Goal: Task Accomplishment & Management: Manage account settings

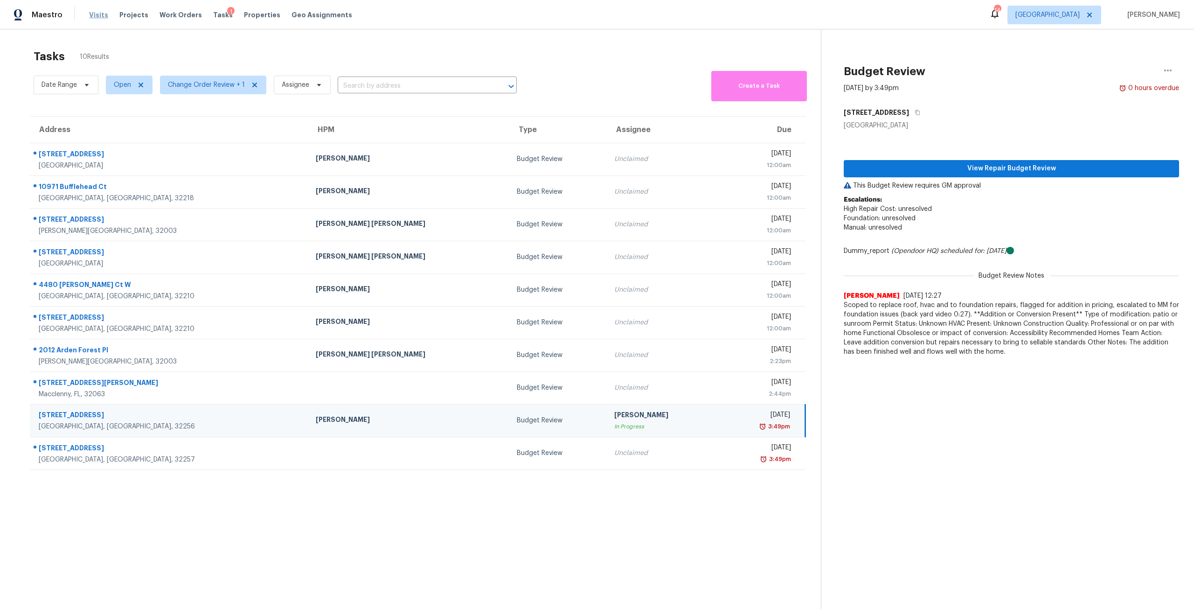
click at [96, 19] on span "Visits" at bounding box center [98, 14] width 19 height 9
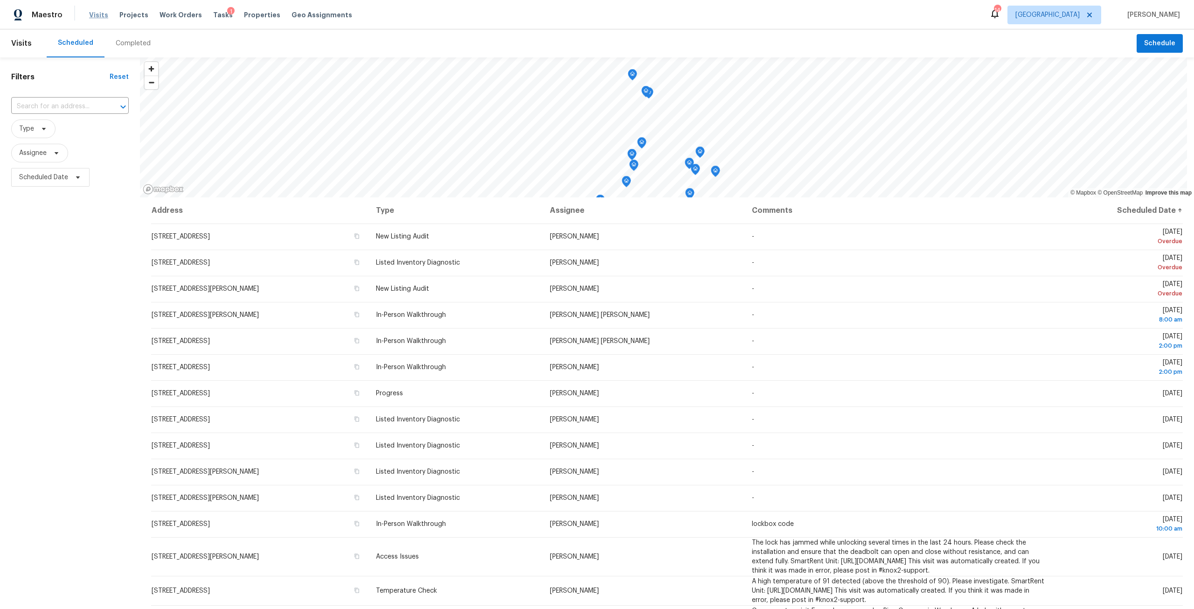
click at [101, 15] on span "Visits" at bounding box center [98, 14] width 19 height 9
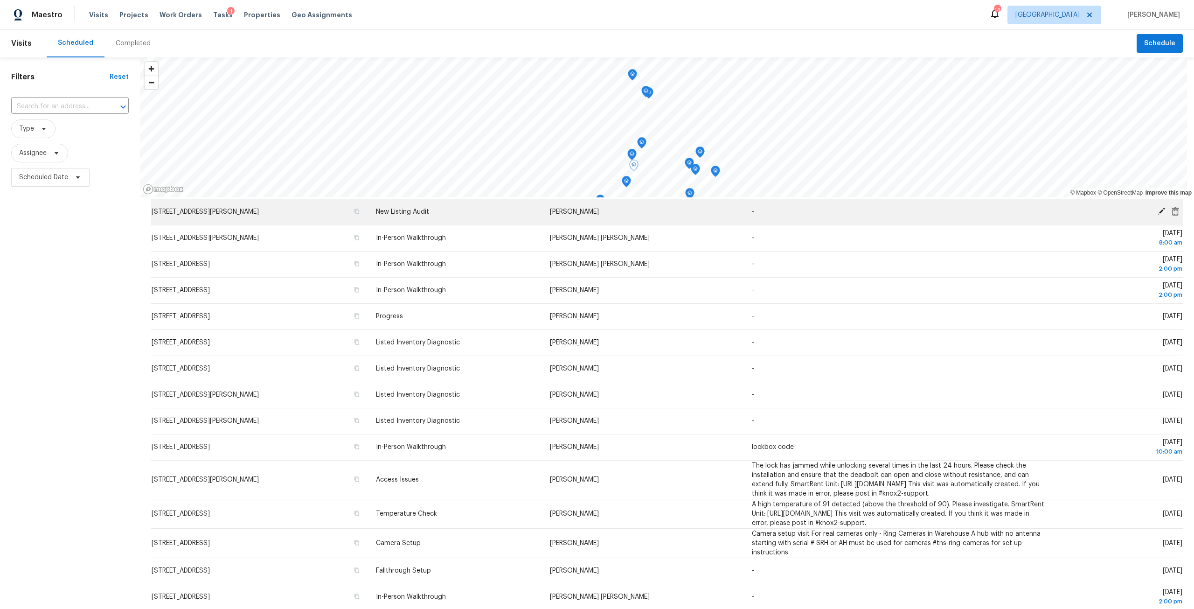
scroll to position [93, 0]
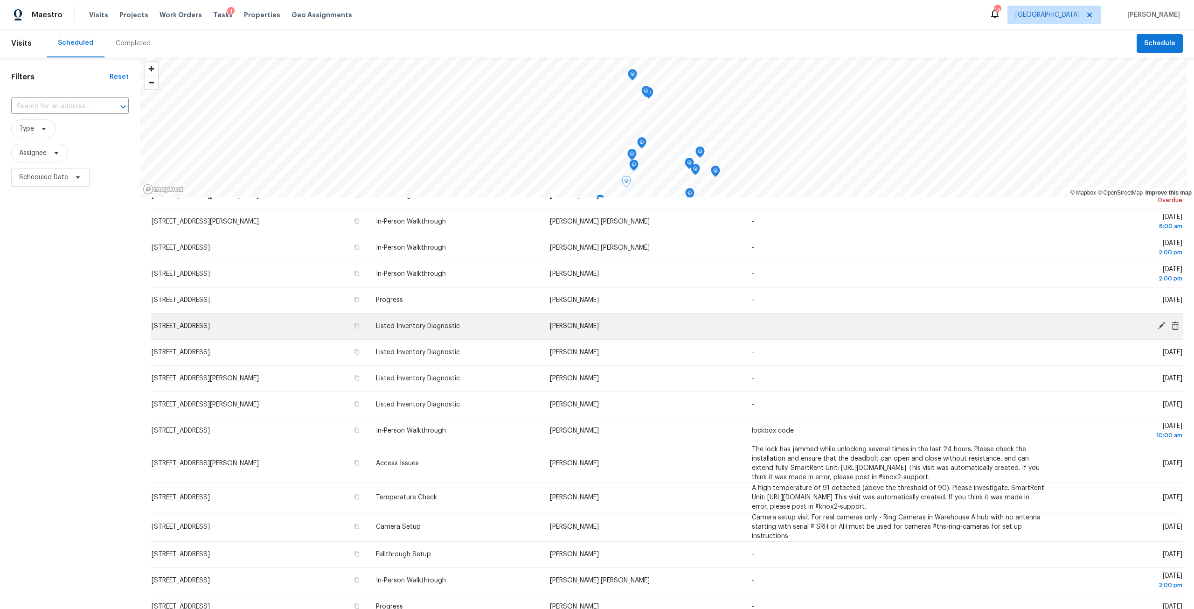
click at [1157, 324] on icon at bounding box center [1160, 325] width 7 height 7
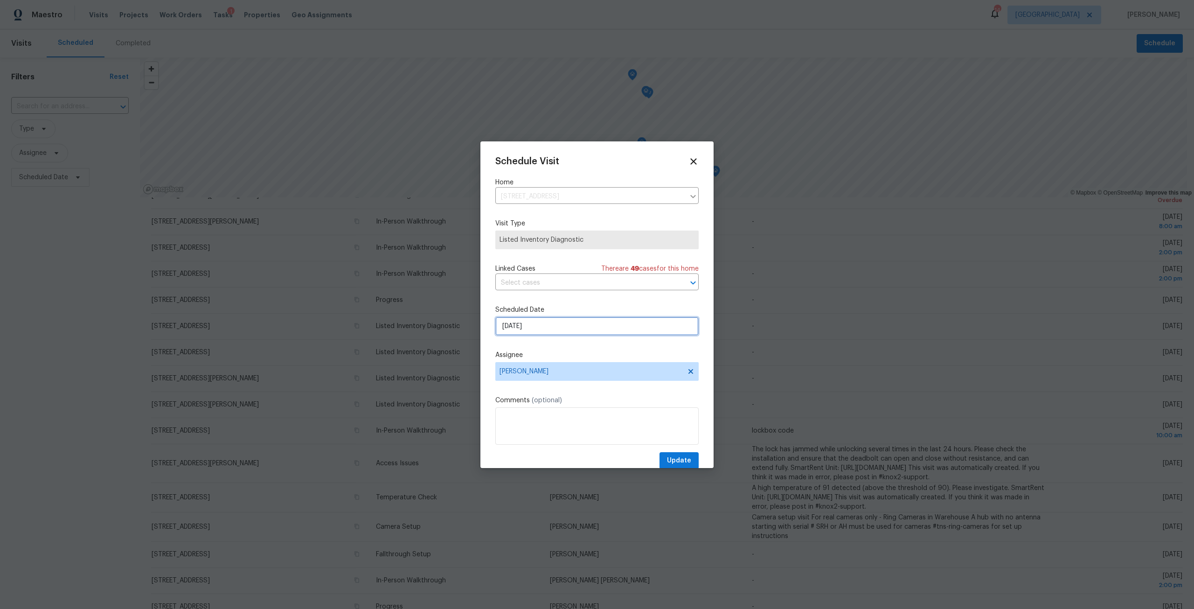
click at [561, 327] on input "[DATE]" at bounding box center [596, 326] width 203 height 19
click at [567, 256] on div "8" at bounding box center [565, 258] width 15 height 13
type input "[DATE]"
click at [679, 457] on span "Update" at bounding box center [679, 461] width 24 height 12
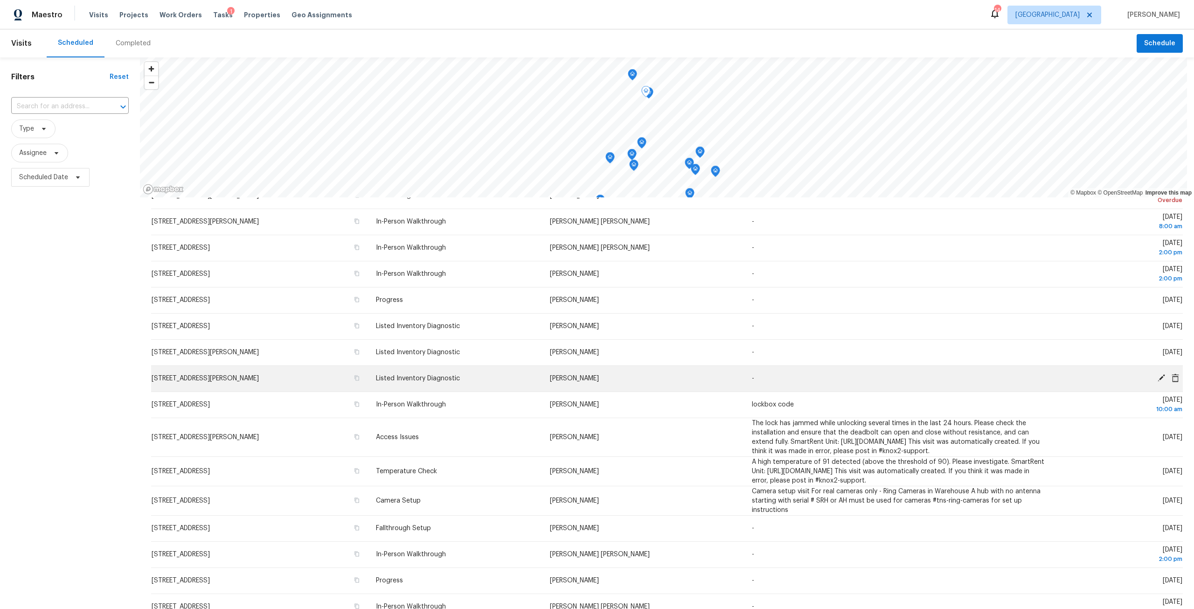
click at [1157, 377] on icon at bounding box center [1160, 377] width 7 height 7
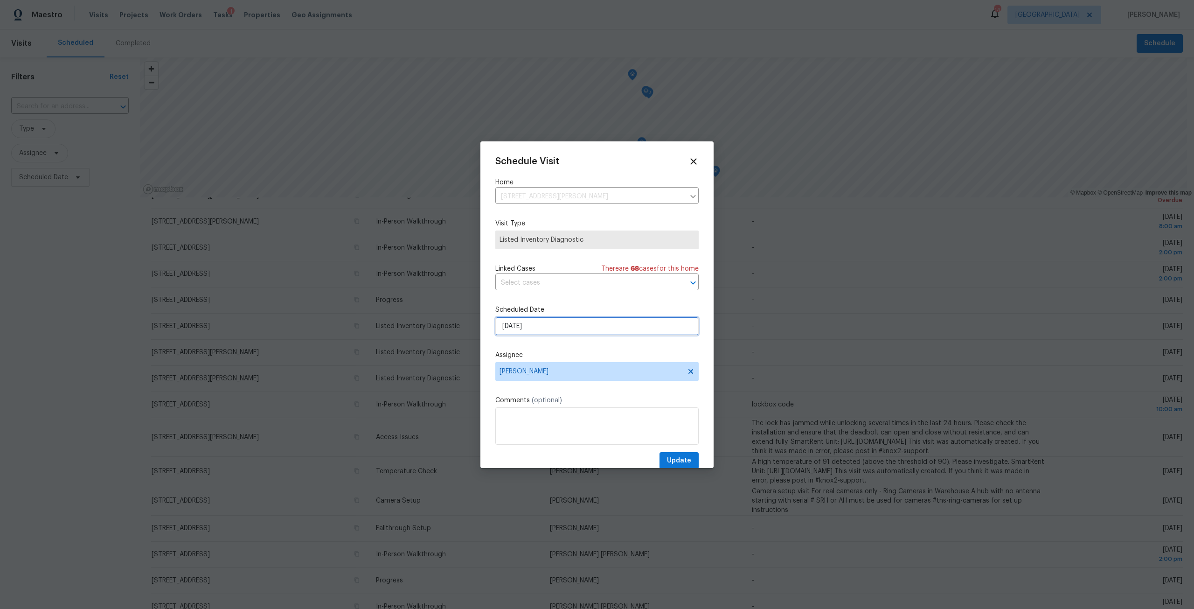
click at [556, 324] on input "[DATE]" at bounding box center [596, 326] width 203 height 19
click at [568, 259] on div "8" at bounding box center [565, 258] width 15 height 13
type input "[DATE]"
click at [671, 456] on span "Update" at bounding box center [679, 461] width 24 height 12
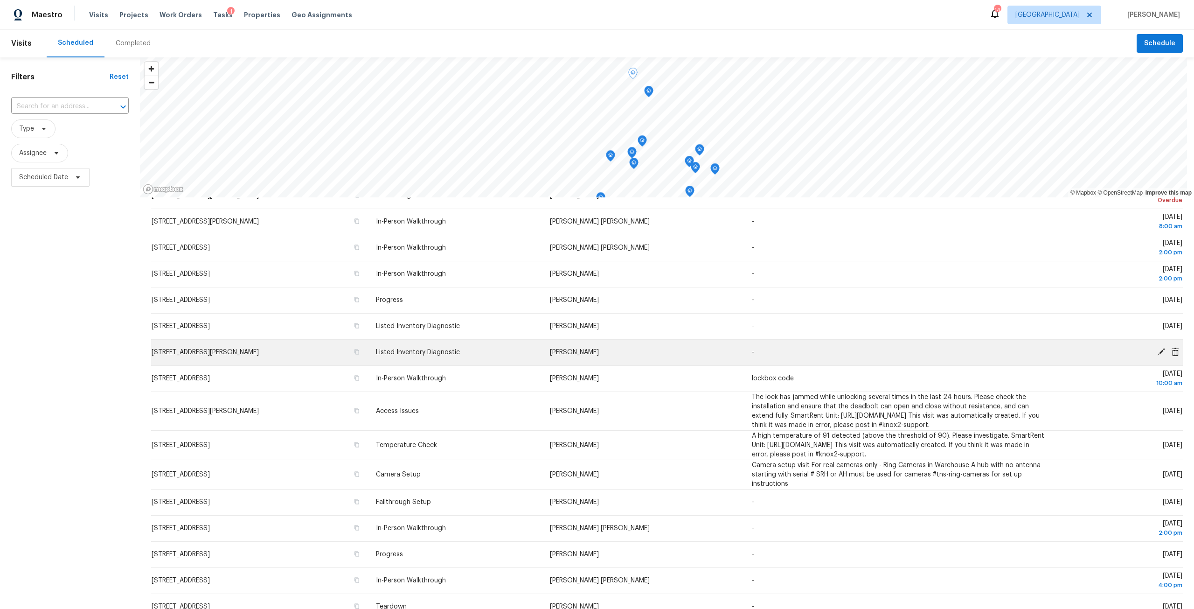
click at [725, 357] on td "Jeremy Dykes" at bounding box center [643, 352] width 202 height 26
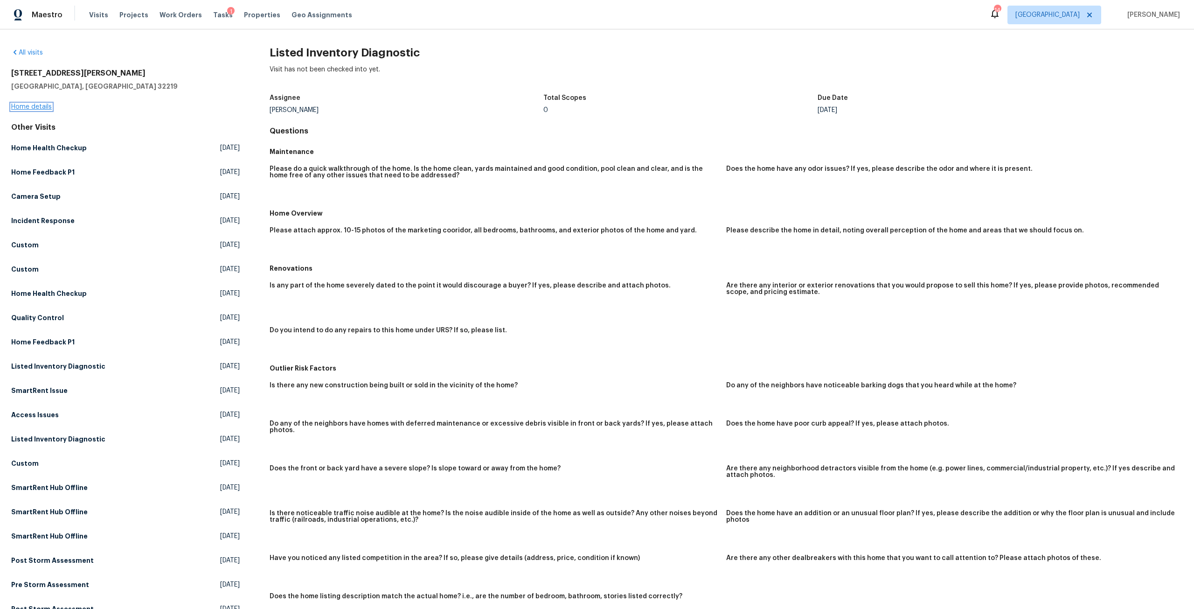
click at [37, 108] on link "Home details" at bounding box center [31, 107] width 41 height 7
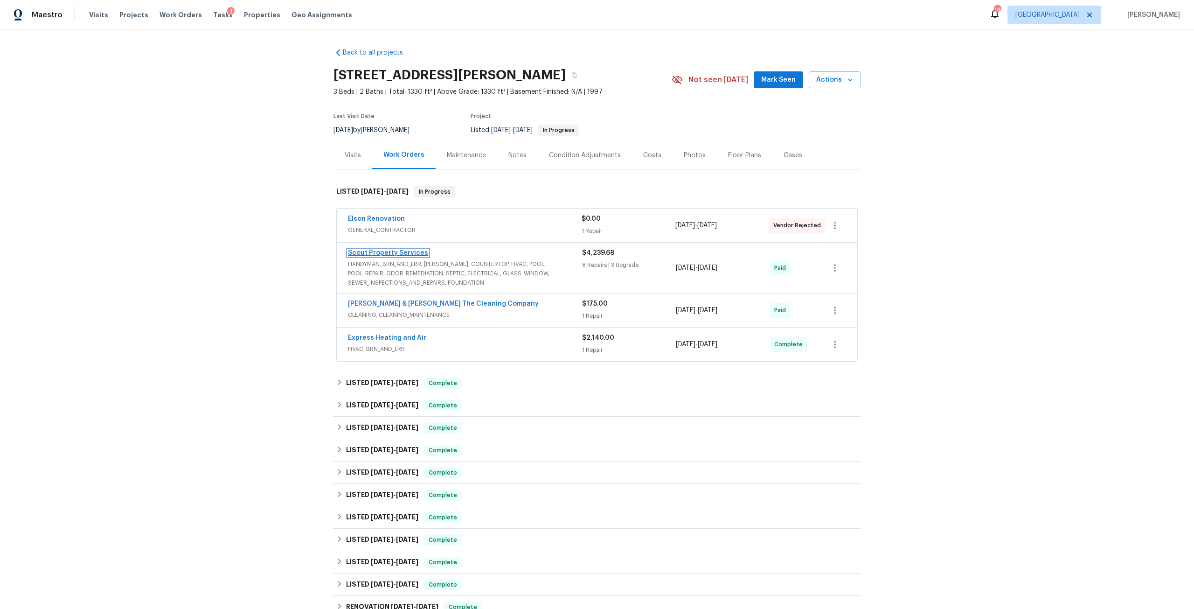
click at [397, 252] on link "Scout Property Services" at bounding box center [388, 252] width 80 height 7
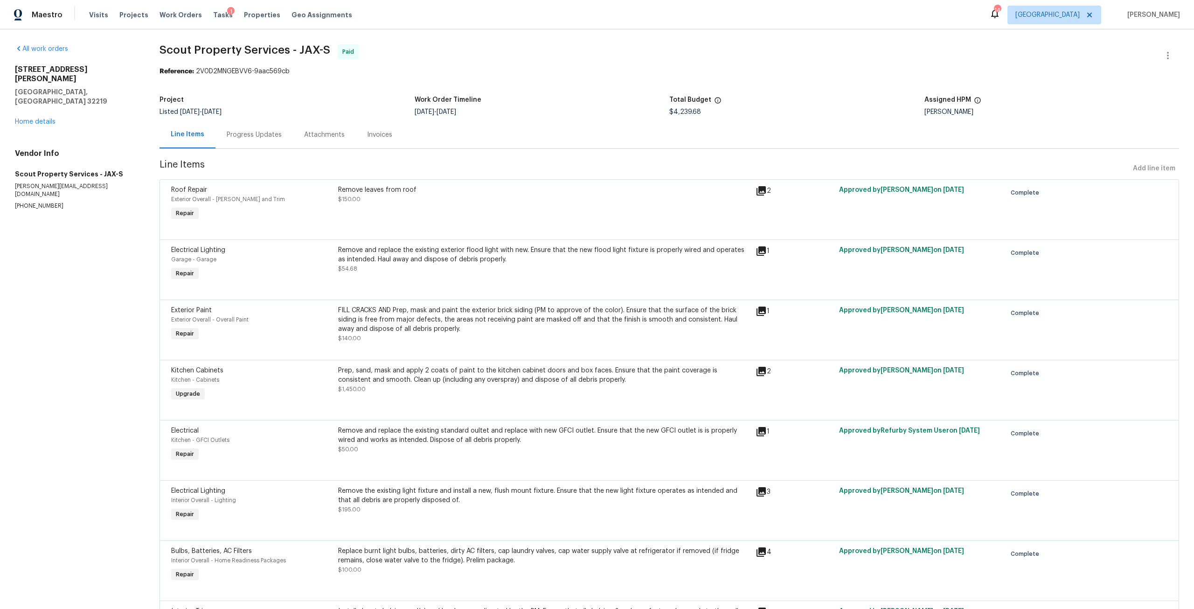
click at [385, 259] on div "Remove and replace the existing exterior flood light with new. Ensure that the …" at bounding box center [544, 254] width 412 height 19
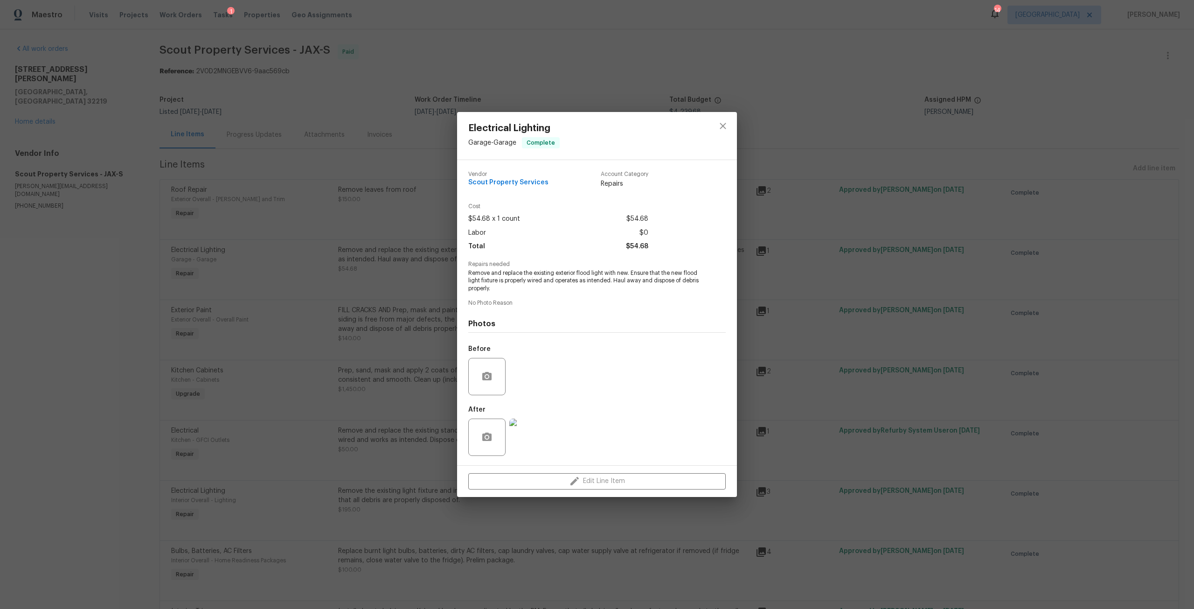
click at [528, 442] on img at bounding box center [527, 436] width 37 height 37
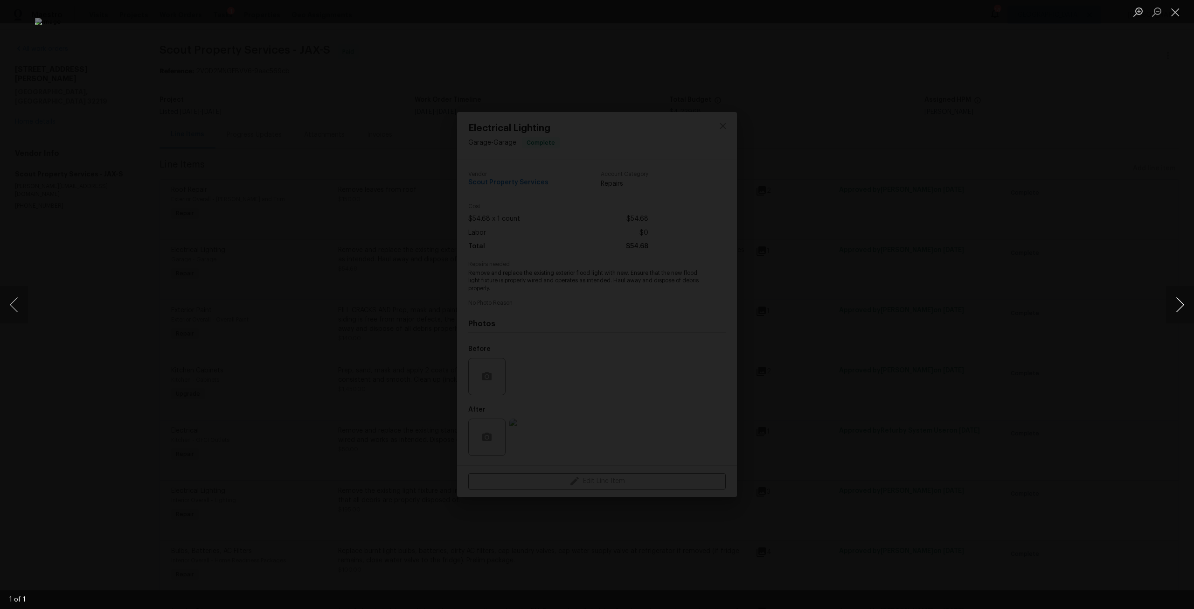
click at [1184, 310] on button "Next image" at bounding box center [1180, 304] width 28 height 37
click at [46, 41] on div "Lightbox" at bounding box center [597, 304] width 1194 height 609
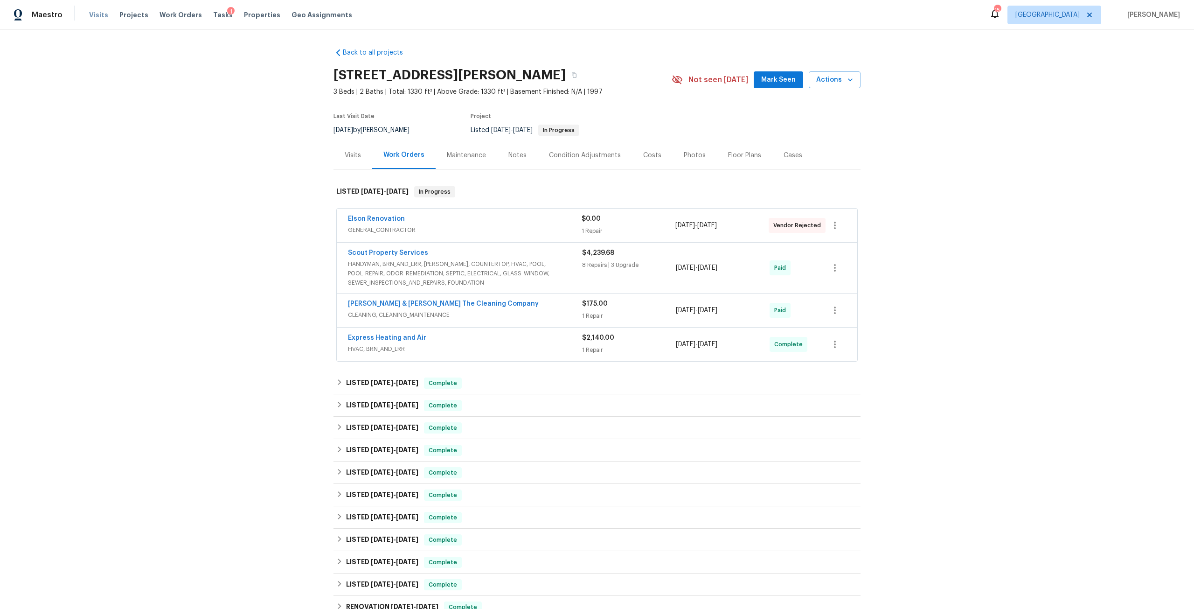
click at [90, 14] on span "Visits" at bounding box center [98, 14] width 19 height 9
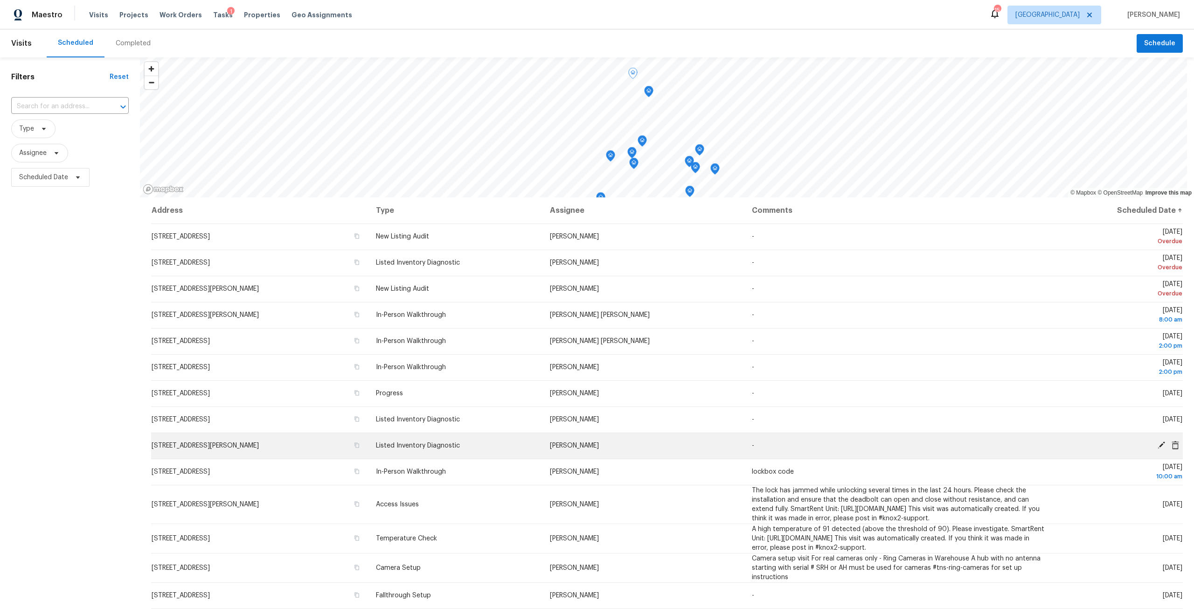
click at [1157, 445] on icon at bounding box center [1161, 445] width 8 height 8
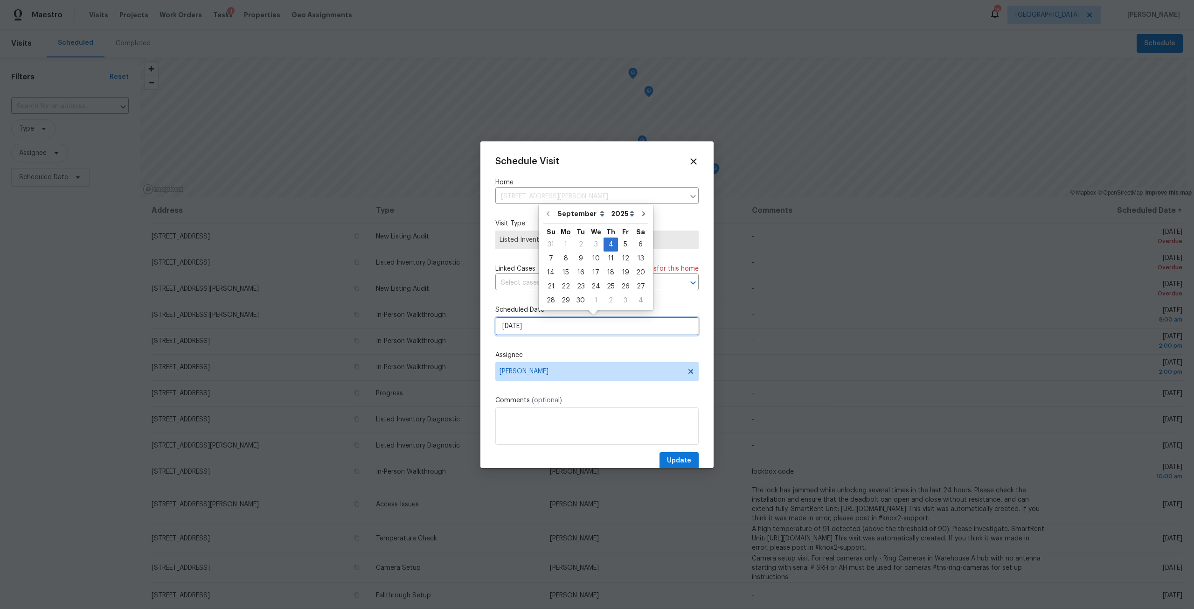
click at [555, 328] on input "[DATE]" at bounding box center [596, 326] width 203 height 19
click at [565, 259] on div "8" at bounding box center [565, 258] width 15 height 13
type input "[DATE]"
click at [678, 455] on span "Update" at bounding box center [679, 461] width 24 height 12
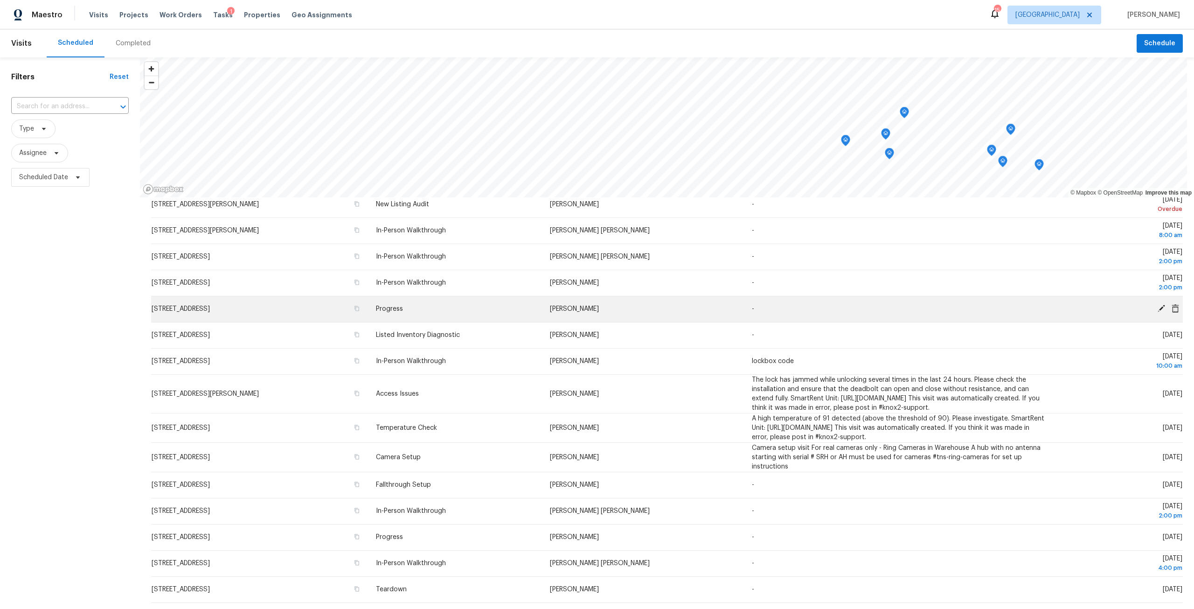
scroll to position [93, 0]
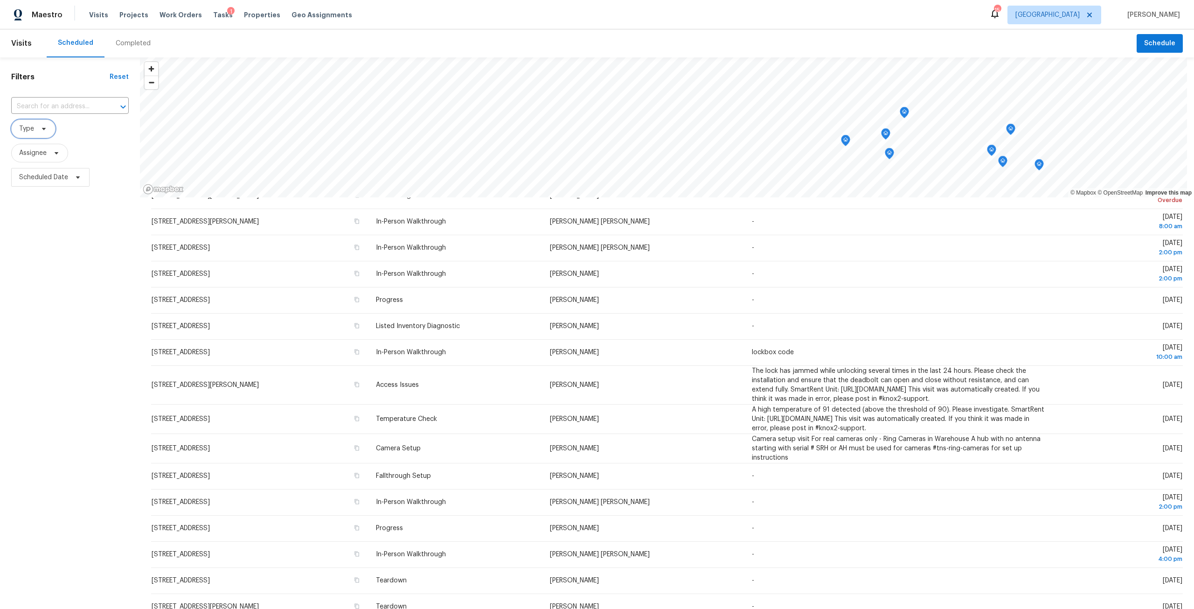
click at [52, 132] on span "Type" at bounding box center [33, 128] width 44 height 19
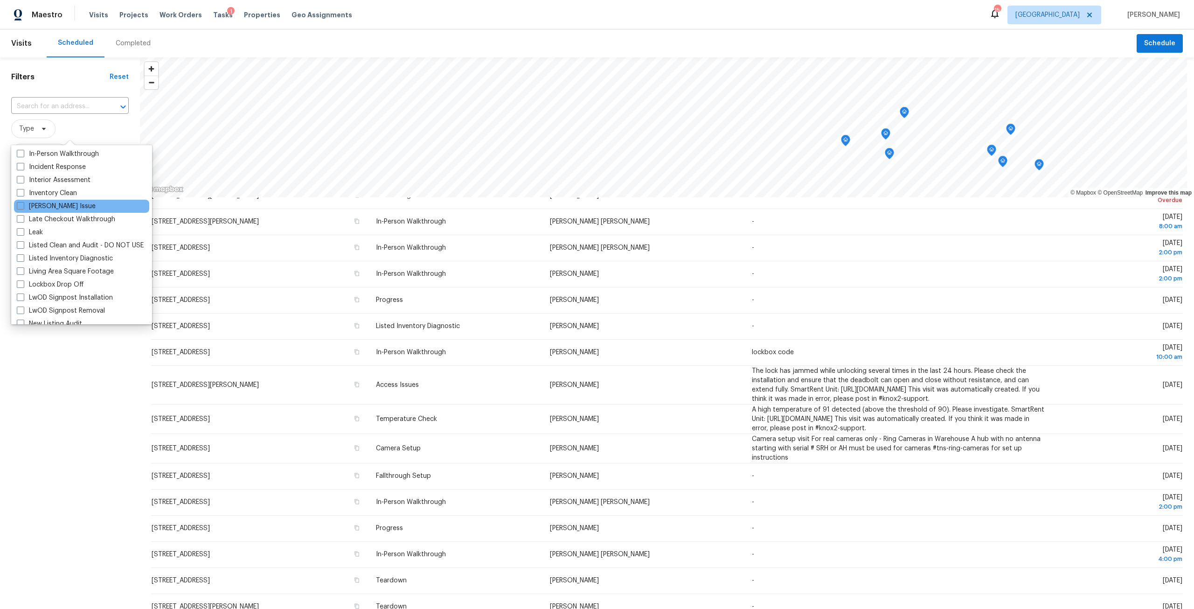
scroll to position [373, 0]
click at [76, 248] on label "Listed Inventory Diagnostic" at bounding box center [65, 250] width 96 height 9
click at [23, 248] on input "Listed Inventory Diagnostic" at bounding box center [20, 249] width 6 height 6
checkbox input "true"
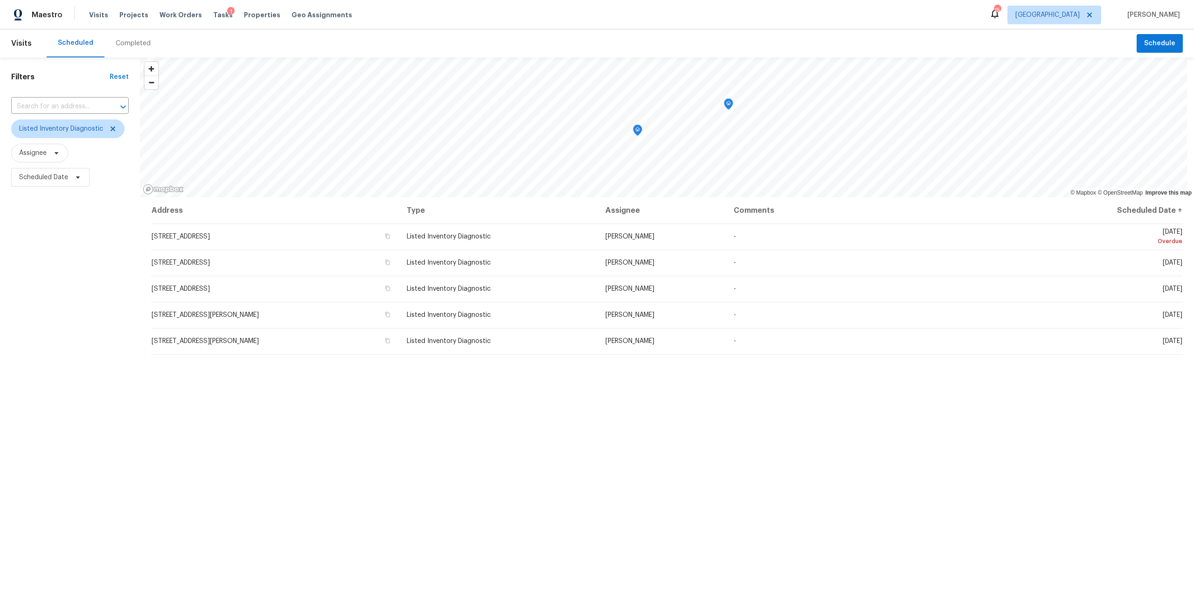
click at [555, 428] on div "Address Type Assignee Comments Scheduled Date ↑ 3020 Southbank Cir, Green Cove …" at bounding box center [667, 440] width 1054 height 487
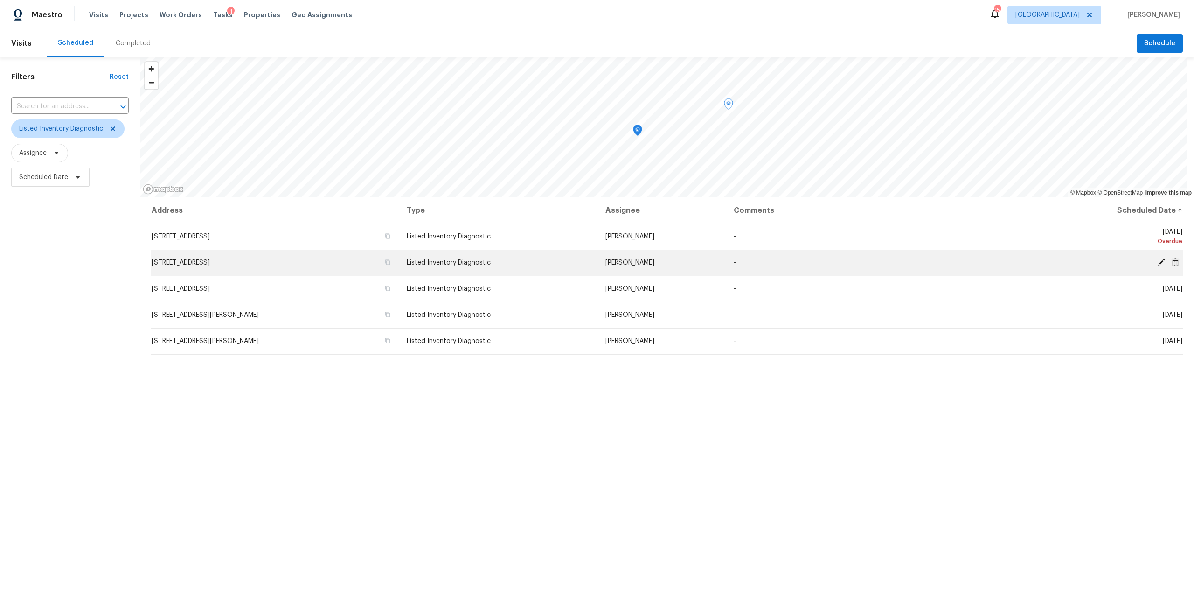
click at [491, 261] on span "Listed Inventory Diagnostic" at bounding box center [449, 262] width 84 height 7
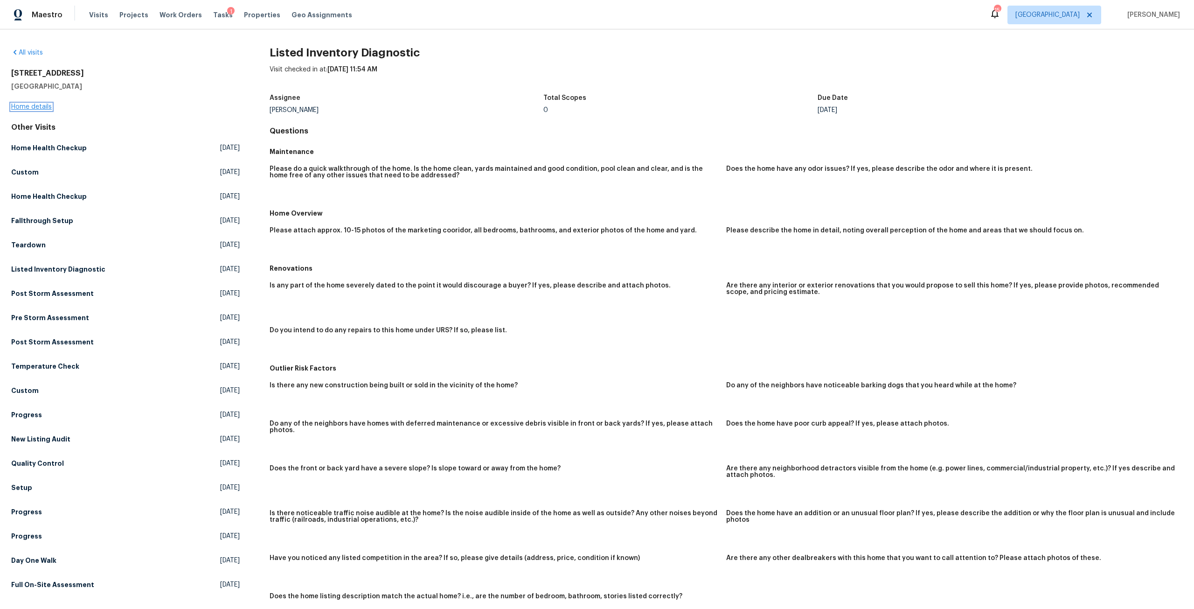
click at [31, 106] on link "Home details" at bounding box center [31, 107] width 41 height 7
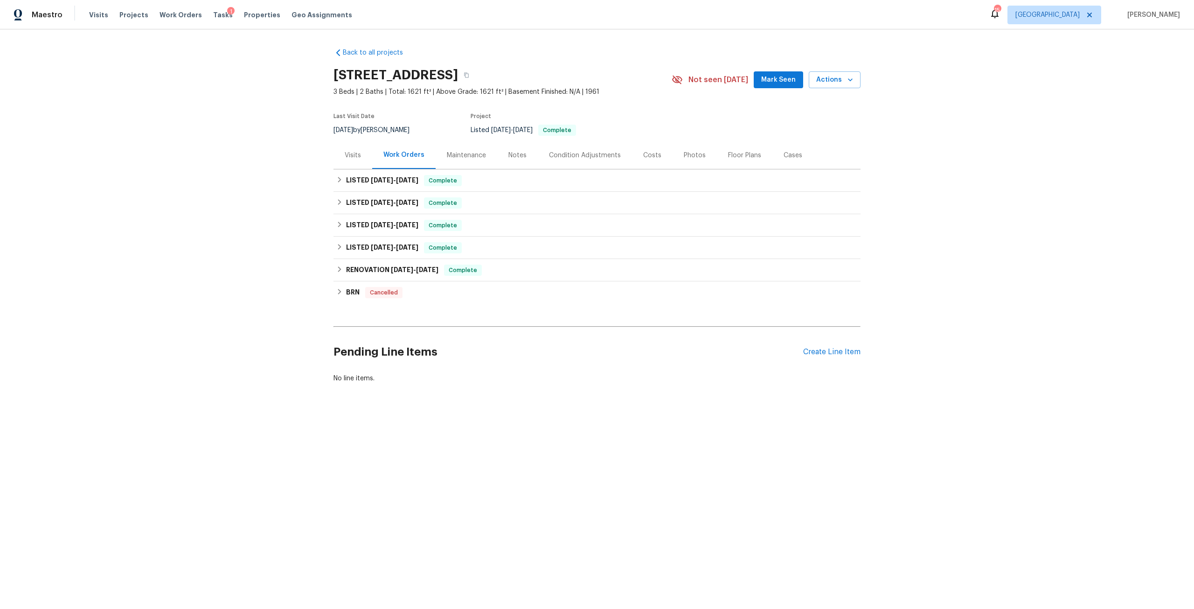
click at [347, 145] on div "Visits" at bounding box center [352, 155] width 39 height 28
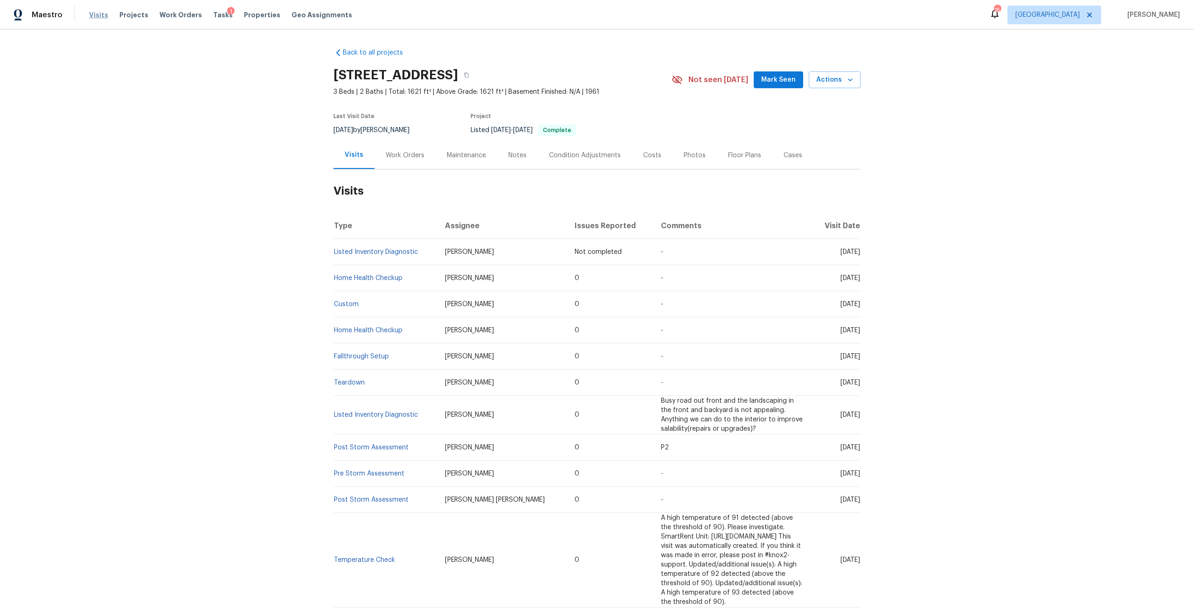
click at [104, 11] on span "Visits" at bounding box center [98, 14] width 19 height 9
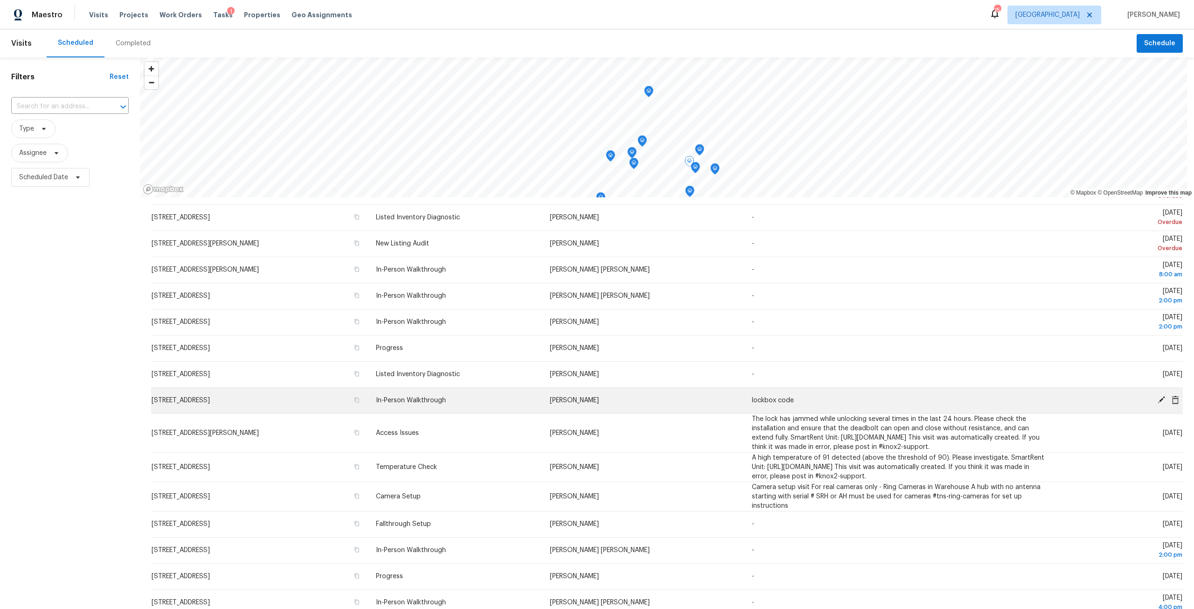
scroll to position [47, 0]
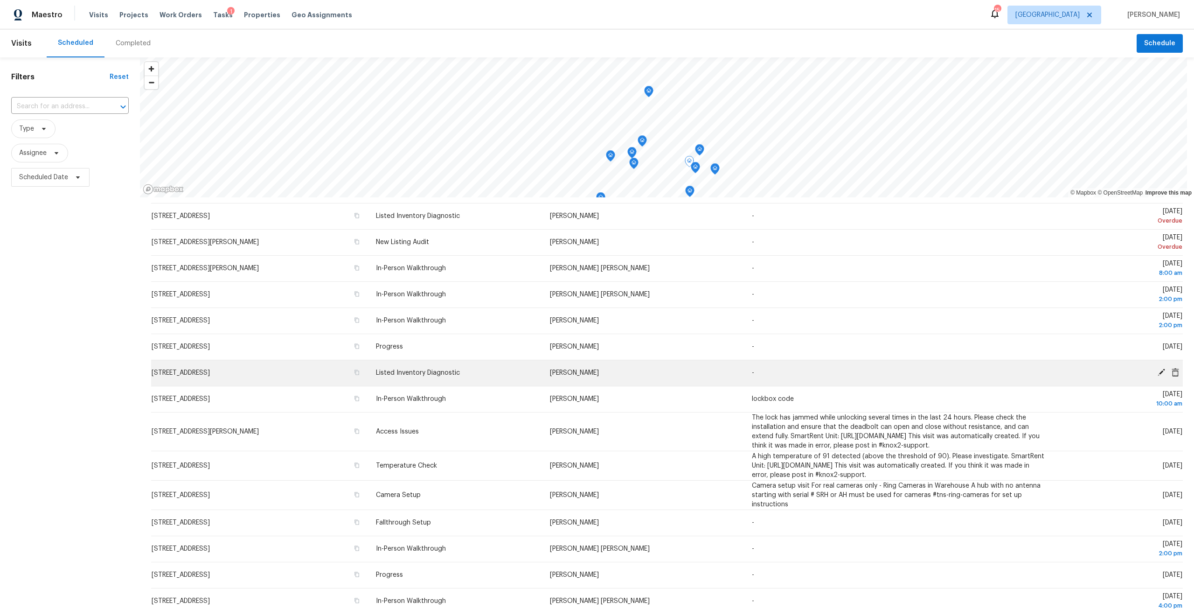
click at [1157, 372] on icon at bounding box center [1161, 372] width 8 height 8
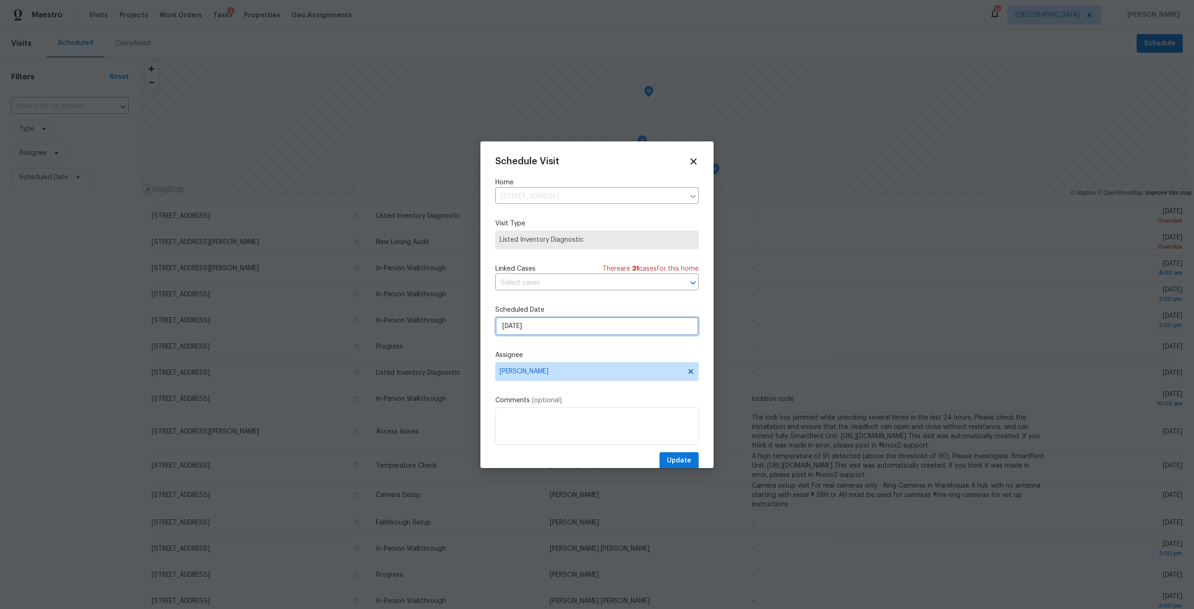
click at [541, 326] on input "[DATE]" at bounding box center [596, 326] width 203 height 19
click at [575, 258] on div "9" at bounding box center [580, 258] width 15 height 13
type input "9/9/2025"
click at [674, 459] on span "Update" at bounding box center [679, 461] width 24 height 12
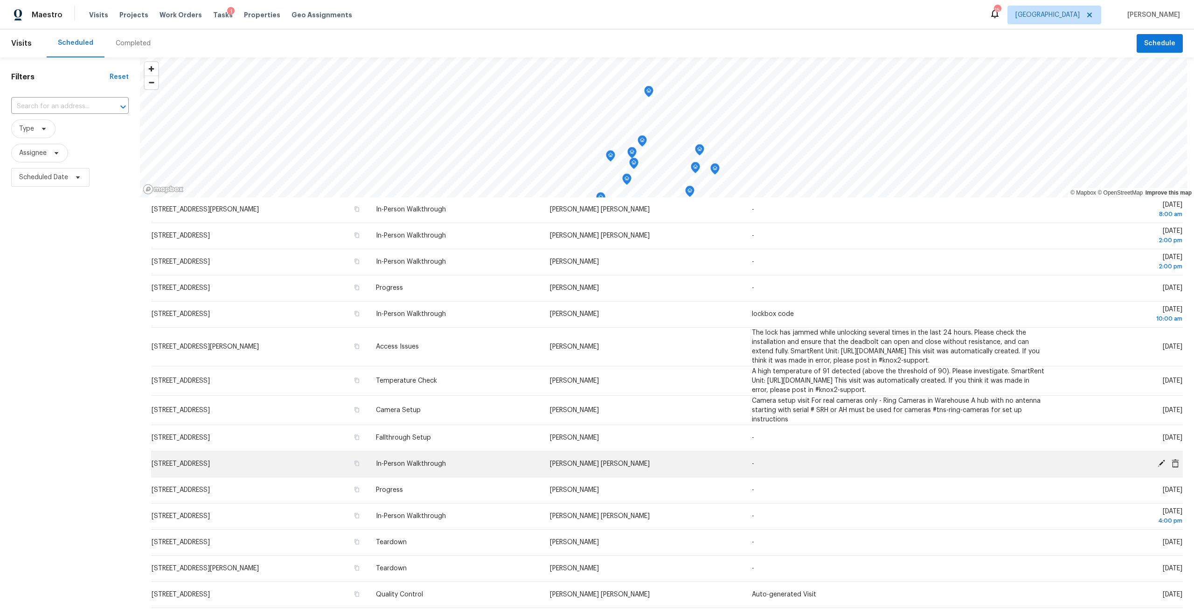
scroll to position [115, 0]
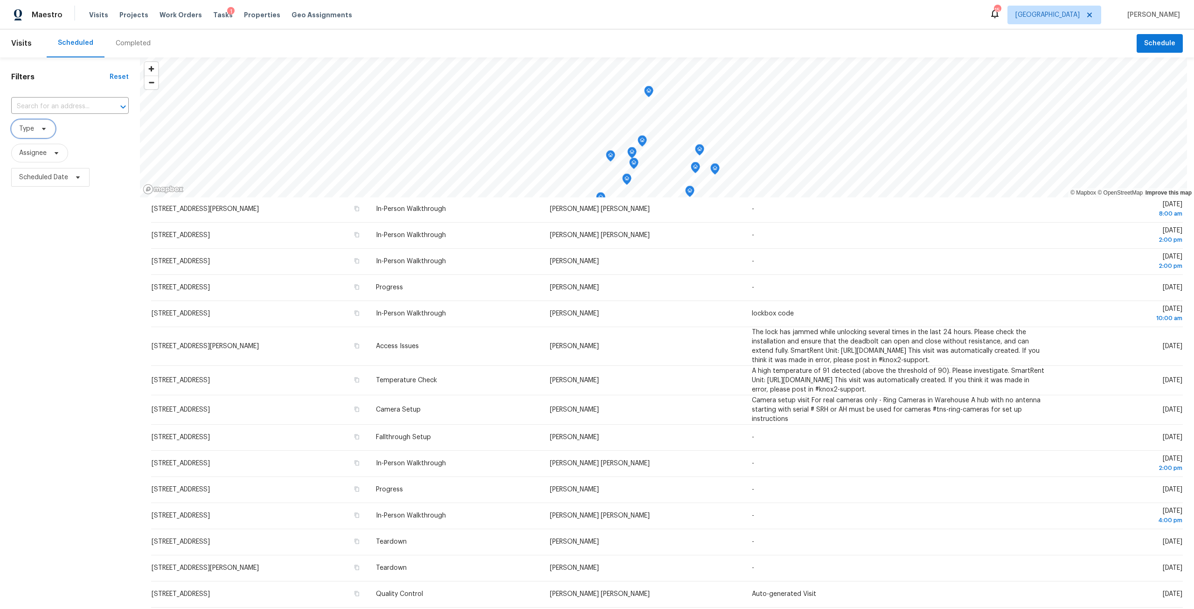
click at [49, 130] on span "Type" at bounding box center [33, 128] width 44 height 19
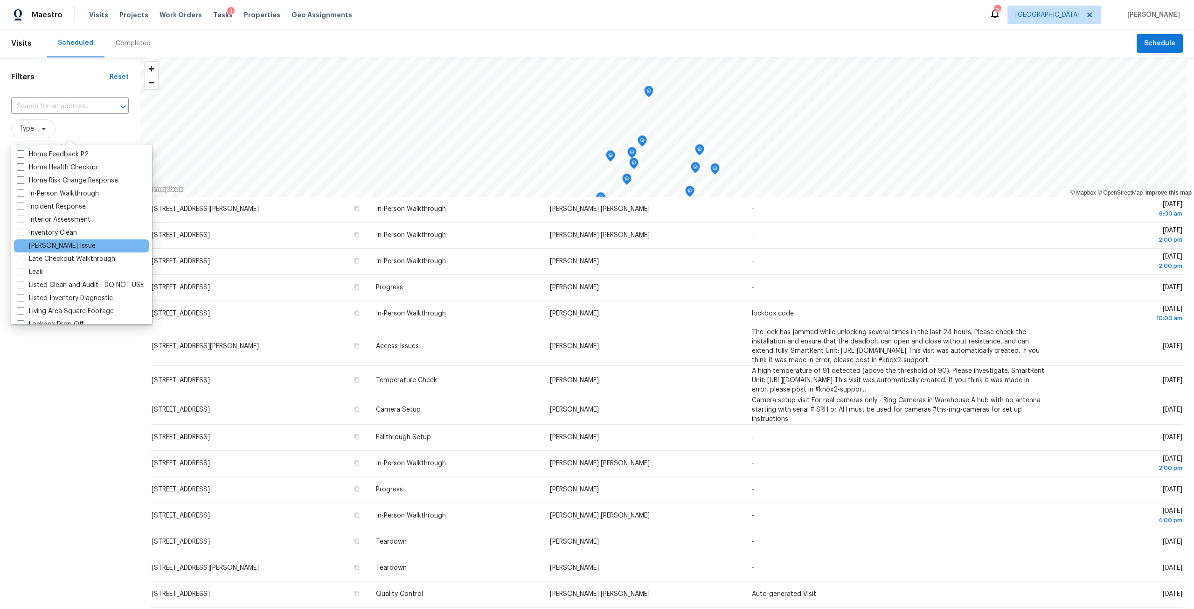
scroll to position [326, 0]
click at [68, 303] on div "Listed Inventory Diagnostic" at bounding box center [81, 297] width 135 height 13
click at [114, 294] on div "Listed Inventory Diagnostic" at bounding box center [81, 297] width 135 height 13
click at [111, 295] on label "Listed Inventory Diagnostic" at bounding box center [65, 296] width 96 height 9
click at [23, 295] on input "Listed Inventory Diagnostic" at bounding box center [20, 295] width 6 height 6
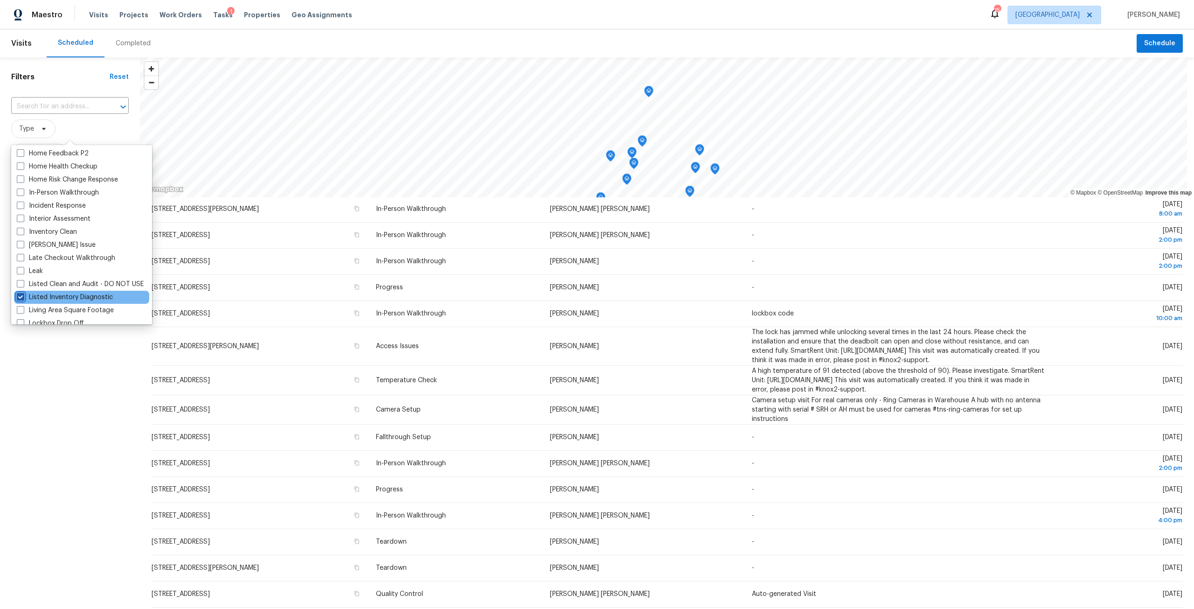
checkbox input "true"
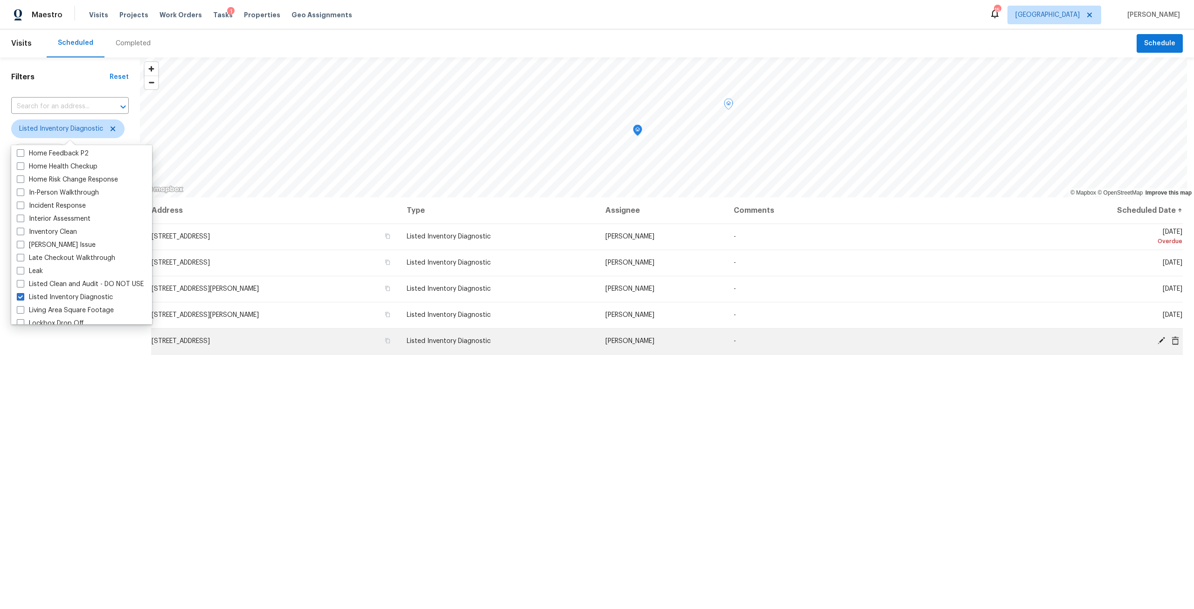
click at [1157, 340] on icon at bounding box center [1161, 340] width 8 height 8
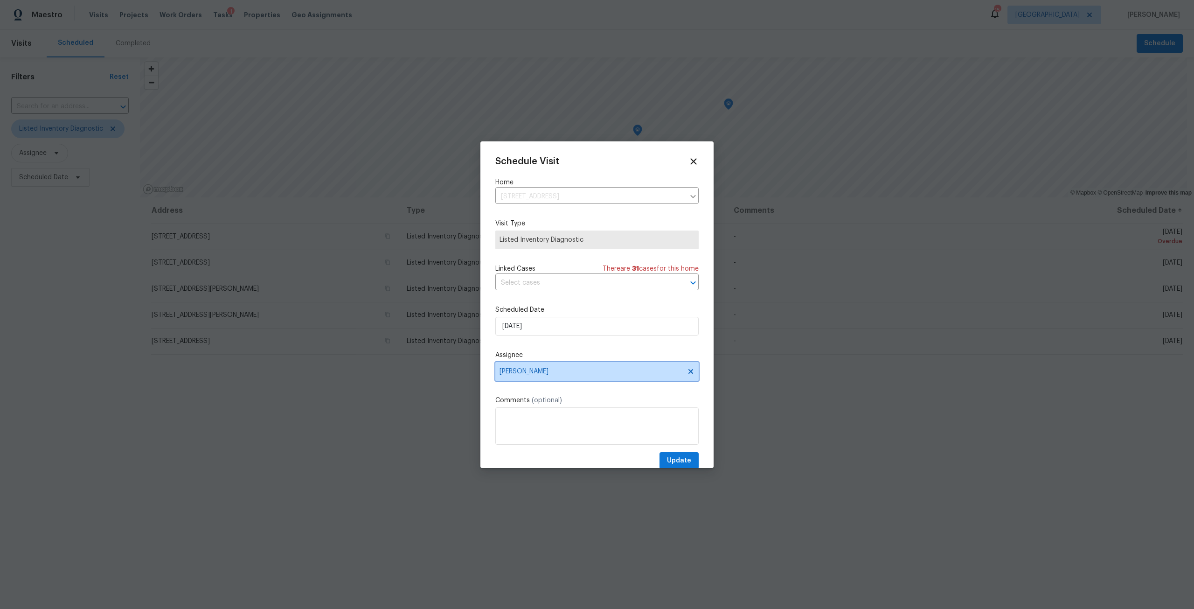
click at [584, 371] on span "William Sparks" at bounding box center [590, 370] width 183 height 7
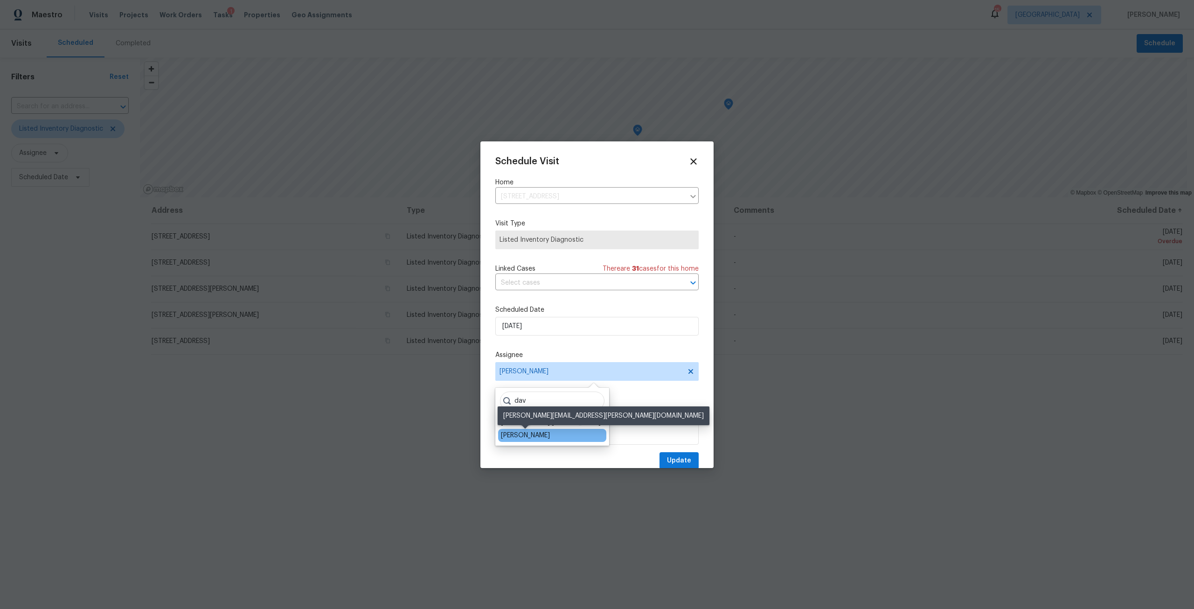
type input "dav"
click at [547, 433] on div "[PERSON_NAME]" at bounding box center [525, 434] width 49 height 9
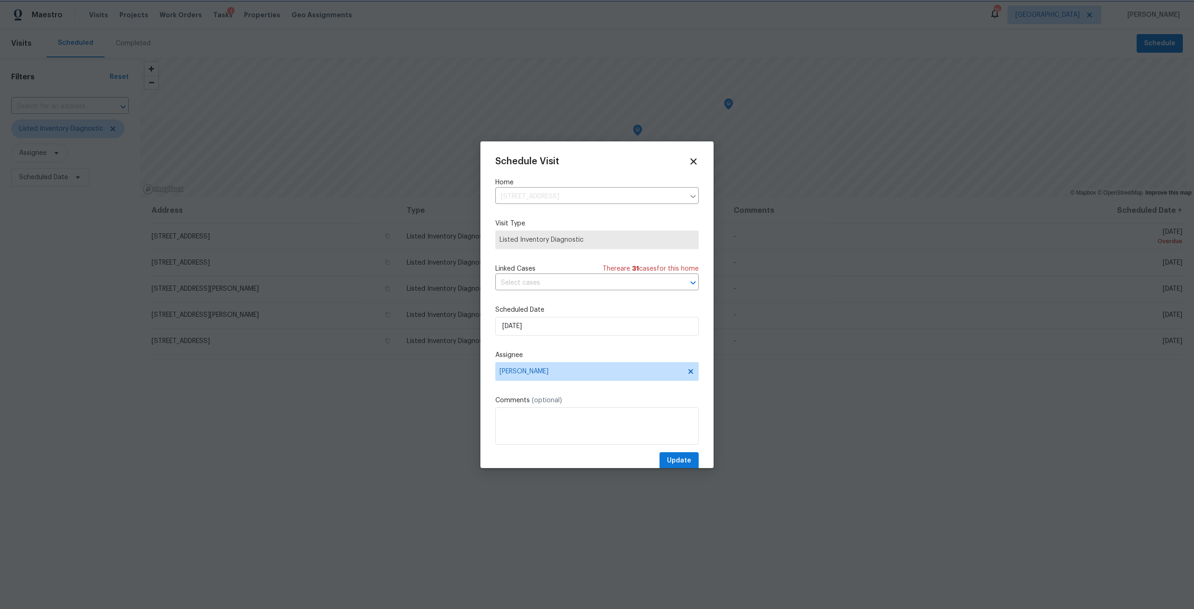
click at [689, 473] on div at bounding box center [597, 304] width 1194 height 609
click at [675, 457] on span "Update" at bounding box center [679, 461] width 24 height 12
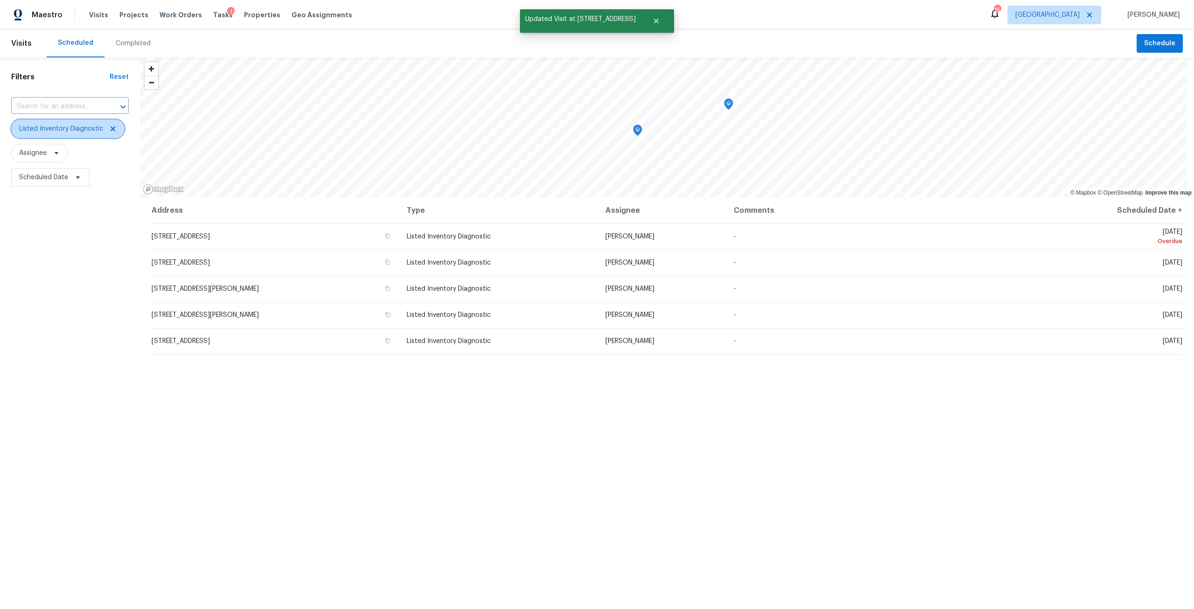
click at [112, 129] on icon at bounding box center [113, 128] width 5 height 5
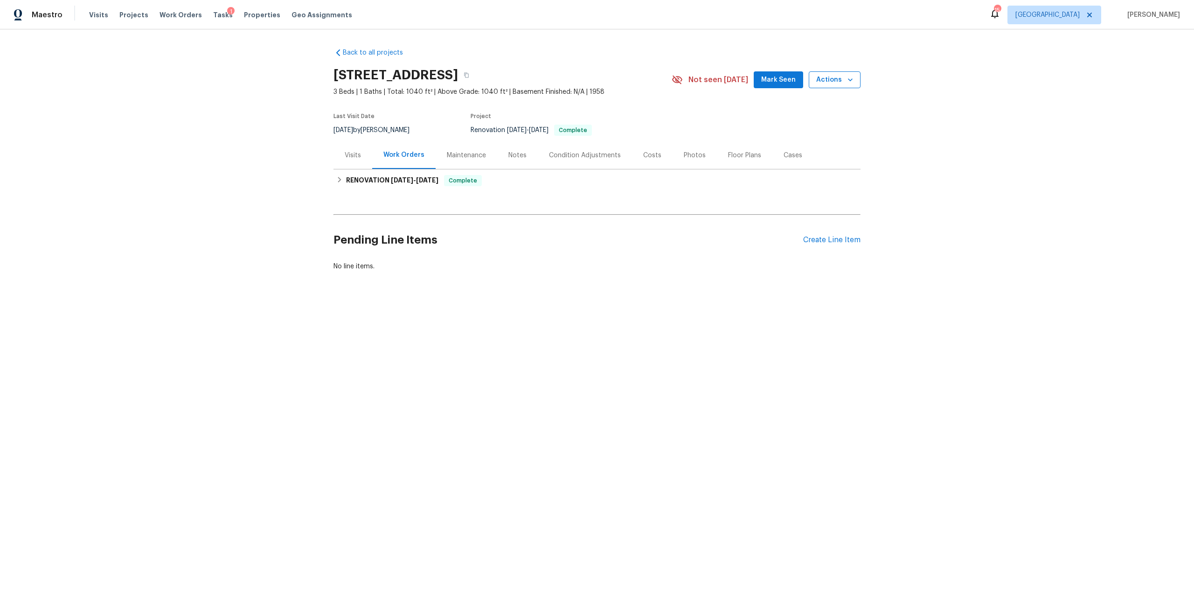
click at [833, 81] on span "Actions" at bounding box center [834, 80] width 37 height 12
click at [817, 115] on p "Schedule a visit" at bounding box center [797, 115] width 48 height 10
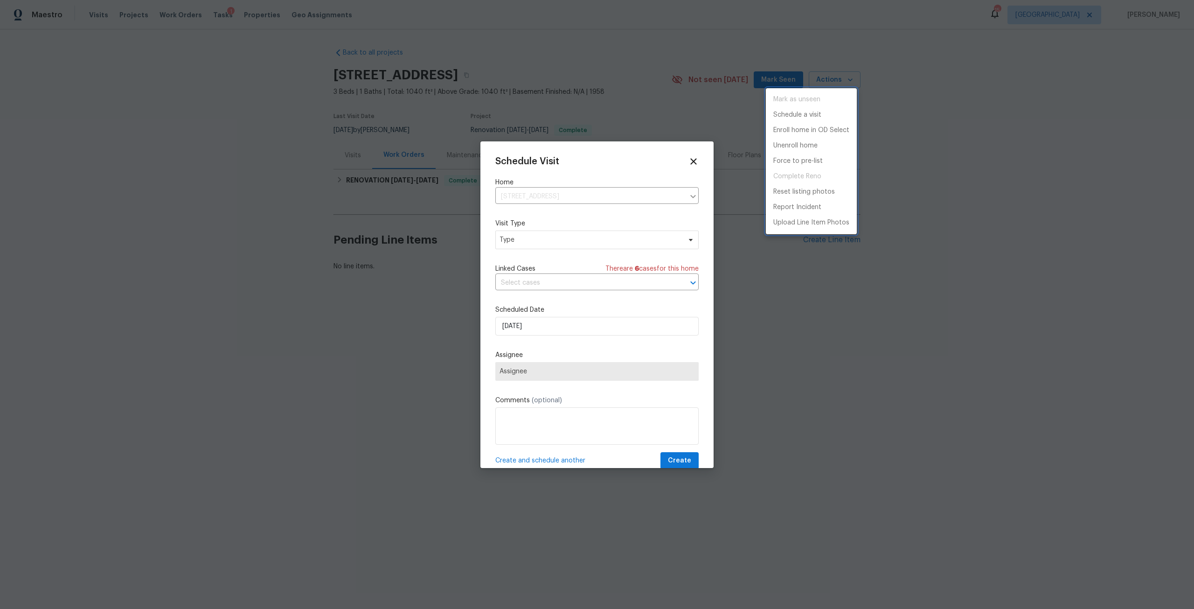
click at [532, 237] on div at bounding box center [597, 304] width 1194 height 609
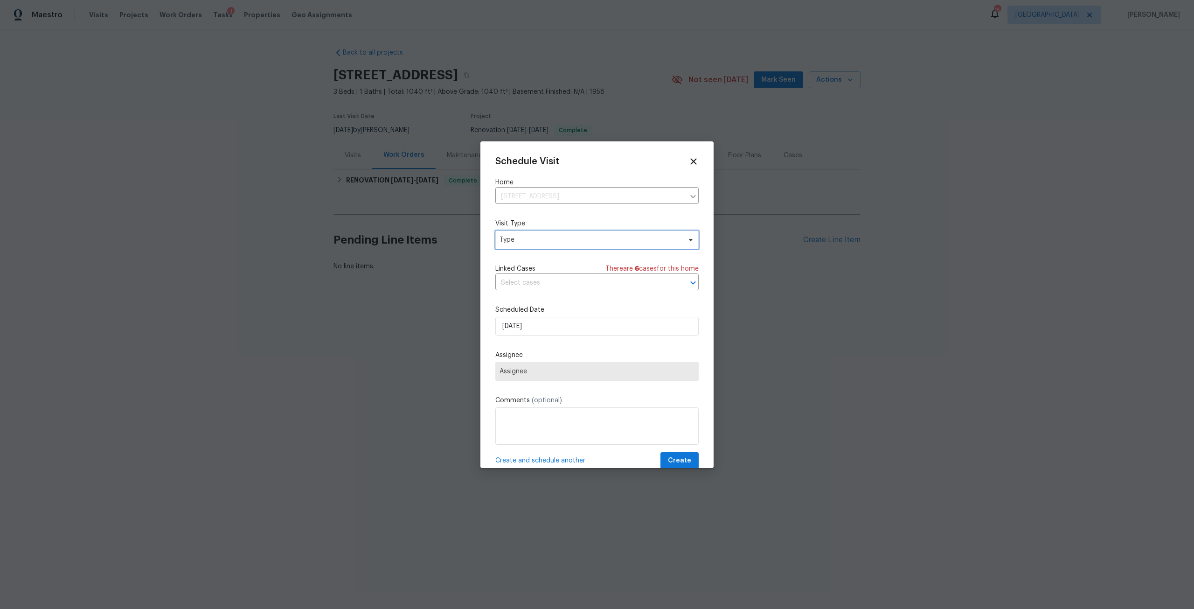
click at [532, 236] on span "Type" at bounding box center [589, 239] width 181 height 9
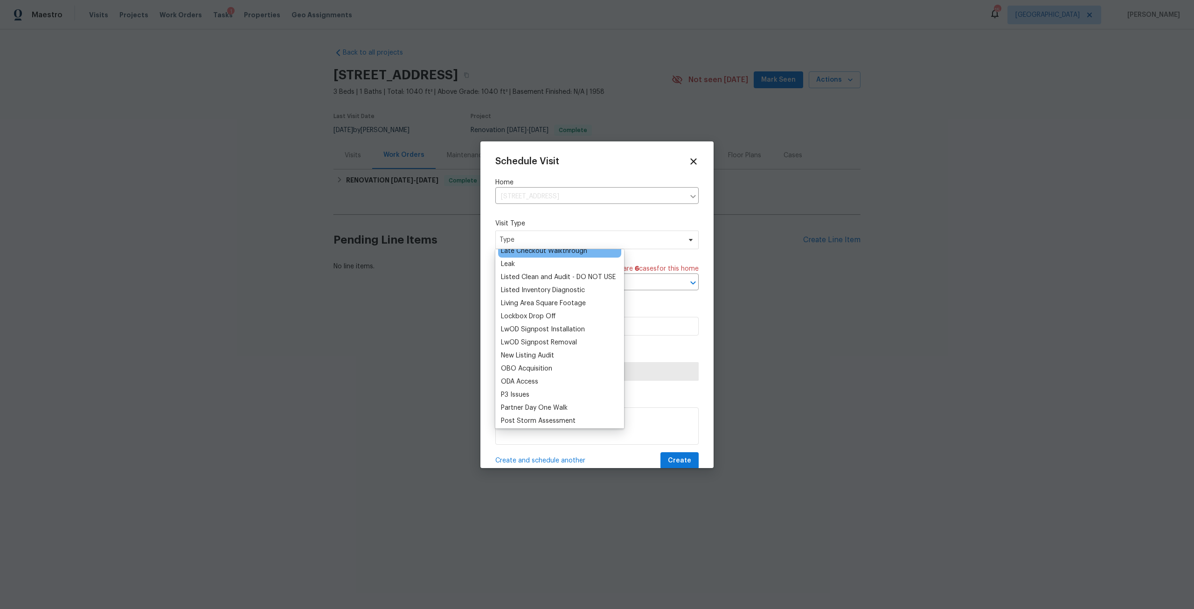
scroll to position [513, 0]
click at [548, 270] on div "New Listing Audit" at bounding box center [527, 266] width 53 height 9
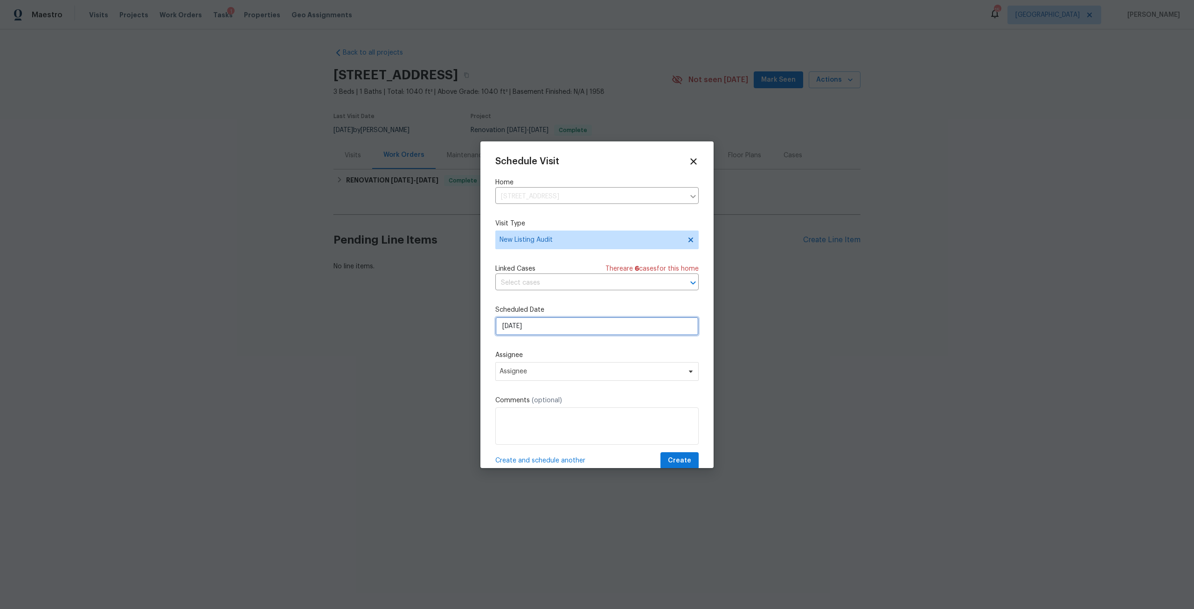
click at [541, 325] on input "[DATE]" at bounding box center [596, 326] width 203 height 19
click at [565, 260] on div "8" at bounding box center [565, 258] width 15 height 13
type input "[DATE]"
click at [554, 367] on span "Assignee" at bounding box center [590, 370] width 183 height 7
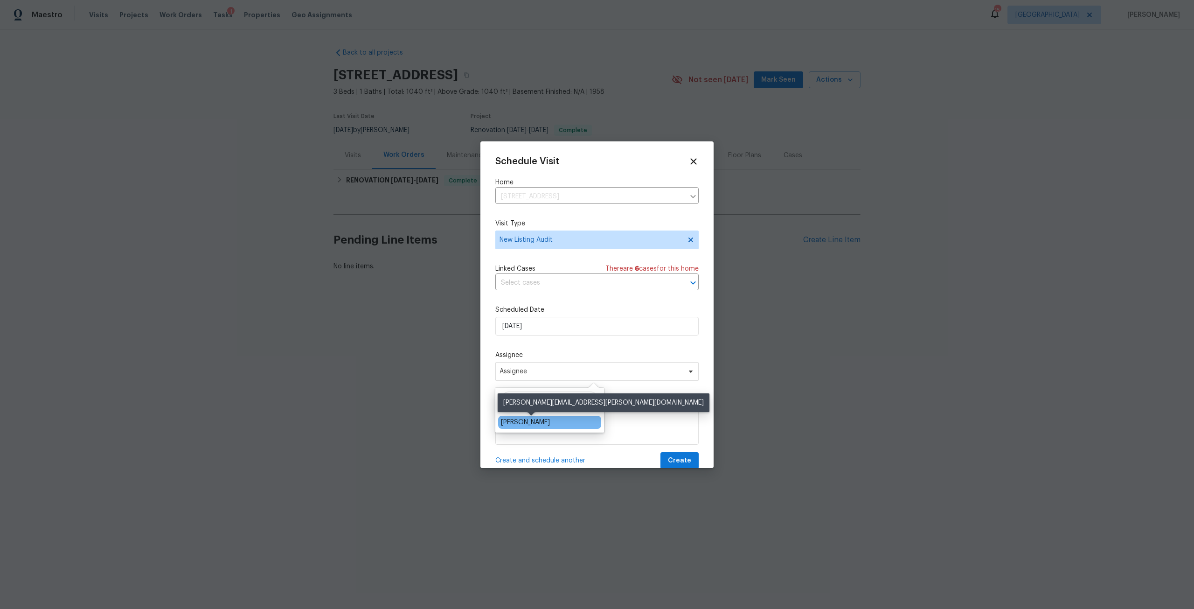
type input "meli"
click at [548, 425] on div "[PERSON_NAME]" at bounding box center [525, 421] width 49 height 9
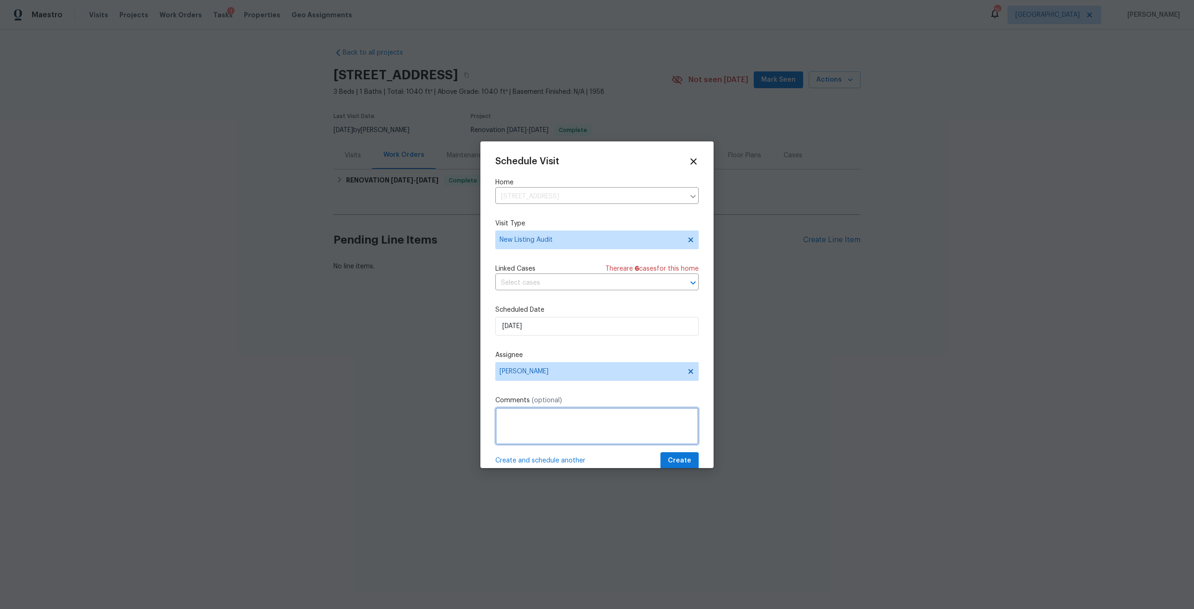
click at [548, 425] on textarea at bounding box center [596, 425] width 203 height 37
type textarea "Please complete a Peer Audit"
click at [670, 453] on button "Create" at bounding box center [679, 460] width 38 height 17
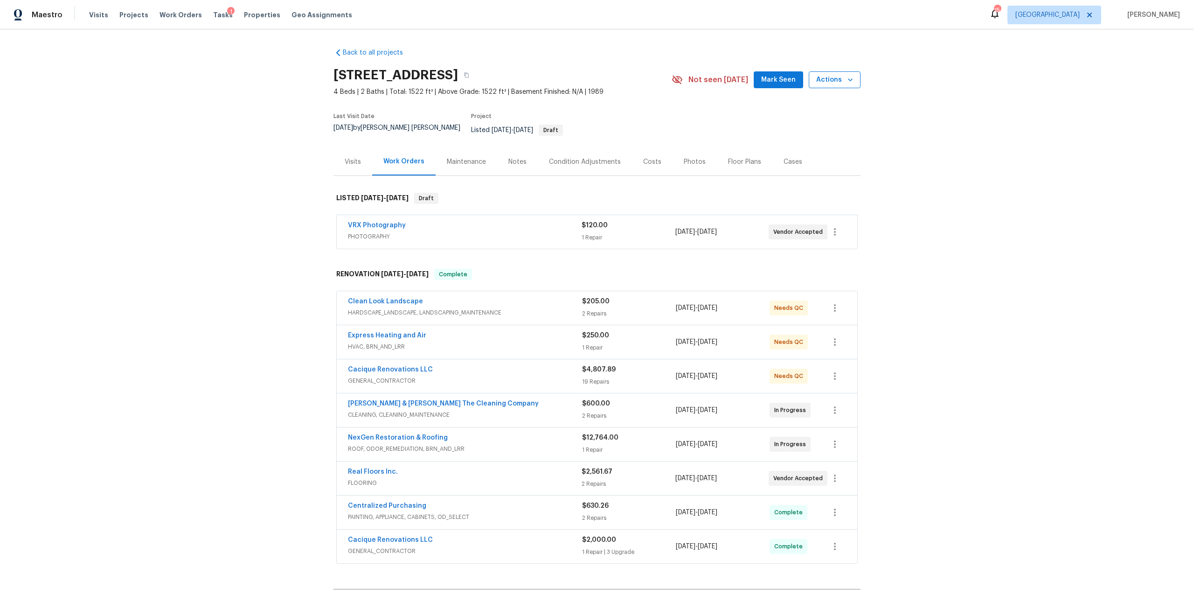
click at [827, 81] on span "Actions" at bounding box center [834, 80] width 37 height 12
click at [805, 117] on p "Schedule a visit" at bounding box center [797, 115] width 48 height 10
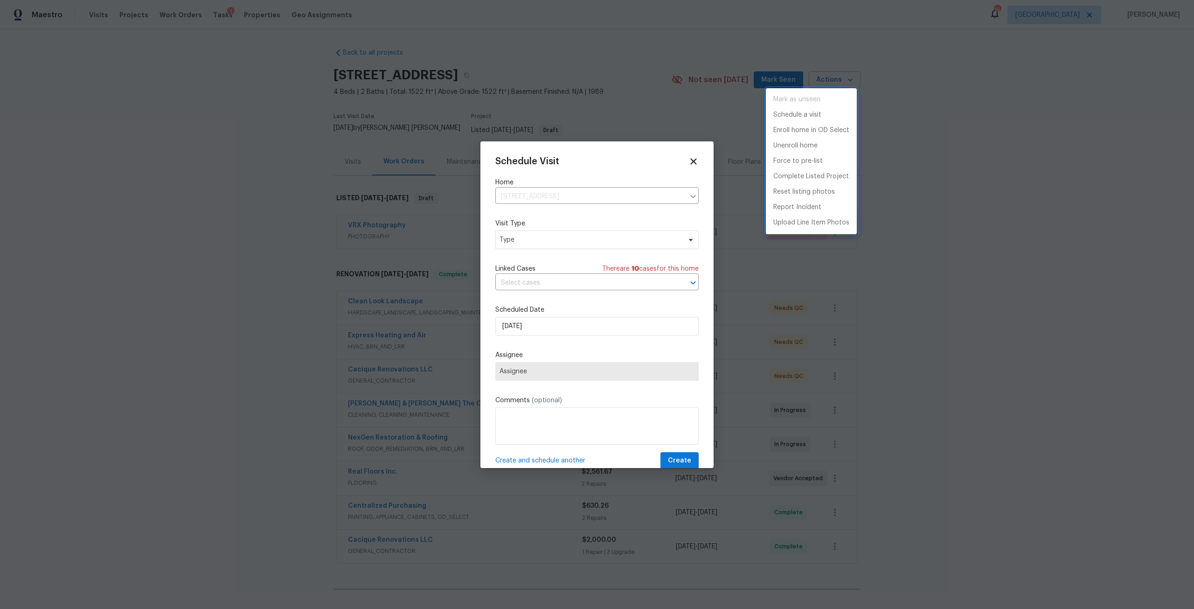
click at [543, 243] on div at bounding box center [597, 304] width 1194 height 609
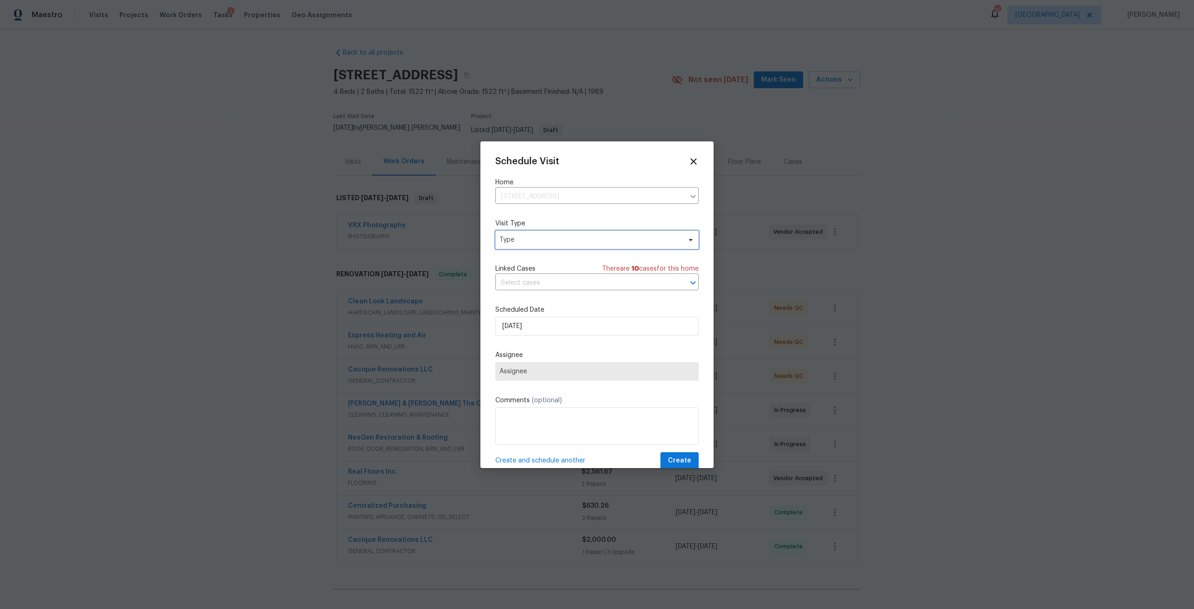
click at [543, 243] on span "Type" at bounding box center [589, 239] width 181 height 9
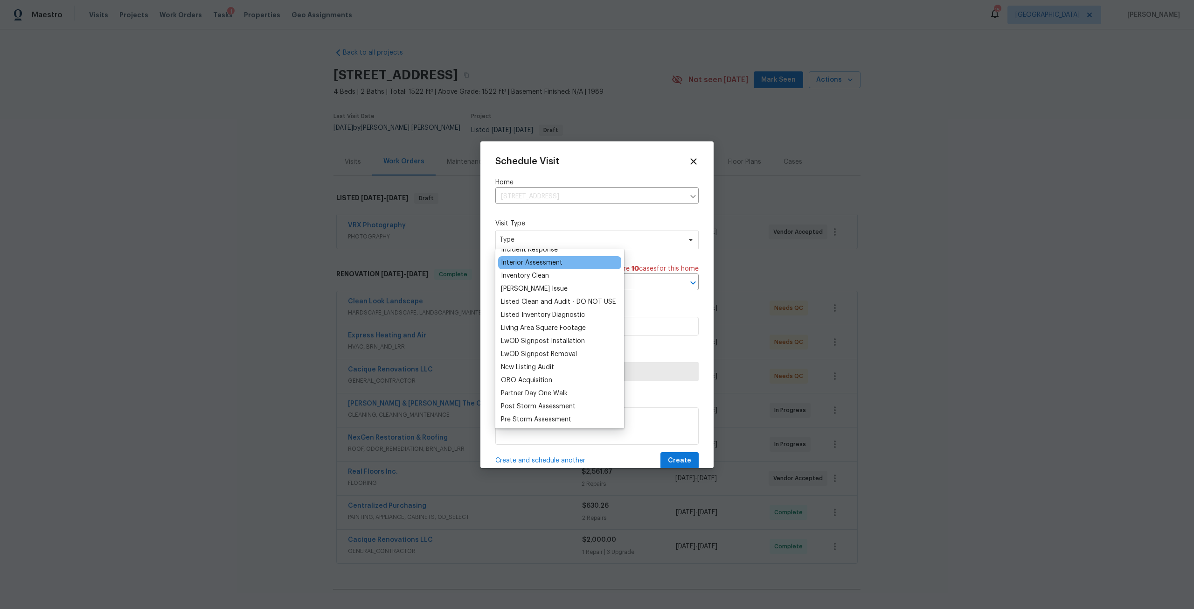
scroll to position [233, 0]
type input "n"
click at [544, 362] on div "New Listing Audit" at bounding box center [527, 363] width 53 height 9
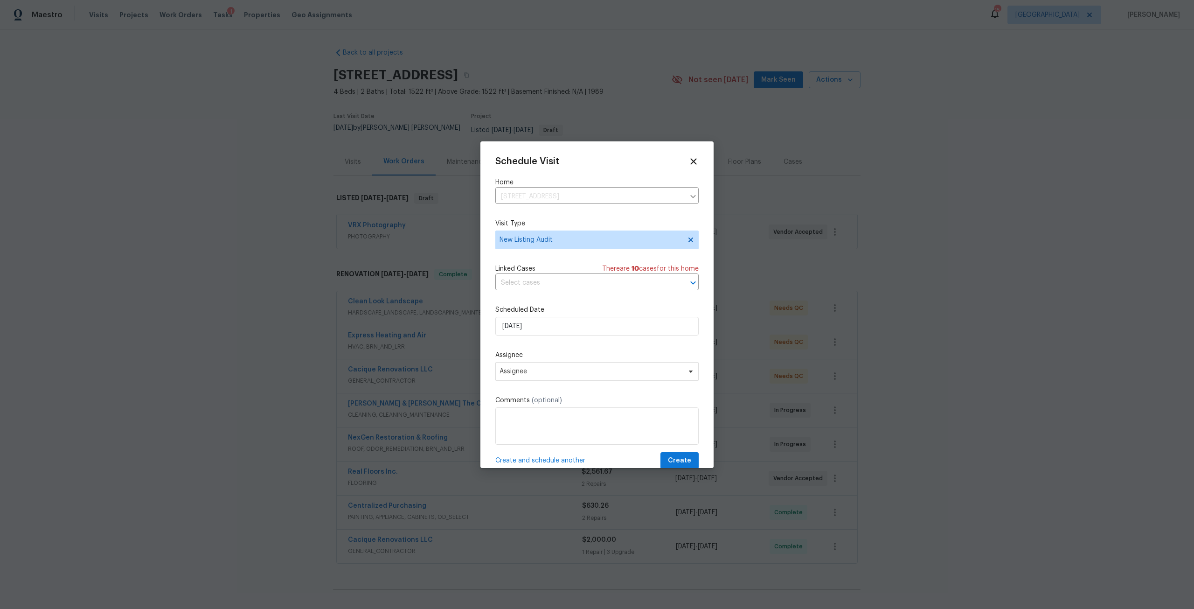
click at [576, 338] on div "Schedule Visit Home 454 Naugatuck Dr, Jacksonville, FL 32225 ​ Visit Type New L…" at bounding box center [596, 312] width 203 height 313
click at [588, 325] on input "[DATE]" at bounding box center [596, 326] width 203 height 19
click at [561, 261] on div "8" at bounding box center [565, 258] width 15 height 13
type input "[DATE]"
click at [549, 369] on span "Assignee" at bounding box center [590, 370] width 183 height 7
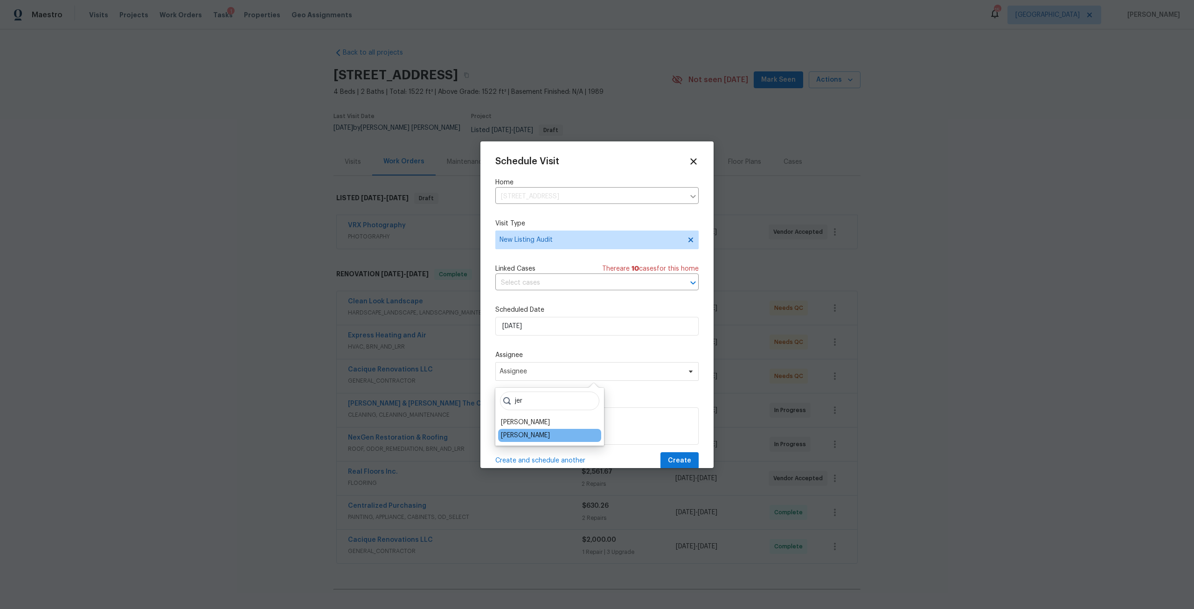
type input "jer"
click at [542, 429] on div "[PERSON_NAME]" at bounding box center [549, 435] width 103 height 13
click at [542, 433] on div "[PERSON_NAME]" at bounding box center [525, 434] width 49 height 9
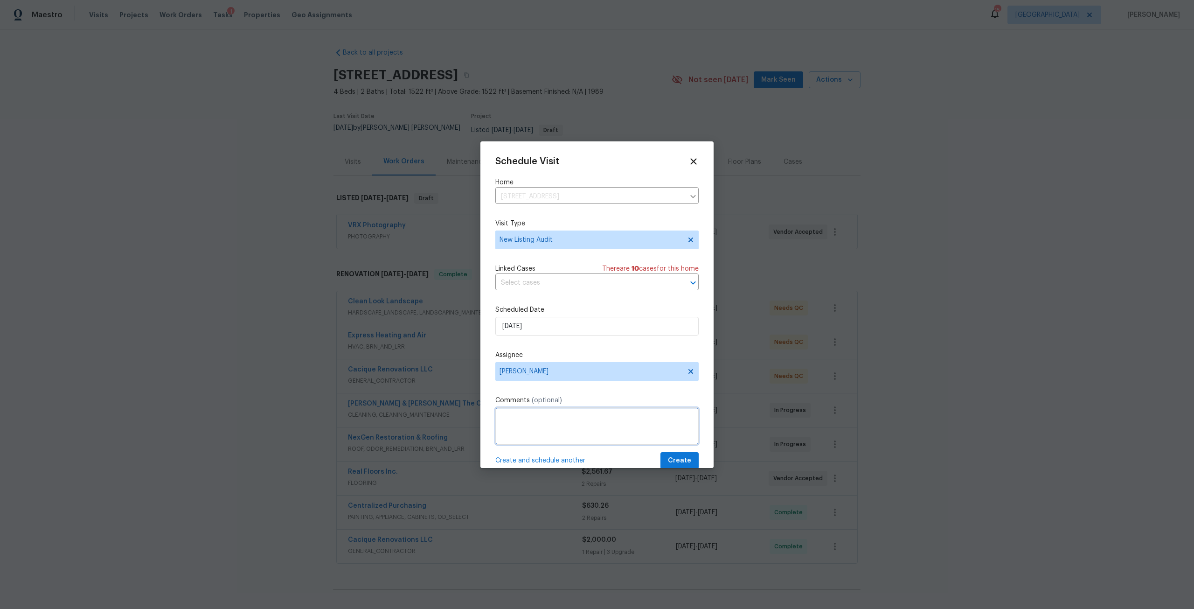
click at [546, 429] on textarea at bounding box center [596, 425] width 203 height 37
click at [506, 415] on textarea "PLease complete a Peer Audit" at bounding box center [596, 425] width 203 height 37
type textarea "Please complete a Peer Audit"
click at [679, 459] on span "Create" at bounding box center [679, 461] width 23 height 12
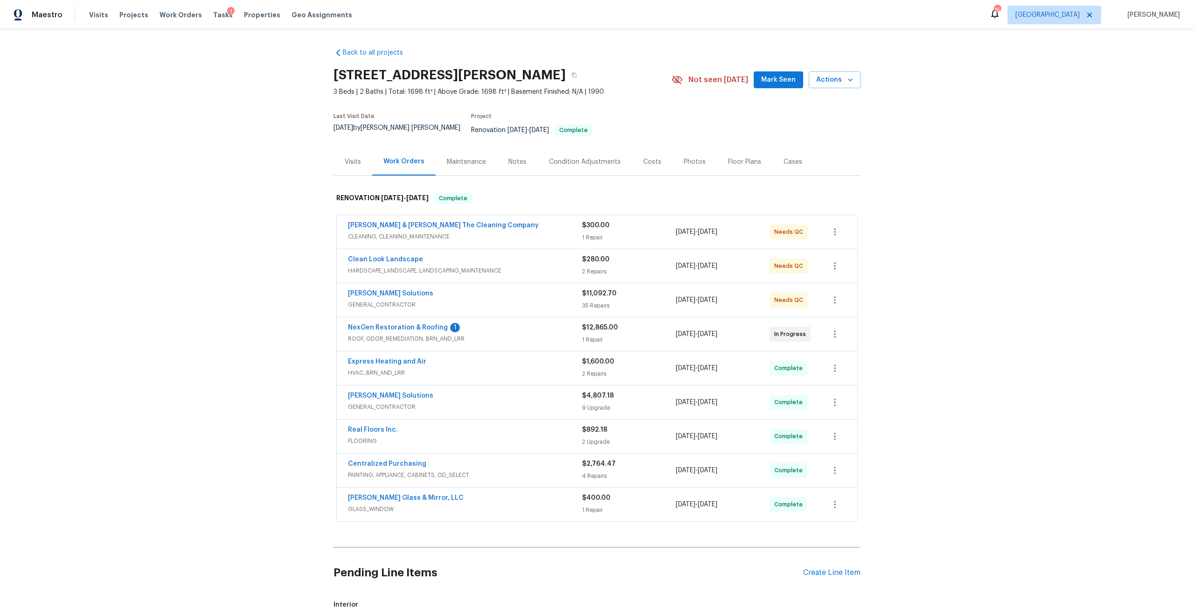
click at [649, 157] on div "Costs" at bounding box center [652, 161] width 18 height 9
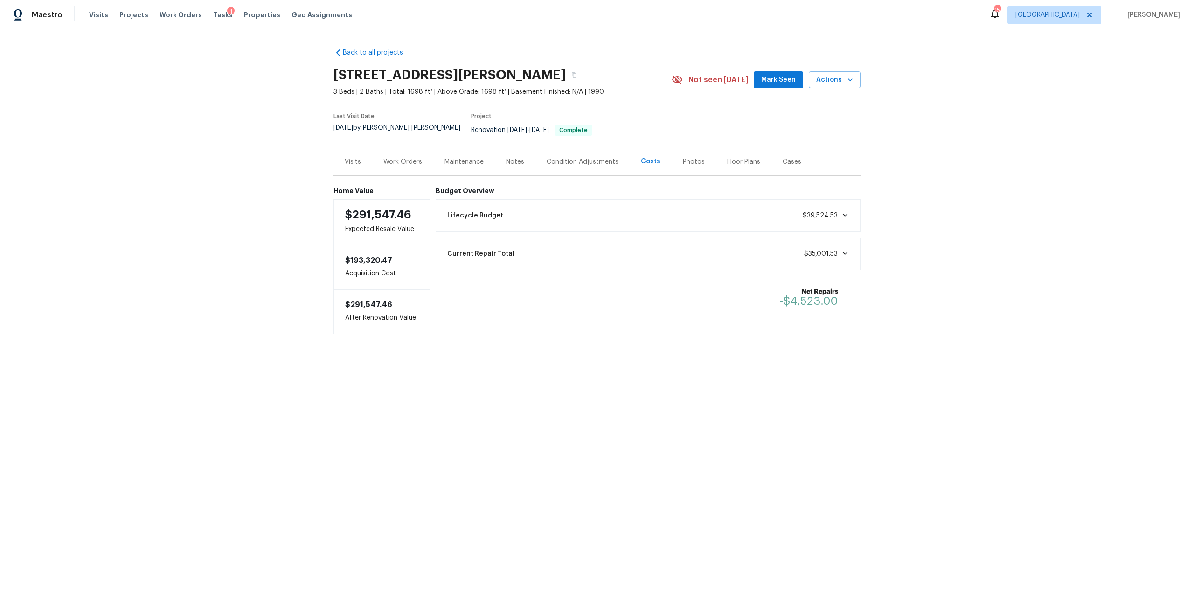
click at [689, 157] on div "Photos" at bounding box center [694, 161] width 22 height 9
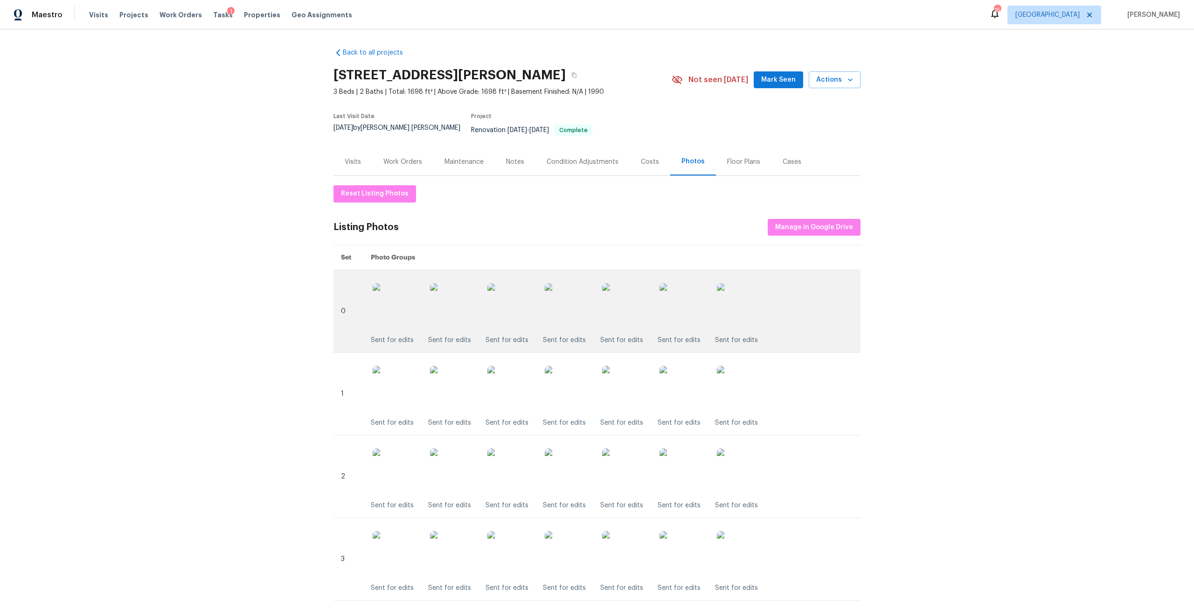
click at [581, 303] on img at bounding box center [568, 306] width 47 height 47
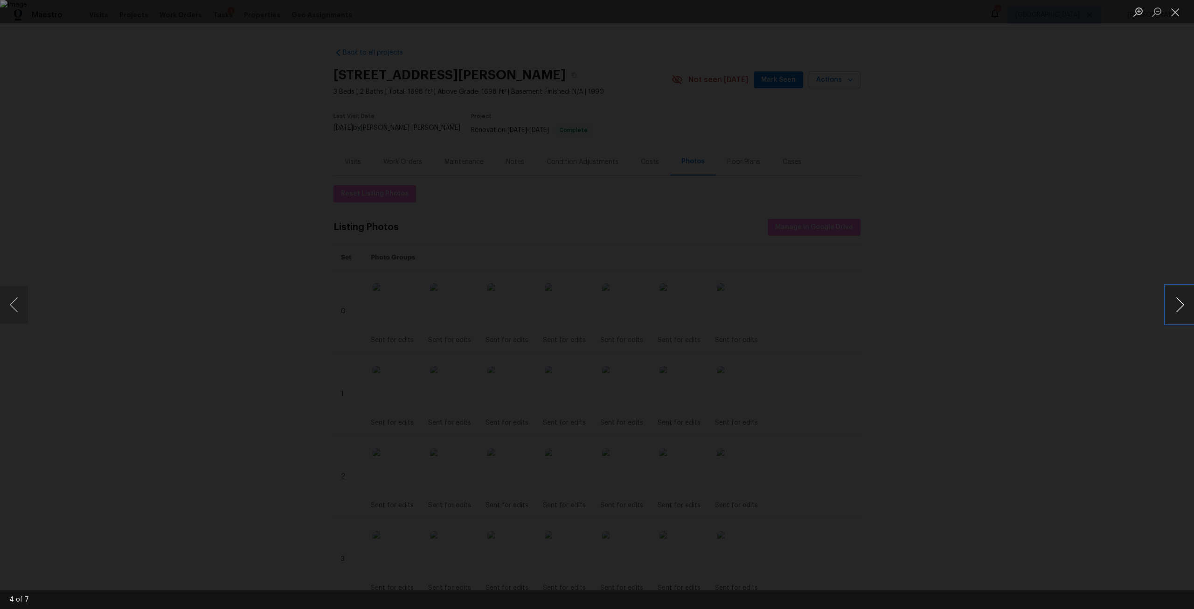
drag, startPoint x: 1182, startPoint y: 306, endPoint x: 1176, endPoint y: 305, distance: 5.9
click at [1180, 306] on button "Next image" at bounding box center [1180, 304] width 28 height 37
click at [1176, 305] on button "Next image" at bounding box center [1180, 304] width 28 height 37
click at [1045, 225] on div "Lightbox" at bounding box center [597, 304] width 1194 height 609
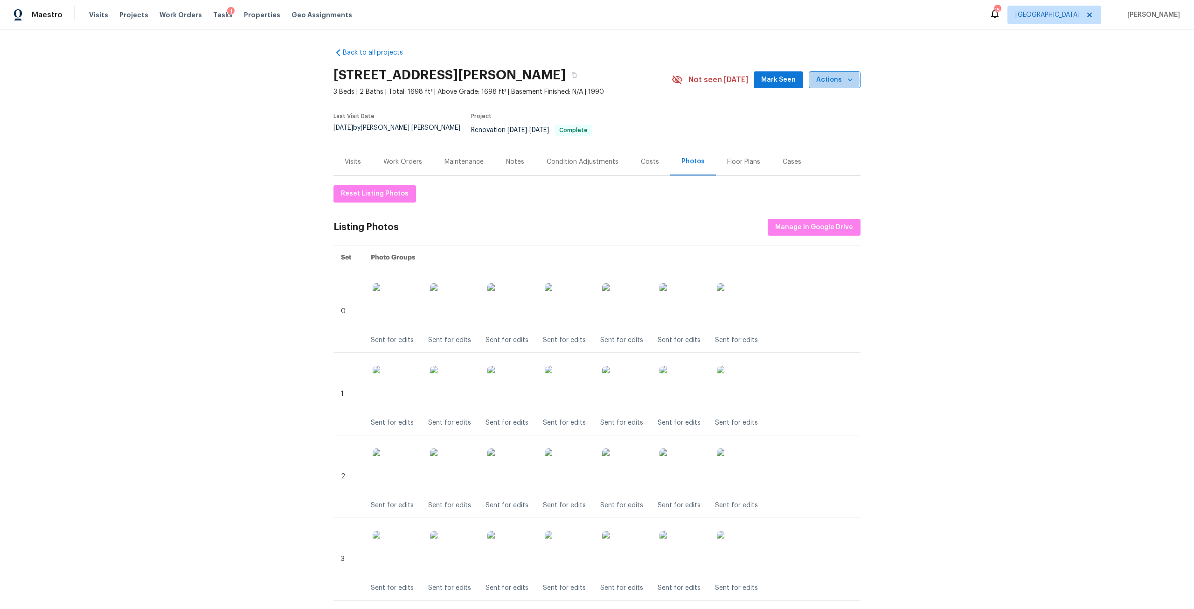
click at [817, 81] on span "Actions" at bounding box center [834, 80] width 37 height 12
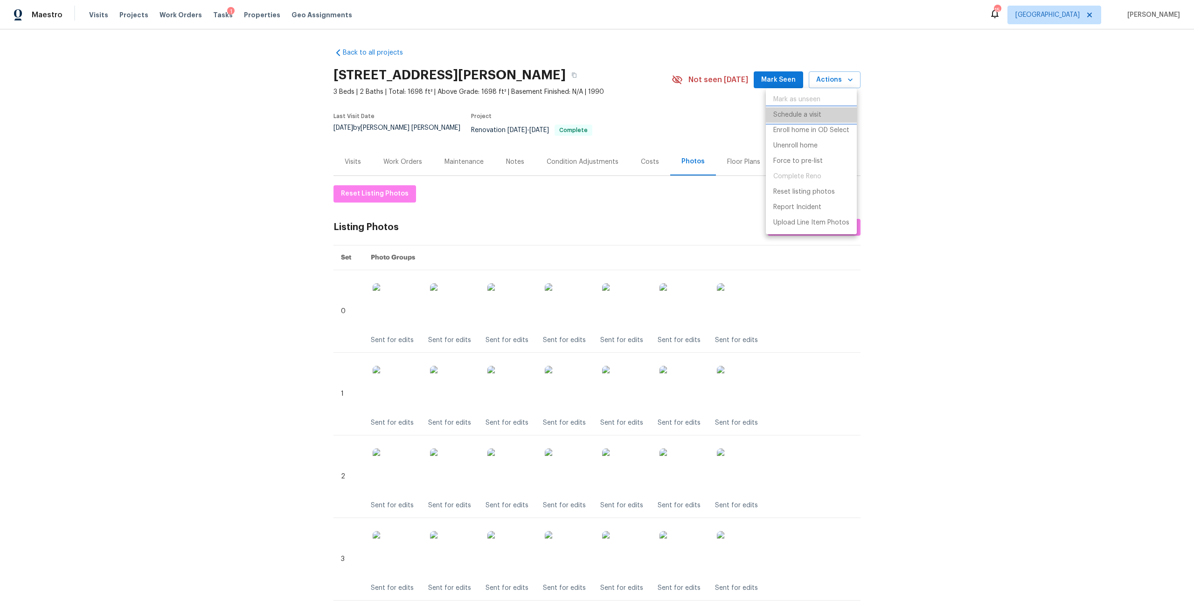
click at [815, 120] on li "Schedule a visit" at bounding box center [811, 114] width 91 height 15
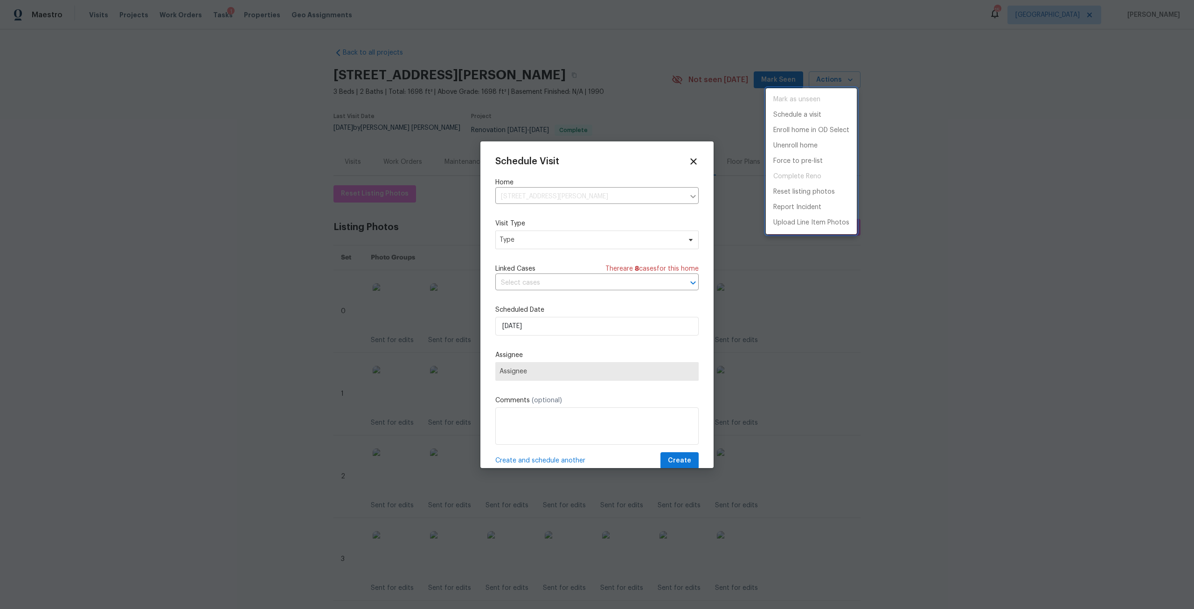
click at [567, 235] on div at bounding box center [597, 304] width 1194 height 609
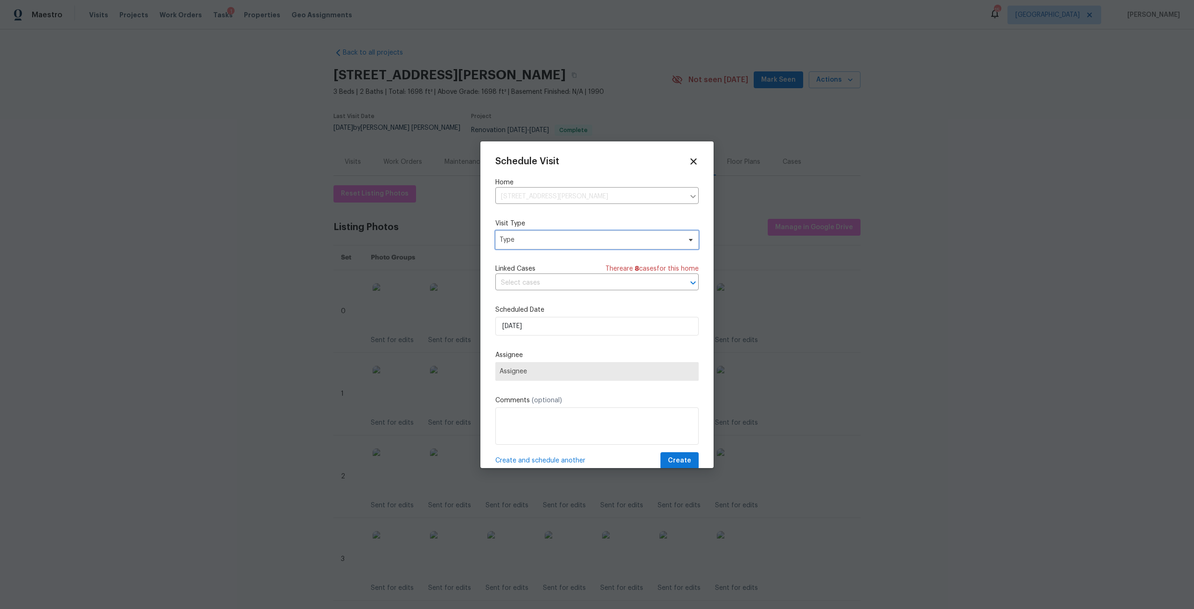
click at [567, 236] on span "Type" at bounding box center [589, 239] width 181 height 9
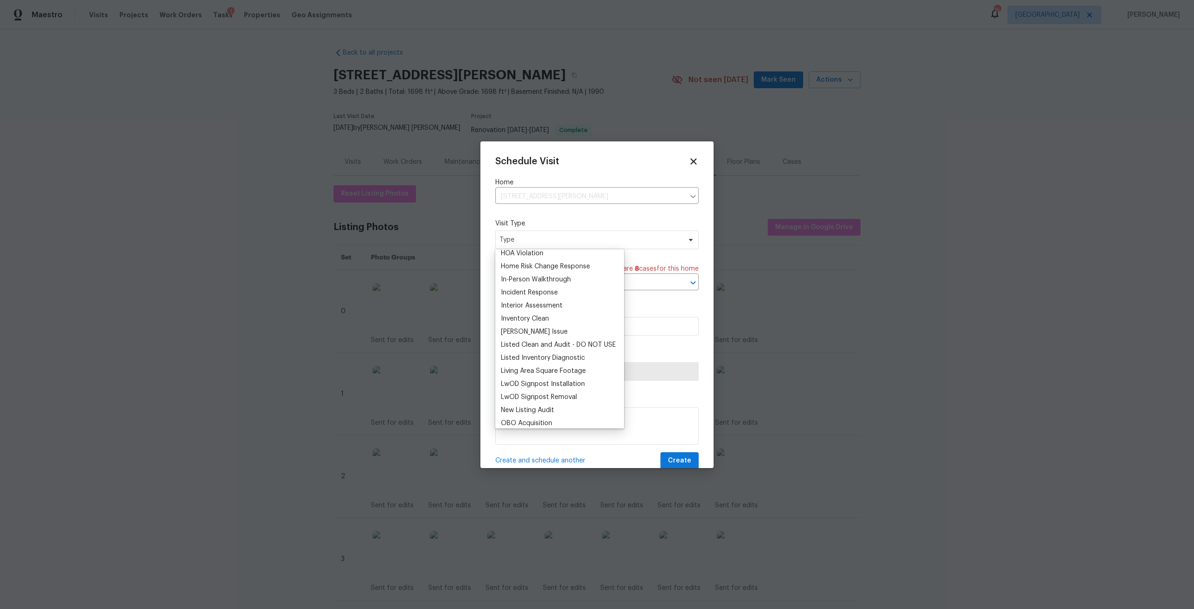
scroll to position [233, 0]
type input "n"
click at [530, 367] on div "New Listing Audit" at bounding box center [527, 363] width 53 height 9
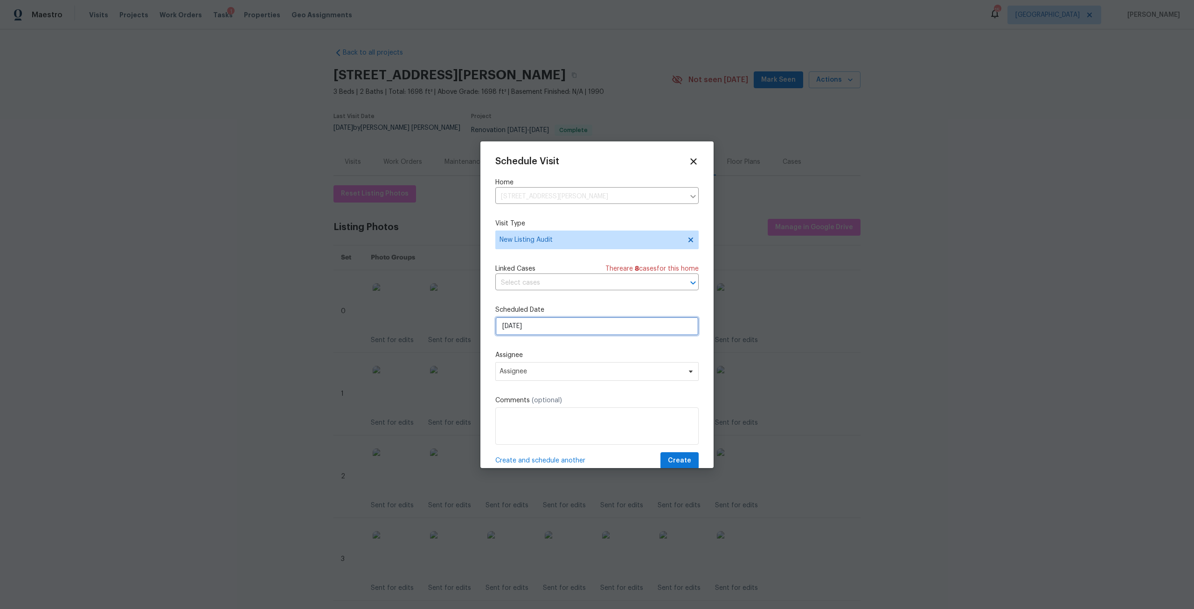
click at [537, 331] on input "[DATE]" at bounding box center [596, 326] width 203 height 19
click at [566, 258] on div "8" at bounding box center [565, 258] width 15 height 13
type input "9/8/2025"
click at [547, 373] on span "Assignee" at bounding box center [590, 370] width 183 height 7
type input "je"
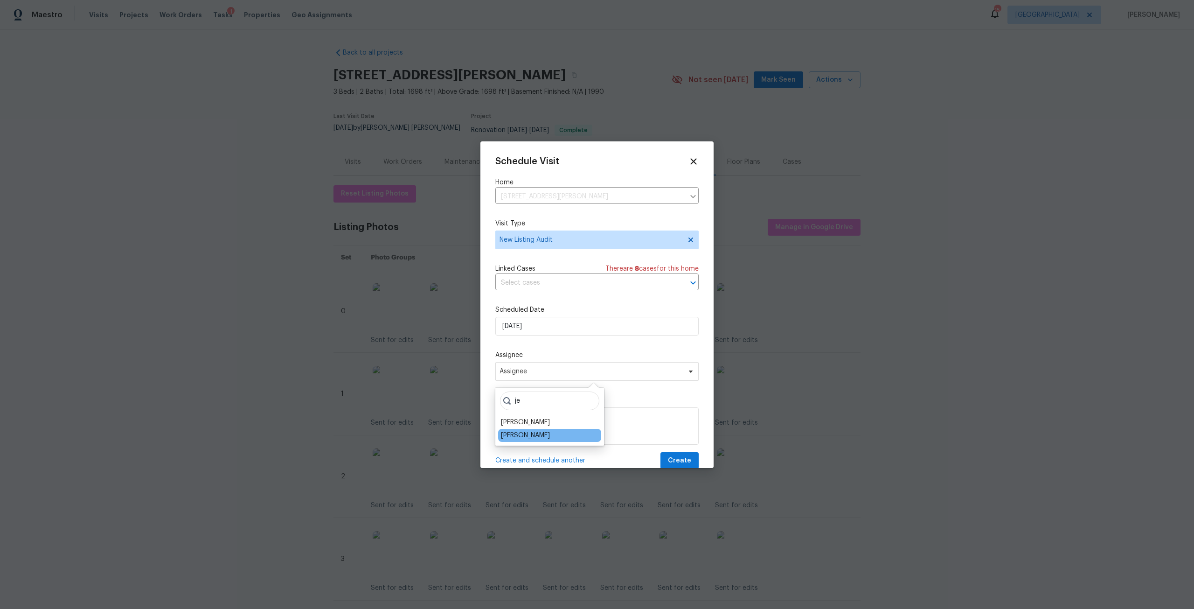
click at [527, 431] on div "Jeremy Dykes" at bounding box center [525, 434] width 49 height 9
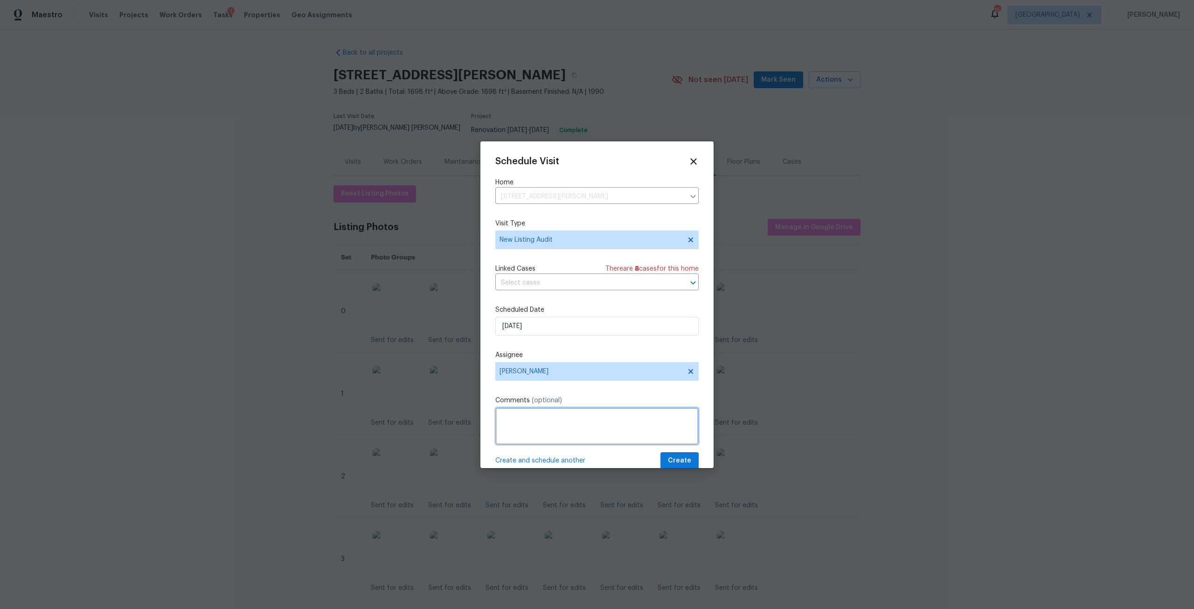
click at [532, 424] on textarea at bounding box center [596, 425] width 203 height 37
type textarea "Please complete a Peer Audit"
click at [668, 456] on span "Create" at bounding box center [679, 461] width 23 height 12
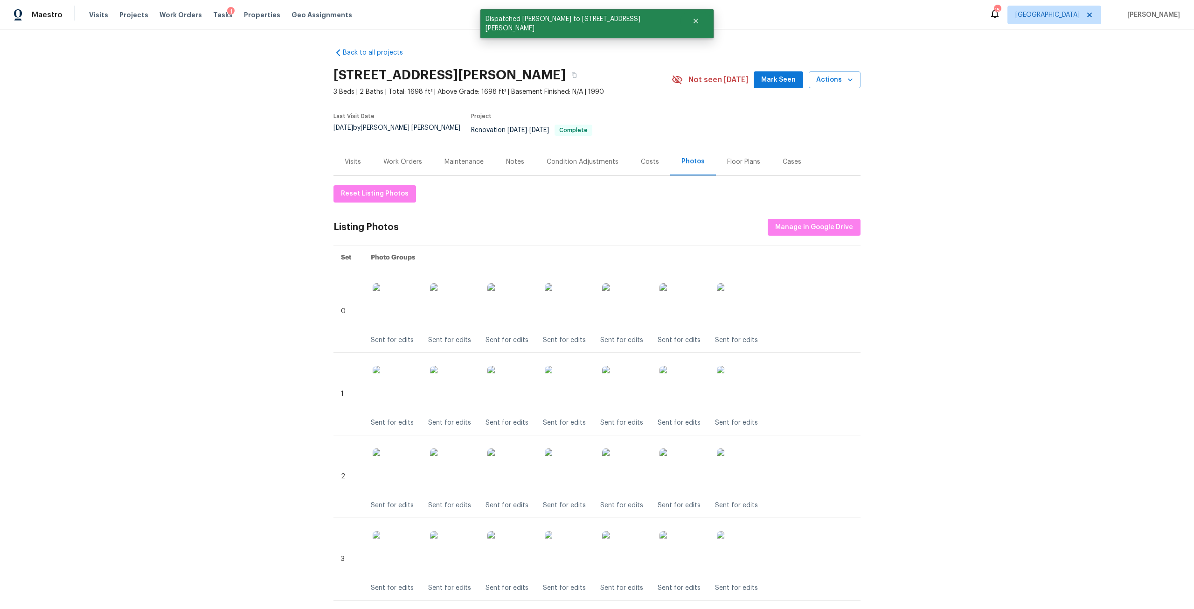
click at [86, 15] on div "Maestro Visits Projects Work Orders Tasks 1 Properties Geo Assignments" at bounding box center [181, 15] width 363 height 19
click at [89, 15] on span "Visits" at bounding box center [98, 14] width 19 height 9
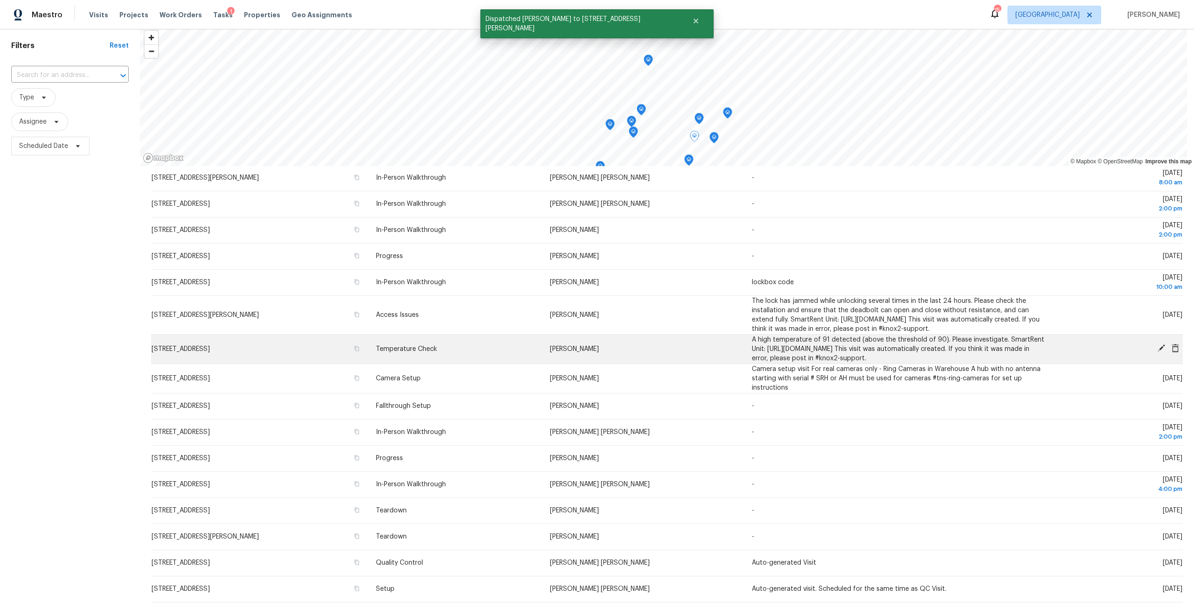
scroll to position [83, 0]
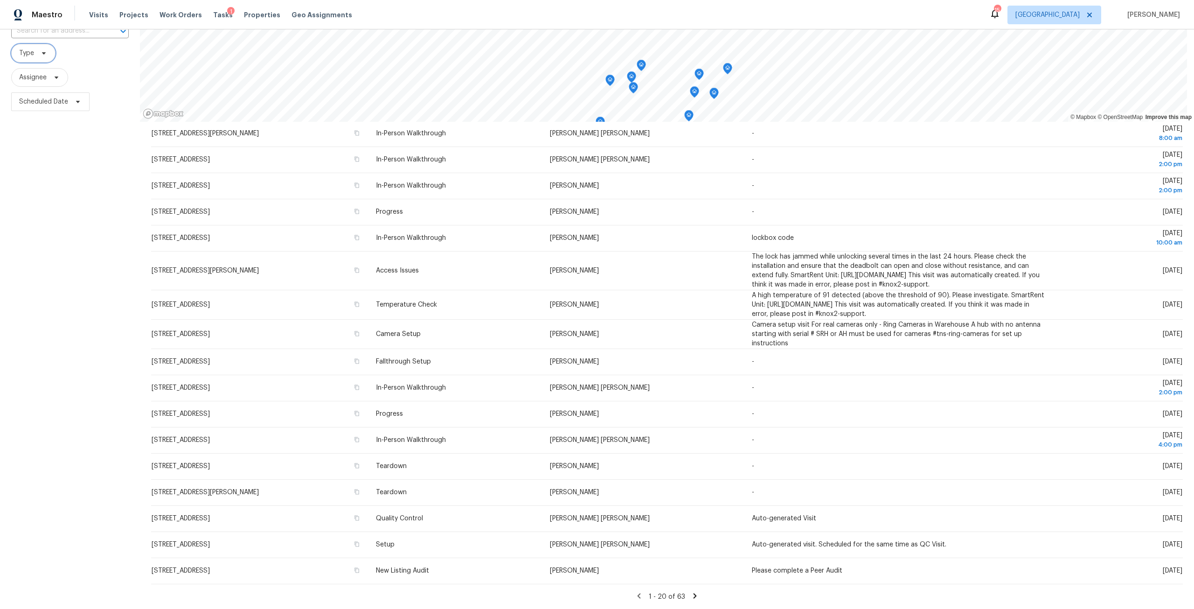
click at [45, 49] on icon at bounding box center [43, 52] width 7 height 7
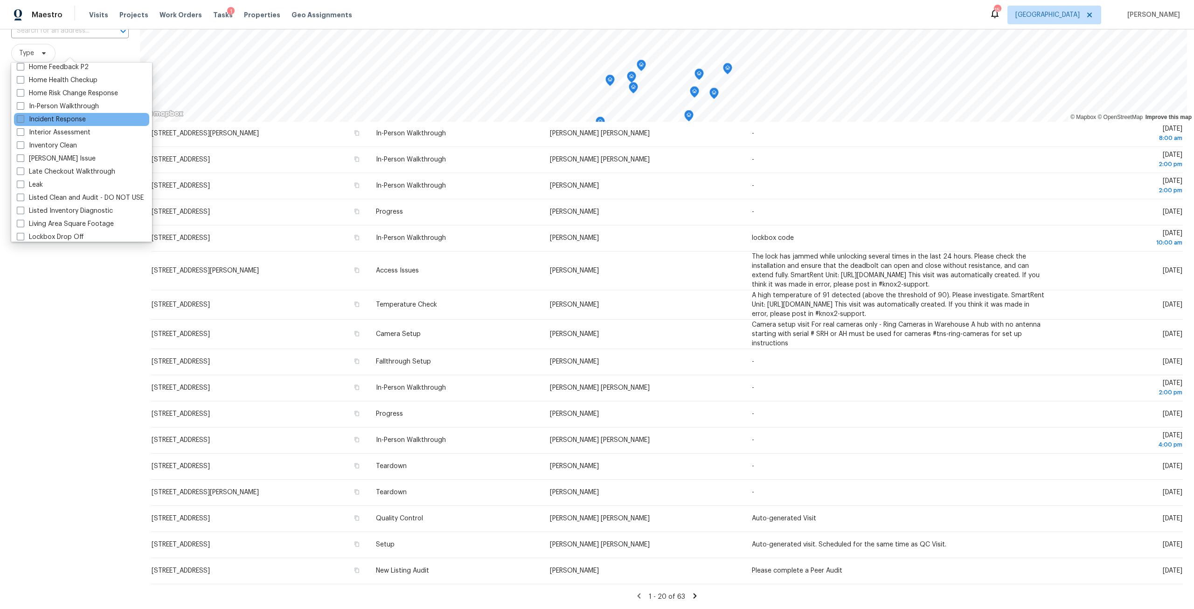
scroll to position [326, 0]
click at [82, 111] on label "In-Person Walkthrough" at bounding box center [58, 109] width 82 height 9
click at [23, 111] on input "In-Person Walkthrough" at bounding box center [20, 108] width 6 height 6
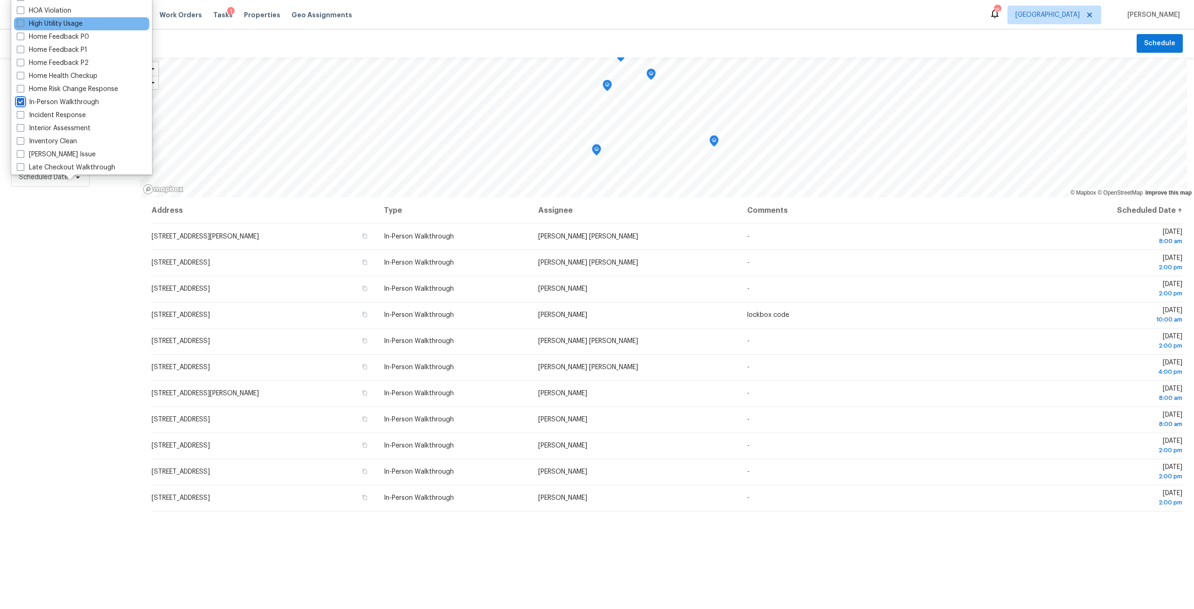
scroll to position [280, 0]
click at [58, 94] on label "In-Person Walkthrough" at bounding box center [58, 89] width 82 height 9
click at [23, 91] on input "In-Person Walkthrough" at bounding box center [20, 88] width 6 height 6
checkbox input "false"
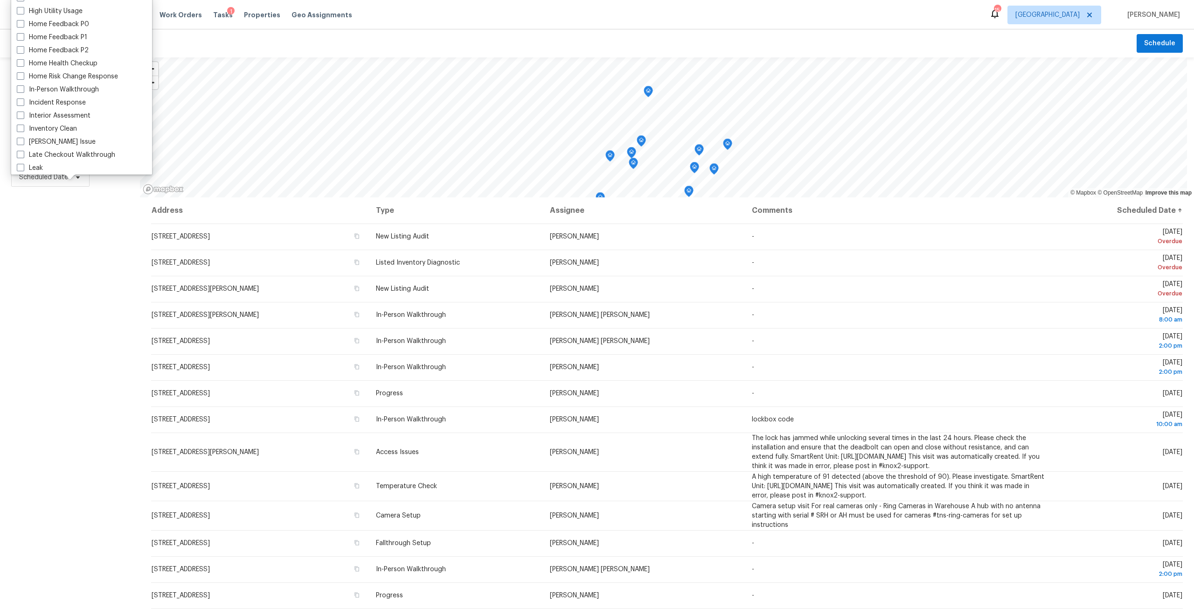
click at [97, 451] on div "Filters Reset ​ Type Assignee Scheduled Date" at bounding box center [70, 370] width 140 height 627
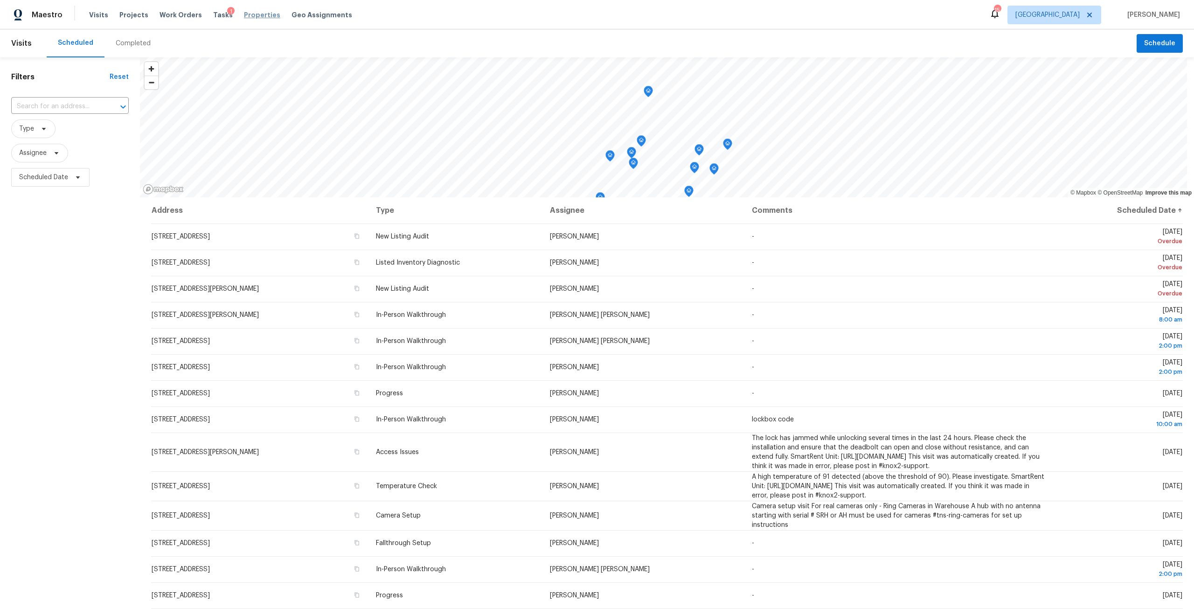
click at [244, 15] on span "Properties" at bounding box center [262, 14] width 36 height 9
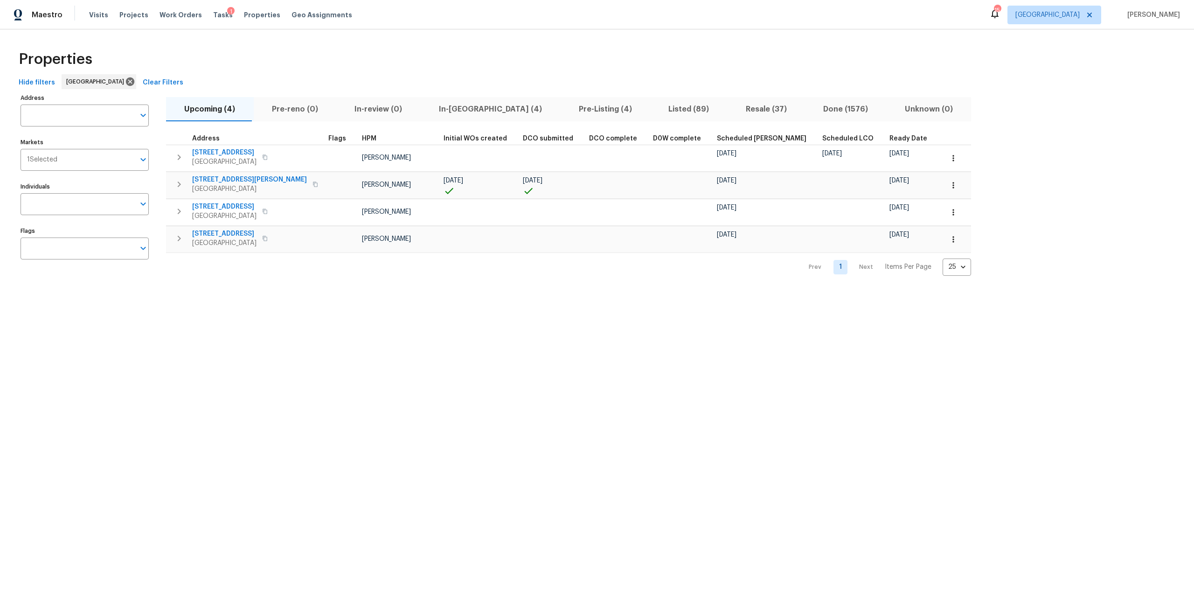
click at [455, 111] on span "In-reno (4)" at bounding box center [490, 109] width 129 height 13
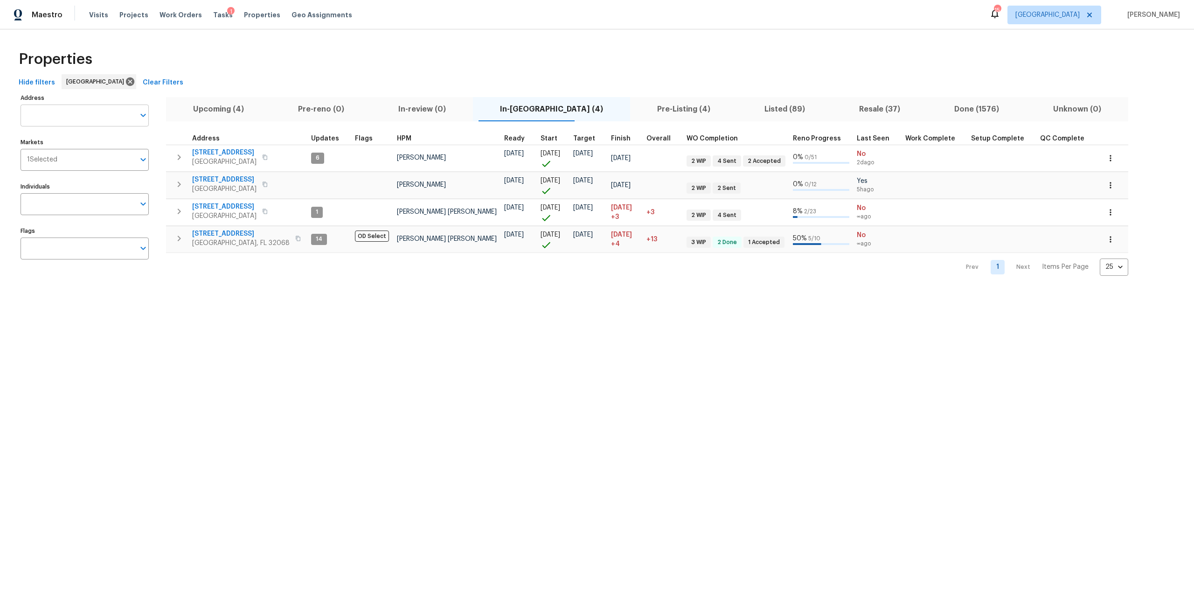
click at [88, 116] on input "Address" at bounding box center [78, 115] width 114 height 22
type input "van gundy"
click at [84, 146] on li "2936 Van Gundy Rd Jacksonville FL 32208" at bounding box center [84, 139] width 128 height 15
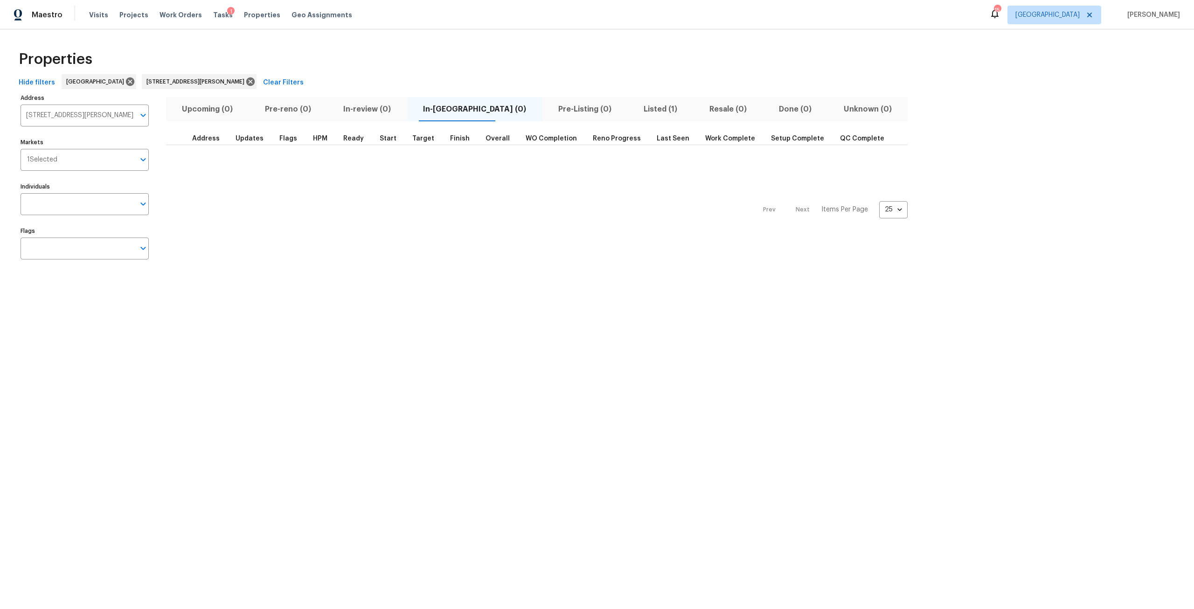
click at [633, 104] on span "Listed (1)" at bounding box center [660, 109] width 55 height 13
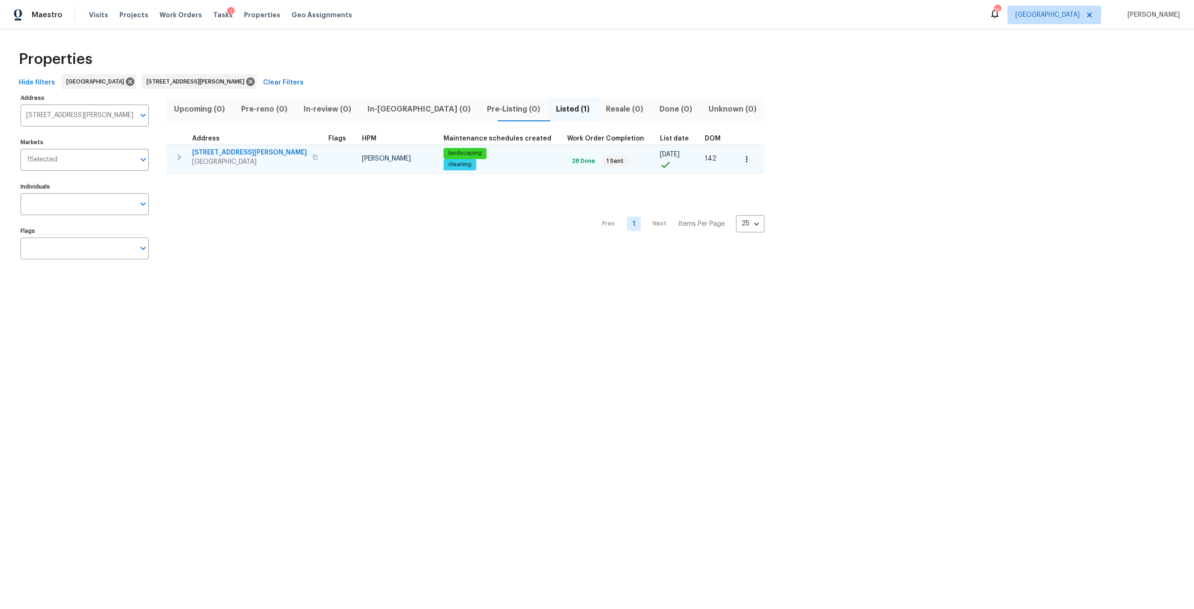
click at [178, 159] on icon "button" at bounding box center [178, 157] width 11 height 11
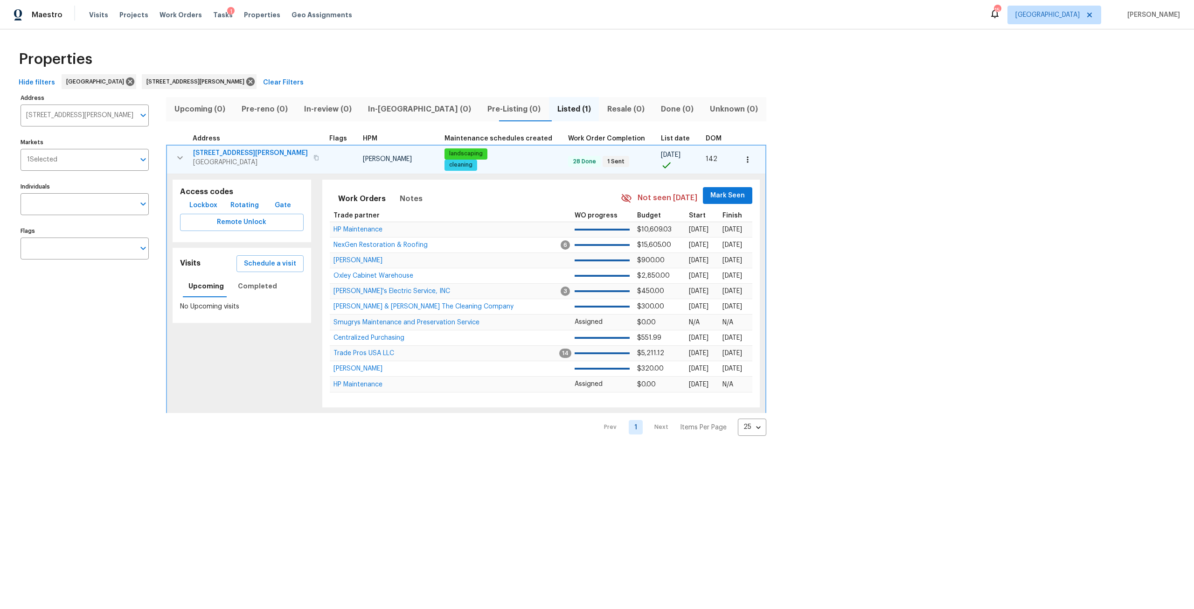
click at [213, 149] on span "[STREET_ADDRESS][PERSON_NAME]" at bounding box center [250, 152] width 115 height 9
click at [246, 83] on icon at bounding box center [250, 81] width 8 height 8
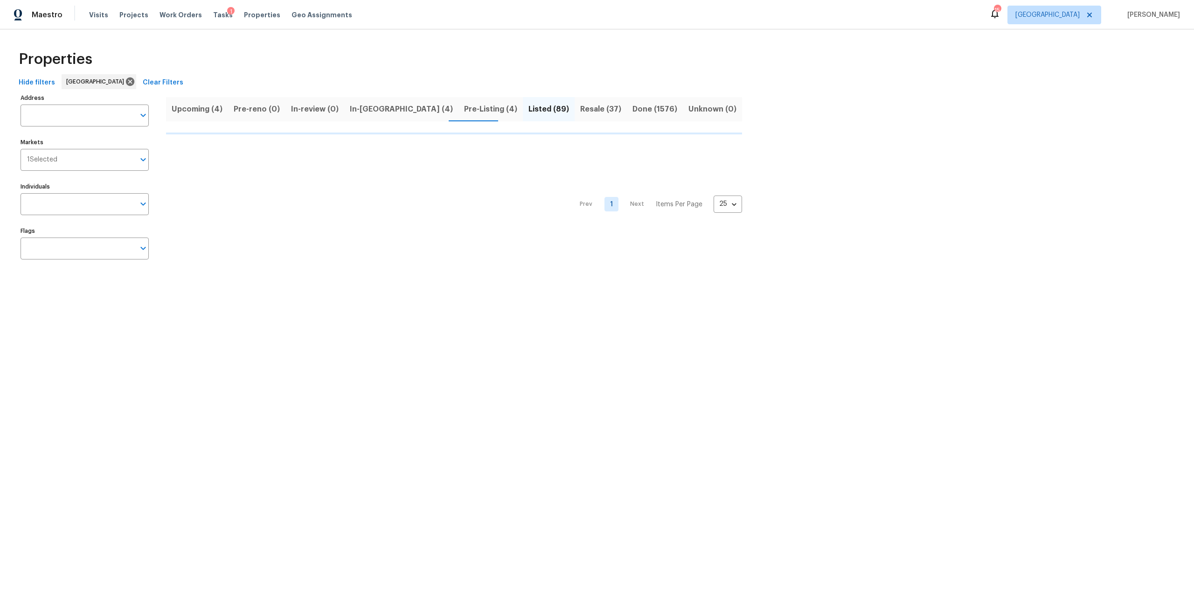
click at [248, 21] on div "Visits Projects Work Orders Tasks 1 Properties Geo Assignments" at bounding box center [226, 15] width 274 height 19
click at [256, 15] on span "Properties" at bounding box center [262, 14] width 36 height 9
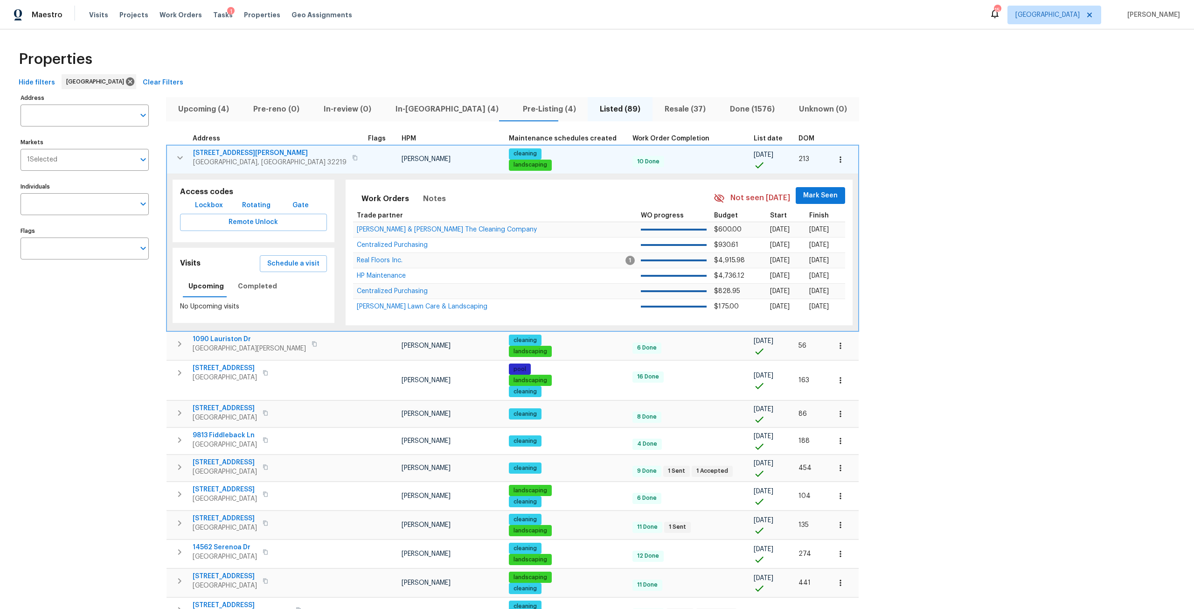
click at [182, 164] on button "button" at bounding box center [180, 157] width 19 height 19
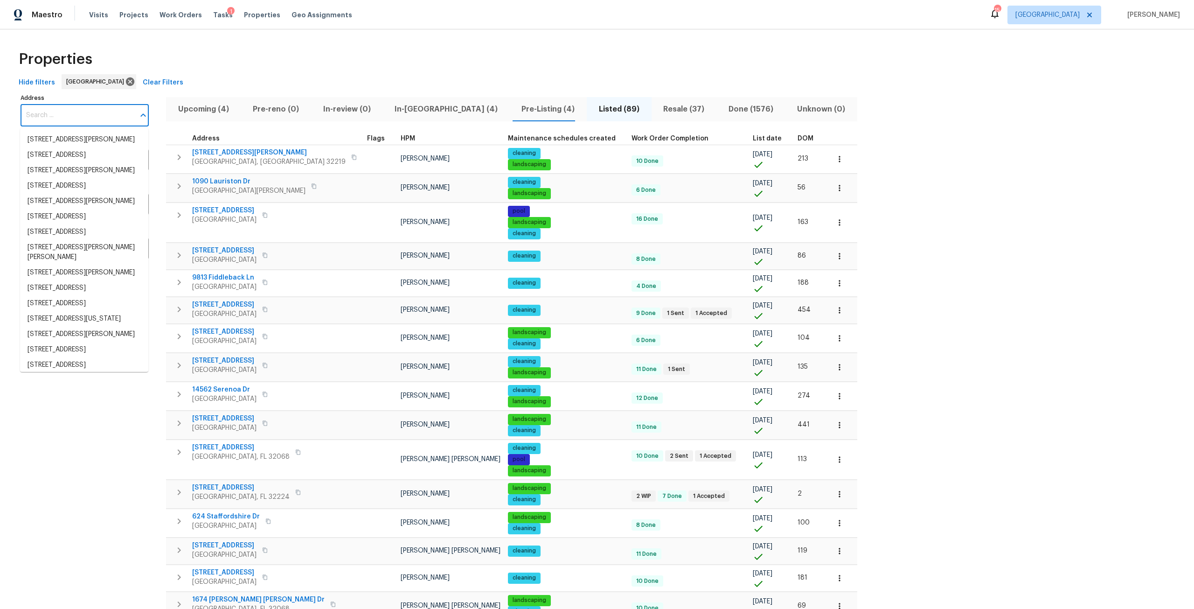
click at [63, 118] on input "Address" at bounding box center [78, 115] width 114 height 22
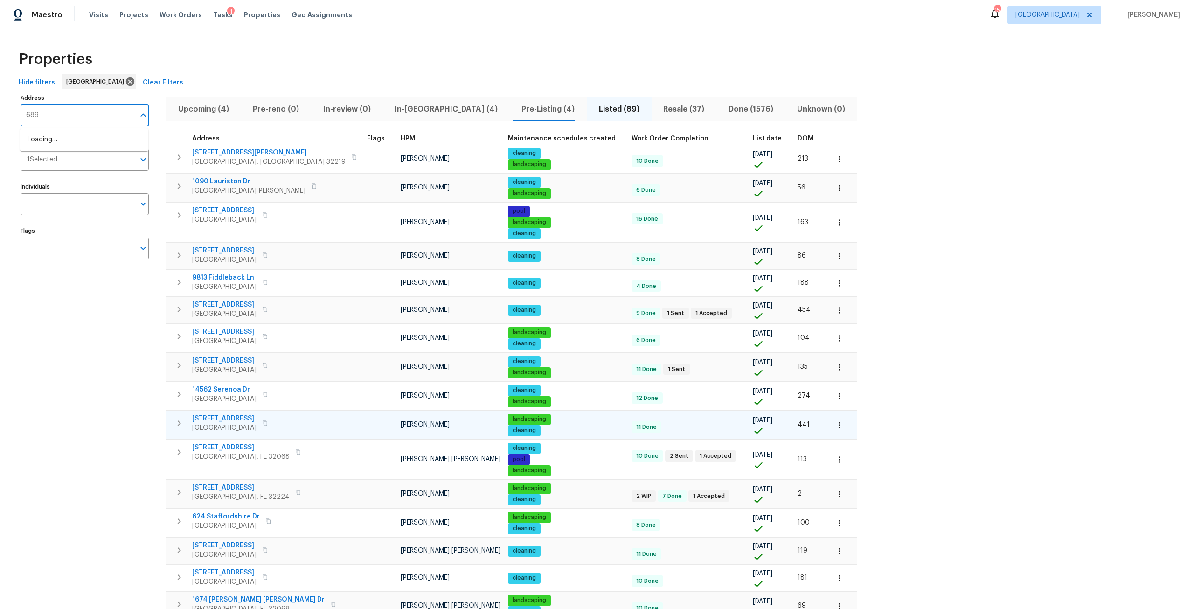
type input "6899"
click at [79, 140] on li "6899 Clinton Corners Dr W Jacksonville FL 32222" at bounding box center [84, 139] width 128 height 15
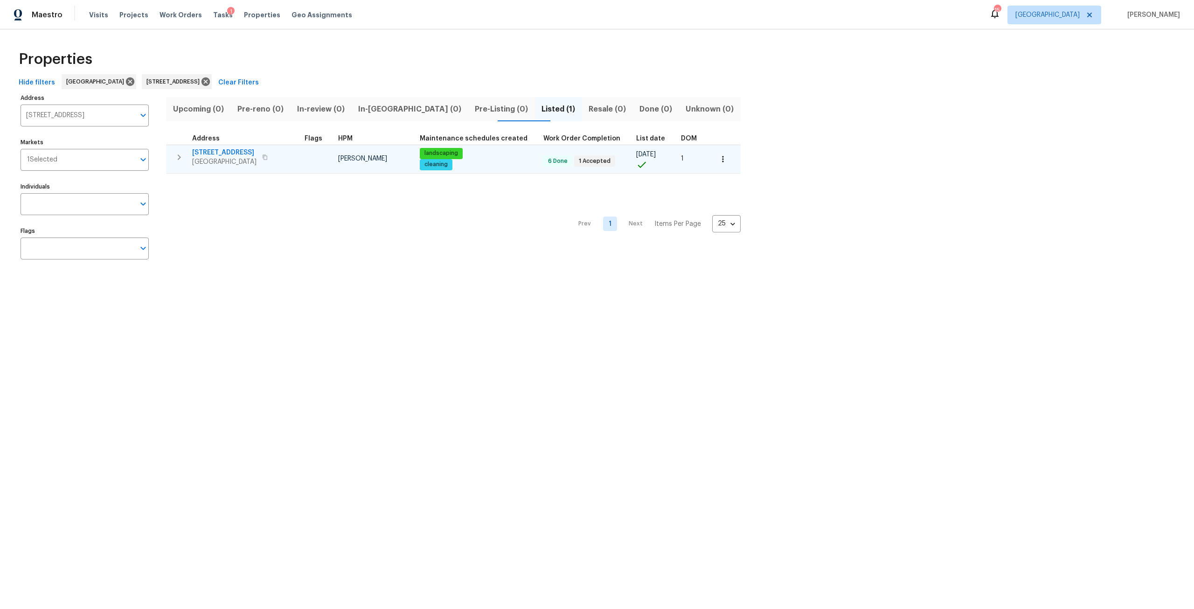
click at [256, 155] on span "6899 Clinton Corners Dr W" at bounding box center [224, 152] width 64 height 9
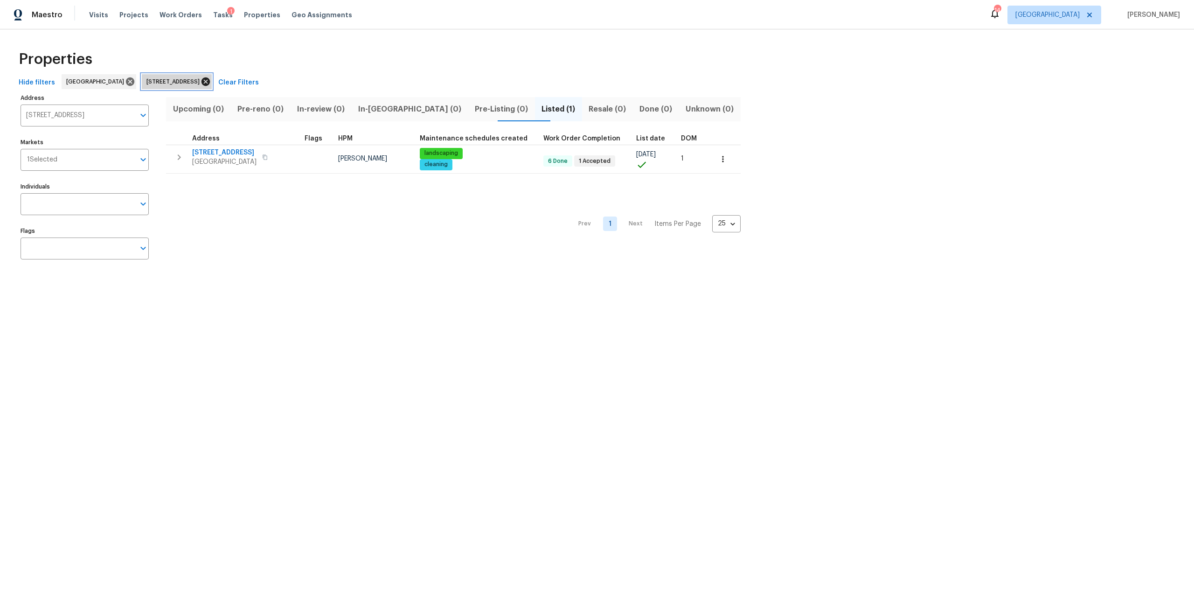
click at [210, 81] on icon at bounding box center [205, 81] width 8 height 8
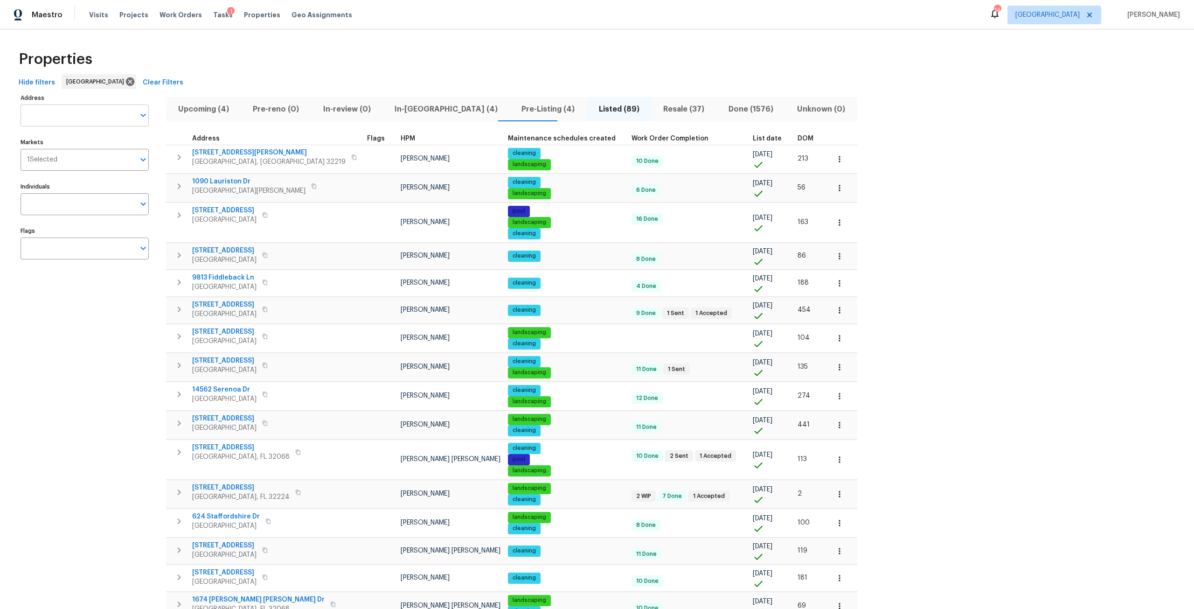
click at [57, 118] on input "Address" at bounding box center [78, 115] width 114 height 22
click at [57, 118] on input "finc" at bounding box center [78, 115] width 114 height 22
type input "f"
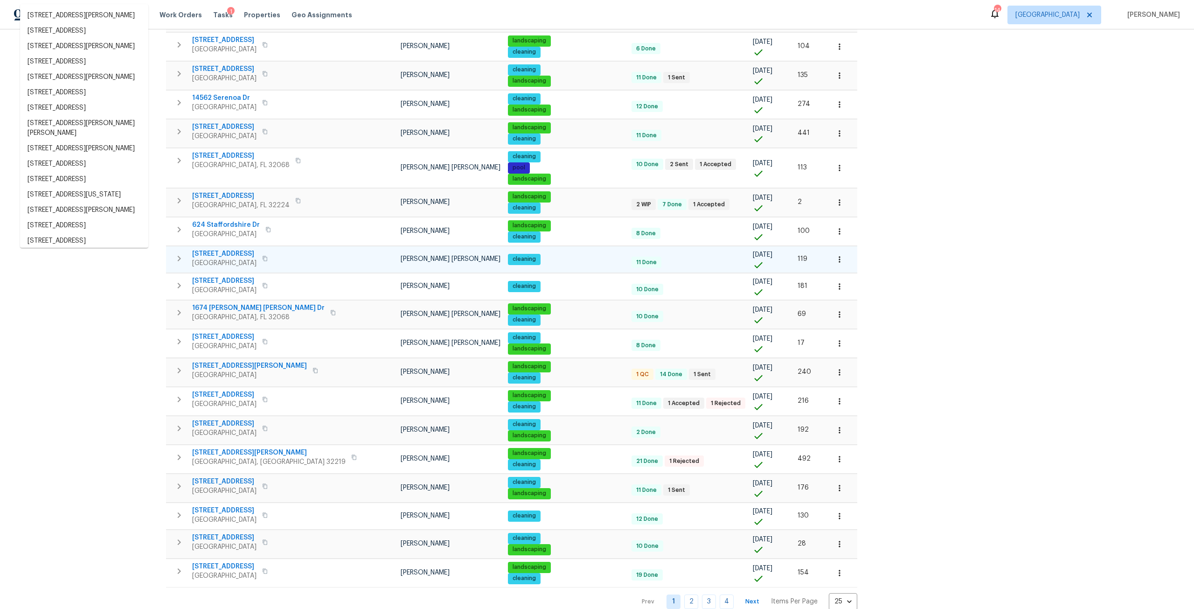
scroll to position [315, 0]
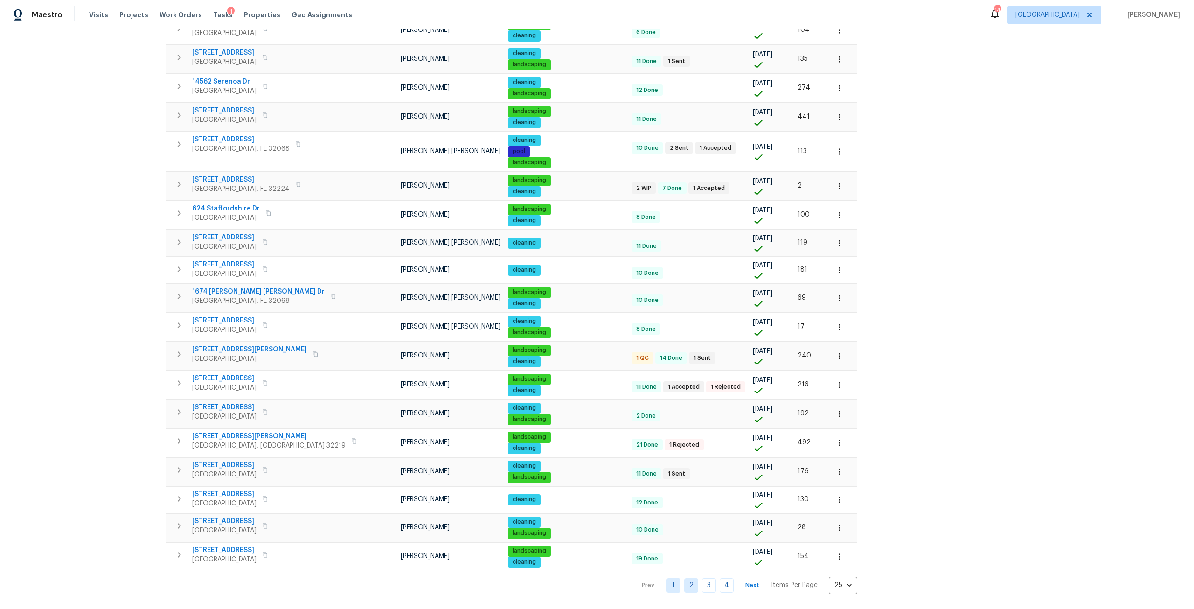
click at [684, 578] on link "2" at bounding box center [691, 585] width 14 height 14
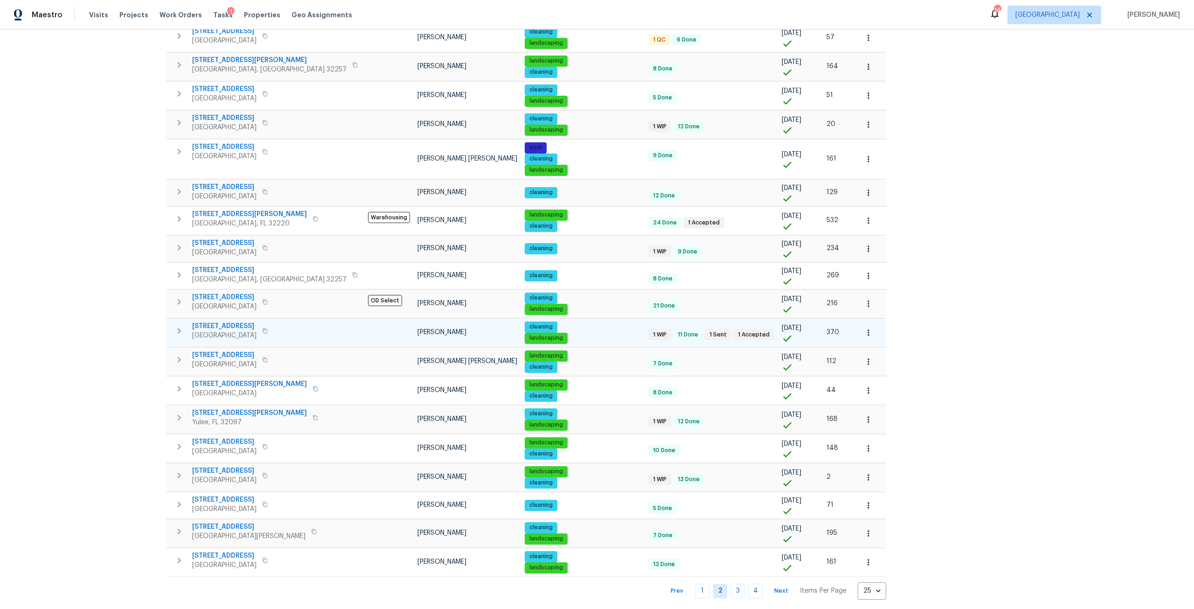
scroll to position [302, 0]
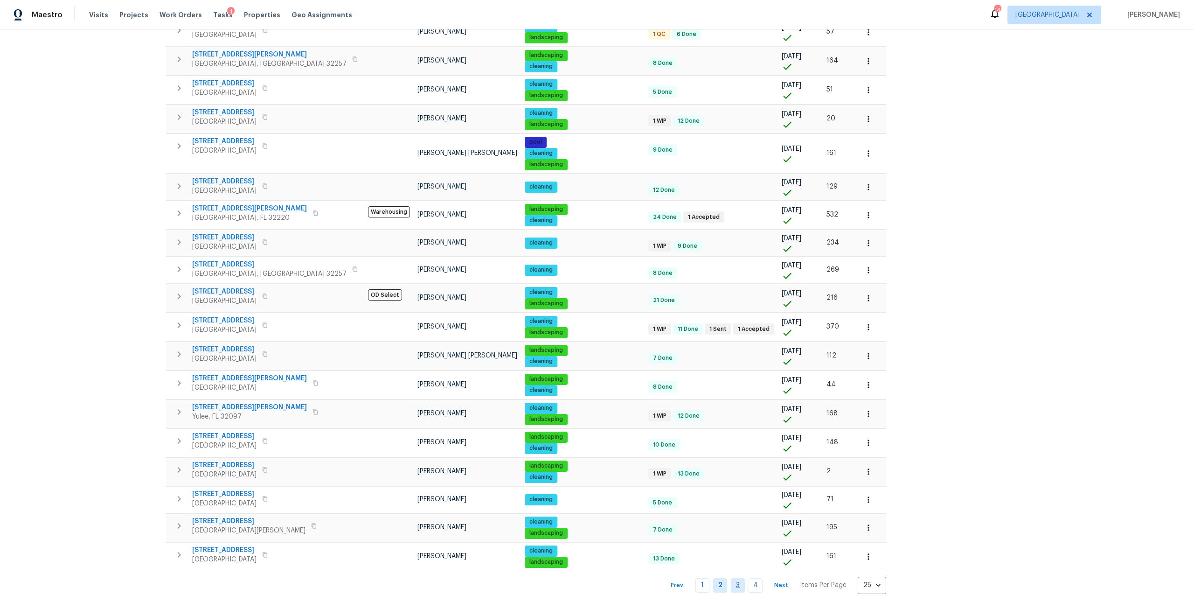
click at [731, 582] on link "3" at bounding box center [738, 585] width 14 height 14
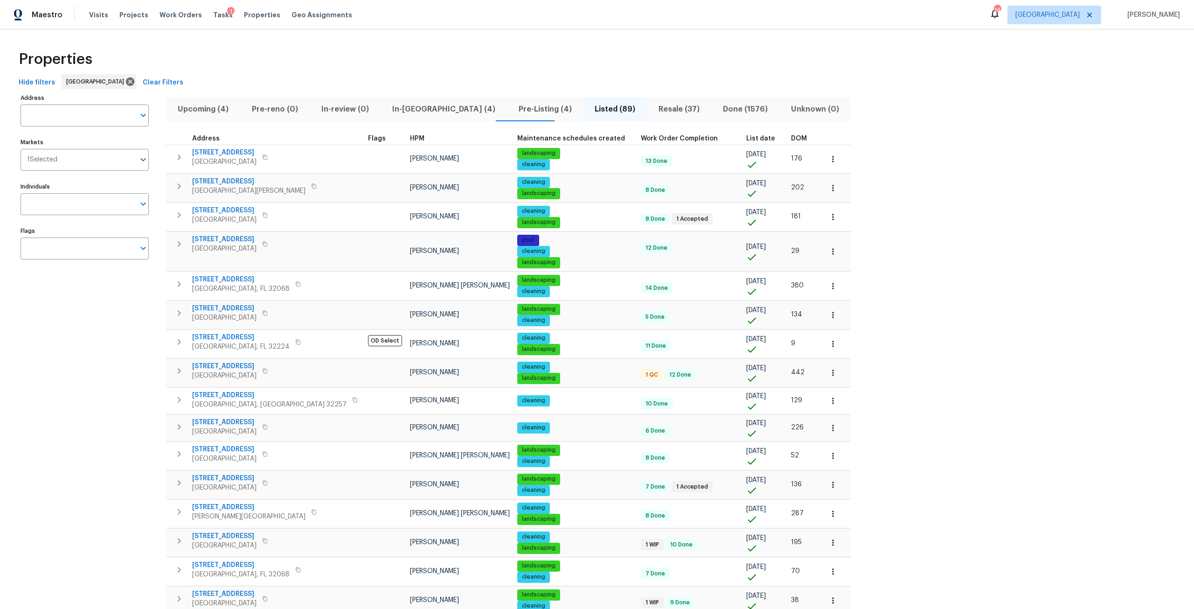
click at [791, 135] on span "DOM" at bounding box center [799, 138] width 16 height 7
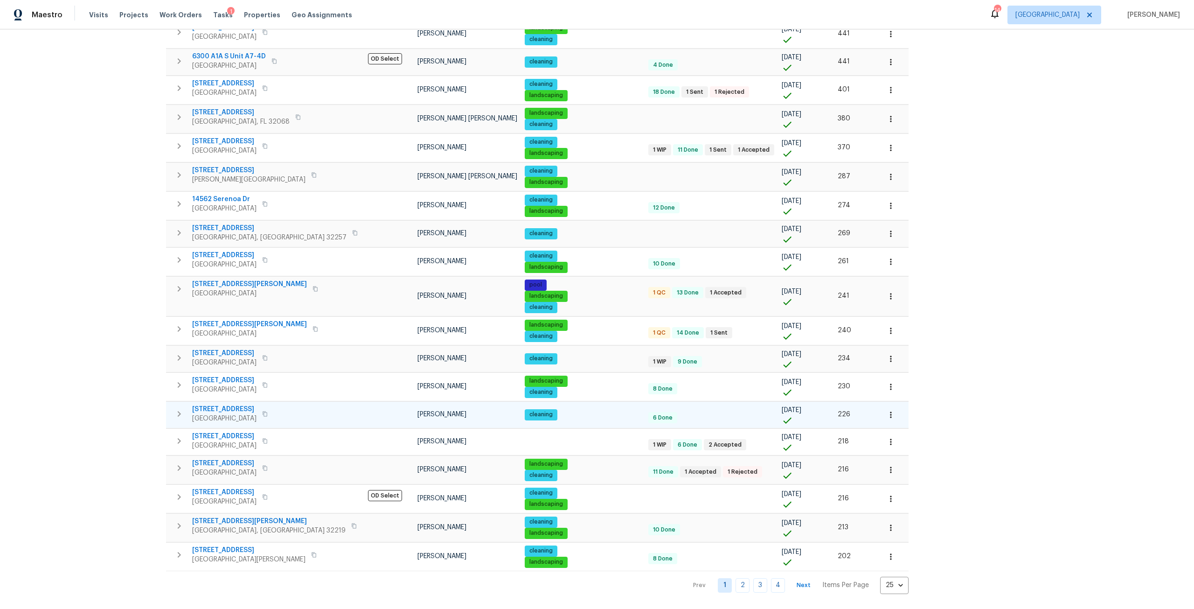
scroll to position [309, 0]
click at [735, 578] on link "2" at bounding box center [742, 585] width 14 height 14
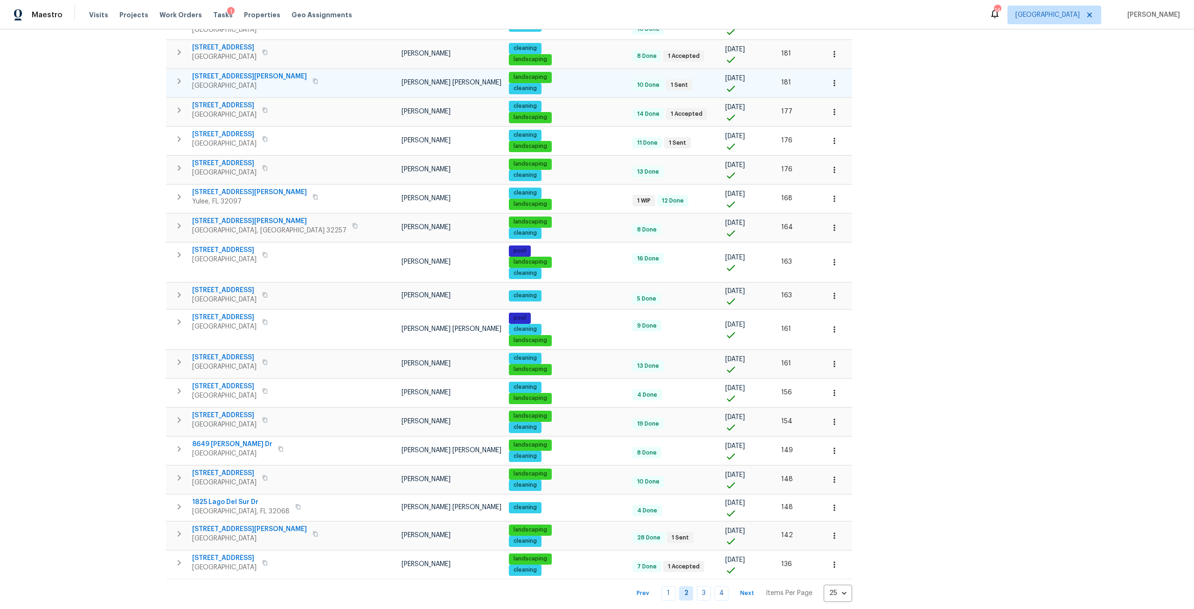
scroll to position [337, 0]
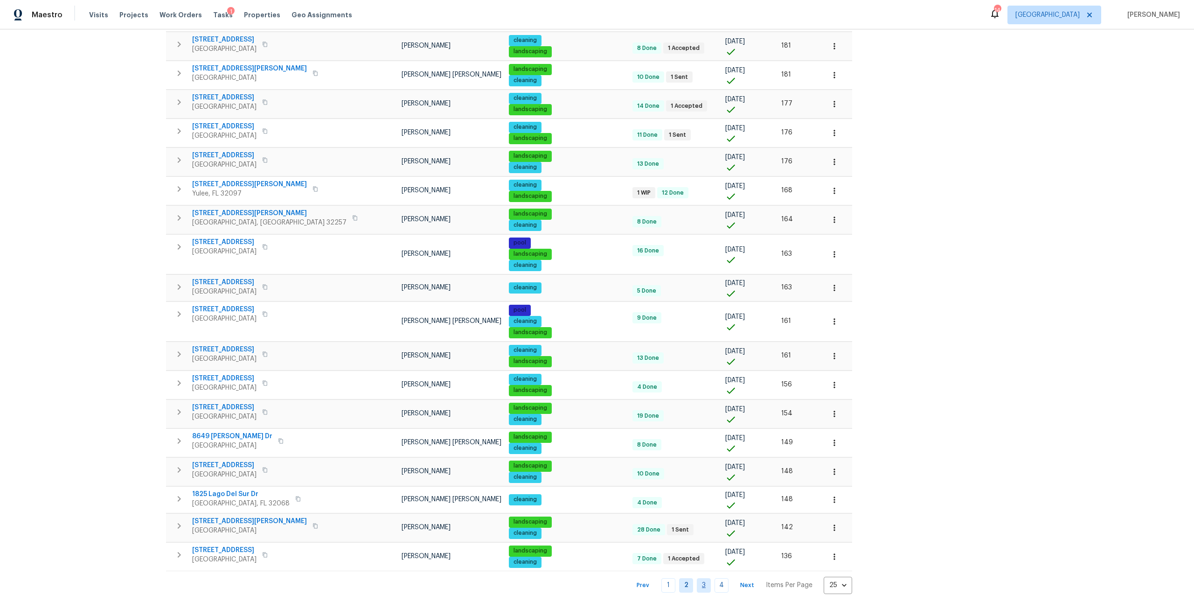
click at [697, 583] on link "3" at bounding box center [704, 585] width 14 height 14
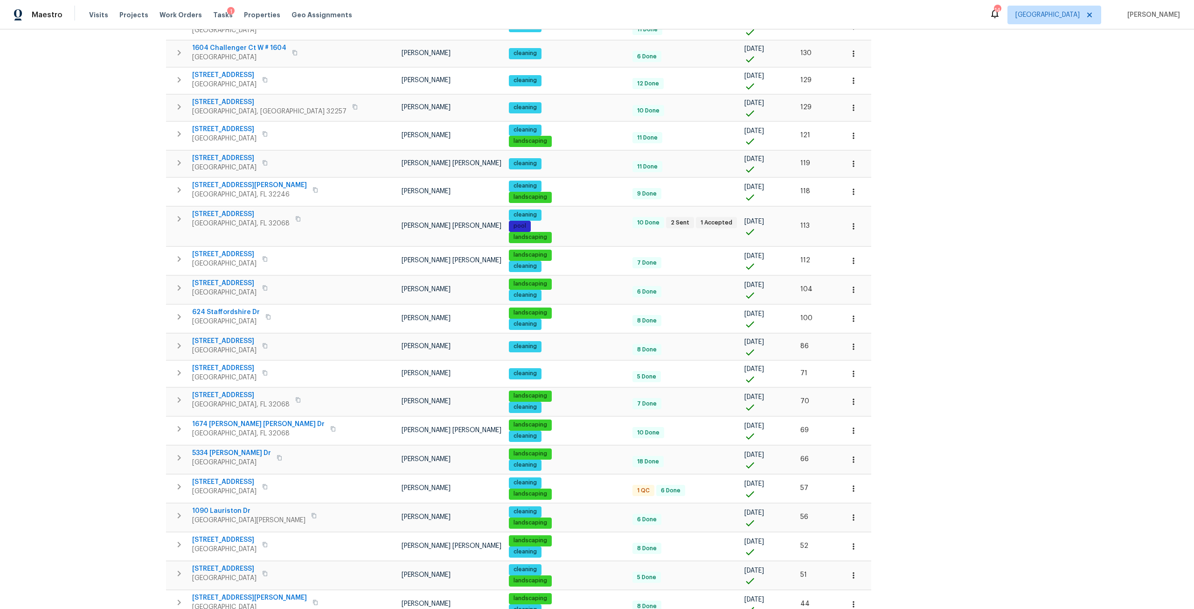
scroll to position [305, 0]
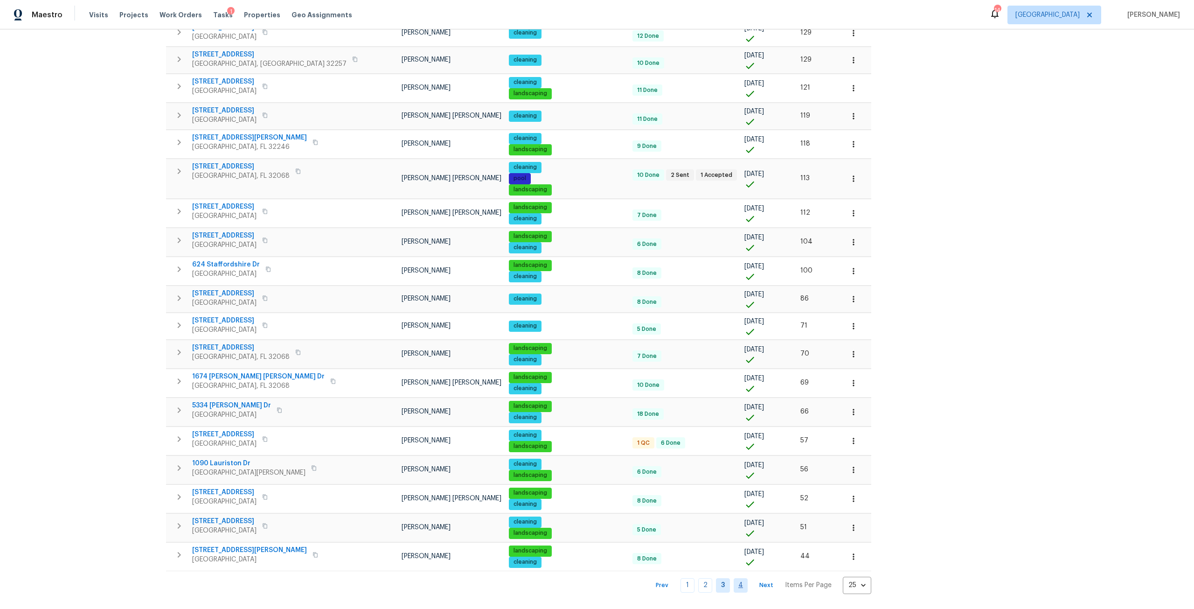
click at [734, 578] on link "4" at bounding box center [741, 585] width 14 height 14
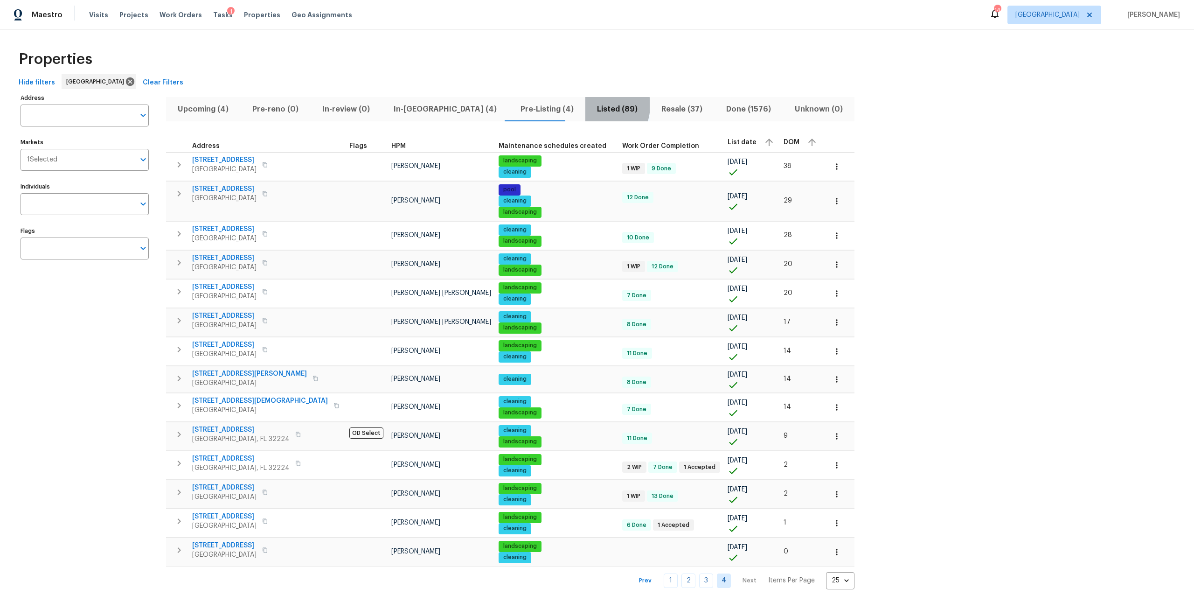
click at [591, 105] on span "Listed (89)" at bounding box center [617, 109] width 53 height 13
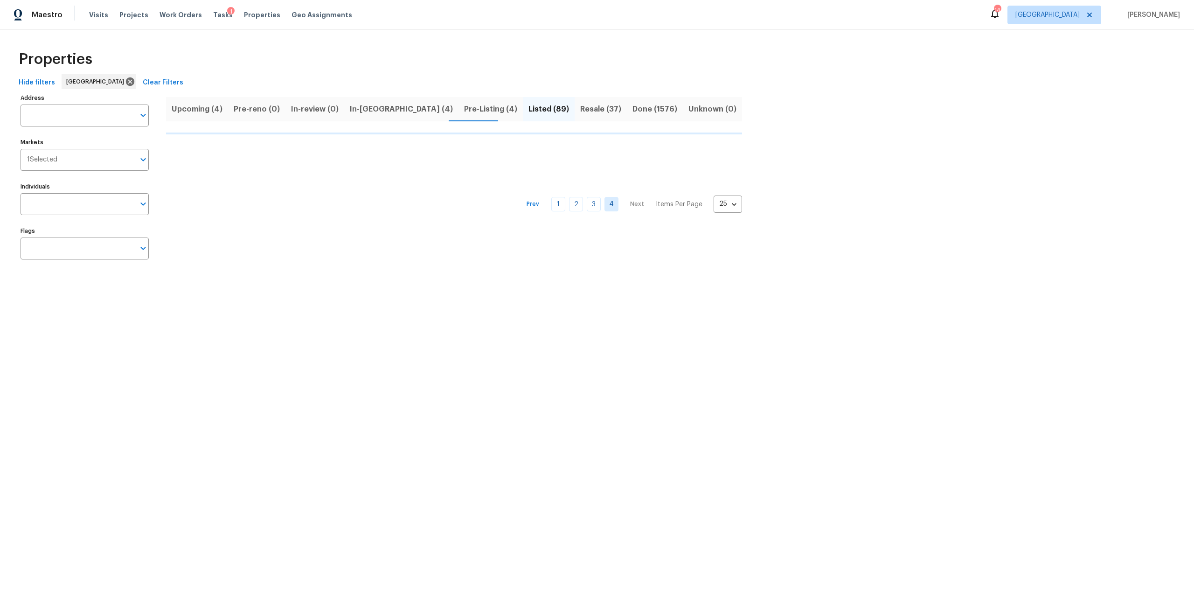
click at [528, 110] on span "Listed (89)" at bounding box center [548, 109] width 41 height 13
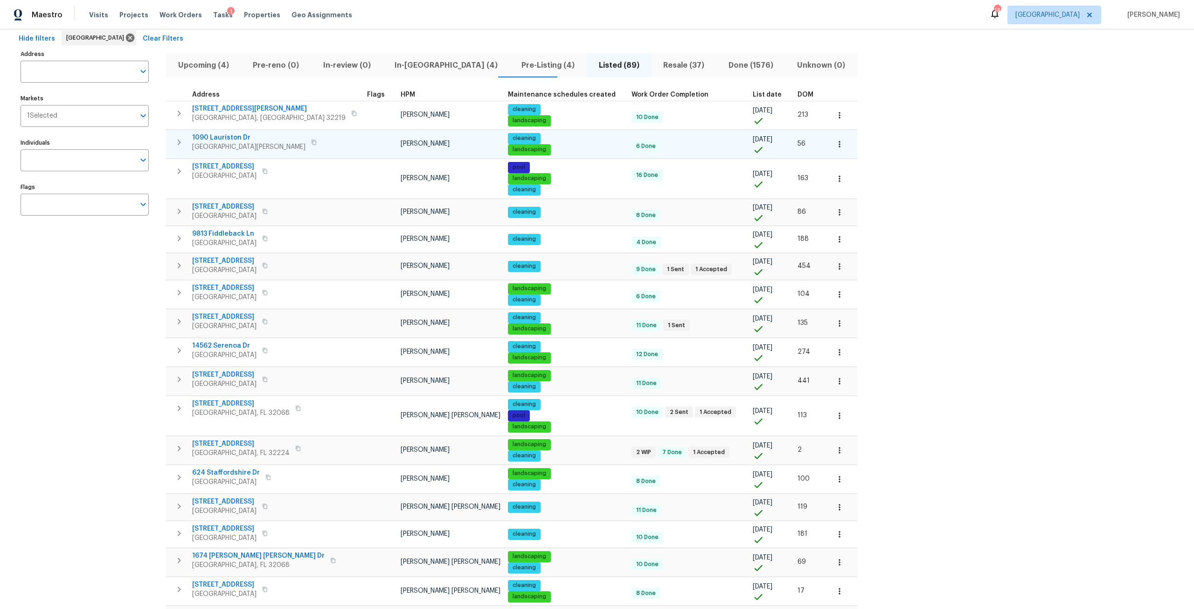
scroll to position [47, 0]
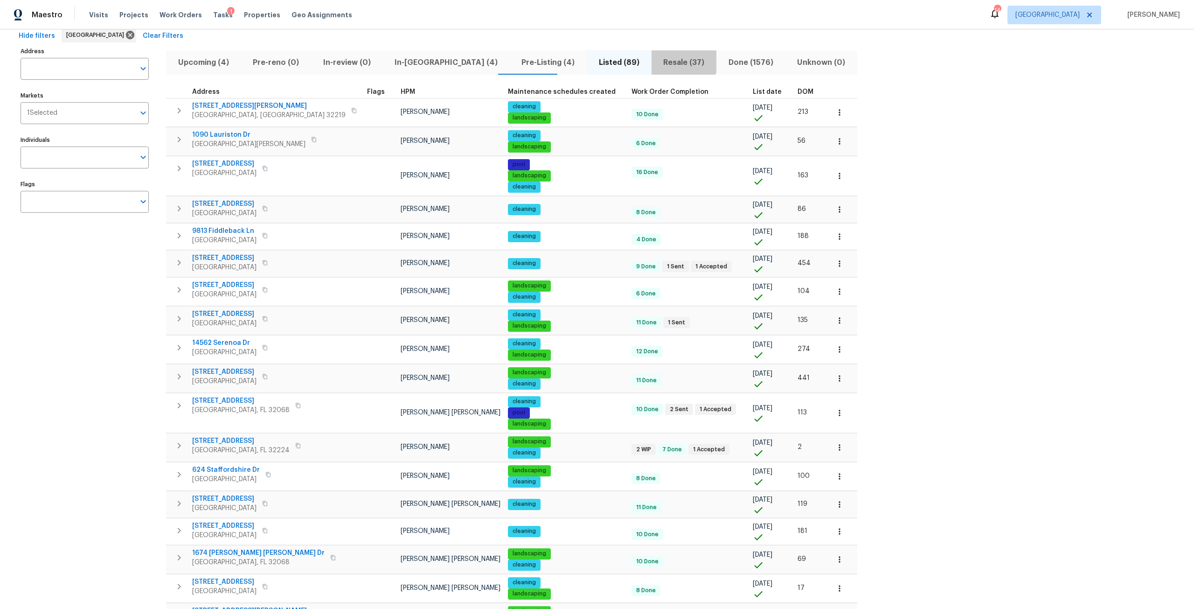
click at [657, 59] on span "Resale (37)" at bounding box center [684, 62] width 54 height 13
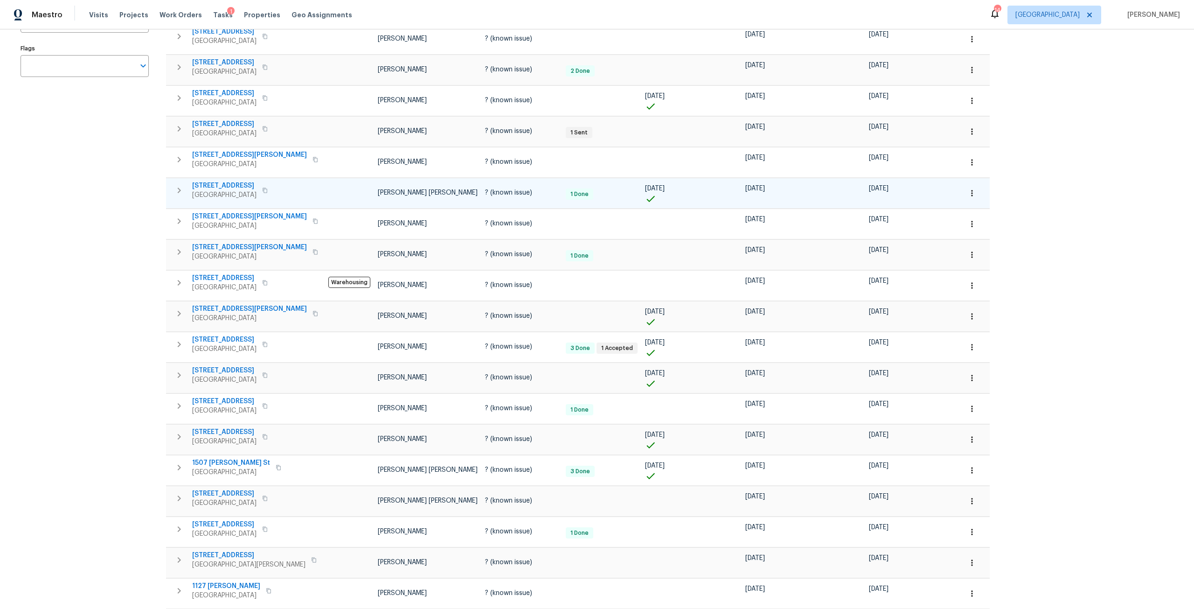
scroll to position [350, 0]
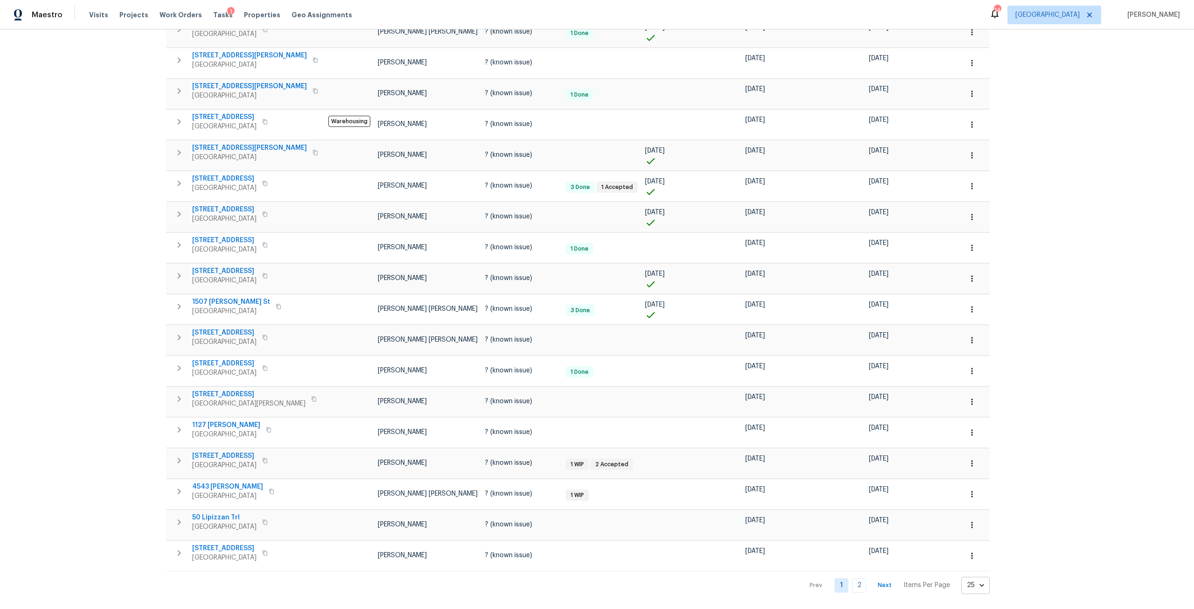
click at [875, 569] on body "Maestro Visits Projects Work Orders Tasks 1 Properties Geo Assignments 14 Jacks…" at bounding box center [597, 304] width 1194 height 609
click at [883, 549] on li "50" at bounding box center [882, 555] width 43 height 28
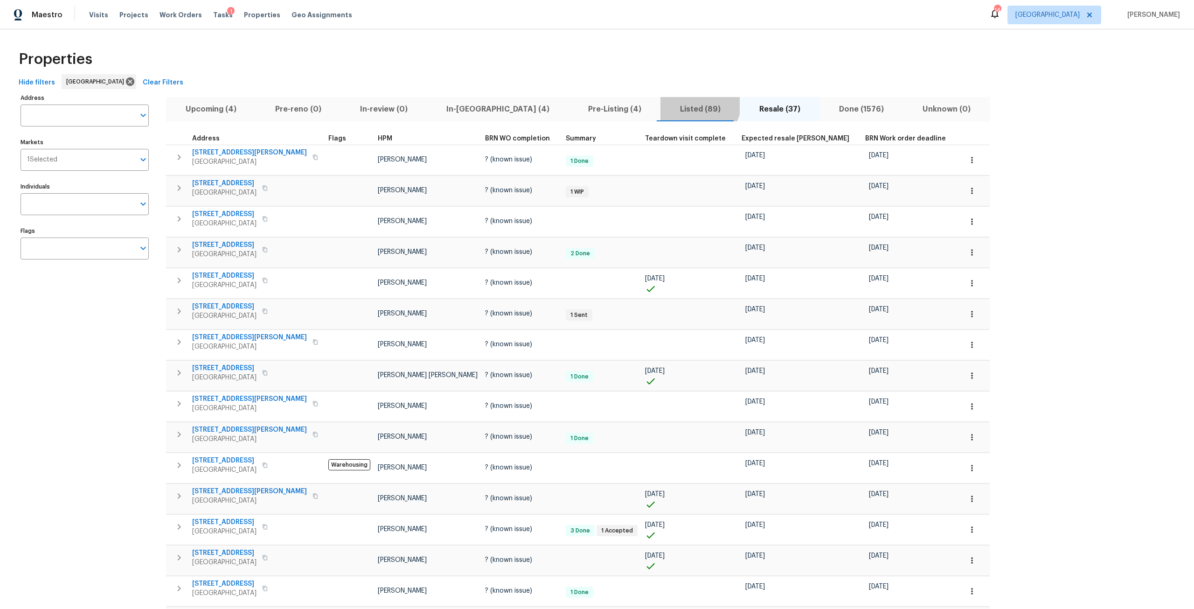
click at [660, 100] on button "Listed (89)" at bounding box center [699, 109] width 79 height 24
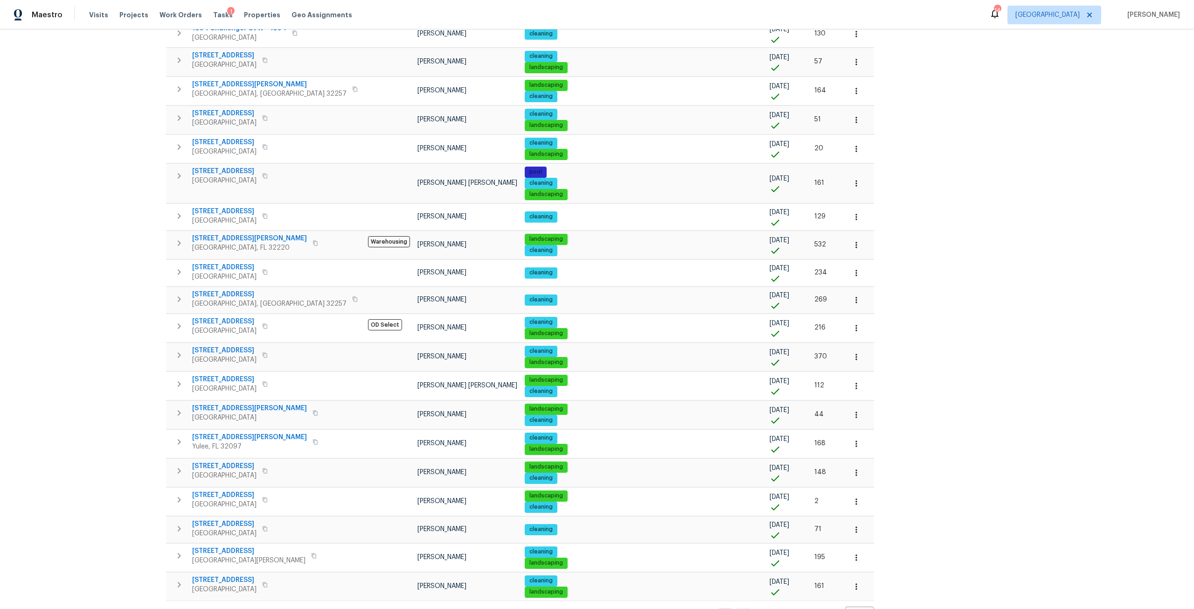
scroll to position [1036, 0]
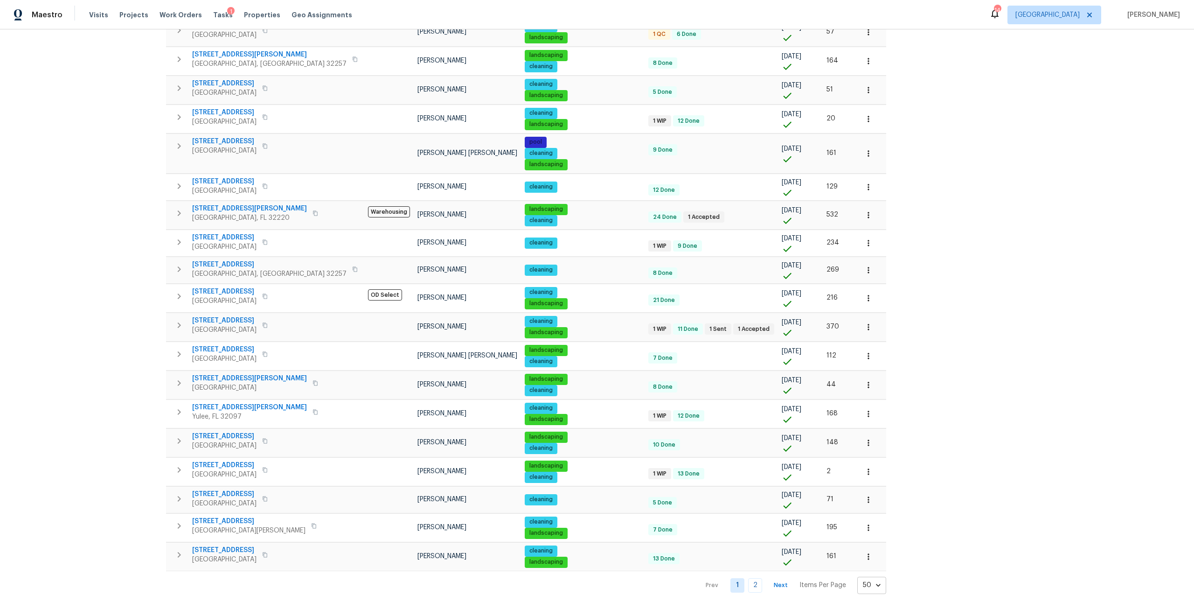
click at [792, 574] on body "Maestro Visits Projects Work Orders Tasks 1 Properties Geo Assignments 14 Jacks…" at bounding box center [597, 304] width 1194 height 609
click at [787, 578] on li "100" at bounding box center [789, 583] width 43 height 28
type input "100"
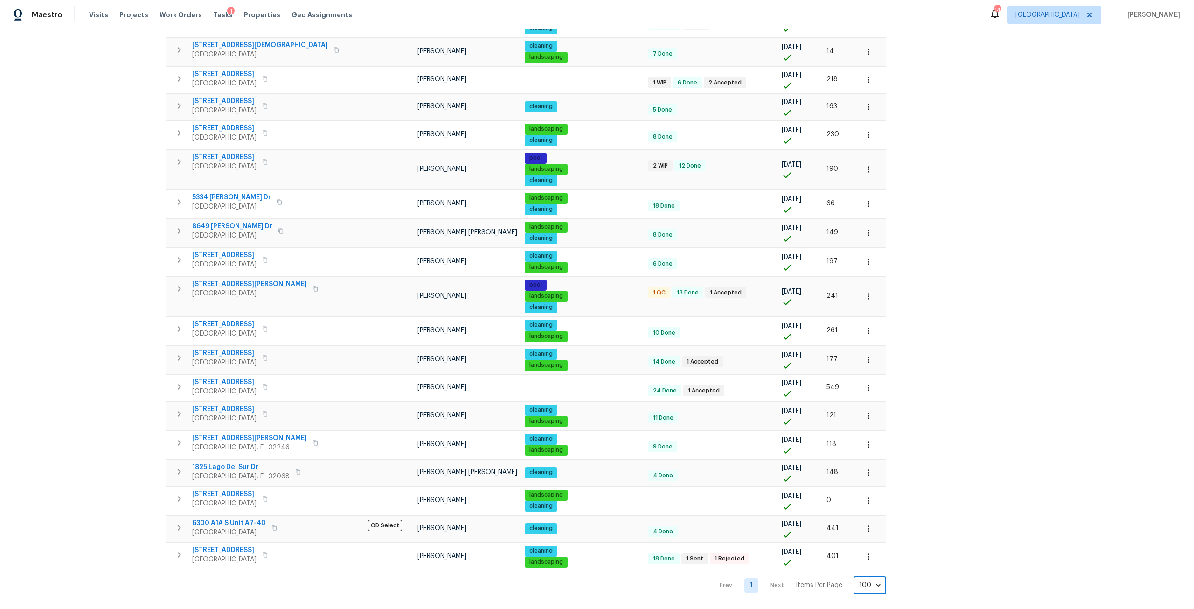
scroll to position [2182, 0]
click at [232, 348] on span "11283 Finchley Ln" at bounding box center [224, 352] width 64 height 9
click at [864, 355] on icon "button" at bounding box center [868, 359] width 9 height 9
click at [795, 434] on li "Admin: Closing" at bounding box center [786, 435] width 104 height 15
click at [75, 187] on div at bounding box center [597, 304] width 1194 height 609
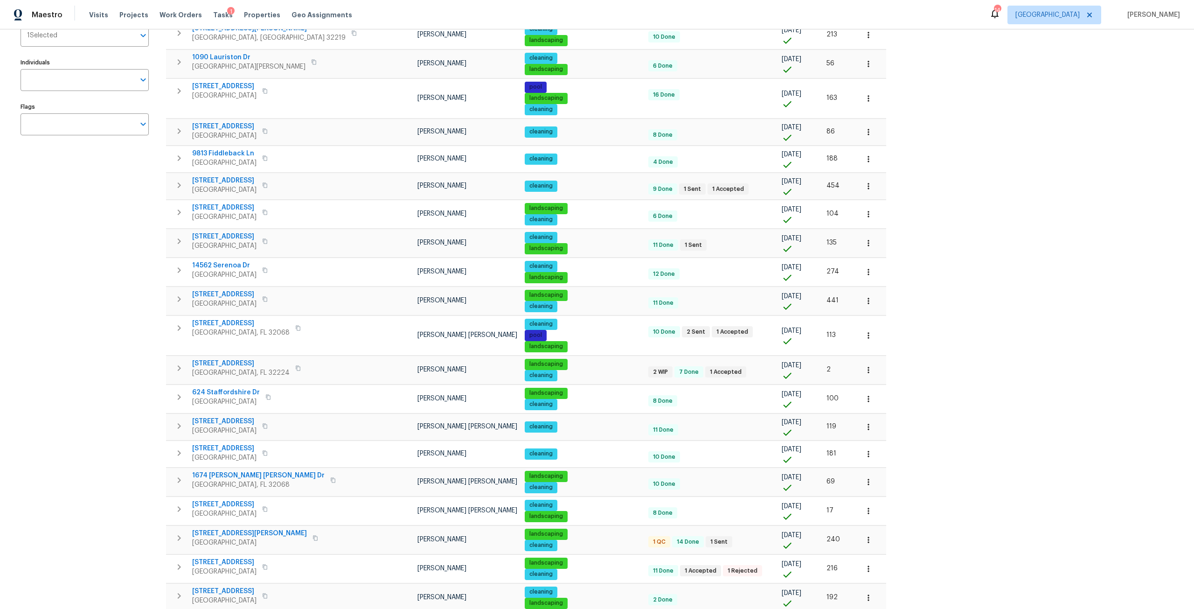
scroll to position [0, 0]
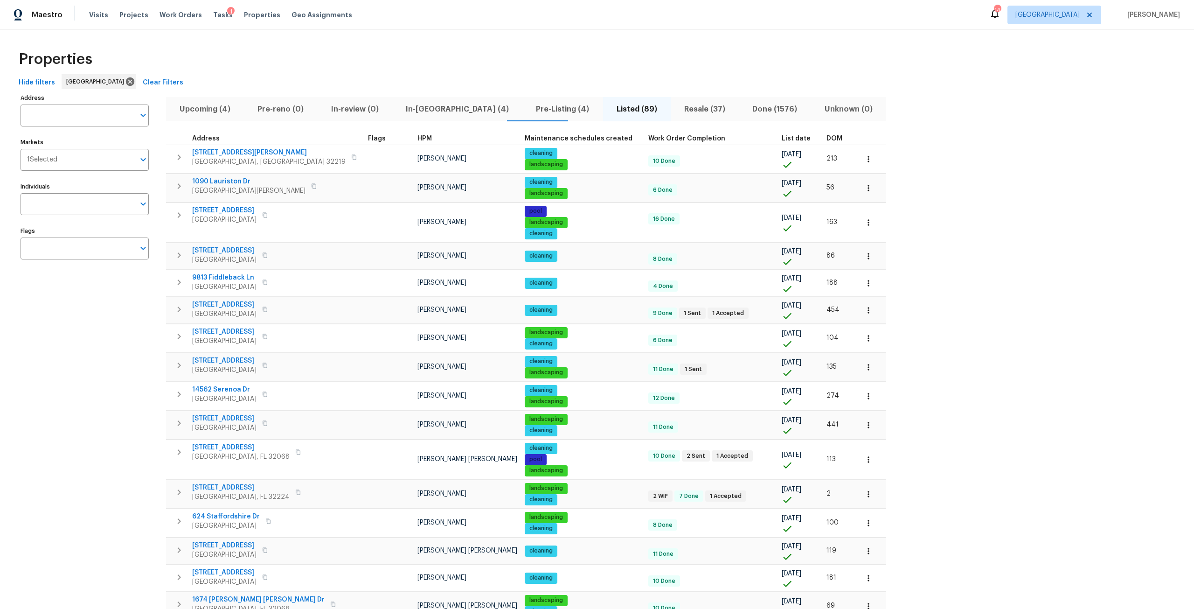
click at [429, 111] on span "In-reno (4)" at bounding box center [457, 109] width 119 height 13
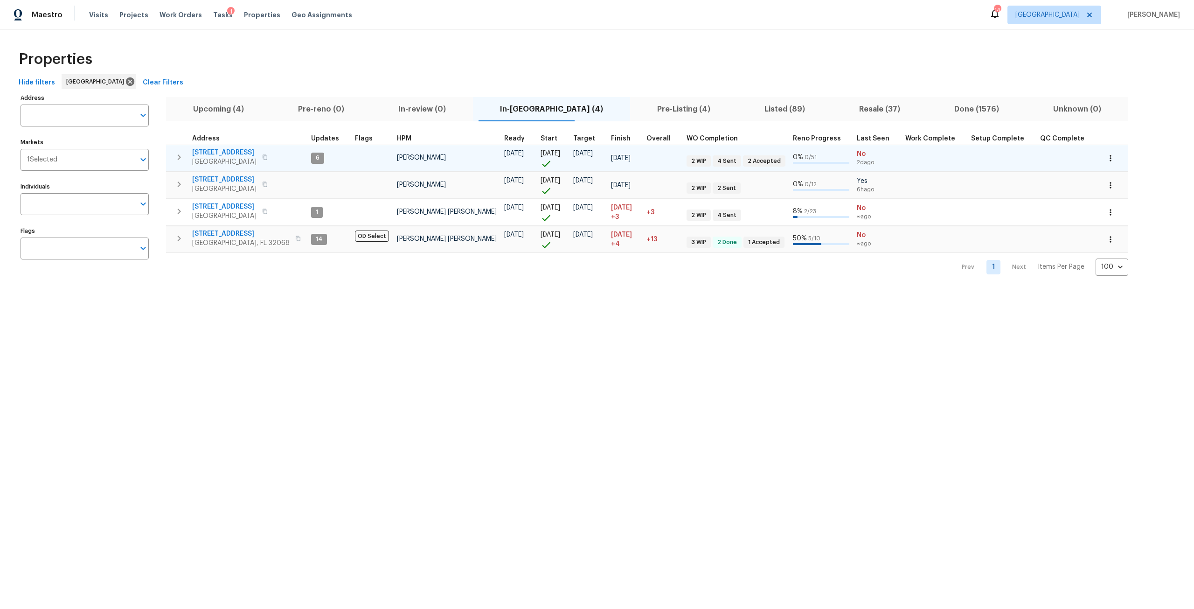
click at [1096, 166] on td at bounding box center [1112, 158] width 32 height 27
click at [1106, 158] on icon "button" at bounding box center [1110, 157] width 9 height 9
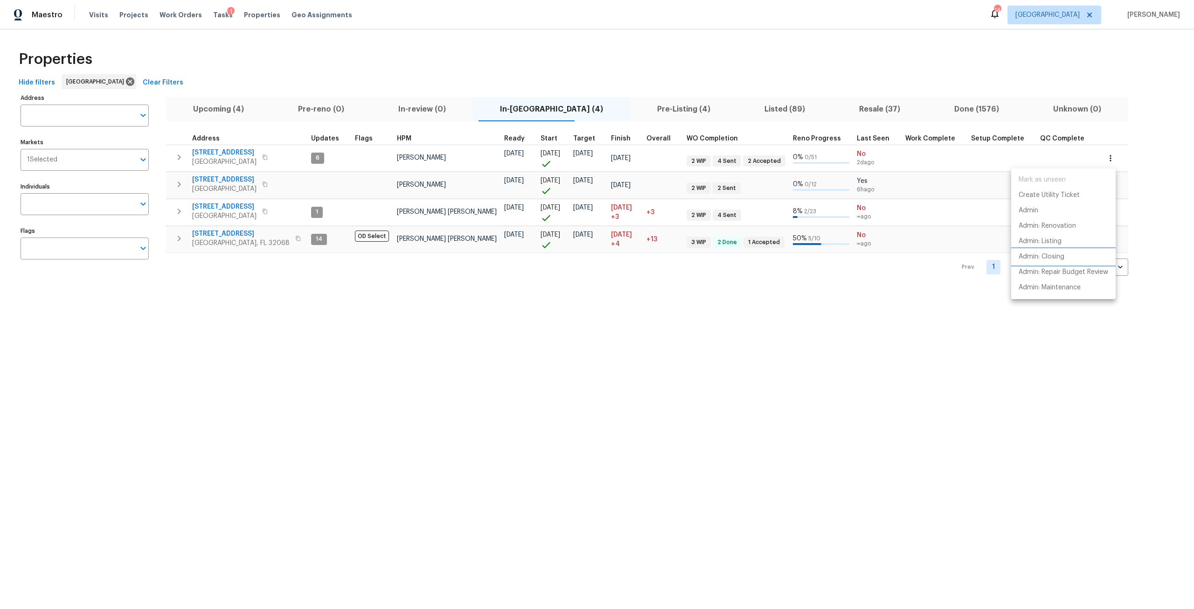
click at [1038, 256] on p "Admin: Closing" at bounding box center [1041, 257] width 46 height 10
click at [90, 124] on div at bounding box center [597, 304] width 1194 height 609
click at [96, 118] on div "Mark as unseen Create Utility Ticket Admin Admin: Renovation Admin: Listing Adm…" at bounding box center [597, 304] width 1194 height 609
click at [96, 118] on input "Address" at bounding box center [78, 115] width 114 height 22
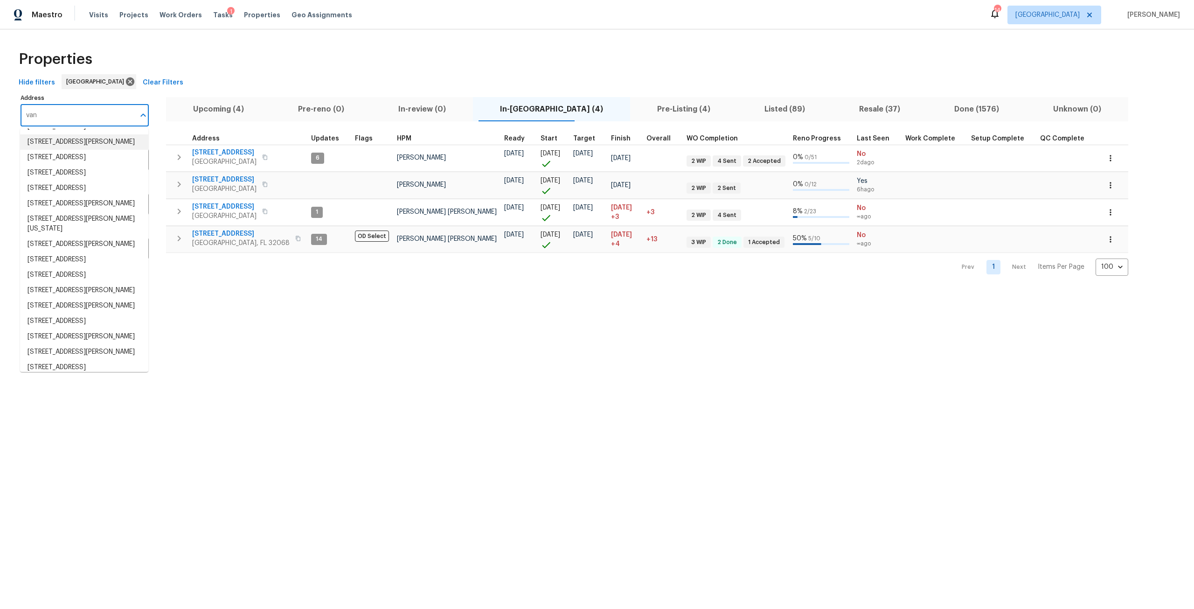
scroll to position [47, 0]
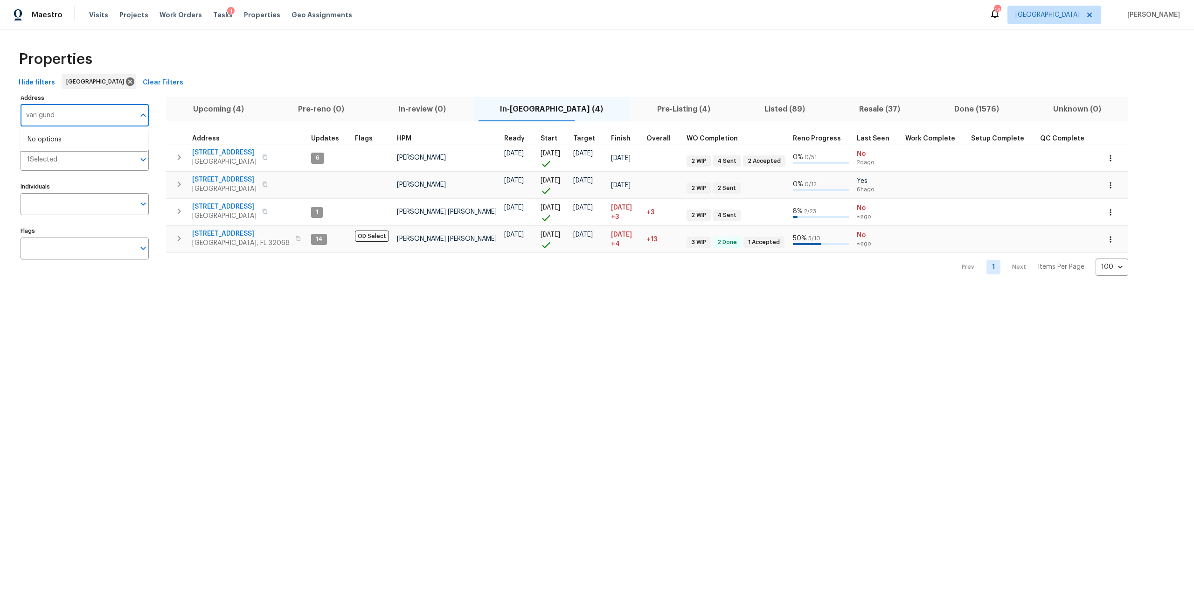
type input "van gundy"
click at [73, 142] on li "2936 Van Gundy Rd Jacksonville FL 32208" at bounding box center [84, 139] width 128 height 15
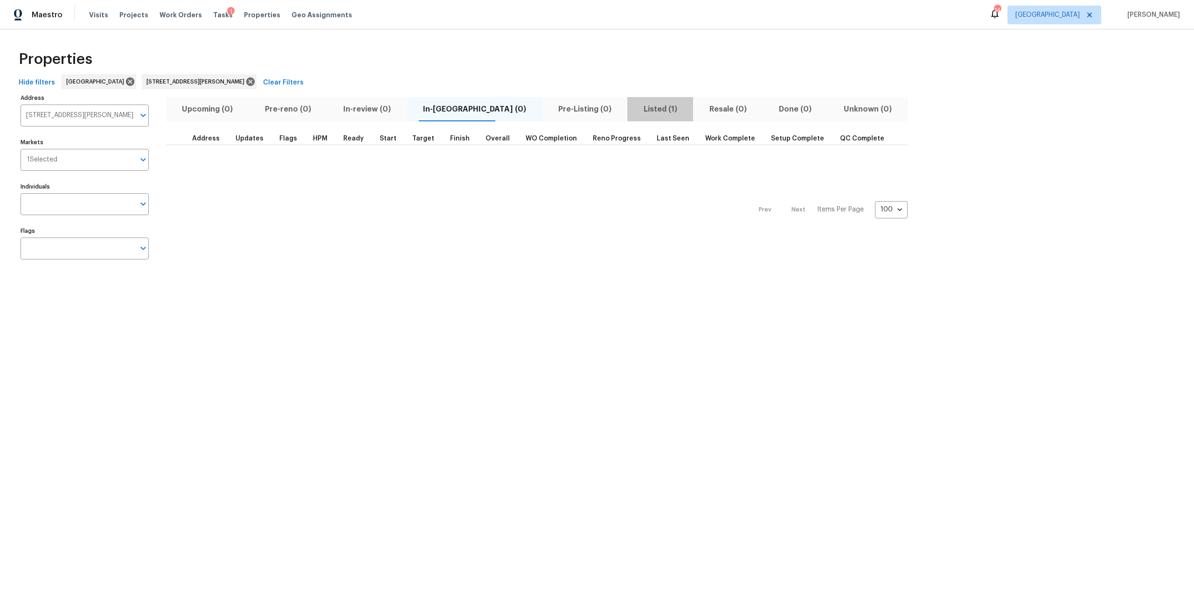
click at [633, 105] on span "Listed (1)" at bounding box center [660, 109] width 55 height 13
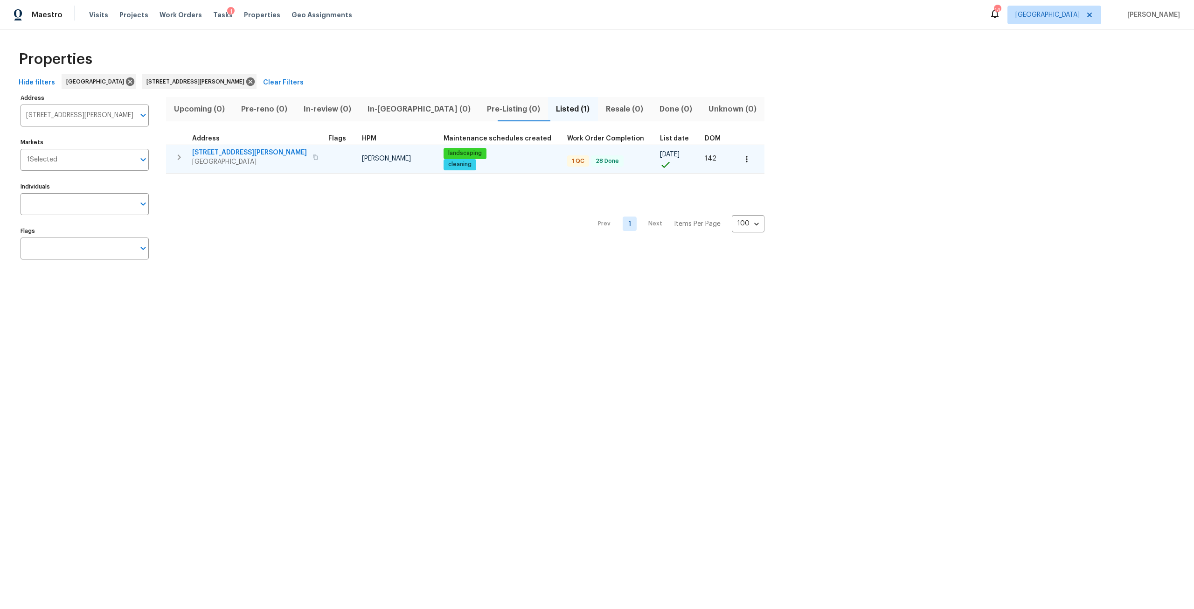
click at [200, 154] on span "[STREET_ADDRESS][PERSON_NAME]" at bounding box center [249, 152] width 115 height 9
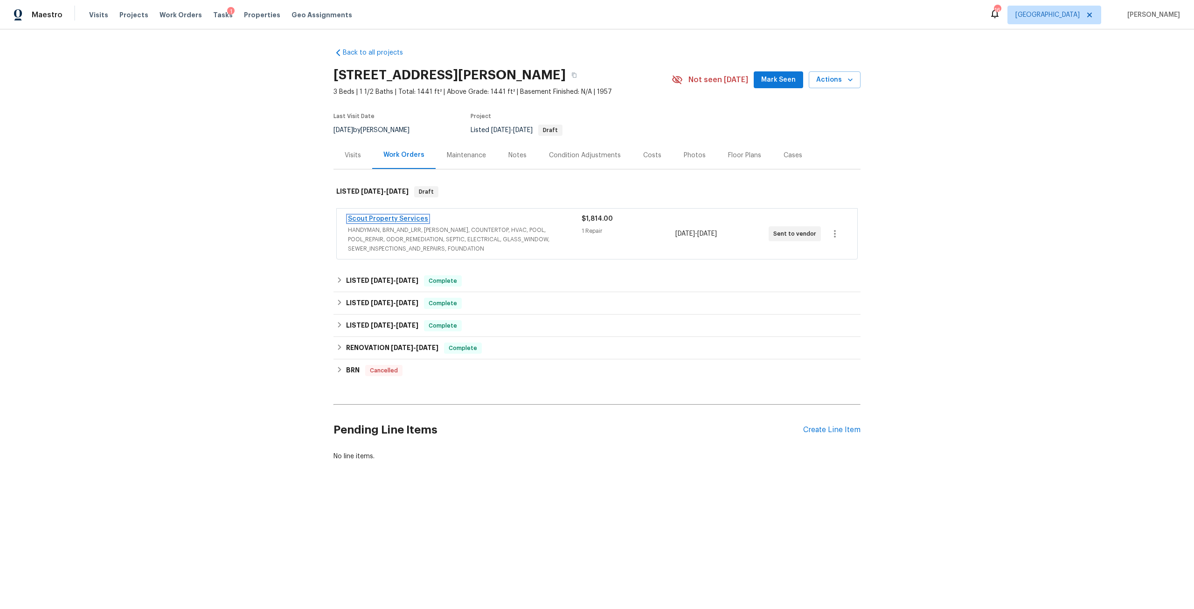
click at [408, 220] on link "Scout Property Services" at bounding box center [388, 218] width 80 height 7
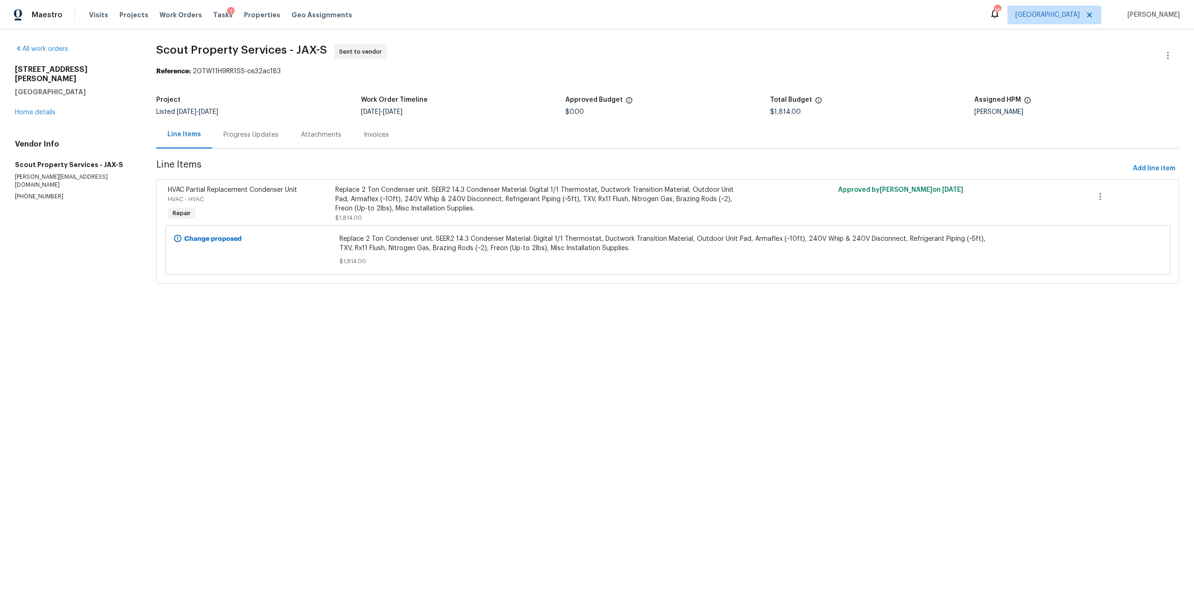
click at [414, 193] on div "Replace 2 Ton Condenser unit. SEER2 14.3 Condenser Material: Digital 1/1 Thermo…" at bounding box center [541, 199] width 413 height 28
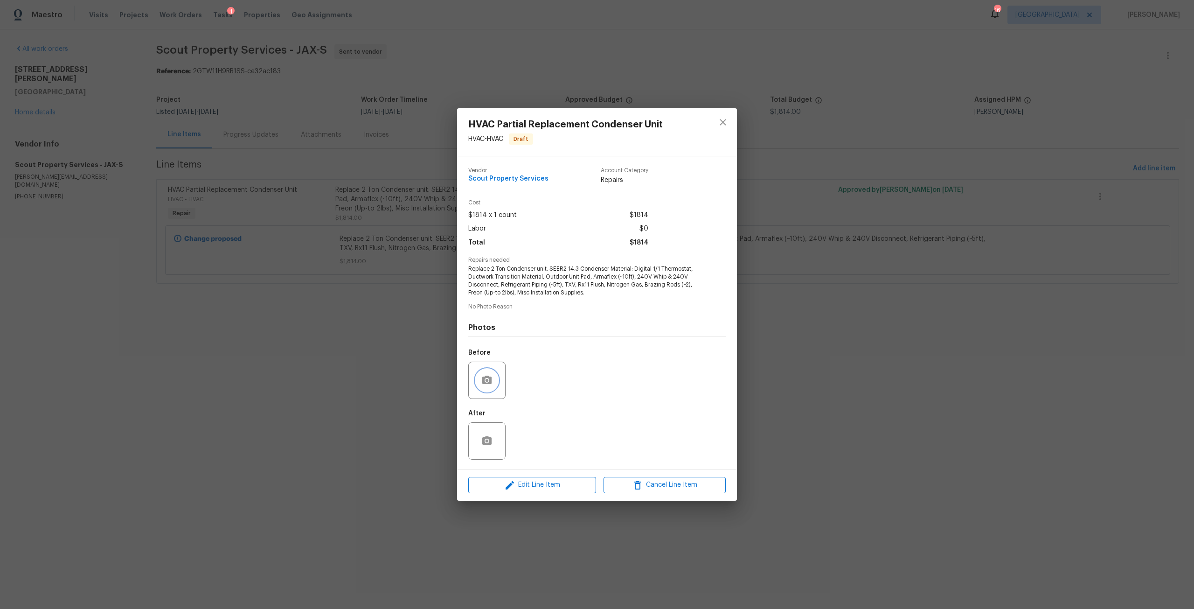
click at [489, 377] on icon "button" at bounding box center [486, 379] width 9 height 8
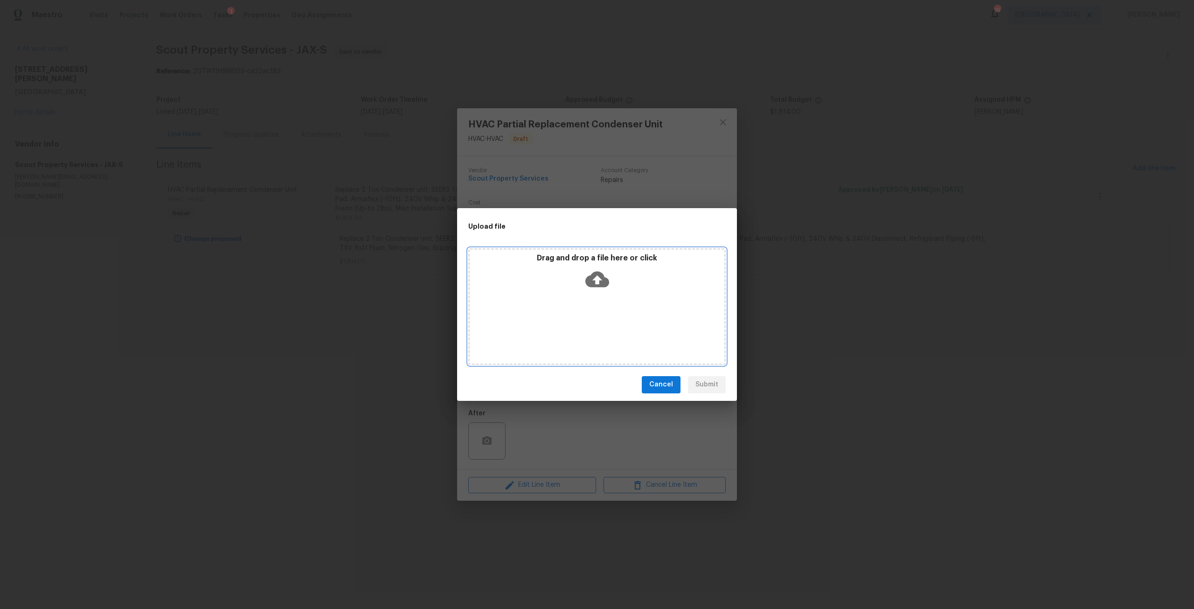
click at [599, 279] on icon at bounding box center [597, 279] width 24 height 24
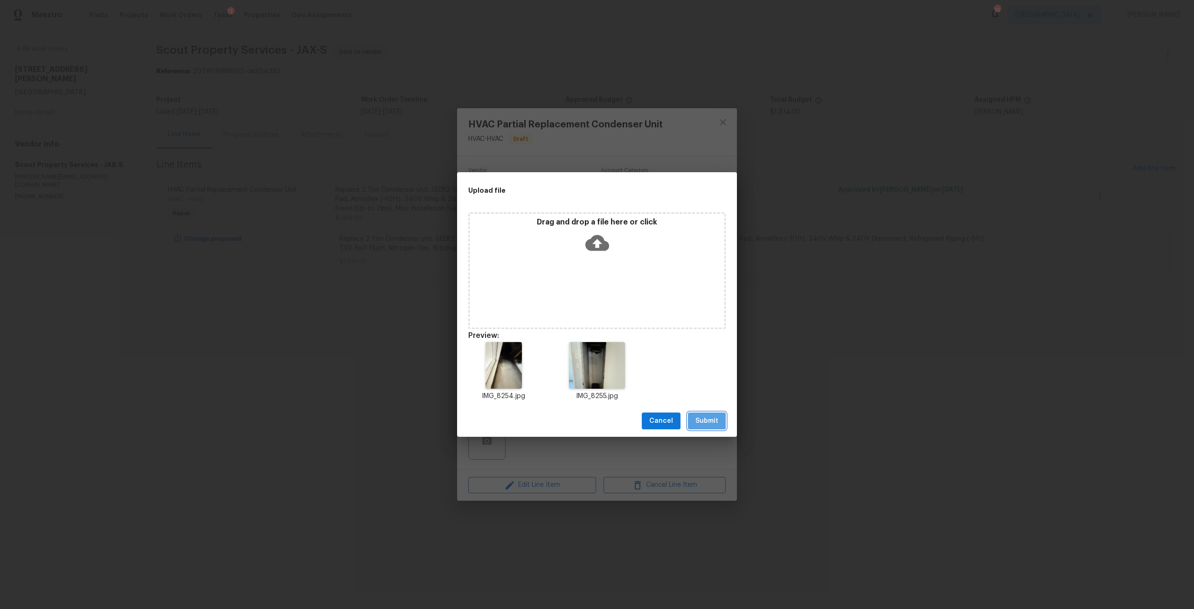
click at [719, 425] on button "Submit" at bounding box center [707, 420] width 38 height 17
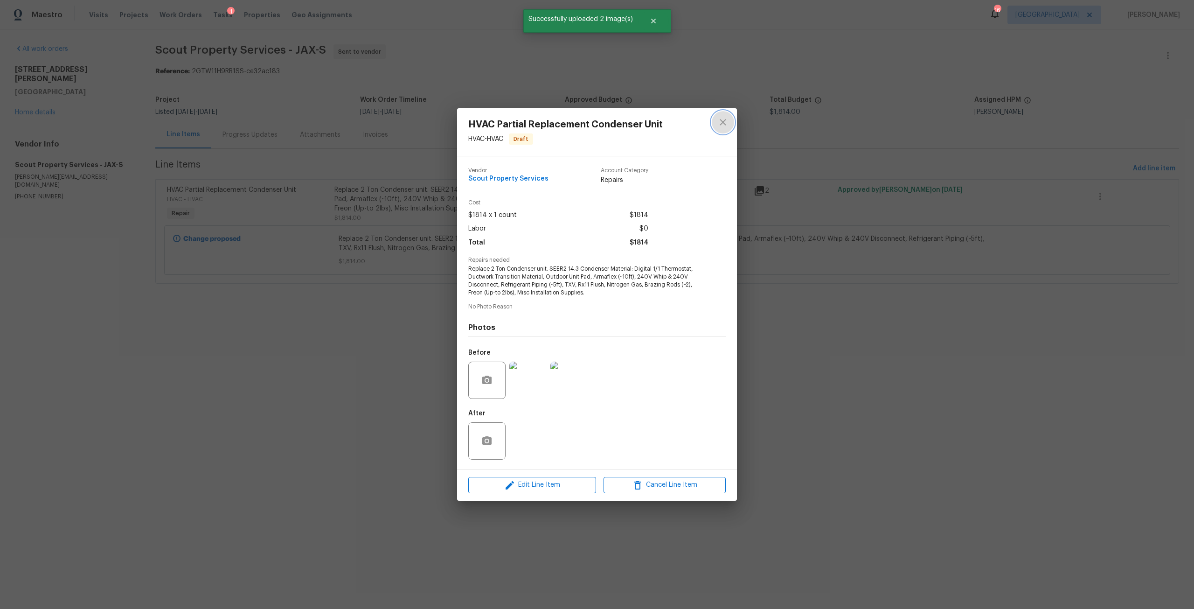
click at [727, 121] on icon "close" at bounding box center [722, 122] width 11 height 11
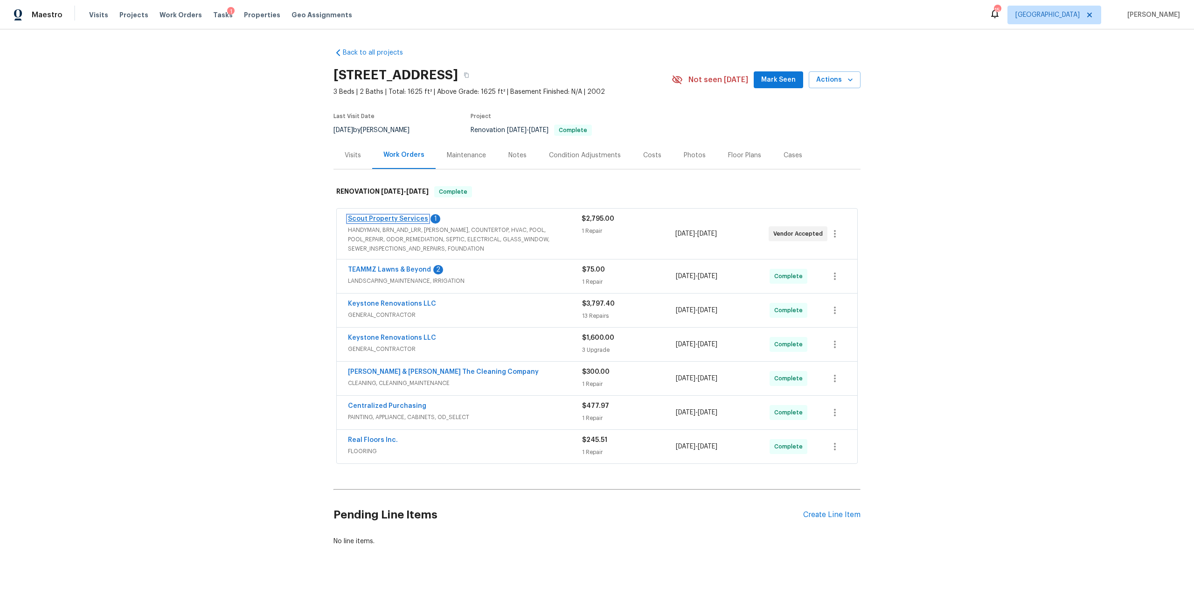
click at [405, 220] on link "Scout Property Services" at bounding box center [388, 218] width 80 height 7
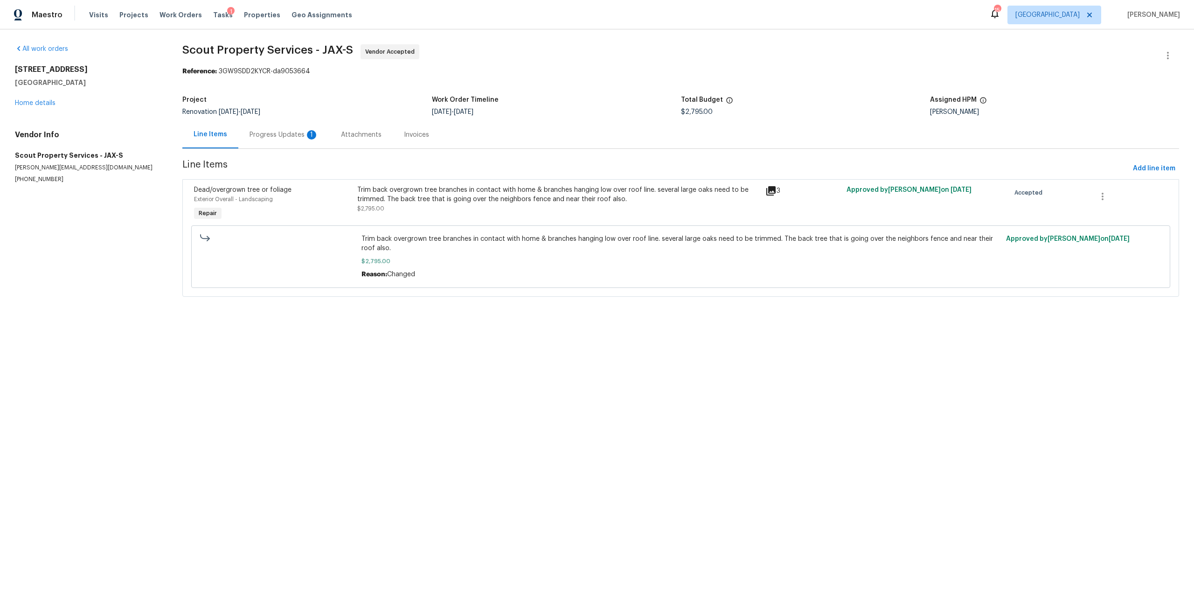
click at [286, 139] on div "Progress Updates 1" at bounding box center [283, 134] width 69 height 9
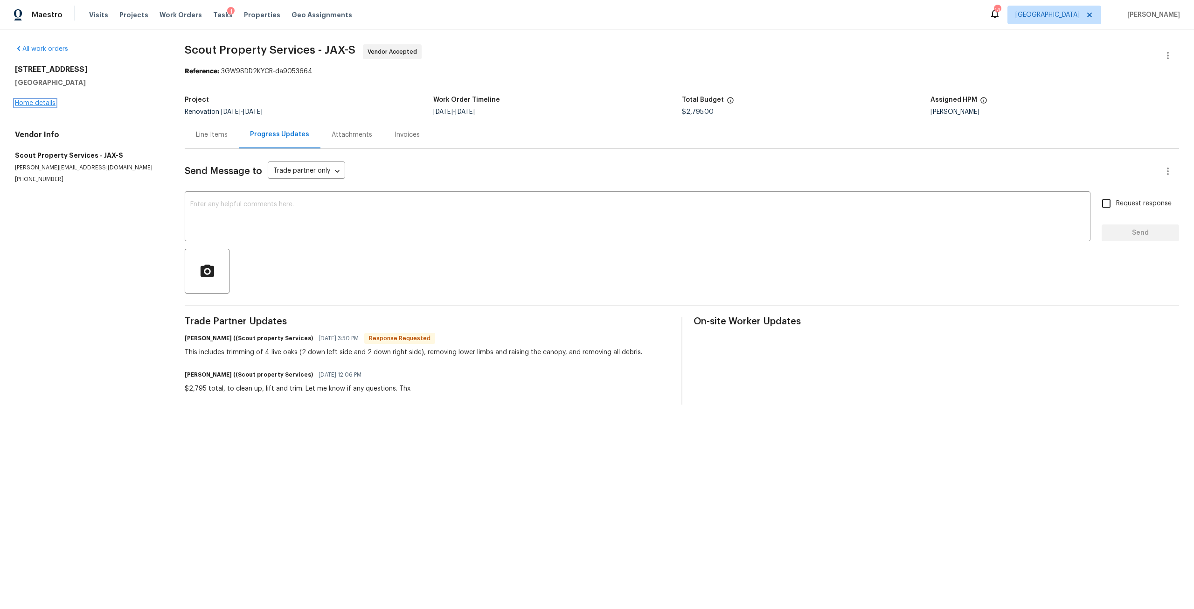
click at [33, 103] on link "Home details" at bounding box center [35, 103] width 41 height 7
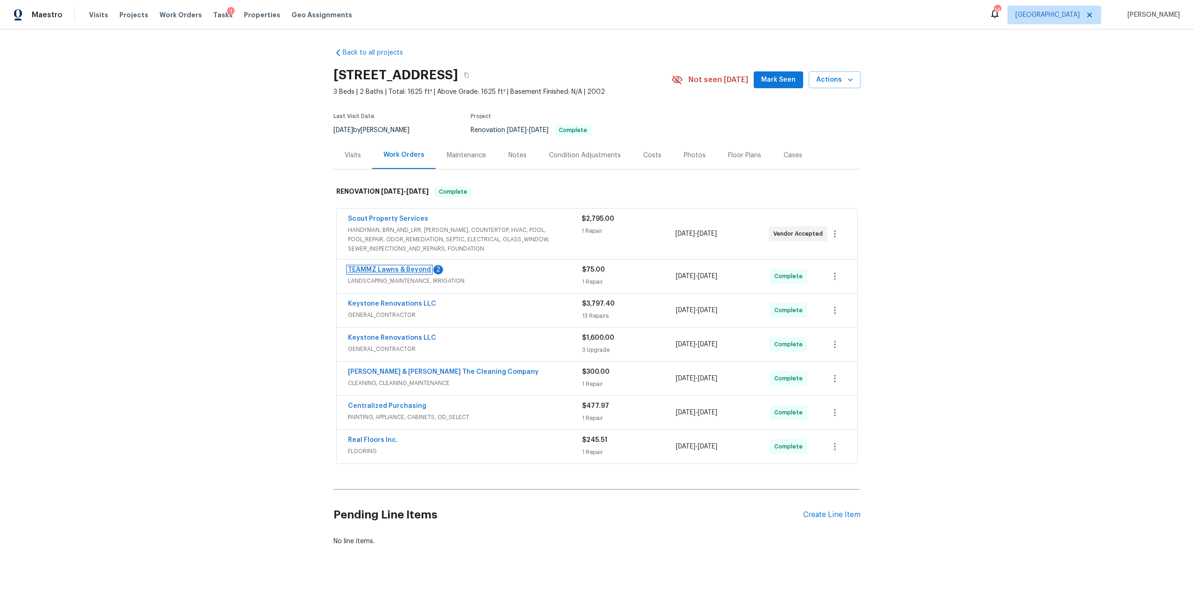
click at [383, 271] on link "TEAMMZ Lawns & Beyond" at bounding box center [389, 269] width 83 height 7
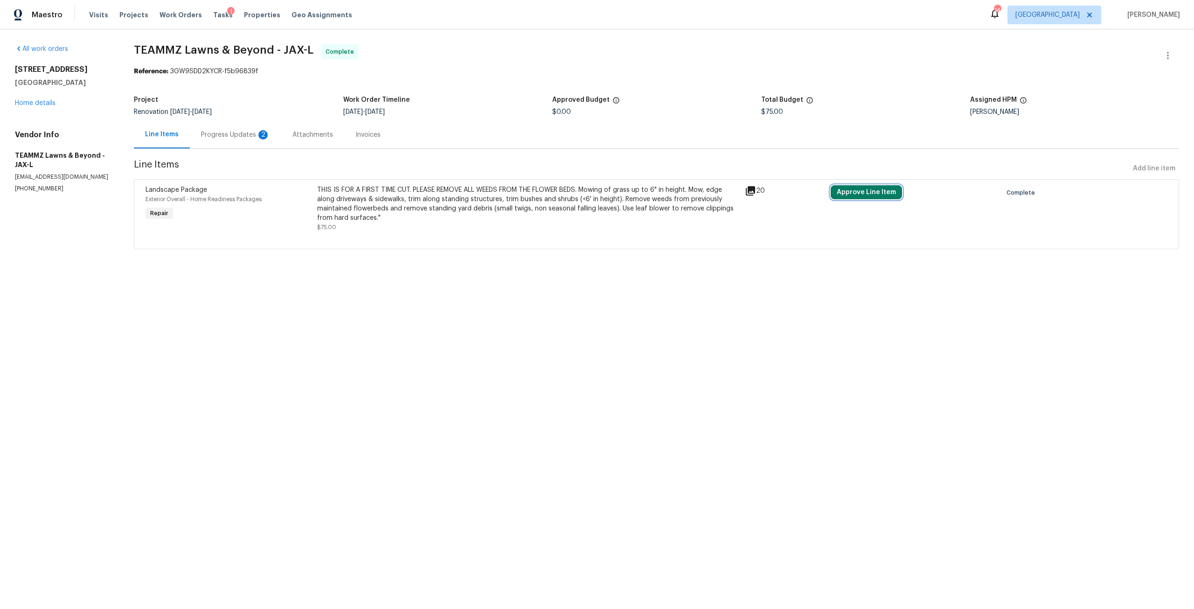
click at [869, 194] on button "Approve Line Item" at bounding box center [866, 192] width 71 height 14
click at [709, 199] on span "Approve" at bounding box center [713, 200] width 26 height 7
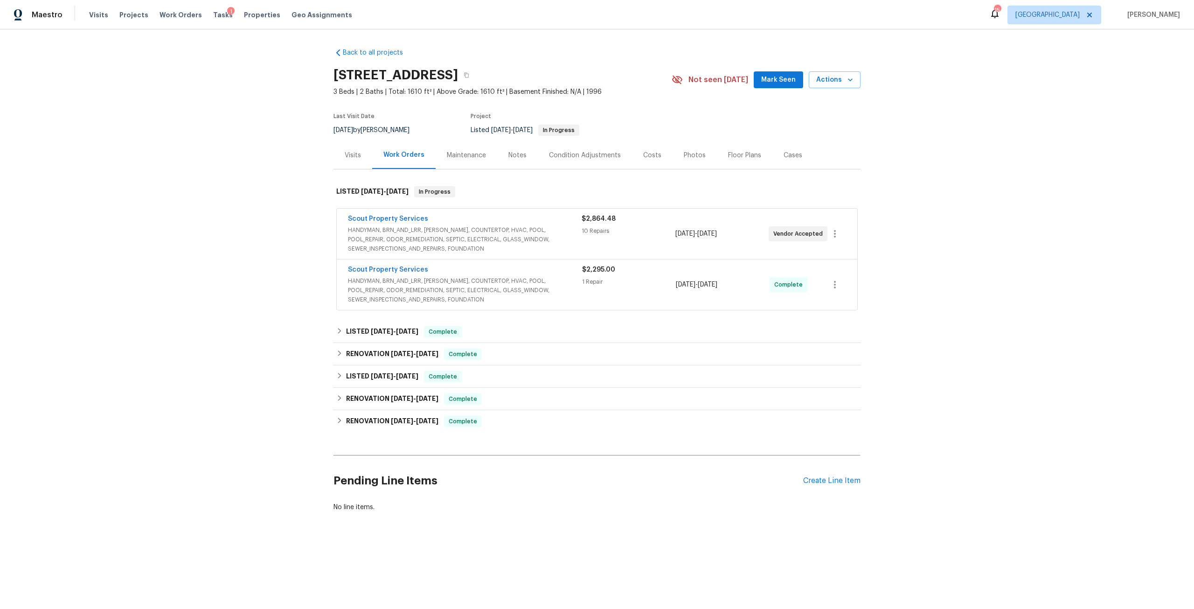
click at [512, 157] on div "Notes" at bounding box center [517, 155] width 18 height 9
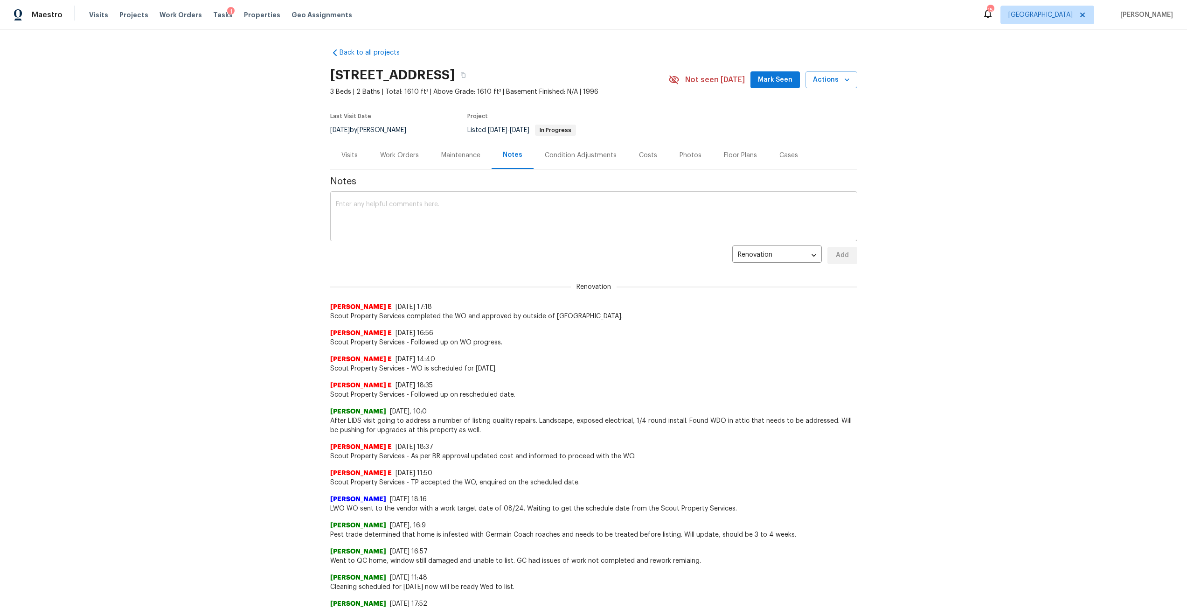
click at [408, 215] on textarea at bounding box center [594, 217] width 516 height 33
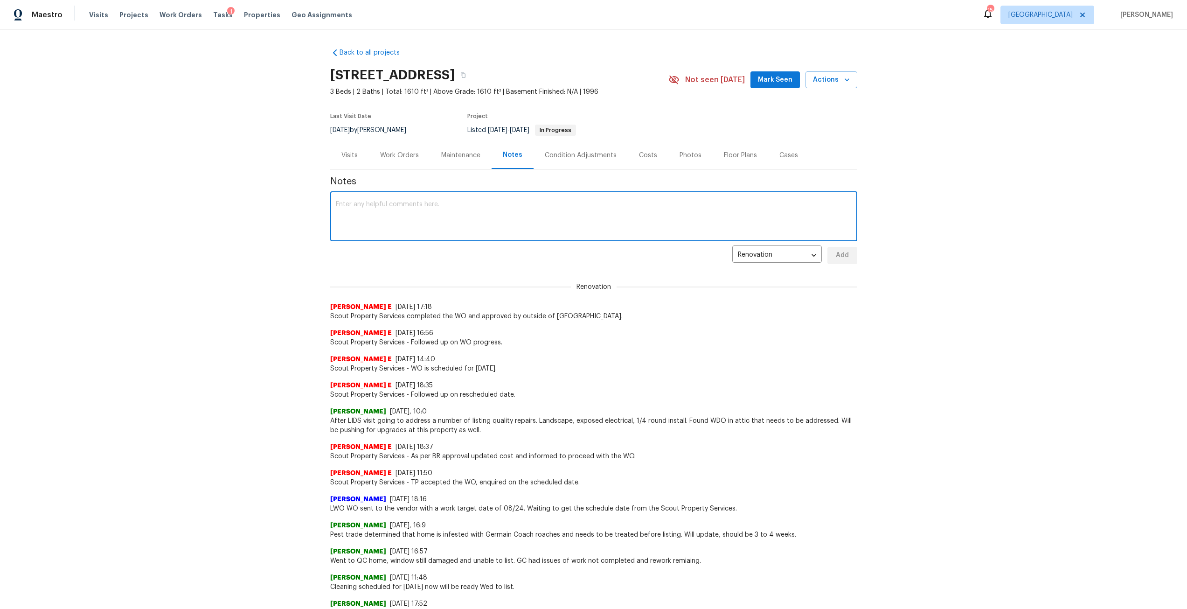
click at [399, 152] on div "Work Orders" at bounding box center [399, 155] width 39 height 9
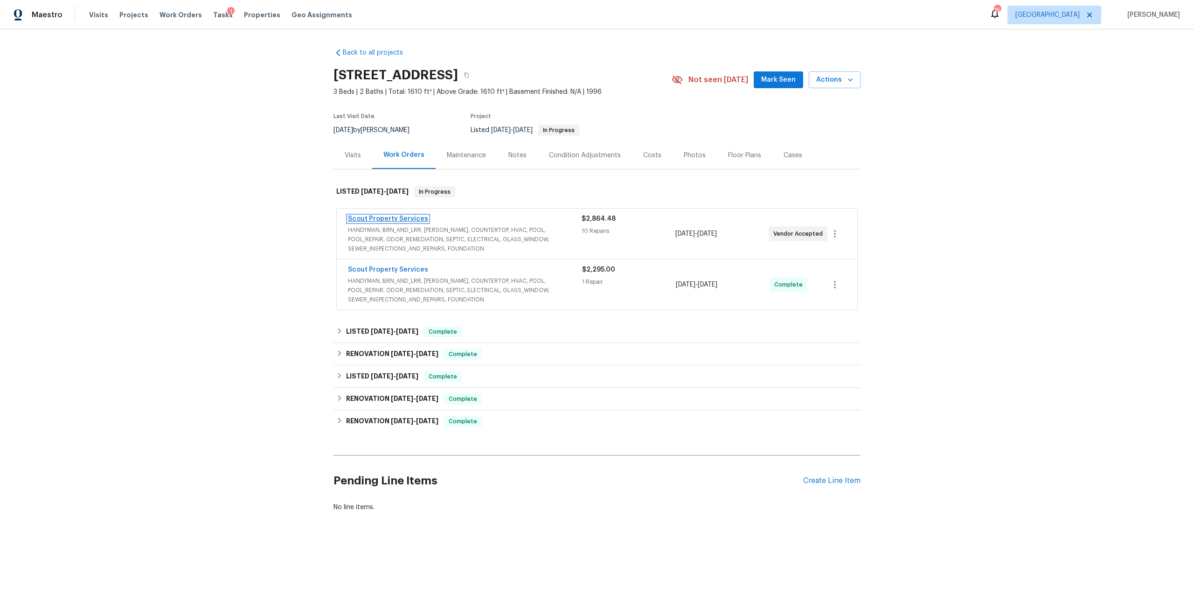
click at [414, 217] on link "Scout Property Services" at bounding box center [388, 218] width 80 height 7
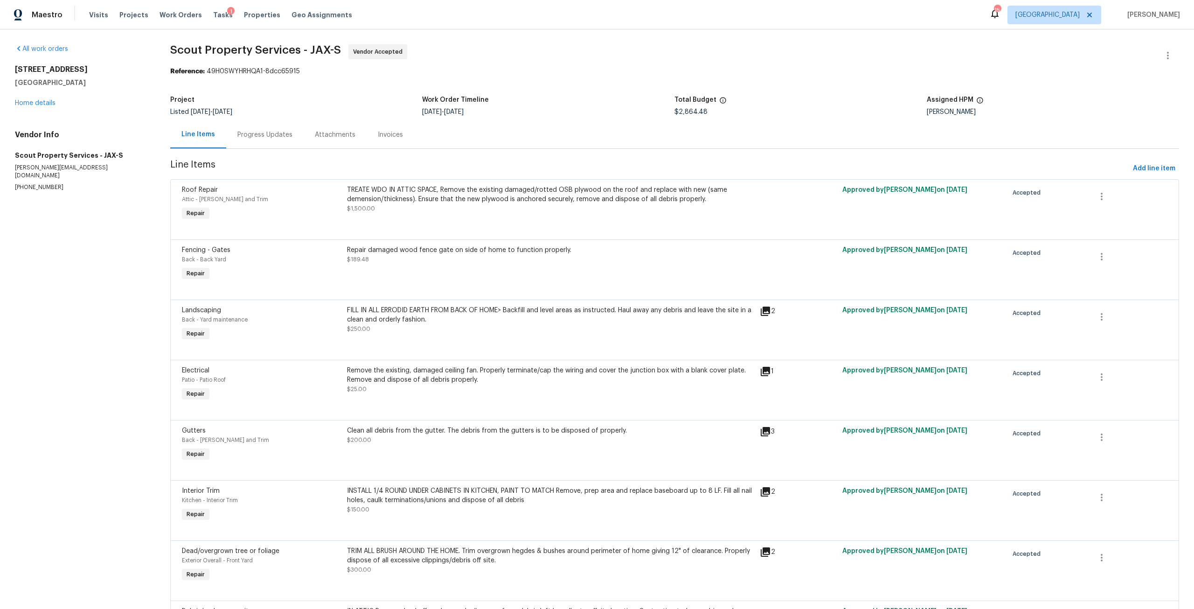
click at [37, 99] on div "11283 Finchley Ln Jacksonville, FL 32223 Home details" at bounding box center [81, 86] width 133 height 43
click at [58, 99] on div "11283 Finchley Ln Jacksonville, FL 32223 Home details" at bounding box center [81, 86] width 133 height 43
click at [35, 106] on div "11283 Finchley Ln Jacksonville, FL 32223 Home details" at bounding box center [81, 86] width 133 height 43
click at [40, 104] on link "Home details" at bounding box center [35, 103] width 41 height 7
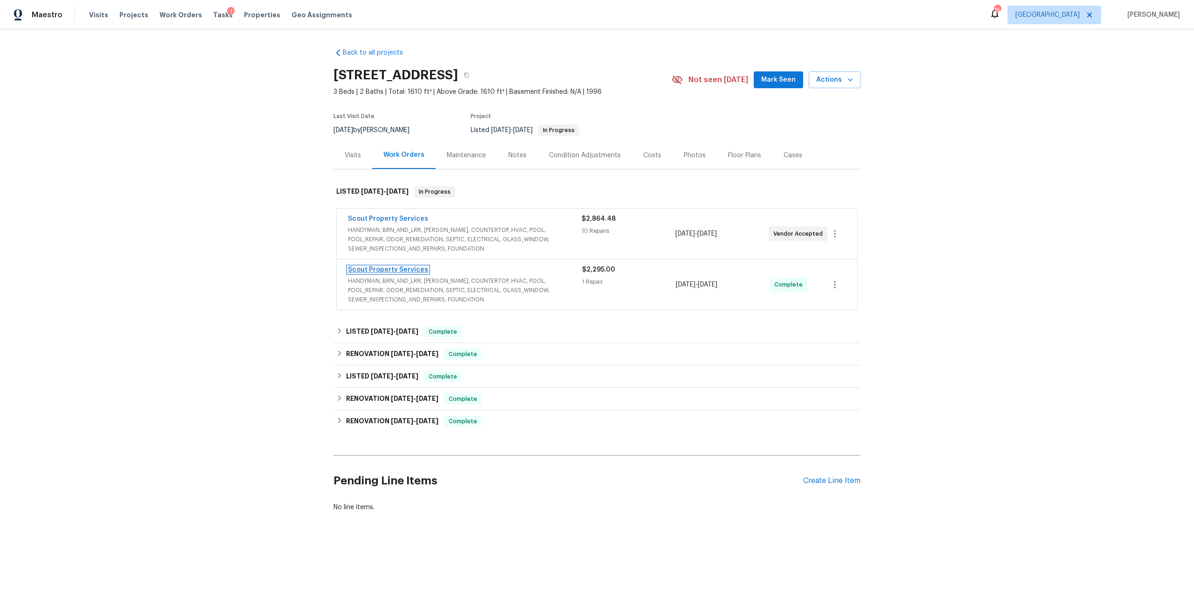
click at [396, 269] on link "Scout Property Services" at bounding box center [388, 269] width 80 height 7
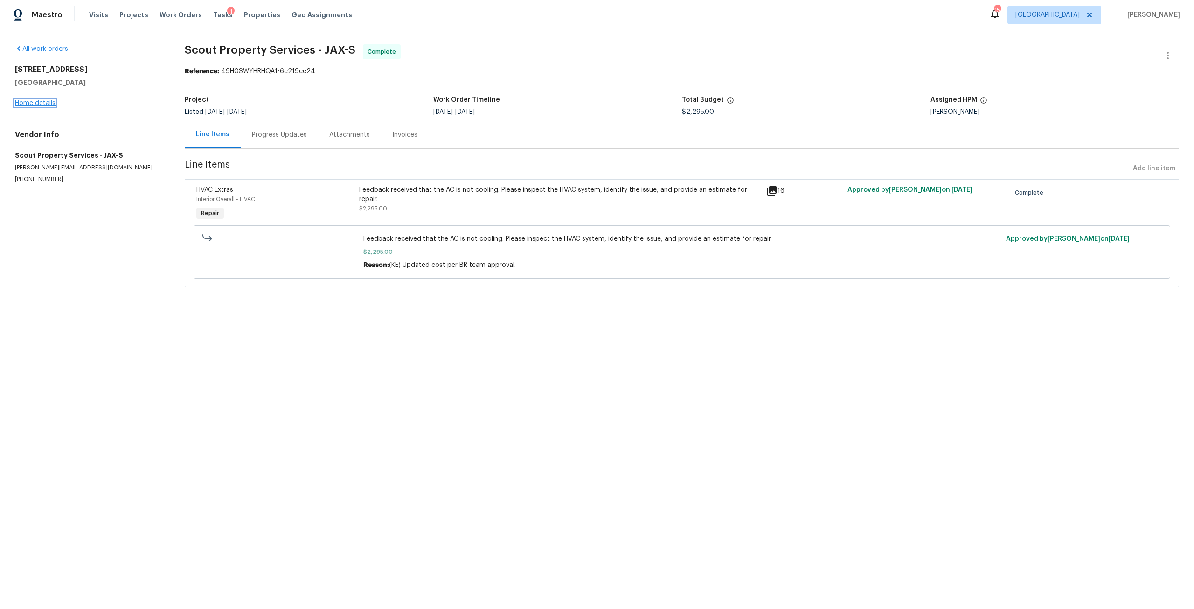
click at [31, 104] on link "Home details" at bounding box center [35, 103] width 41 height 7
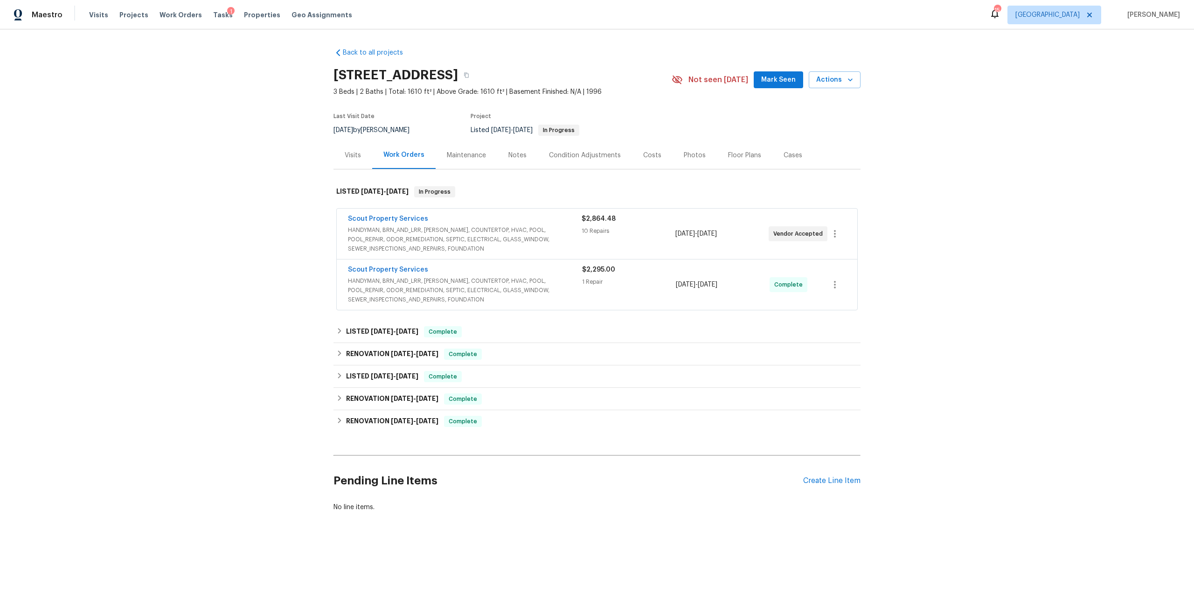
click at [508, 157] on div "Notes" at bounding box center [517, 155] width 18 height 9
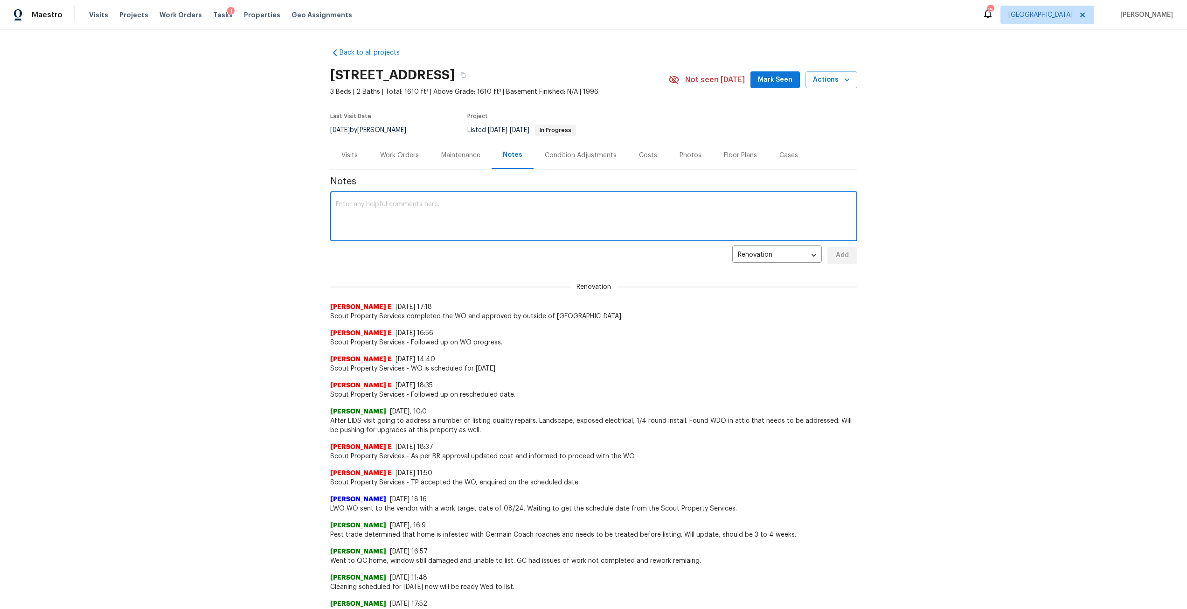
click at [465, 221] on textarea at bounding box center [594, 217] width 516 height 33
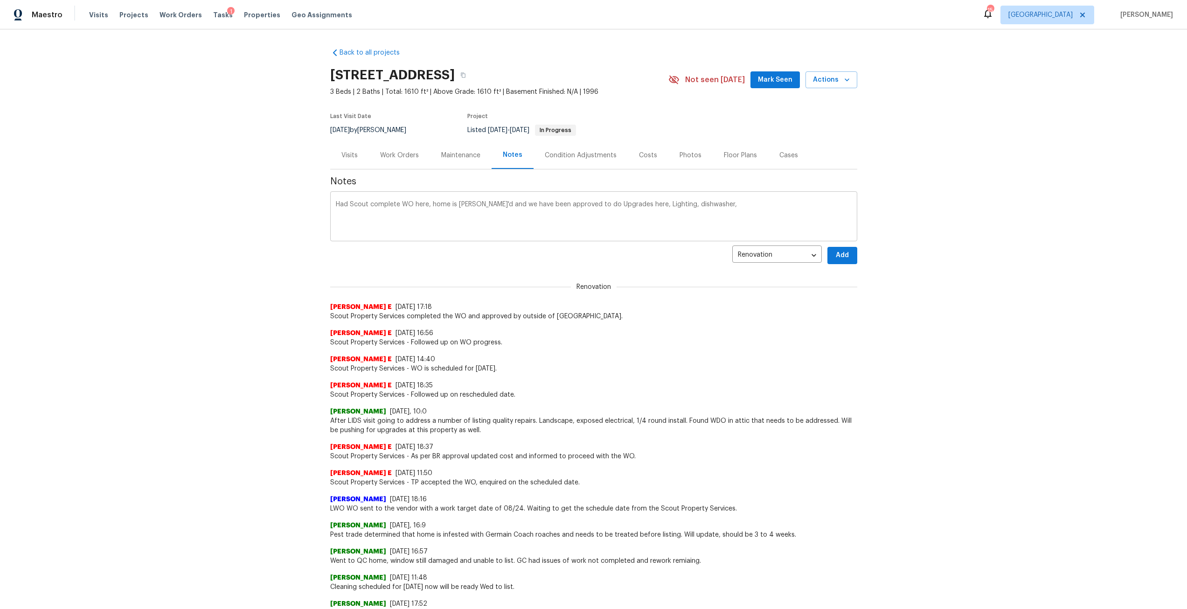
click at [719, 201] on textarea "Had Scout complete WO here, home is TOM'd and we have been approved to do Upgra…" at bounding box center [594, 217] width 516 height 33
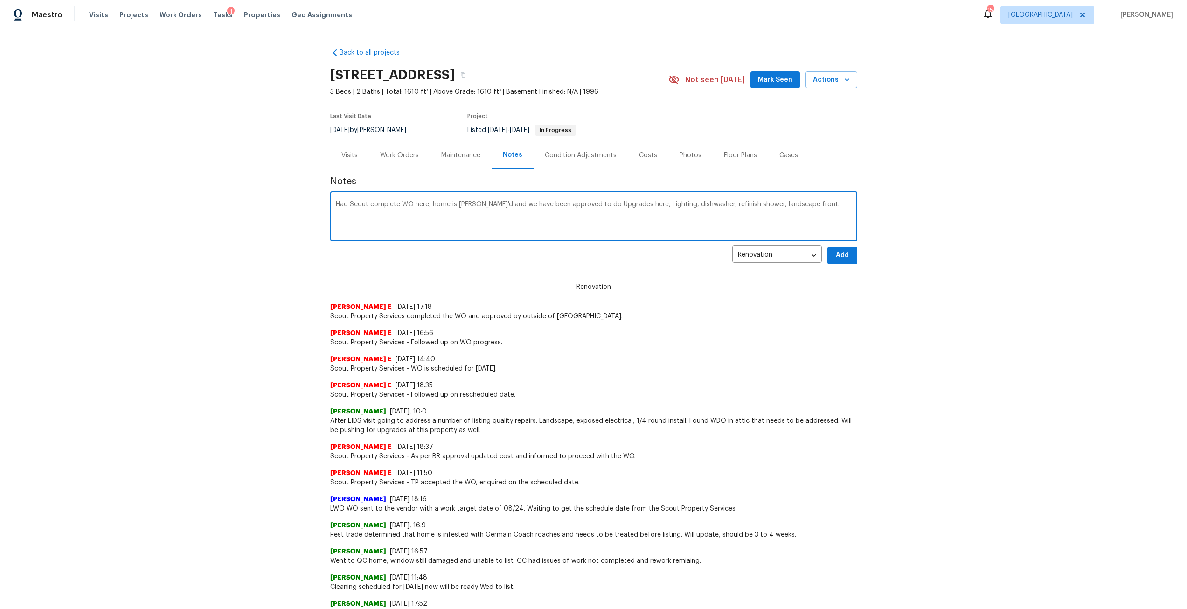
type textarea "Had Scout complete WO here, home is TOM'd and we have been approved to do Upgra…"
click at [841, 245] on div "Notes Had Scout complete WO here, home is TOM'd and we have been approved to do…" at bounding box center [593, 555] width 527 height 772
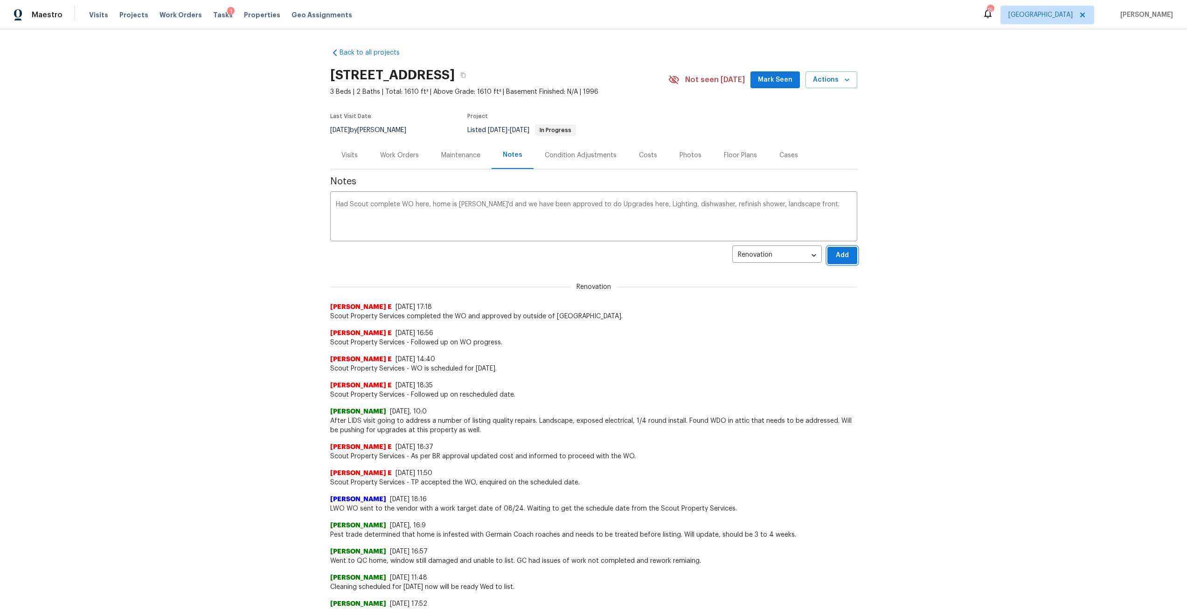
click at [845, 256] on span "Add" at bounding box center [842, 255] width 15 height 12
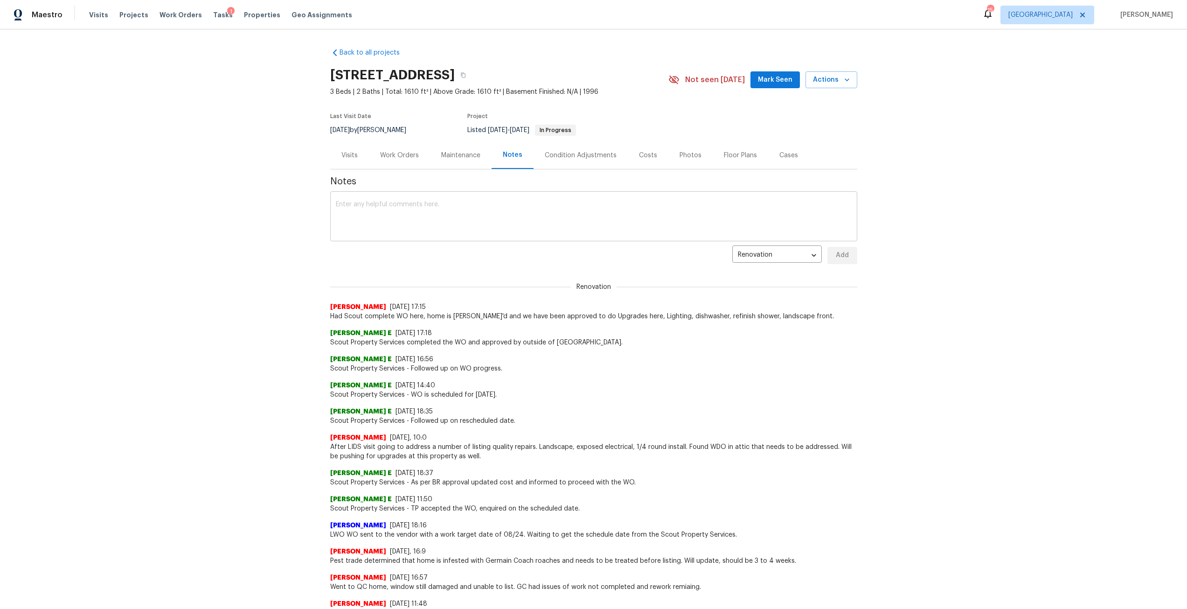
click at [474, 226] on textarea at bounding box center [594, 217] width 516 height 33
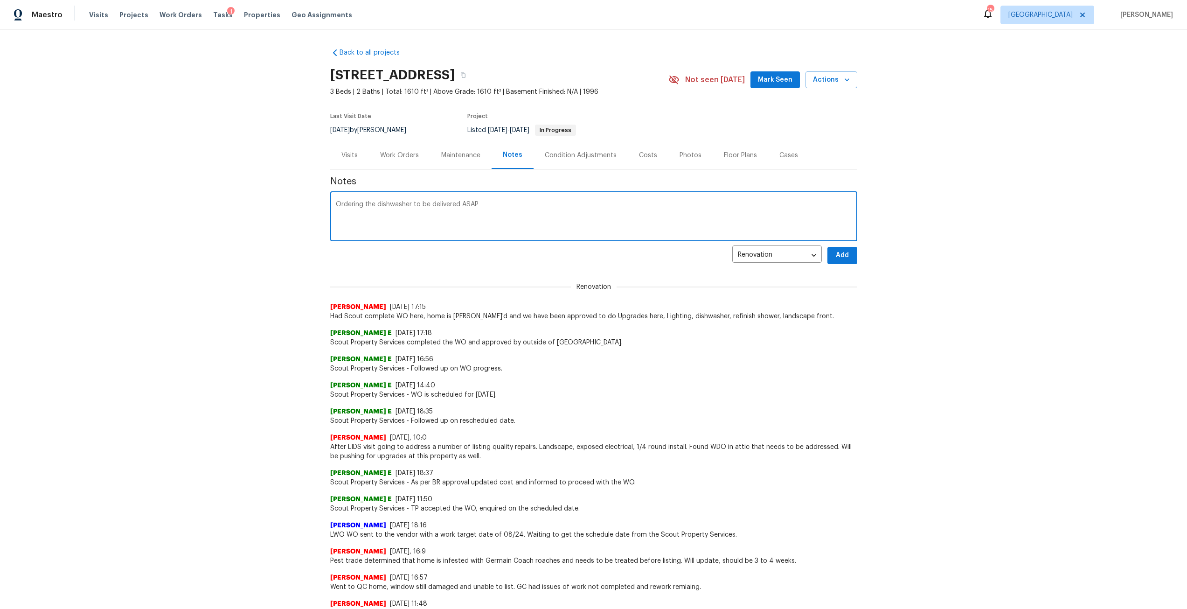
type textarea "Ordering the dishwasher to be delivered ASAP"
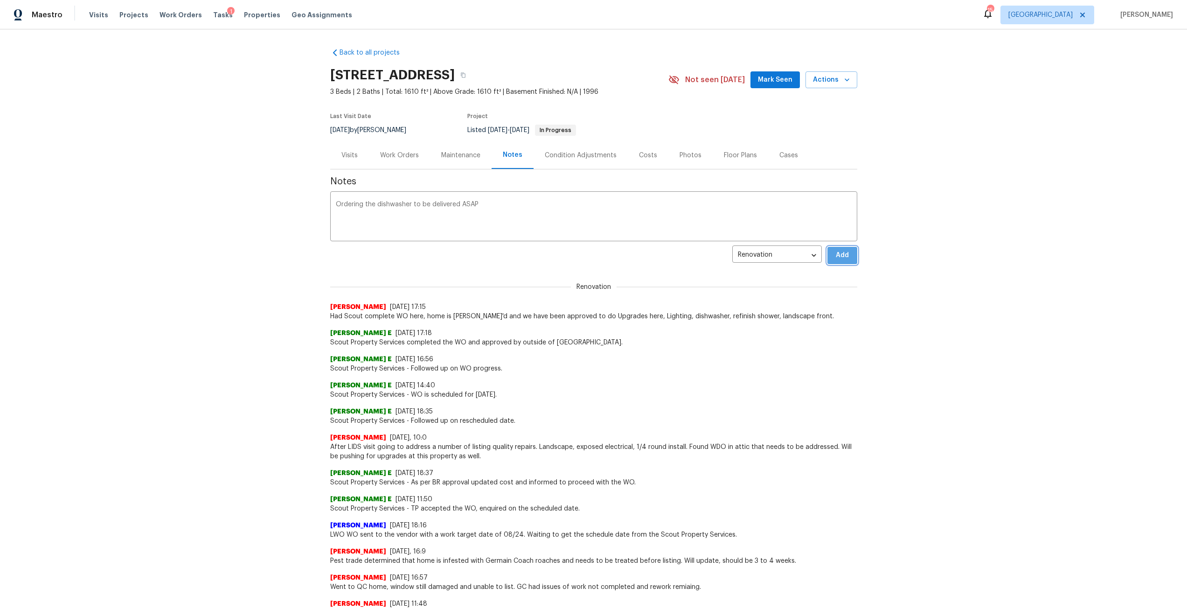
click at [851, 262] on button "Add" at bounding box center [842, 255] width 30 height 17
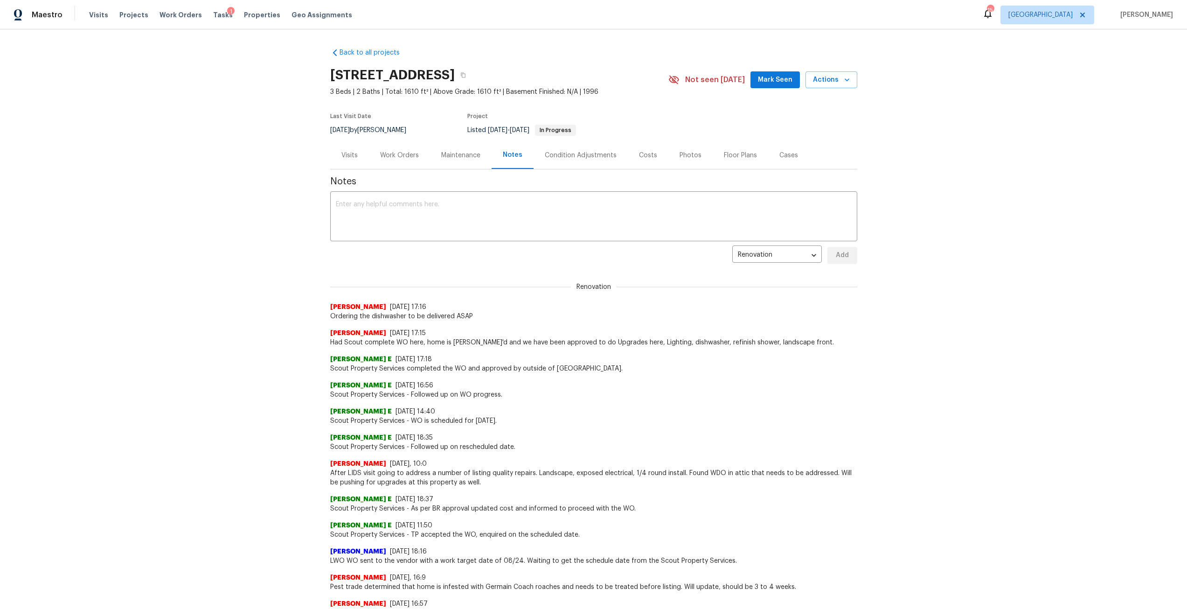
click at [395, 149] on div "Work Orders" at bounding box center [399, 155] width 61 height 28
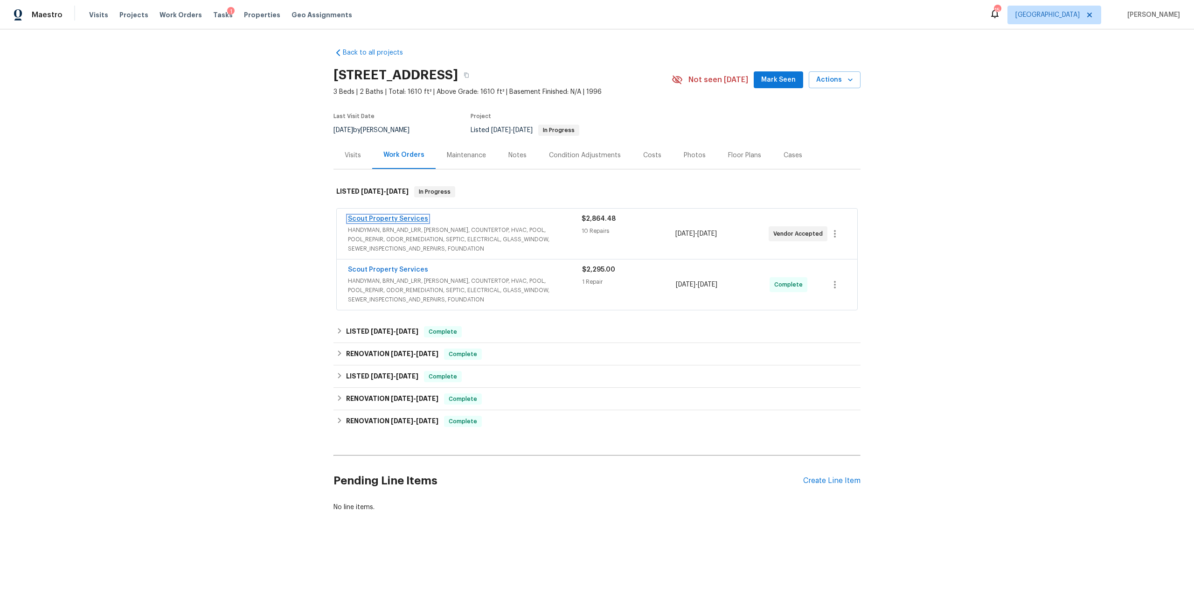
click at [402, 216] on link "Scout Property Services" at bounding box center [388, 218] width 80 height 7
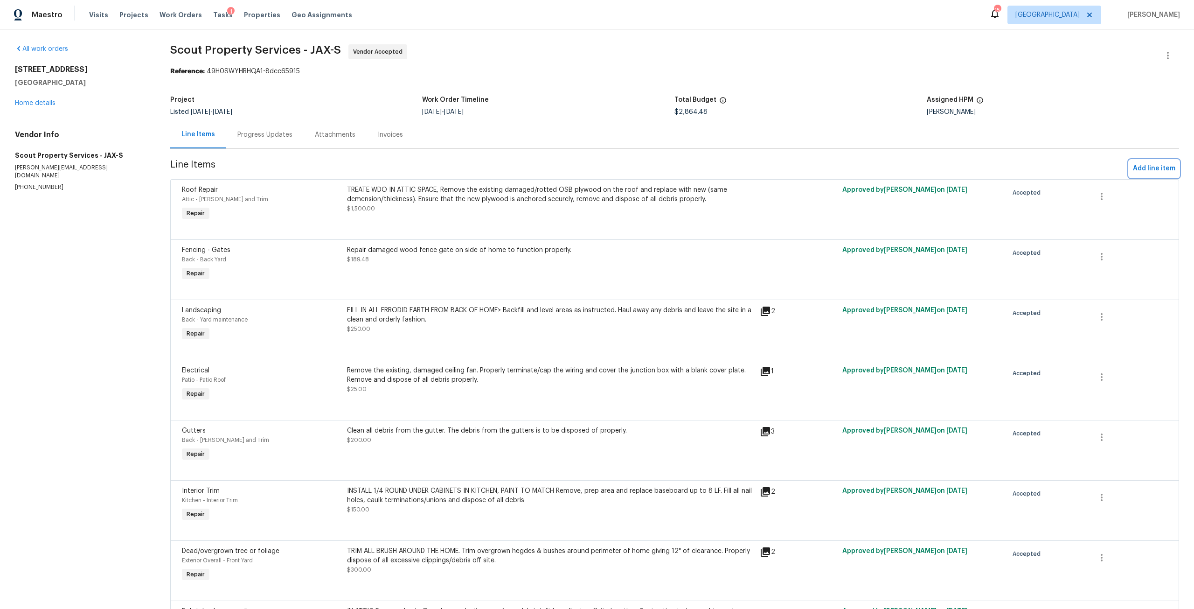
click at [1151, 173] on span "Add line item" at bounding box center [1154, 169] width 42 height 12
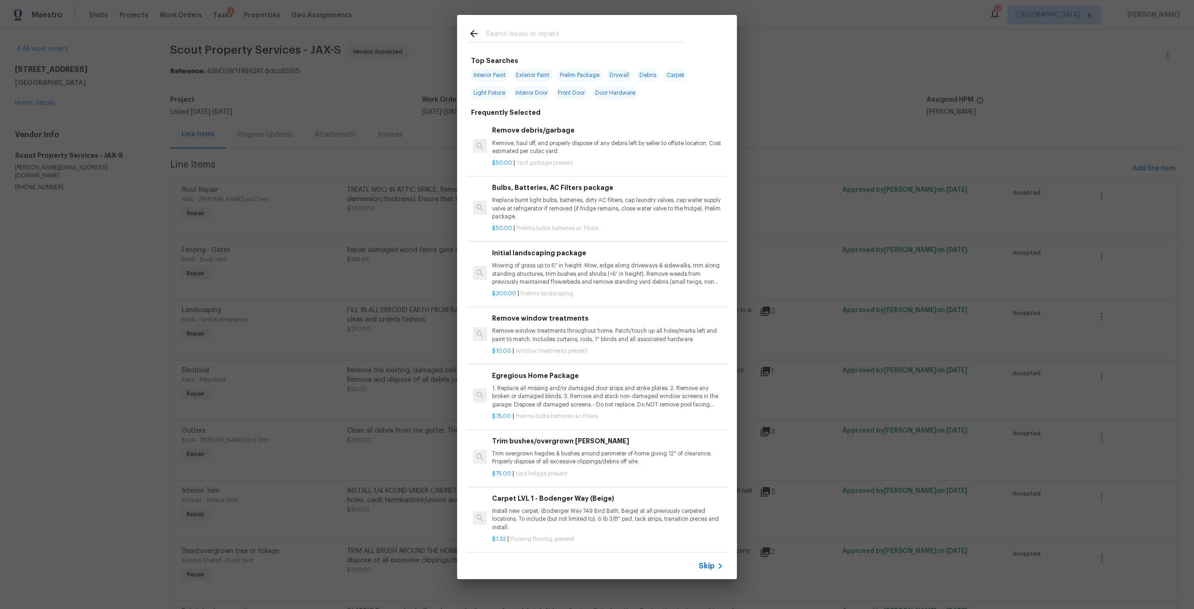
click at [536, 35] on input "text" at bounding box center [585, 35] width 198 height 14
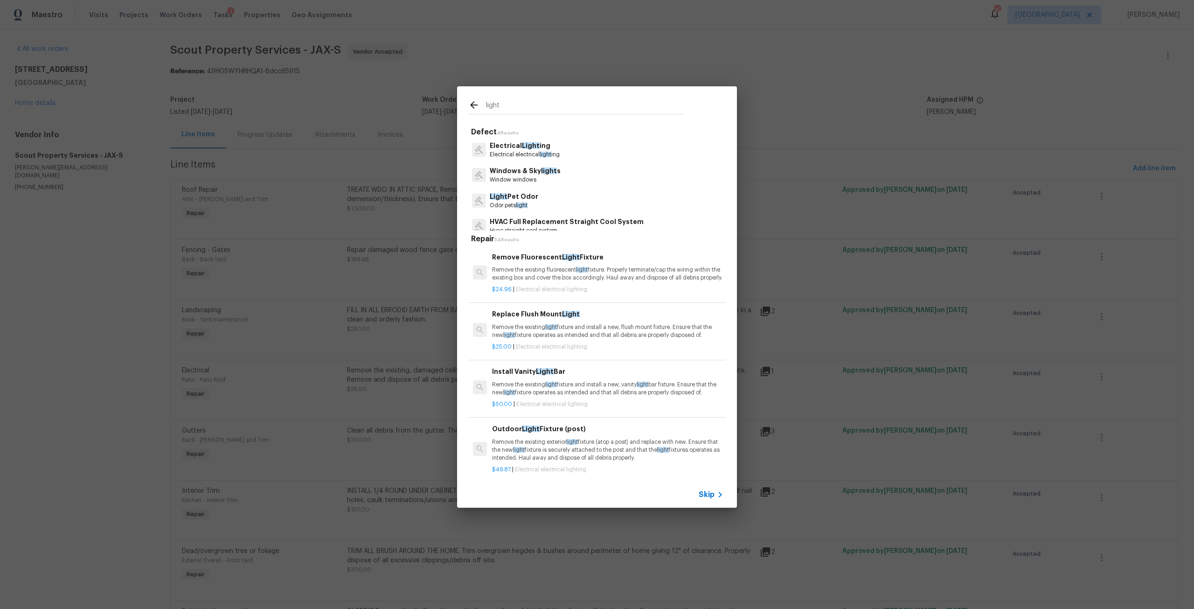
type input "light"
click at [522, 153] on p "Electrical electrical light ing" at bounding box center [525, 155] width 70 height 8
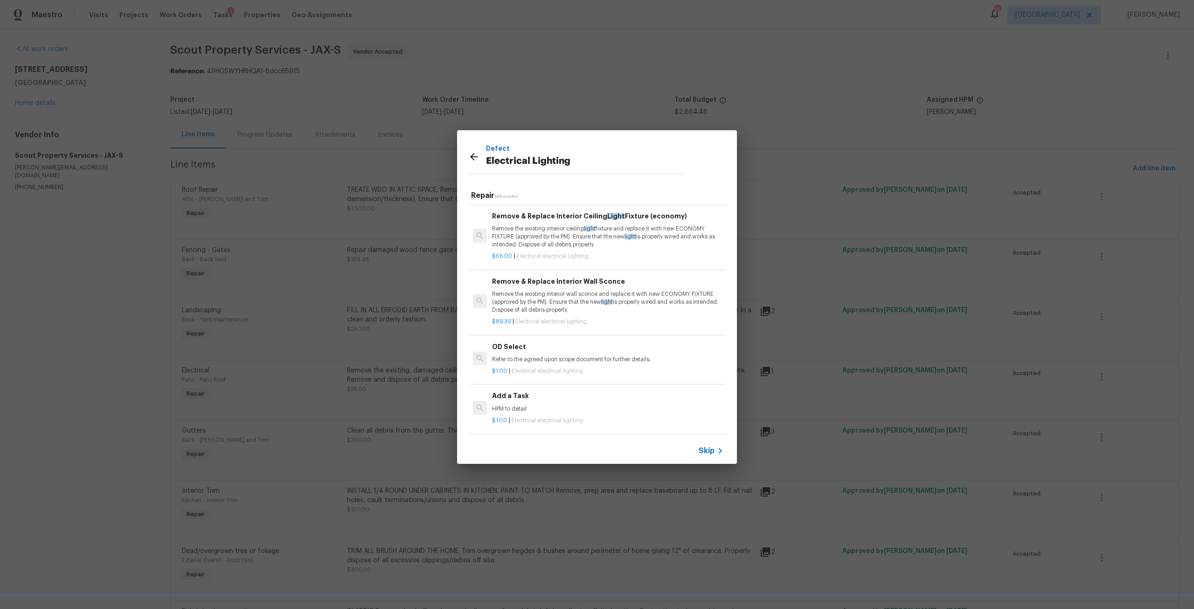
scroll to position [772, 0]
click at [562, 405] on p "HPM to detail" at bounding box center [607, 409] width 231 height 8
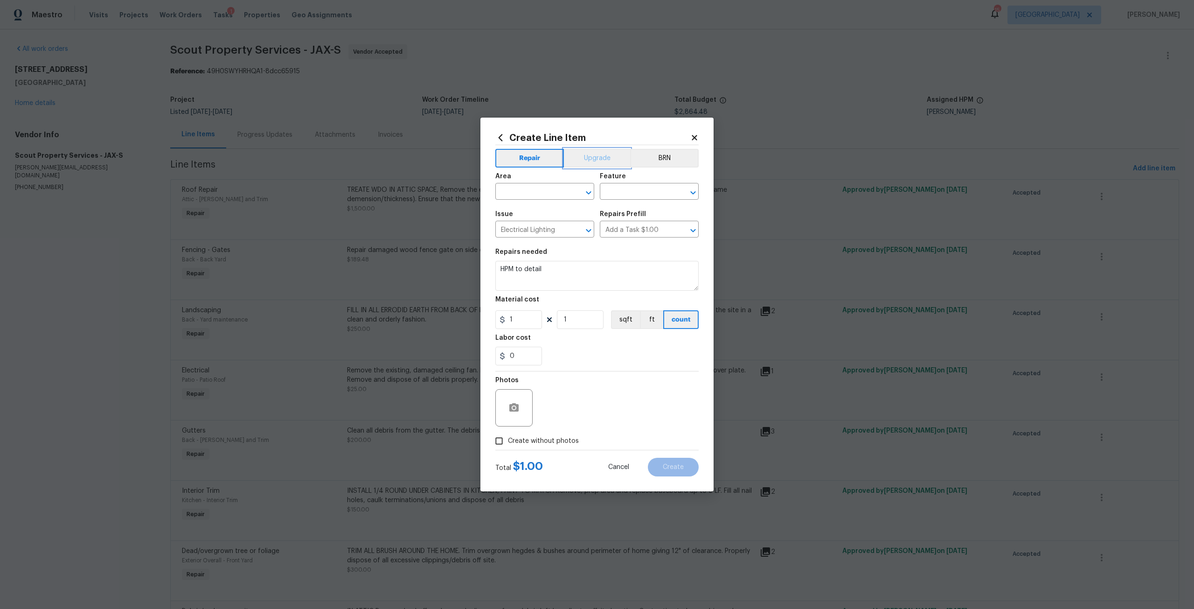
click at [598, 162] on button "Upgrade" at bounding box center [597, 158] width 67 height 19
click at [557, 188] on input "text" at bounding box center [531, 192] width 73 height 14
drag, startPoint x: 549, startPoint y: 226, endPoint x: 600, endPoint y: 202, distance: 56.7
click at [552, 224] on li "Interior Overall" at bounding box center [544, 228] width 99 height 15
type input "Interior Overall"
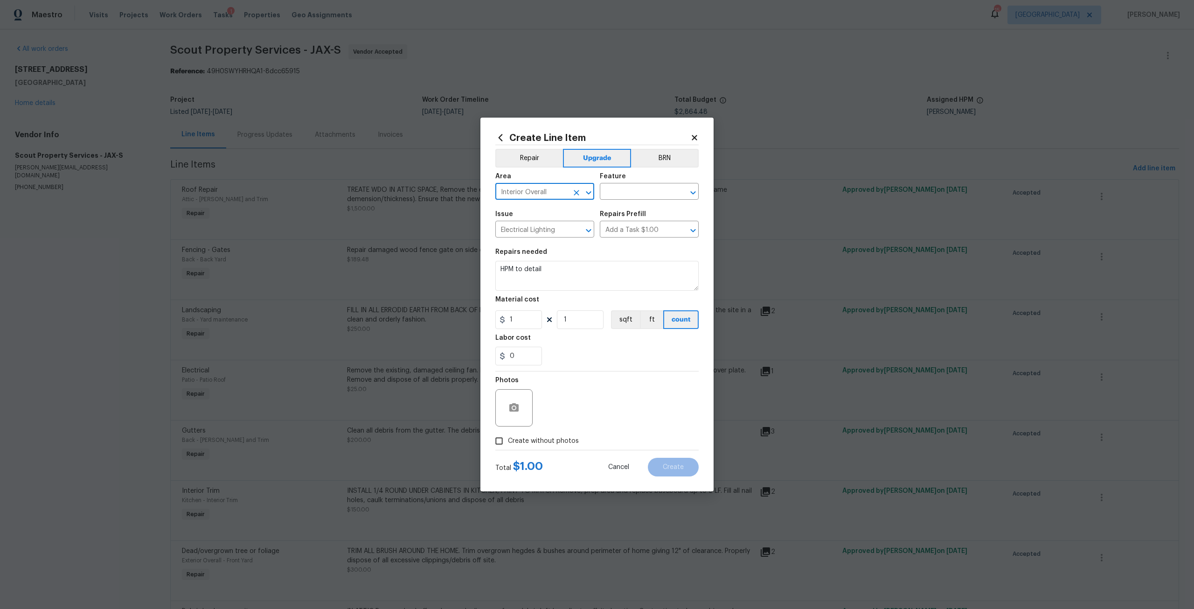
click at [626, 183] on div "Feature" at bounding box center [649, 179] width 99 height 12
click at [626, 187] on input "text" at bounding box center [636, 192] width 73 height 14
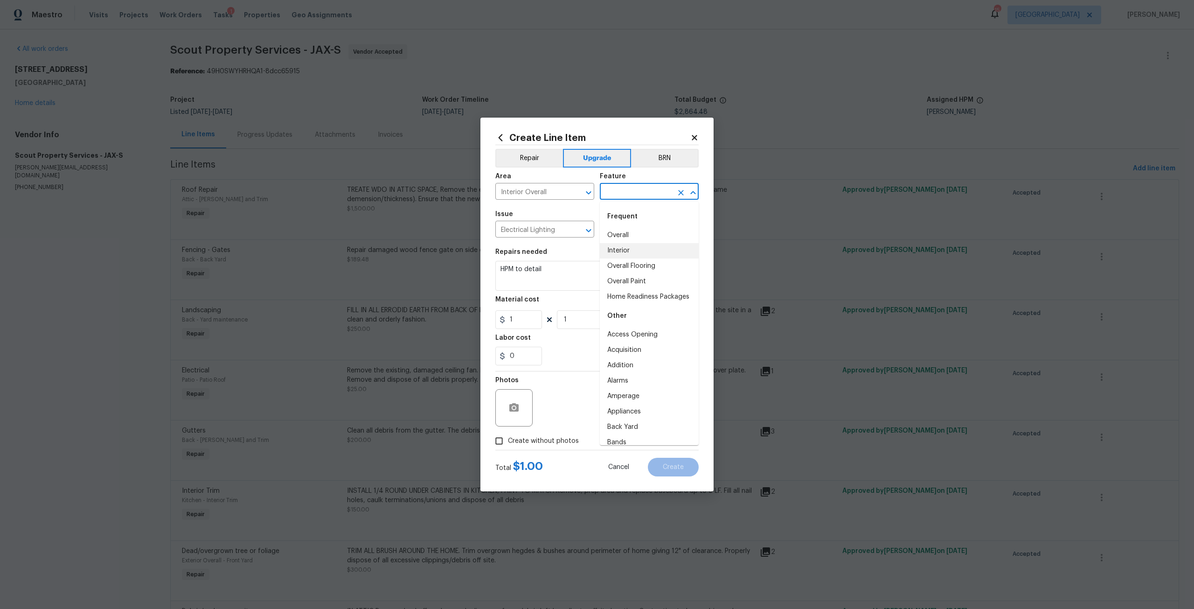
click at [625, 251] on li "Interior" at bounding box center [649, 250] width 99 height 15
type input "Interior"
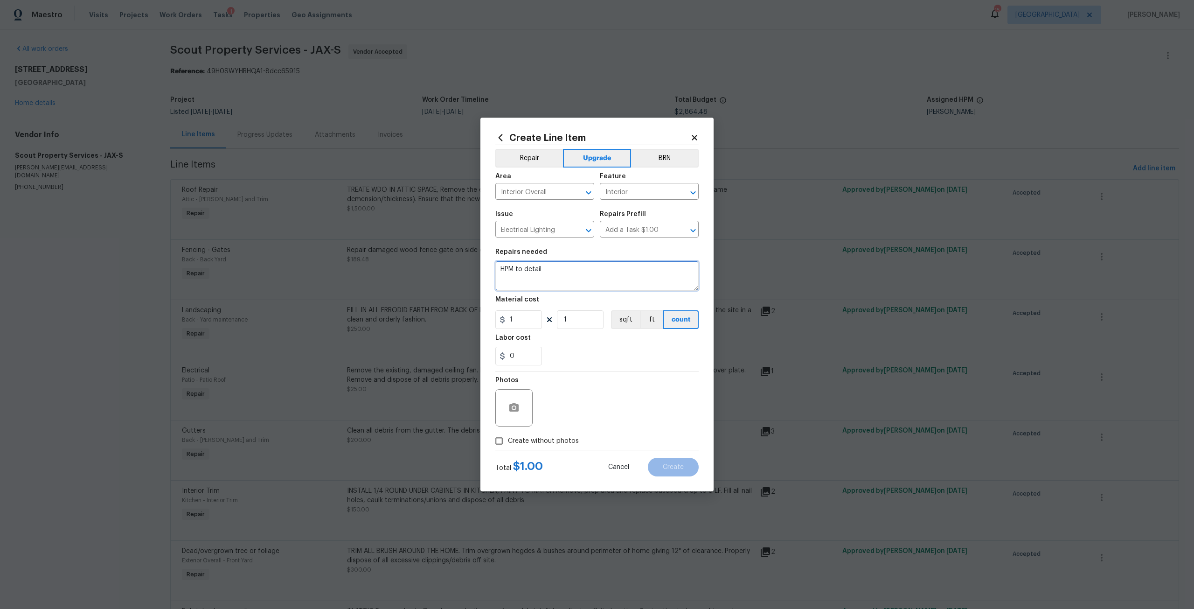
drag, startPoint x: 580, startPoint y: 272, endPoint x: 491, endPoint y: 274, distance: 88.6
click at [491, 274] on div "Create Line Item Repair Upgrade BRN Area Interior Overall ​ Feature Interior ​ …" at bounding box center [596, 305] width 233 height 374
type textarea "Remove and replace existing lighting throughout the home and install new brushe…"
click at [518, 319] on input "1" at bounding box center [518, 319] width 47 height 19
type input "1000"
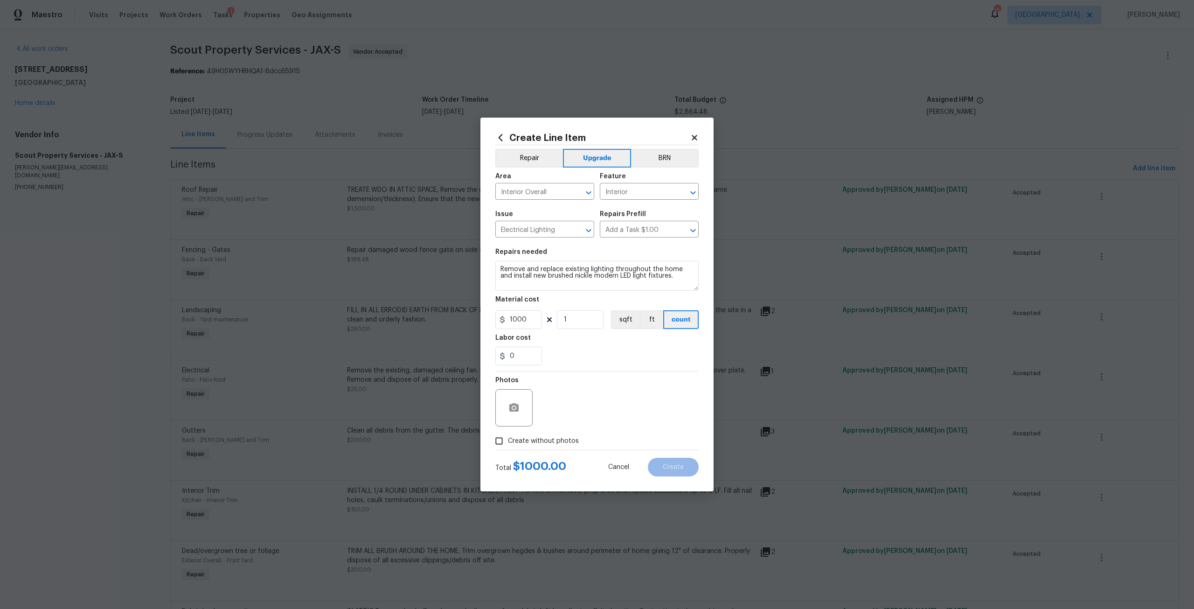
click at [549, 438] on span "Create without photos" at bounding box center [543, 441] width 71 height 10
click at [508, 438] on input "Create without photos" at bounding box center [499, 441] width 18 height 18
click at [507, 440] on input "Create without photos" at bounding box center [499, 441] width 18 height 18
click at [514, 411] on icon "button" at bounding box center [513, 407] width 9 height 8
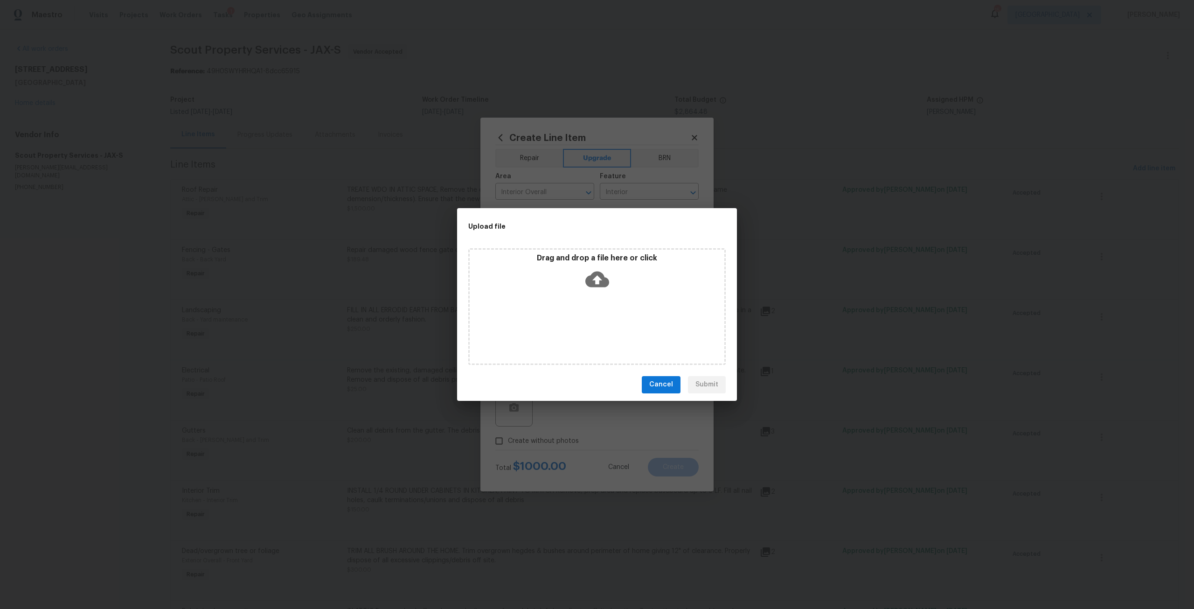
click at [596, 278] on icon at bounding box center [597, 279] width 24 height 24
click at [676, 388] on button "Cancel" at bounding box center [661, 384] width 39 height 17
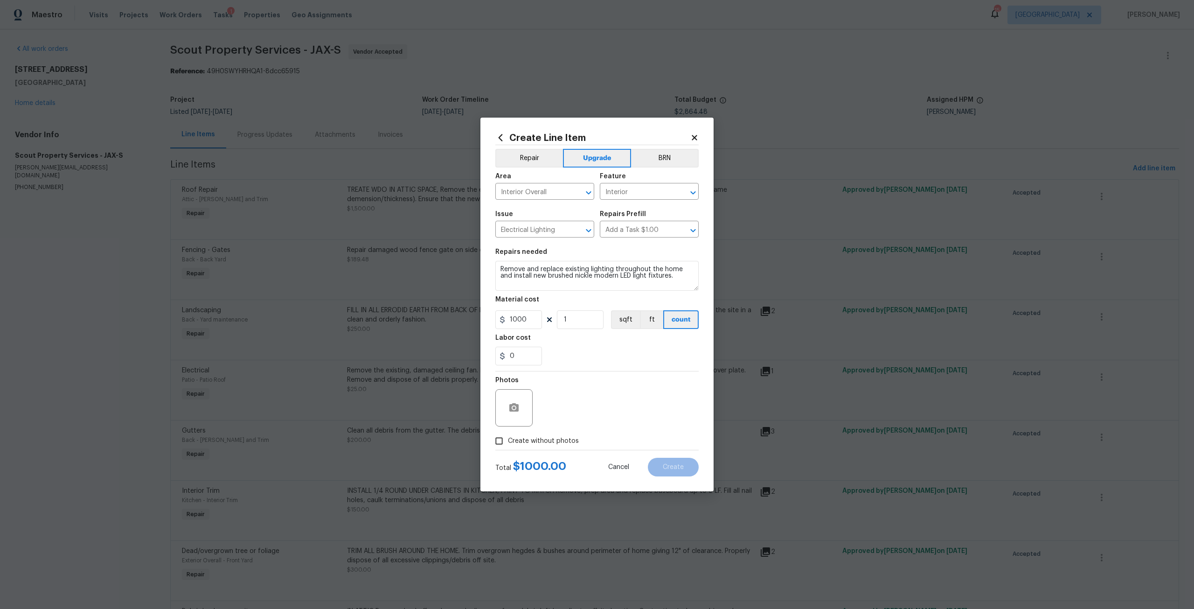
click at [535, 432] on label "Create without photos" at bounding box center [534, 441] width 89 height 18
click at [508, 432] on input "Create without photos" at bounding box center [499, 441] width 18 height 18
checkbox input "true"
click at [601, 415] on textarea at bounding box center [619, 407] width 159 height 37
click at [685, 462] on button "Create" at bounding box center [673, 466] width 51 height 19
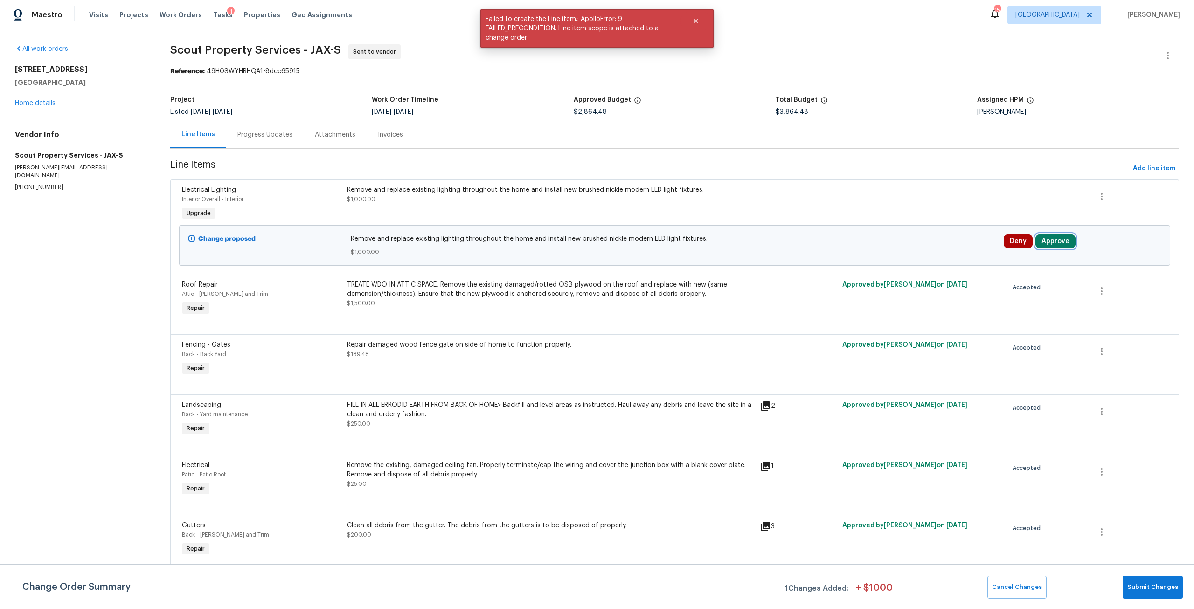
click at [1063, 242] on button "Approve" at bounding box center [1055, 241] width 40 height 14
click at [917, 253] on span "Approve" at bounding box center [916, 249] width 26 height 7
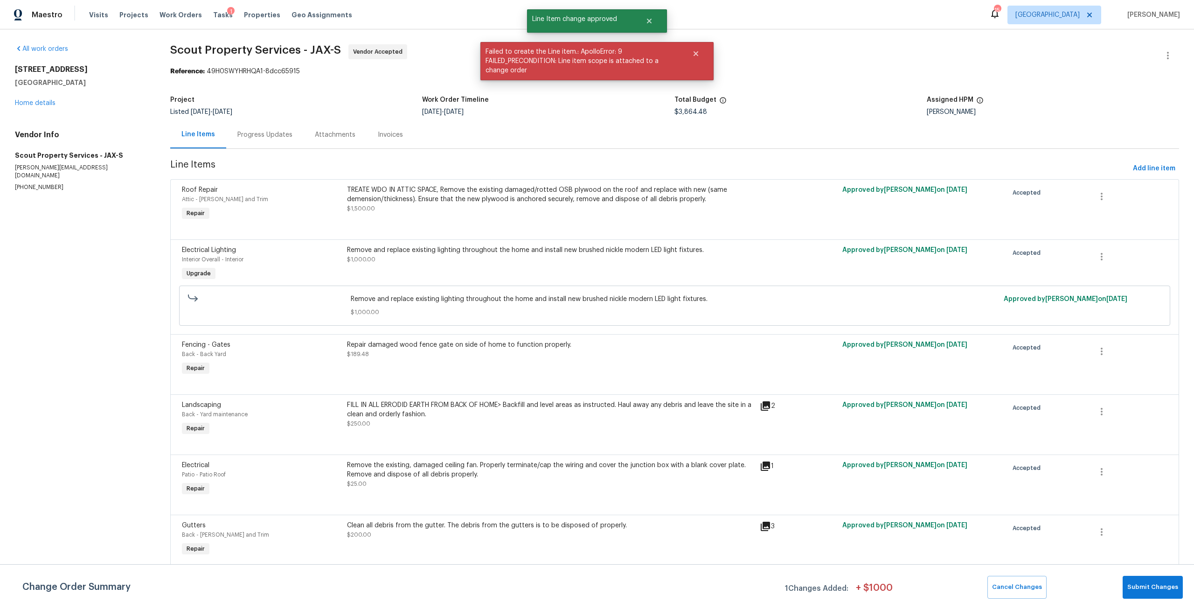
click at [46, 107] on div "11283 Finchley Ln Jacksonville, FL 32223 Home details" at bounding box center [81, 86] width 133 height 43
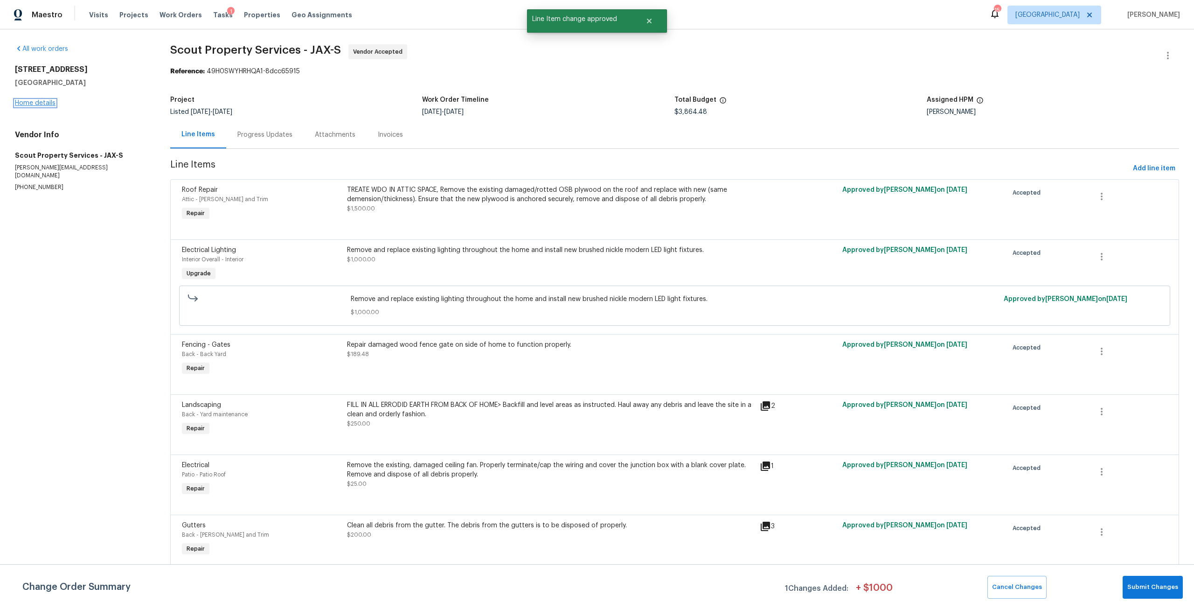
click at [41, 104] on link "Home details" at bounding box center [35, 103] width 41 height 7
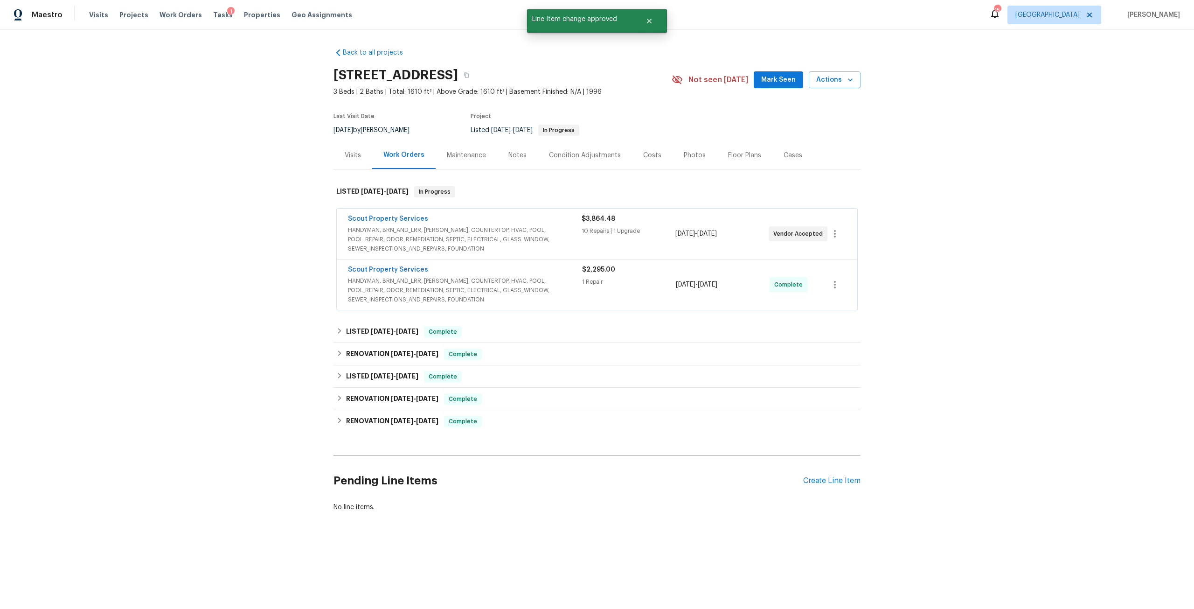
click at [684, 158] on div "Photos" at bounding box center [695, 155] width 22 height 9
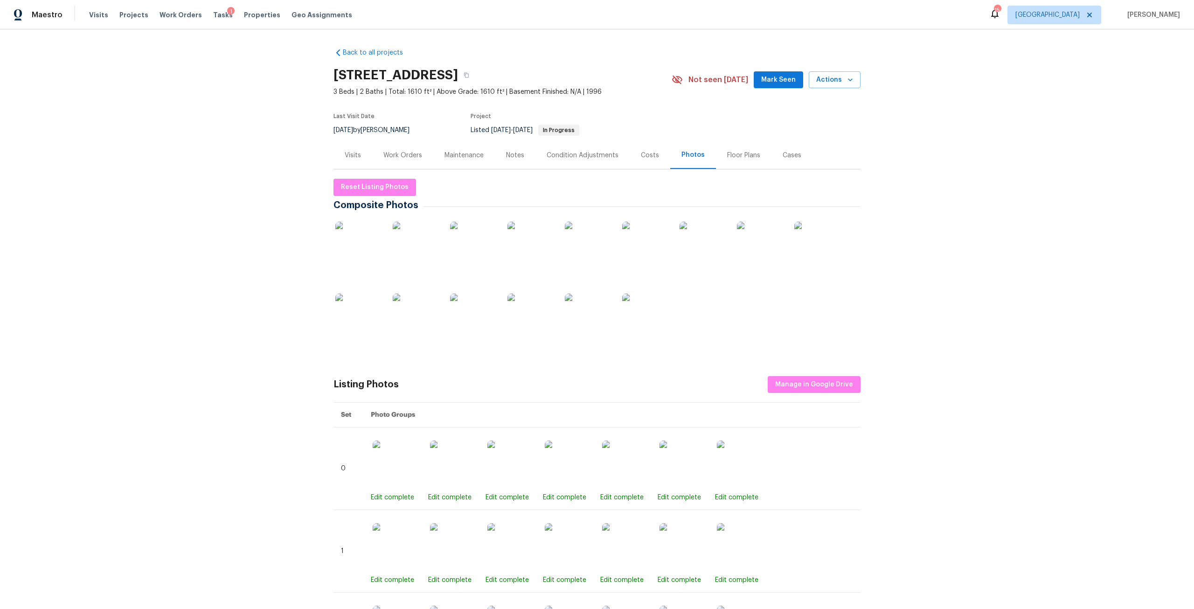
click at [758, 241] on img at bounding box center [760, 245] width 47 height 47
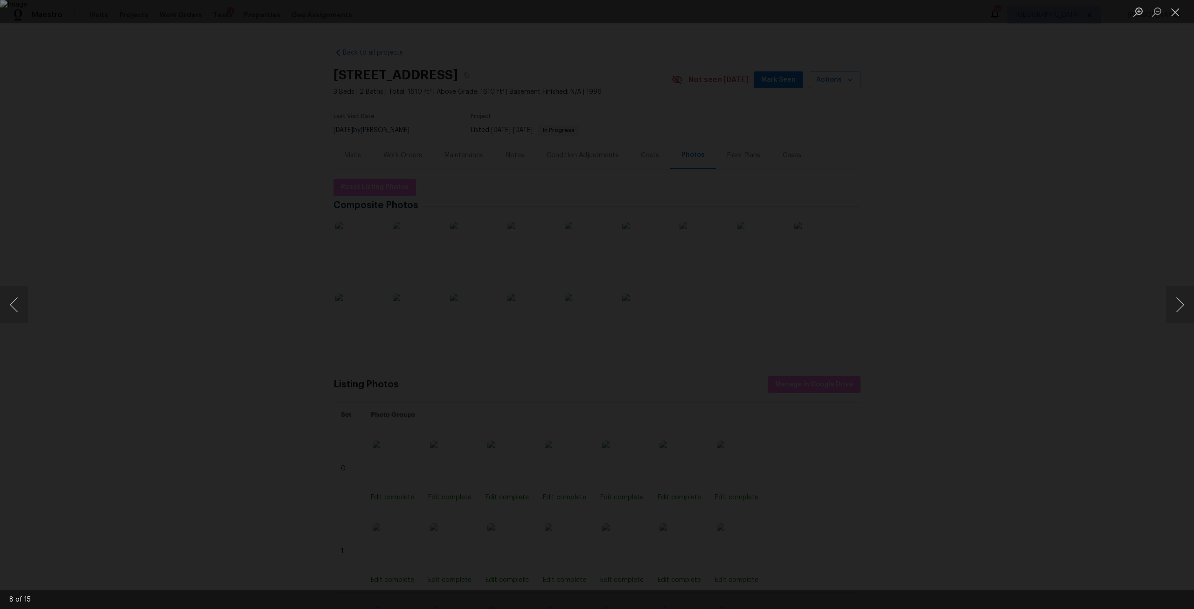
click at [1123, 167] on div "Lightbox" at bounding box center [597, 304] width 1194 height 609
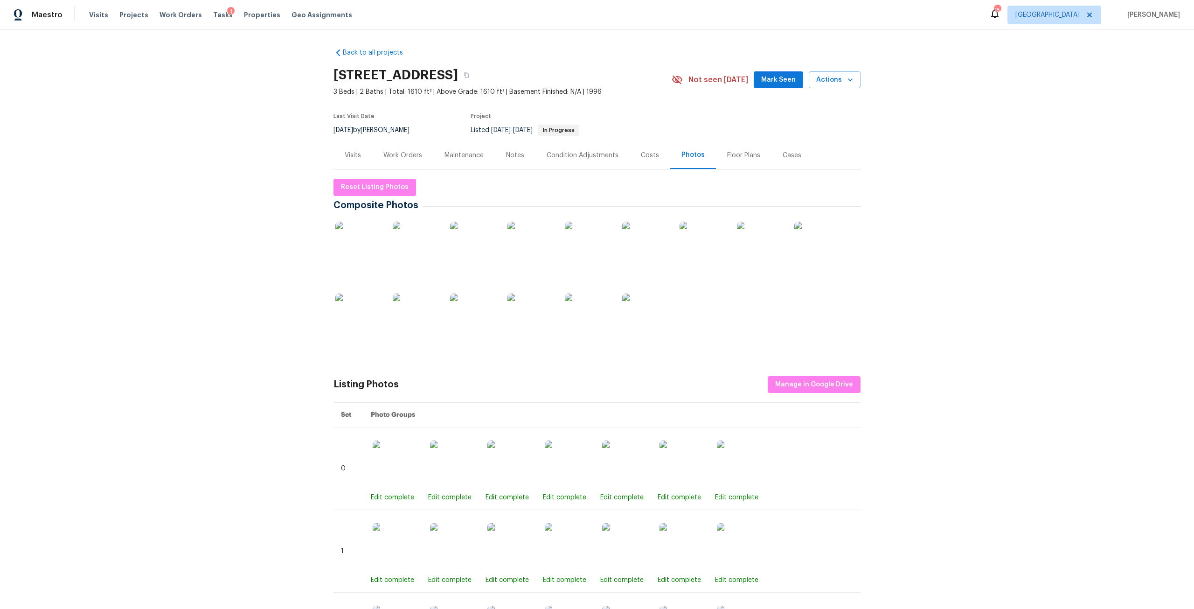
click at [393, 156] on div "Work Orders" at bounding box center [402, 155] width 39 height 9
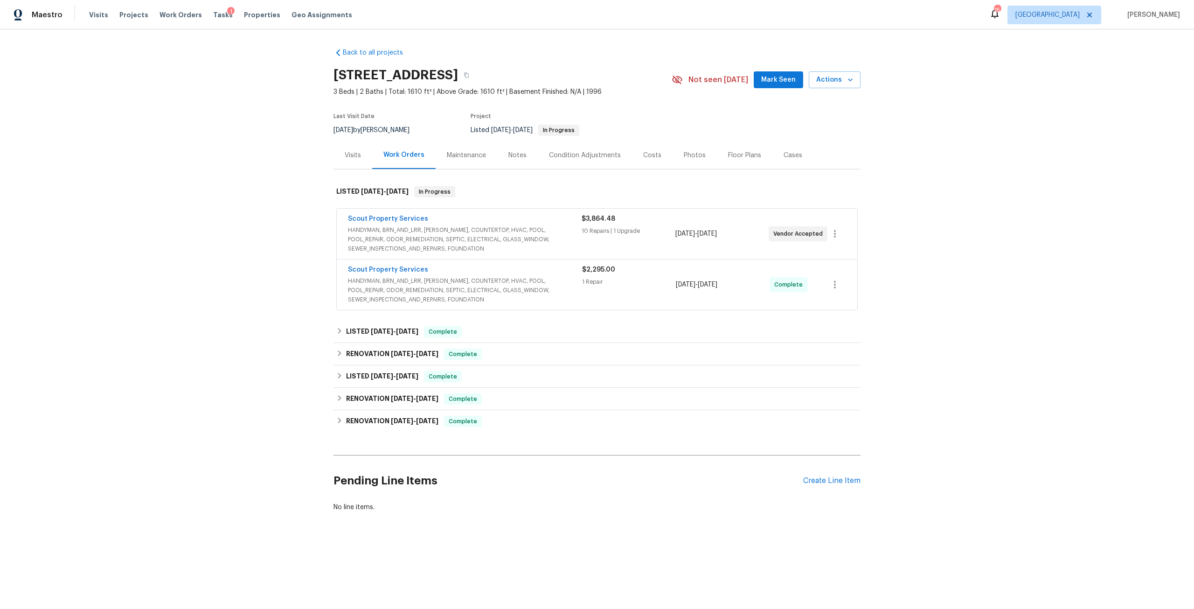
click at [447, 229] on span "HANDYMAN, BRN_AND_LRR, [PERSON_NAME], COUNTERTOP, HVAC, POOL, POOL_REPAIR, ODOR…" at bounding box center [465, 239] width 234 height 28
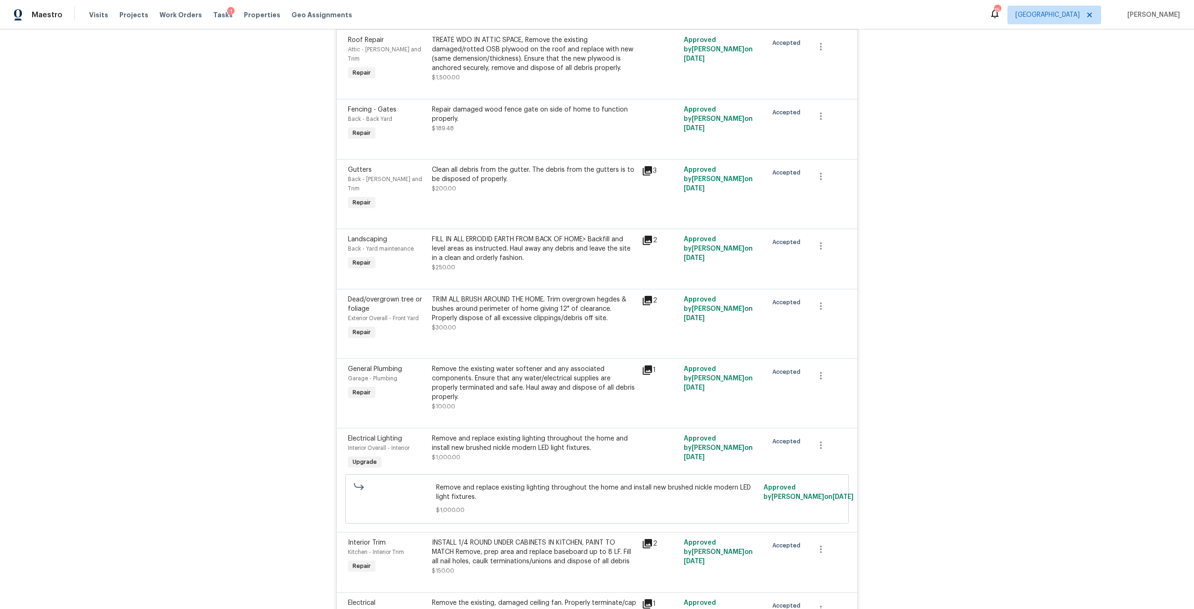
scroll to position [326, 0]
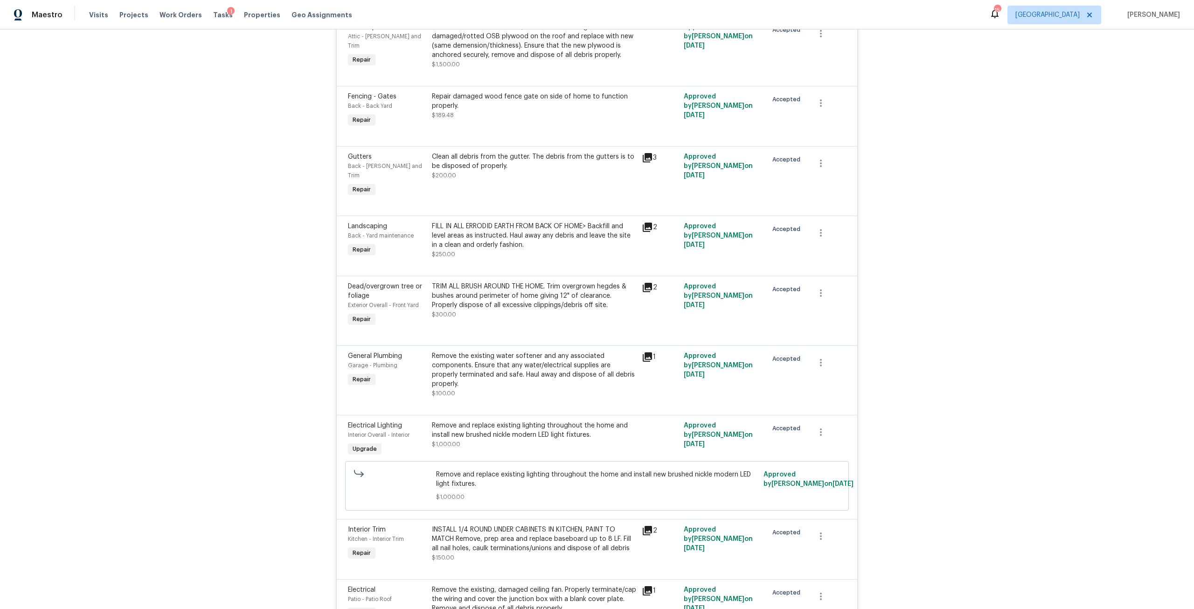
click at [520, 352] on div "Remove the existing water softener and any associated components. Ensure that a…" at bounding box center [534, 369] width 204 height 37
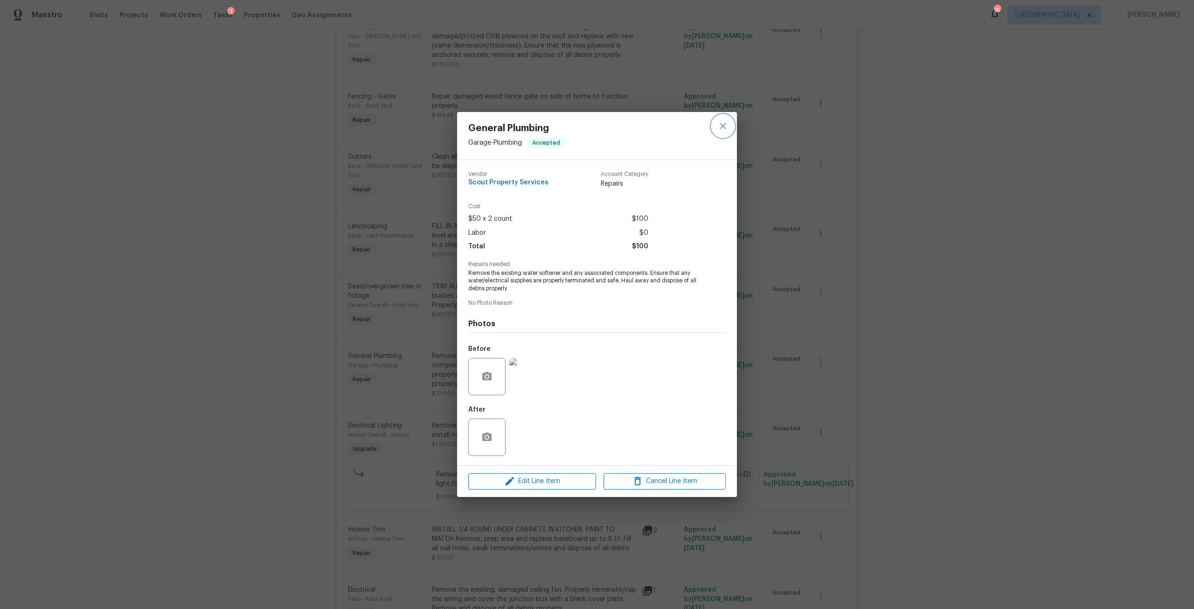
click at [716, 132] on button "close" at bounding box center [723, 126] width 22 height 22
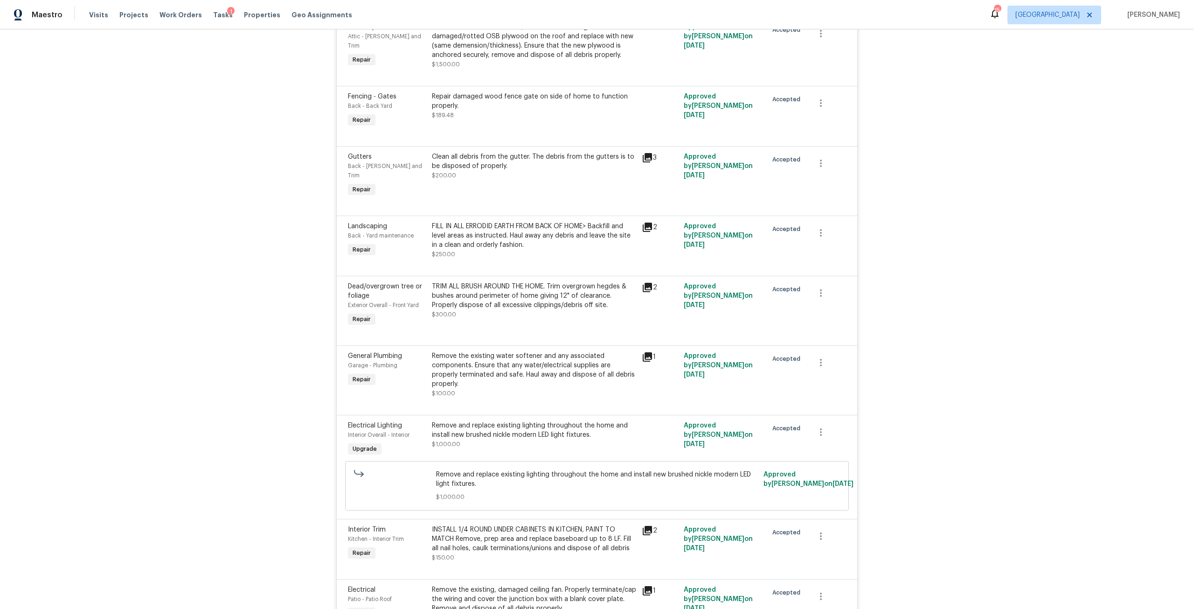
click at [515, 421] on div "Remove and replace existing lighting throughout the home and install new brushe…" at bounding box center [534, 430] width 204 height 19
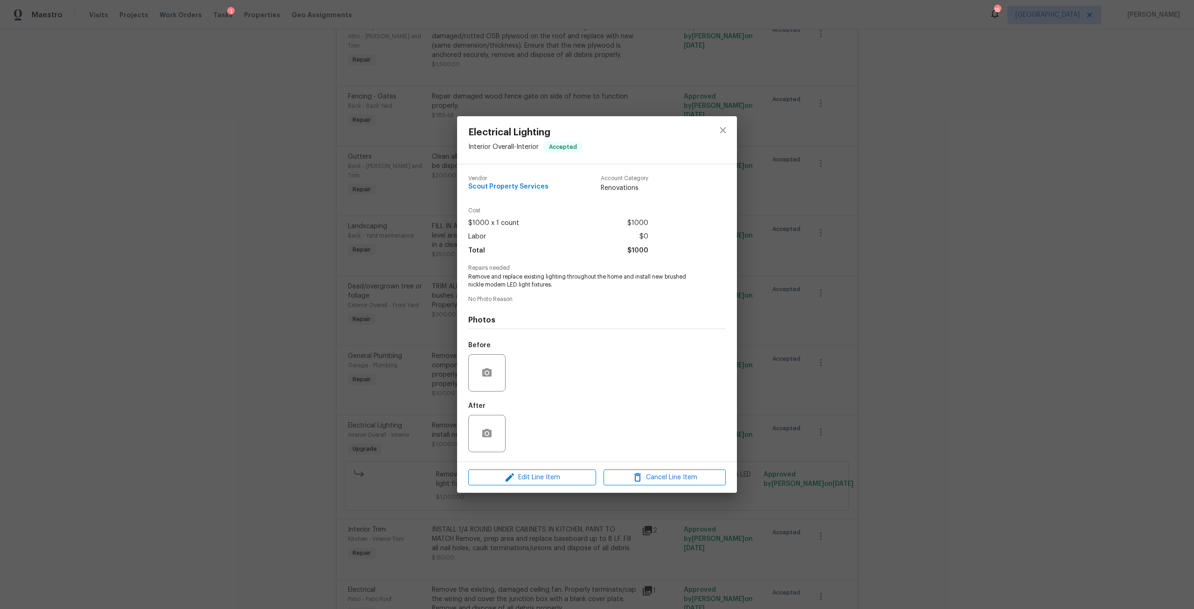
click at [495, 383] on div at bounding box center [486, 372] width 37 height 37
click at [487, 374] on icon "button" at bounding box center [486, 372] width 11 height 11
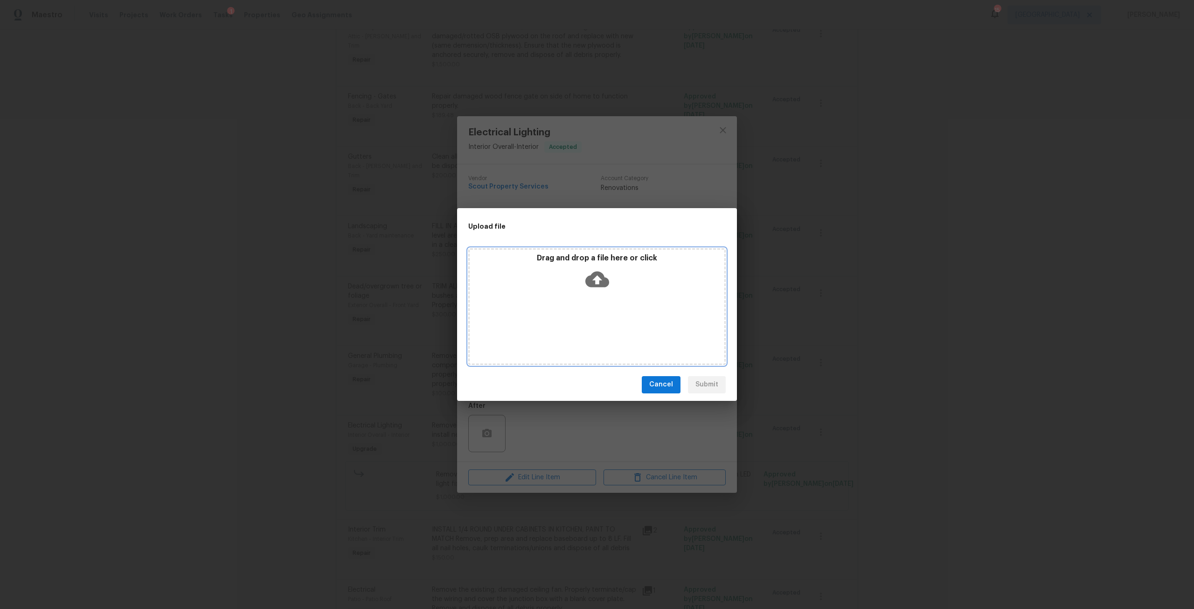
click at [612, 291] on div "Drag and drop a file here or click" at bounding box center [597, 273] width 255 height 40
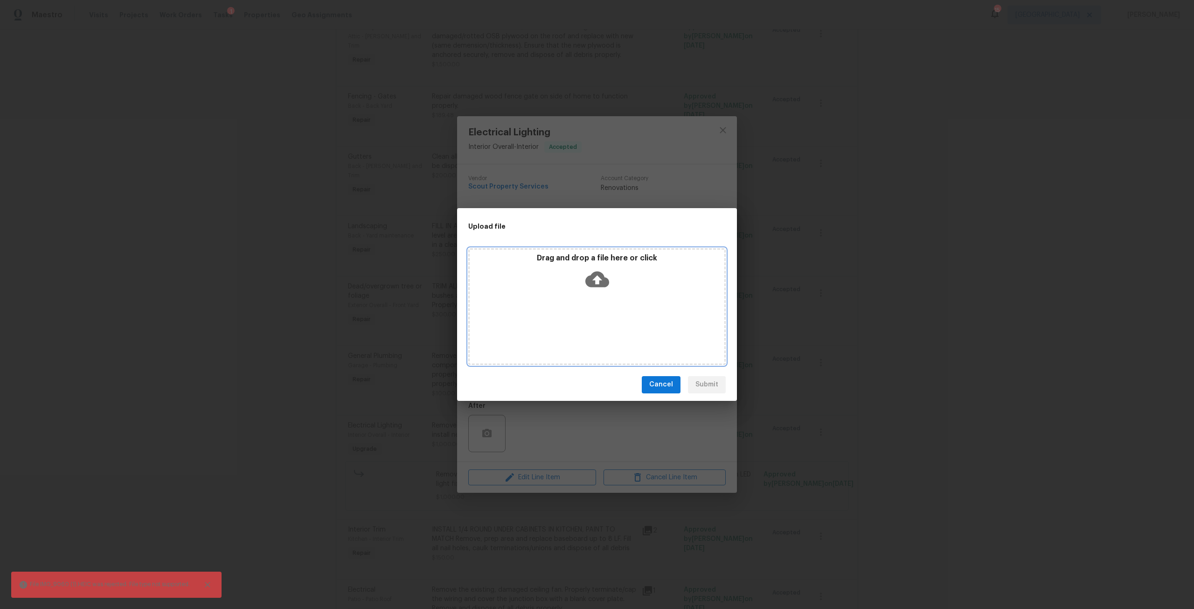
click at [596, 280] on icon at bounding box center [597, 279] width 24 height 24
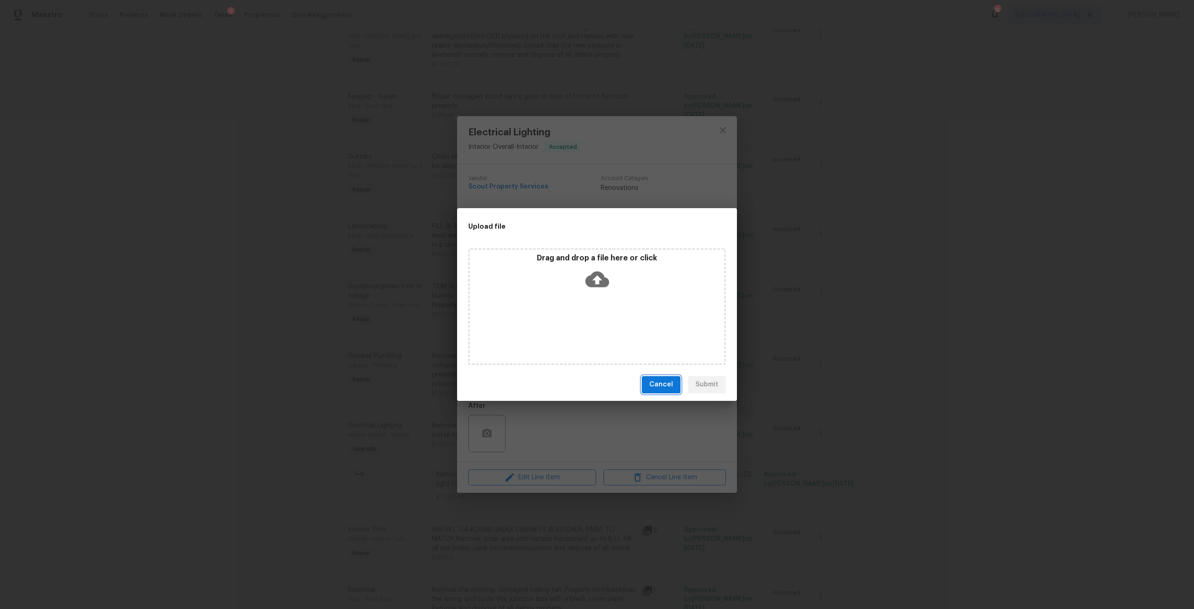
click at [650, 381] on button "Cancel" at bounding box center [661, 384] width 39 height 17
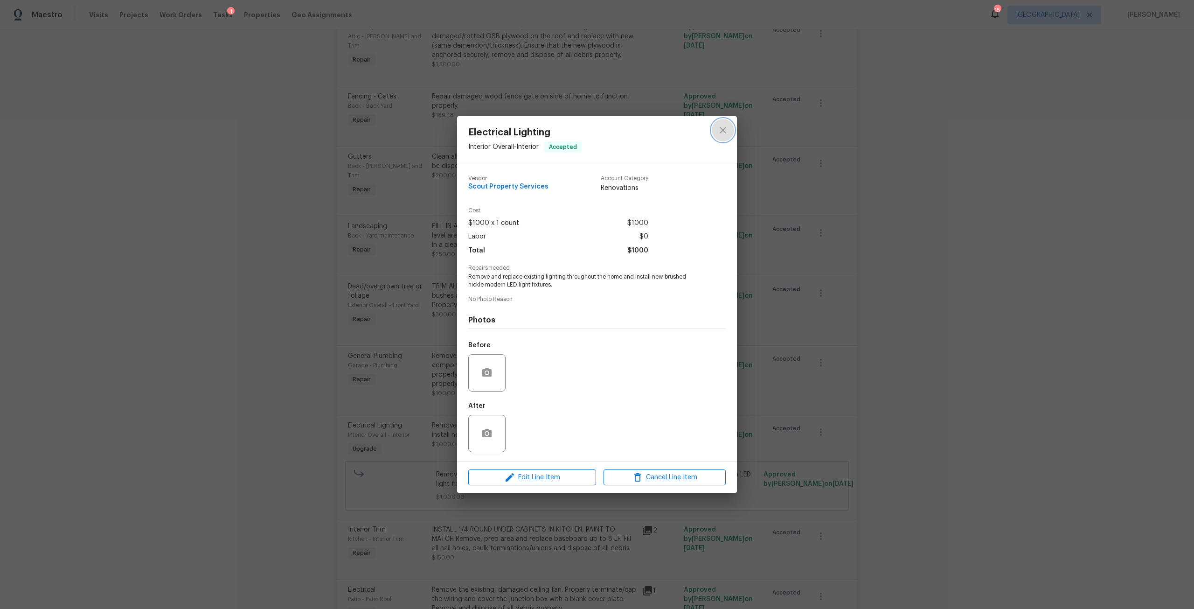
click at [722, 125] on icon "close" at bounding box center [722, 130] width 11 height 11
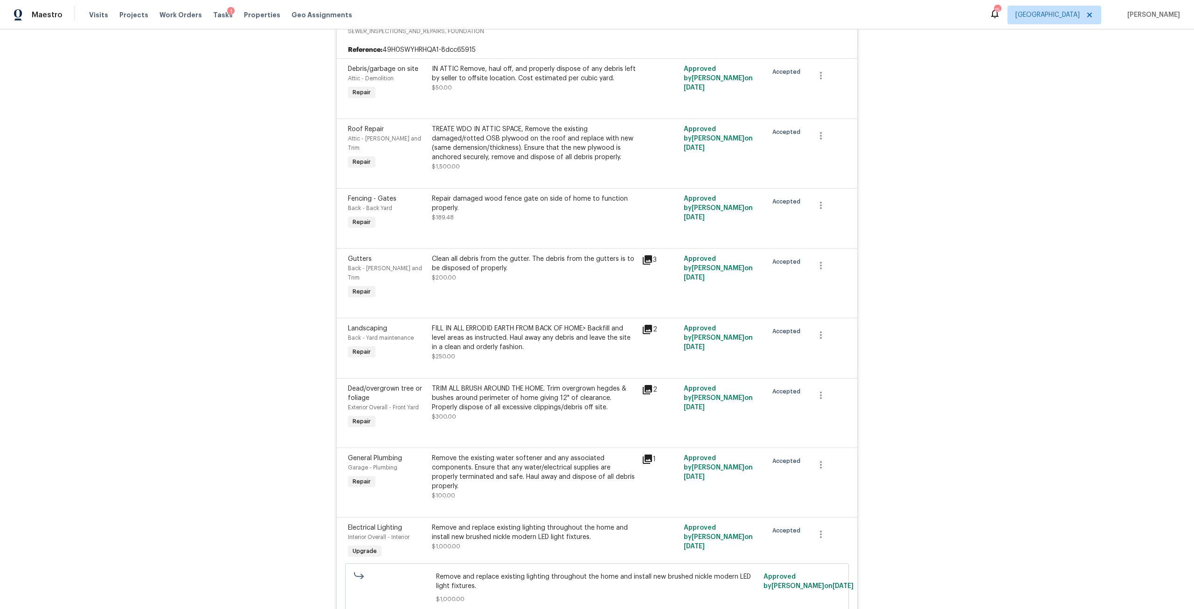
scroll to position [0, 0]
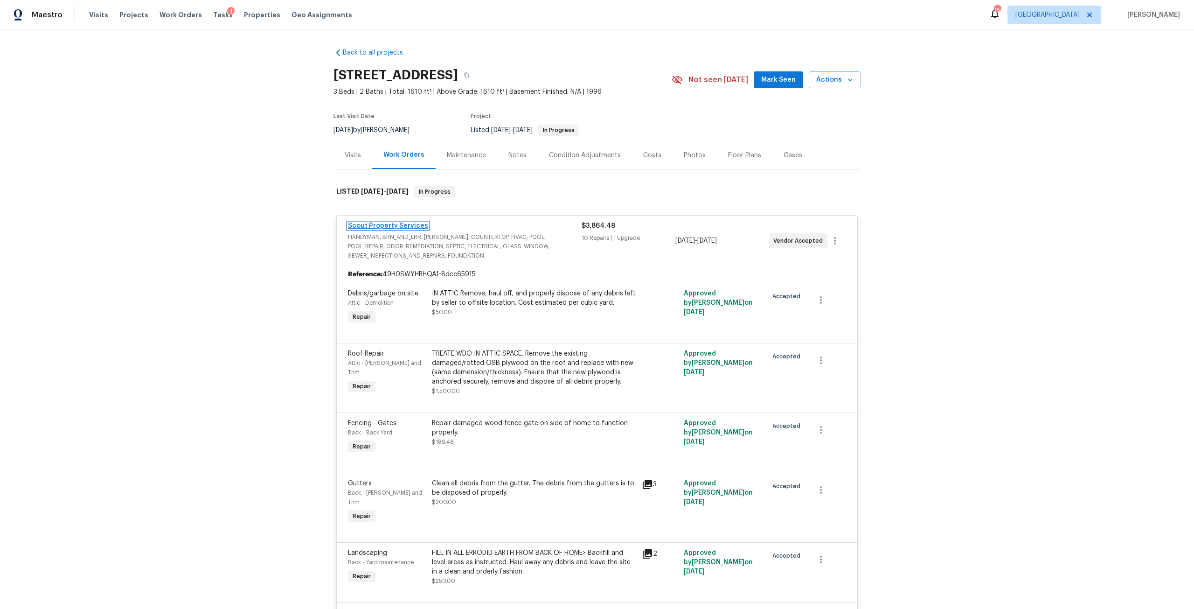
click at [396, 228] on link "Scout Property Services" at bounding box center [388, 225] width 80 height 7
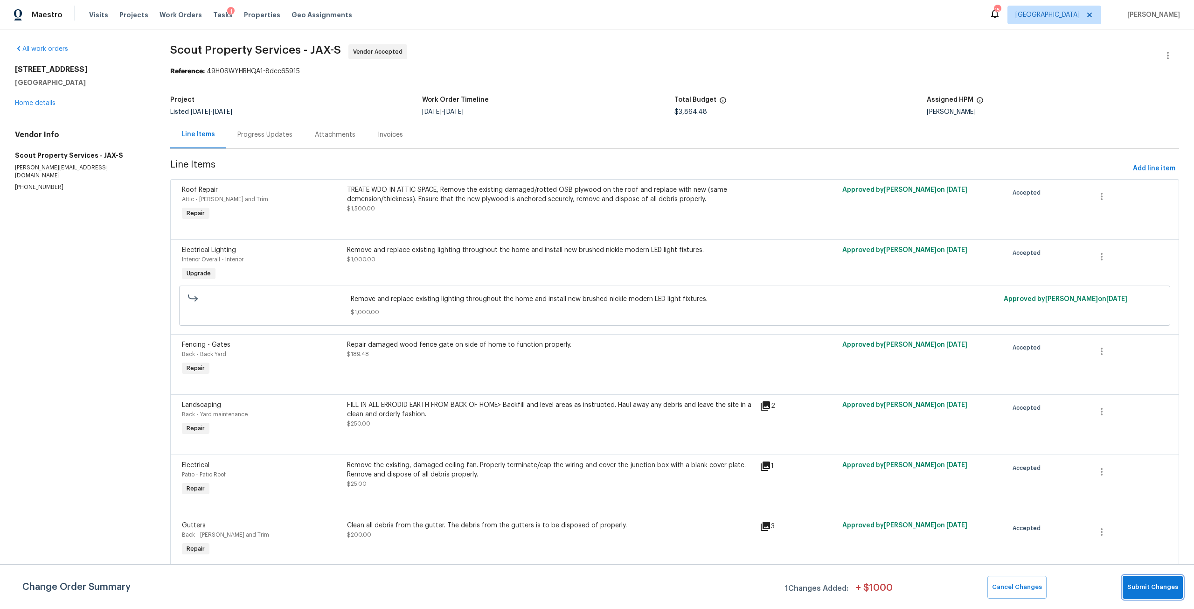
click at [1137, 584] on span "Submit Changes" at bounding box center [1152, 587] width 51 height 11
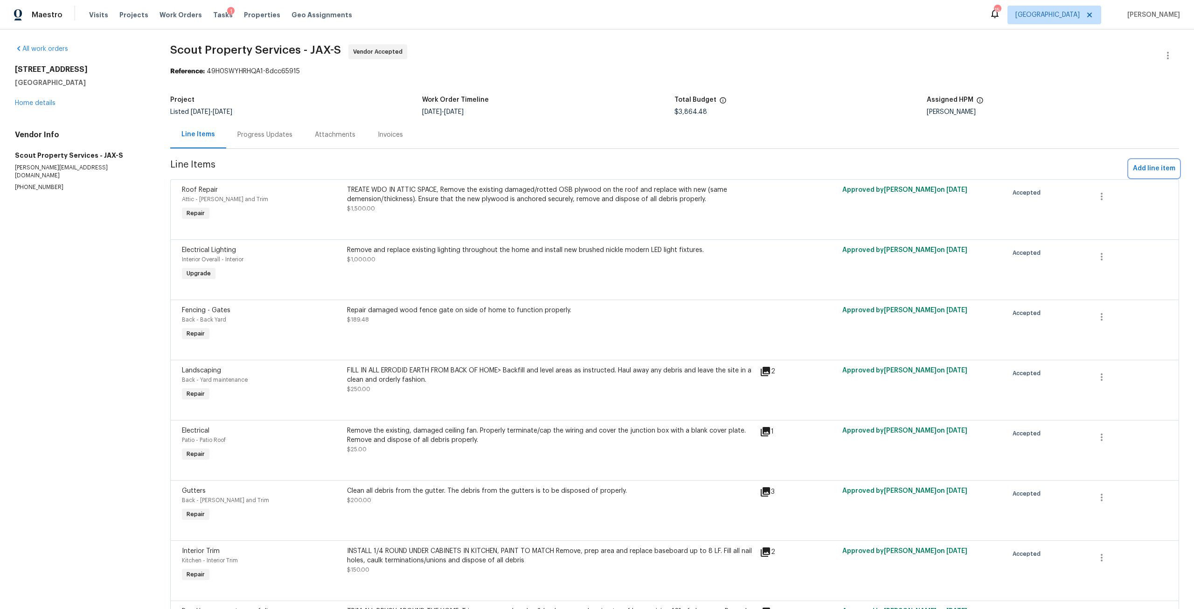
click at [1141, 171] on span "Add line item" at bounding box center [1154, 169] width 42 height 12
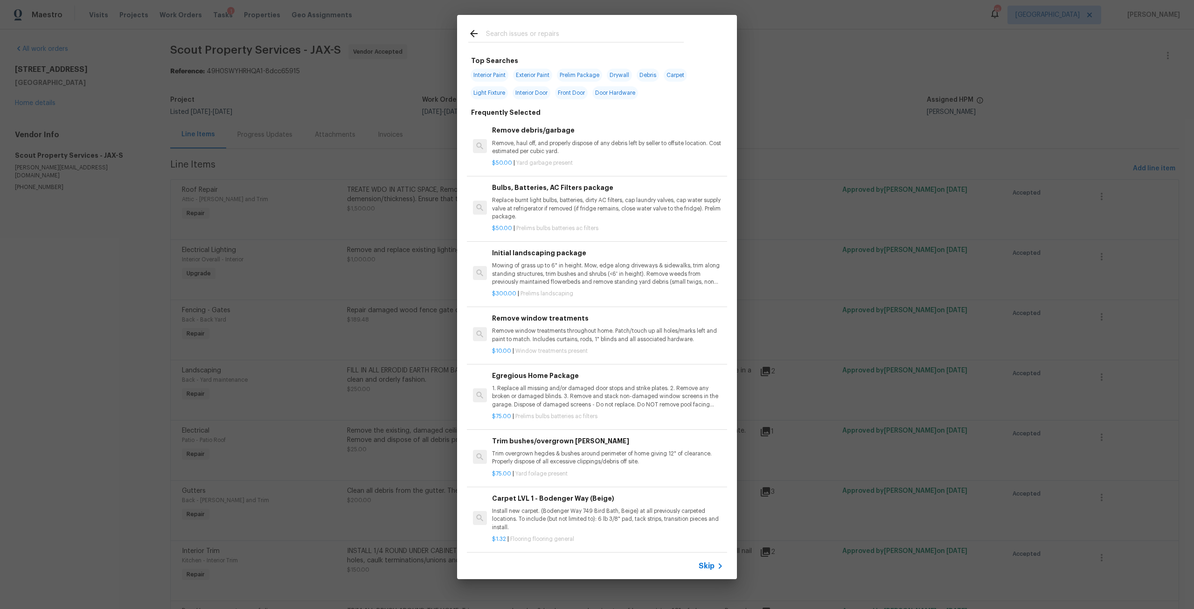
click at [544, 24] on div at bounding box center [576, 33] width 238 height 37
click at [554, 35] on input "text" at bounding box center [585, 35] width 198 height 14
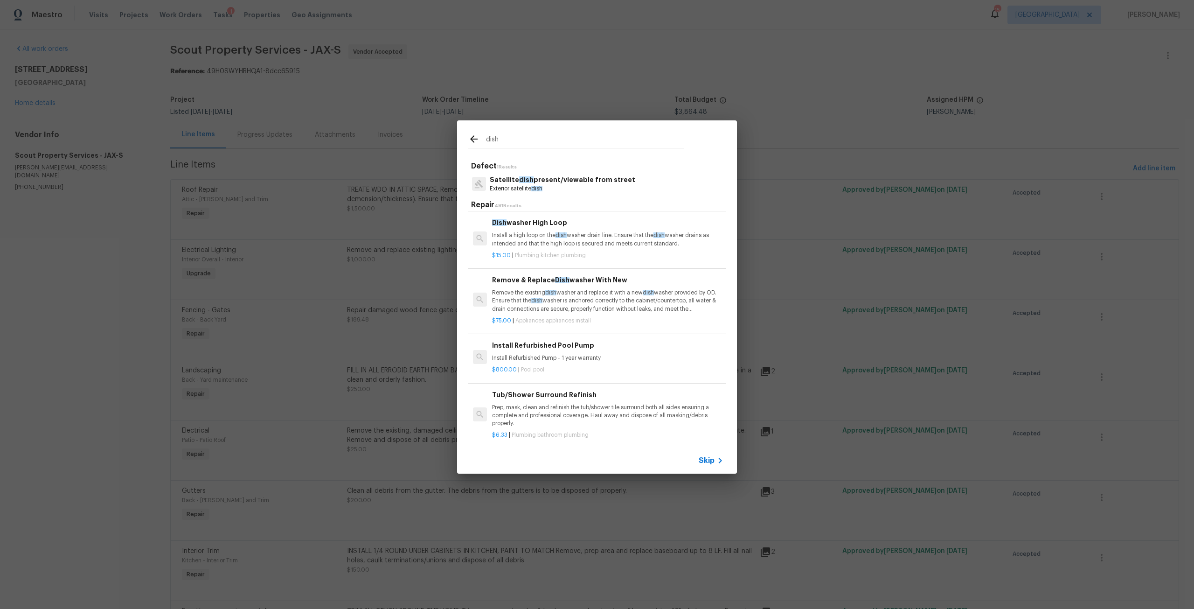
scroll to position [233, 0]
type input "dish"
click at [582, 296] on p "Remove the existing dish washer and replace it with a new dish washer provided …" at bounding box center [607, 297] width 231 height 24
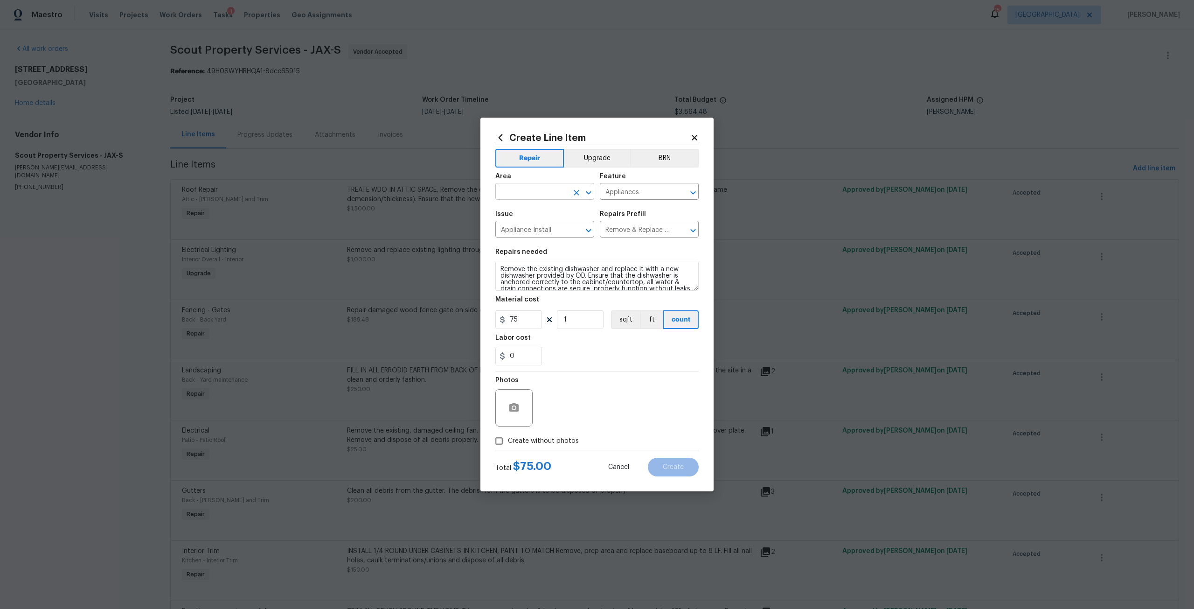
click at [562, 196] on input "text" at bounding box center [531, 192] width 73 height 14
click at [553, 221] on ul "Kitchen" at bounding box center [544, 212] width 99 height 23
click at [523, 217] on li "Kitchen" at bounding box center [544, 212] width 99 height 15
type input "Kitchen"
click at [583, 163] on button "Upgrade" at bounding box center [597, 158] width 67 height 19
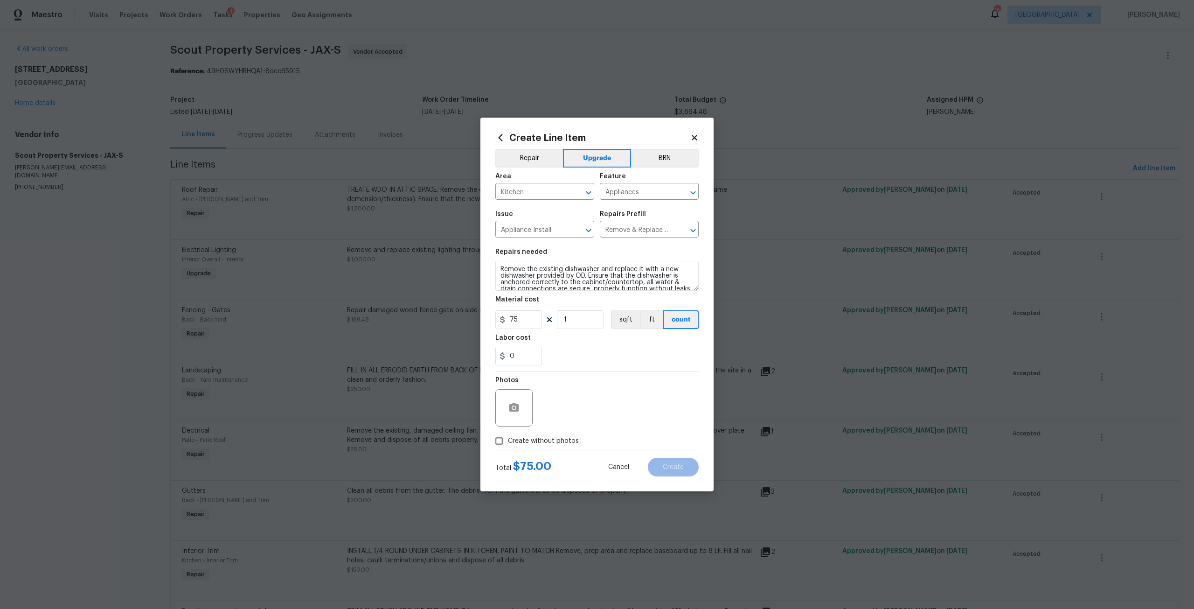
click at [544, 444] on span "Create without photos" at bounding box center [543, 441] width 71 height 10
click at [508, 444] on input "Create without photos" at bounding box center [499, 441] width 18 height 18
checkbox input "true"
click at [572, 420] on textarea at bounding box center [619, 407] width 159 height 37
click at [656, 472] on button "Create" at bounding box center [673, 466] width 51 height 19
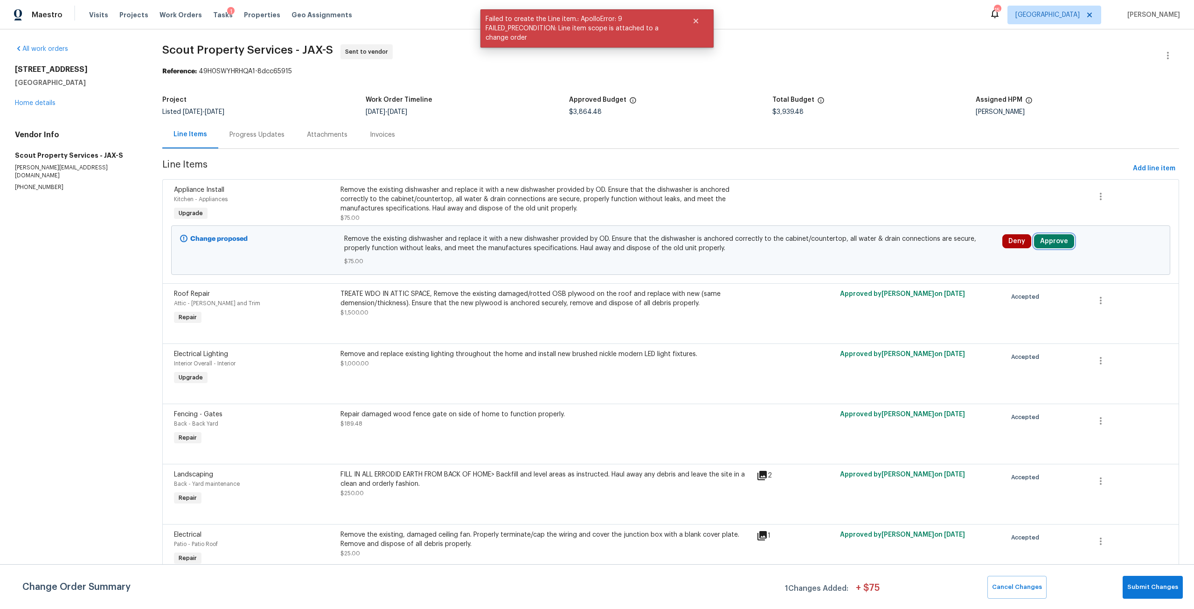
click at [1058, 244] on button "Approve" at bounding box center [1054, 241] width 40 height 14
click at [912, 254] on button "Approve" at bounding box center [914, 249] width 56 height 19
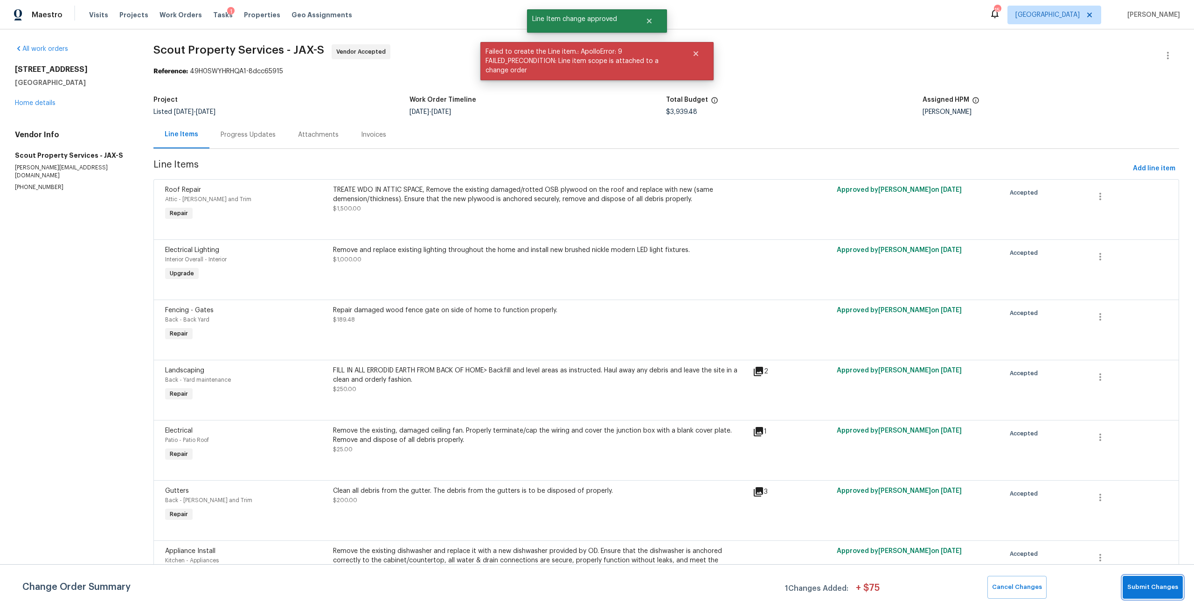
click at [1149, 587] on span "Submit Changes" at bounding box center [1152, 587] width 51 height 11
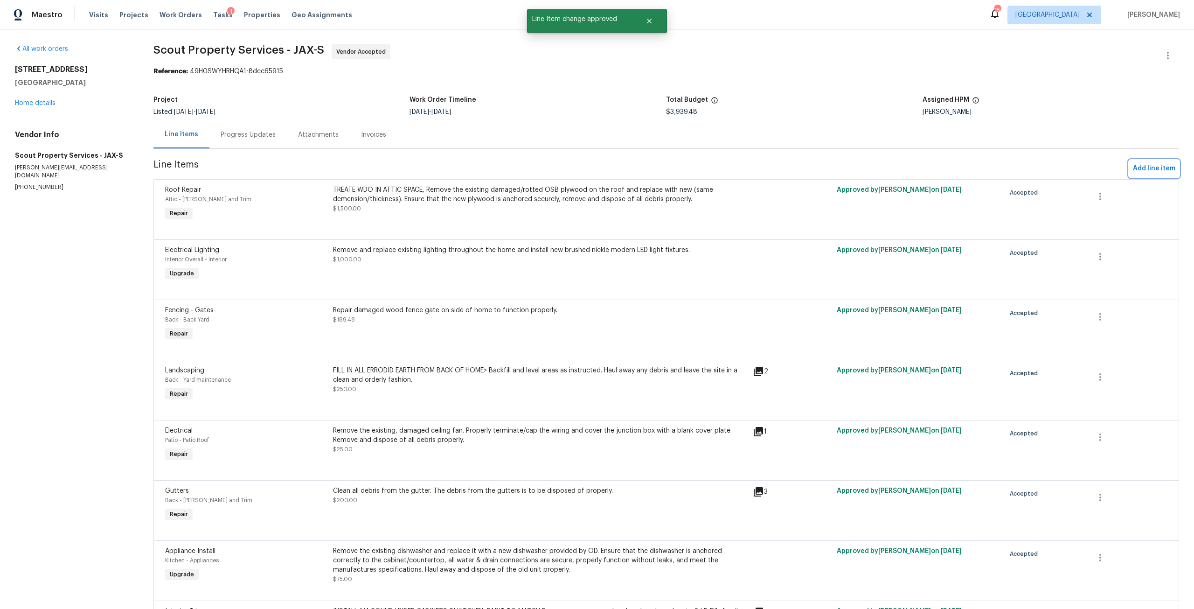
click at [1155, 173] on span "Add line item" at bounding box center [1154, 169] width 42 height 12
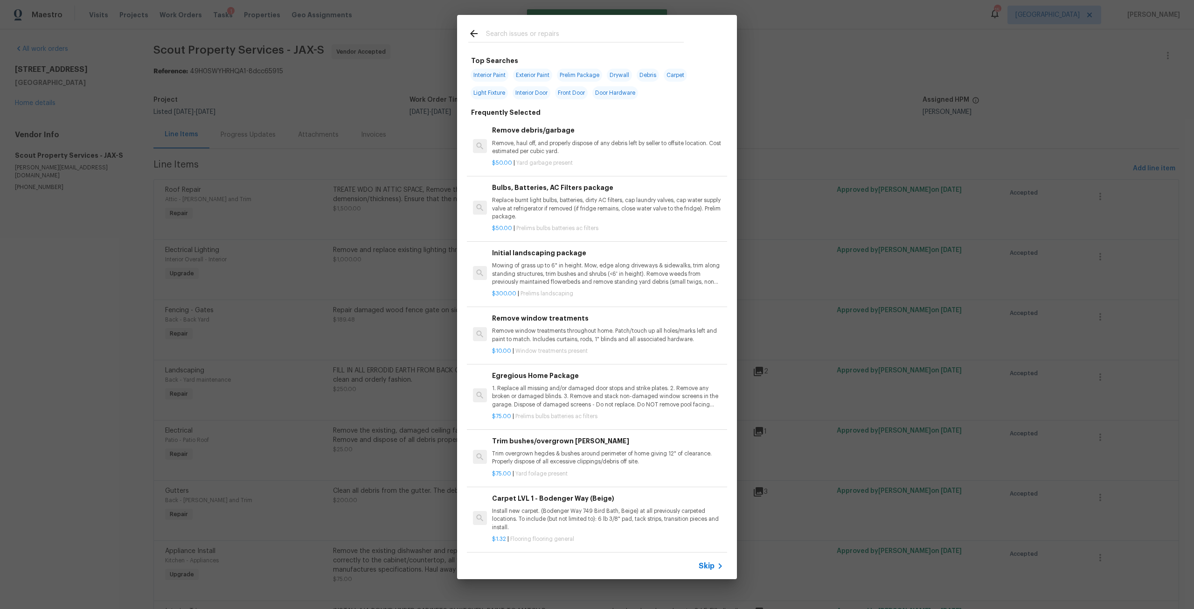
click at [532, 33] on input "text" at bounding box center [585, 35] width 198 height 14
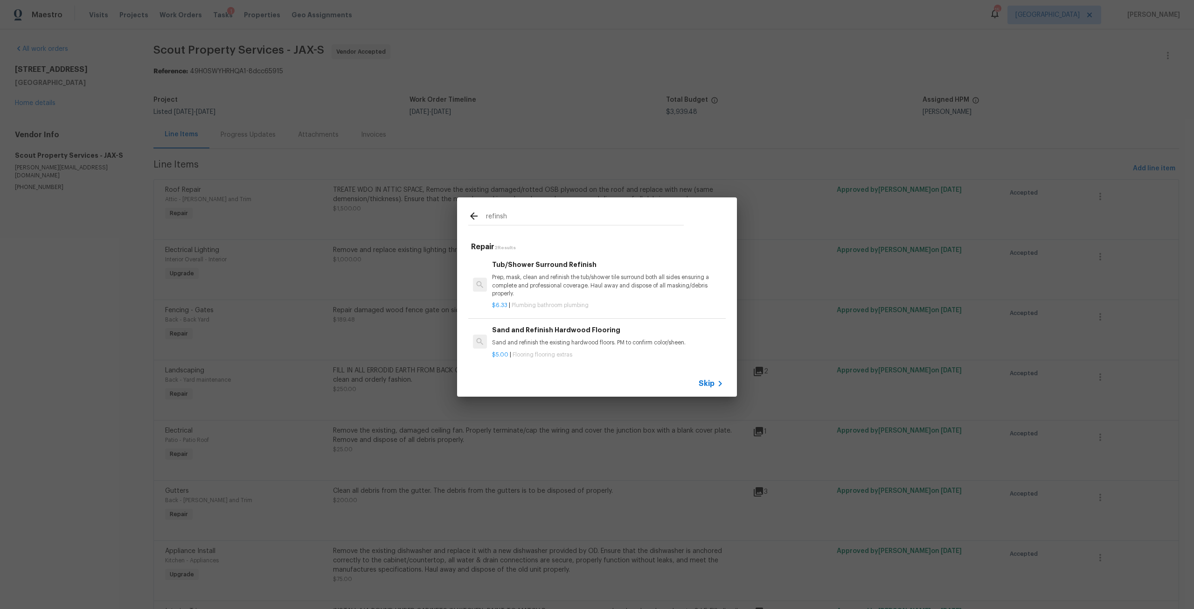
type input "refinsh"
click at [588, 263] on h6 "Tub/Shower Surround Refinish" at bounding box center [607, 264] width 231 height 10
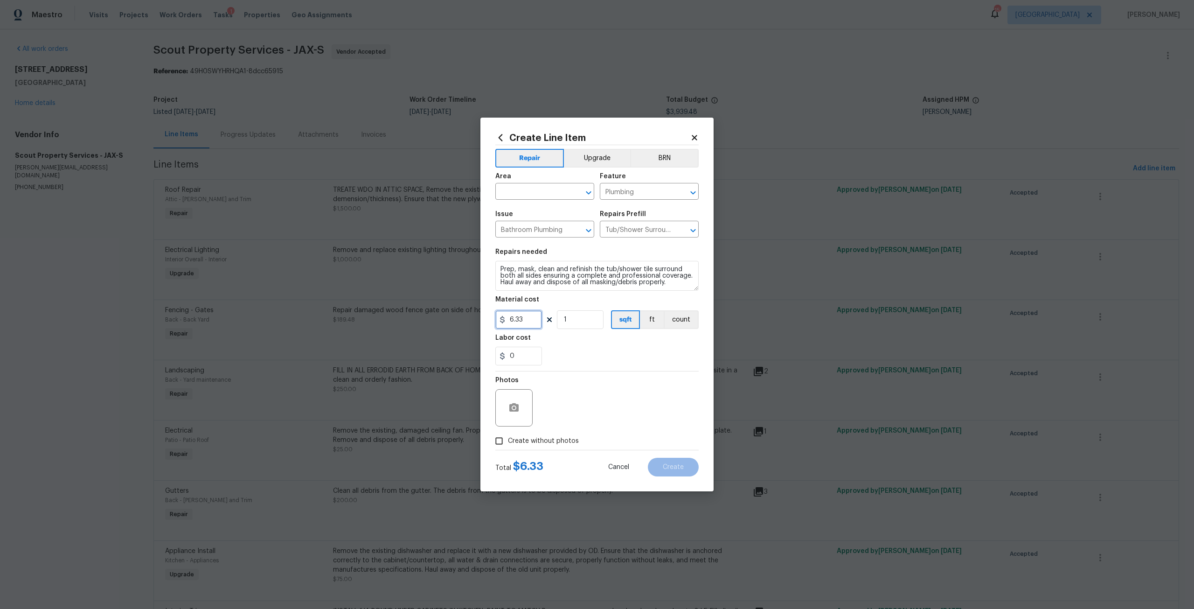
drag, startPoint x: 526, startPoint y: 324, endPoint x: 506, endPoint y: 324, distance: 19.6
click at [506, 324] on input "6.33" at bounding box center [518, 319] width 47 height 19
type input "750"
click at [536, 193] on input "text" at bounding box center [531, 192] width 73 height 14
click at [531, 214] on li "Bathroom" at bounding box center [544, 212] width 99 height 15
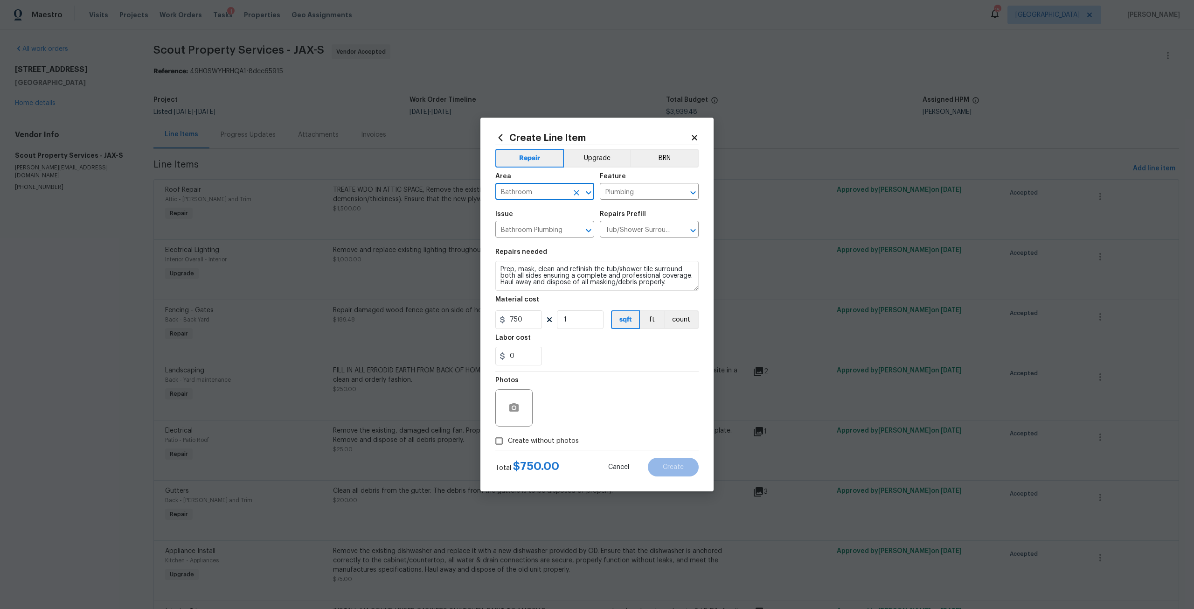
type input "Bathroom"
click at [501, 267] on textarea "Prep, mask, clean and refinish the tub/shower tile surround both all sides ensu…" at bounding box center [596, 276] width 203 height 30
type textarea "IN HALLBATHPrep, mask, clean and refinish the tub/shower tile surround both all…"
click at [609, 170] on div "Area Bathroom ​ Feature Plumbing ​" at bounding box center [596, 186] width 203 height 38
click at [606, 162] on button "Upgrade" at bounding box center [597, 158] width 67 height 19
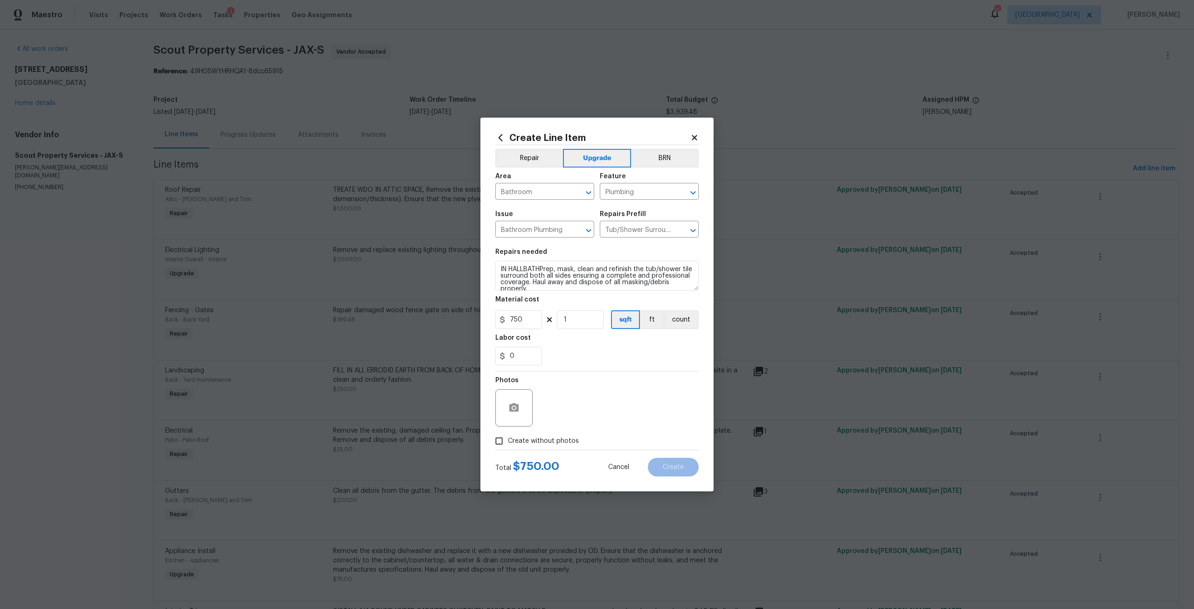
click at [540, 436] on span "Create without photos" at bounding box center [543, 441] width 71 height 10
click at [508, 436] on input "Create without photos" at bounding box center [499, 441] width 18 height 18
checkbox input "true"
click at [564, 415] on textarea at bounding box center [619, 407] width 159 height 37
click at [662, 463] on button "Create" at bounding box center [673, 466] width 51 height 19
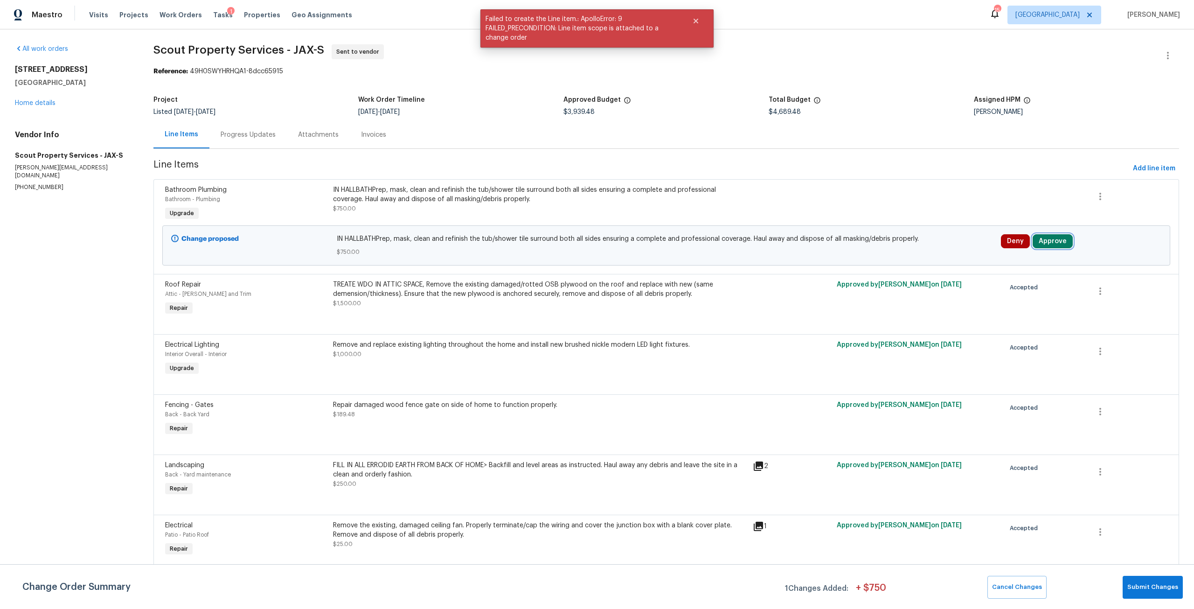
click at [1053, 243] on button "Approve" at bounding box center [1052, 241] width 40 height 14
click at [930, 256] on button "Approve" at bounding box center [913, 249] width 56 height 19
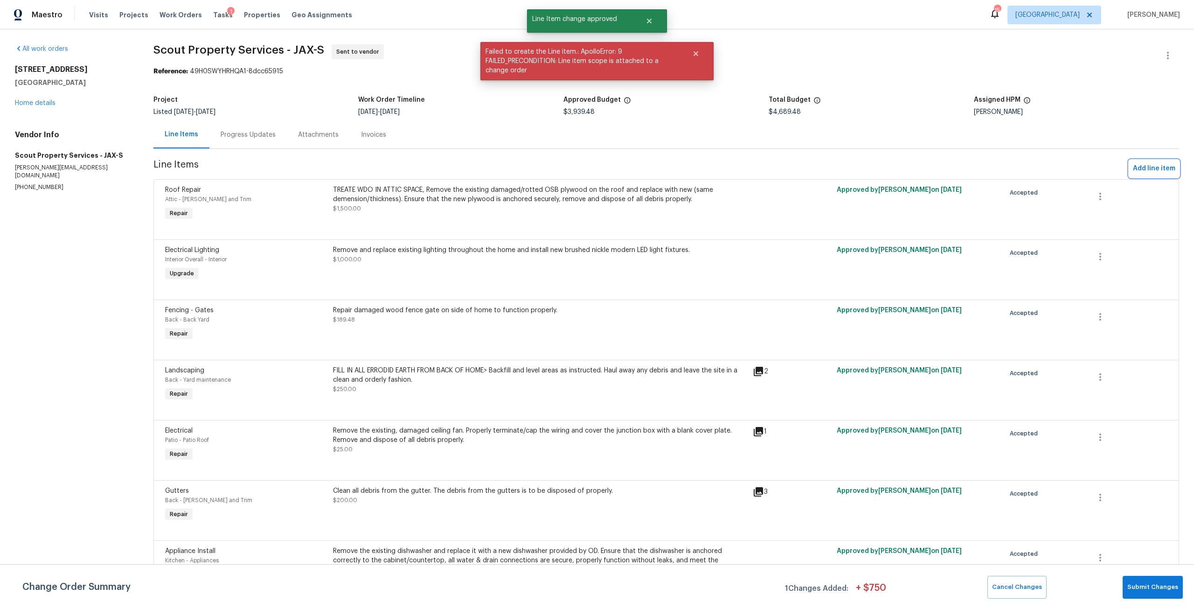
click at [1164, 169] on span "Add line item" at bounding box center [1154, 169] width 42 height 12
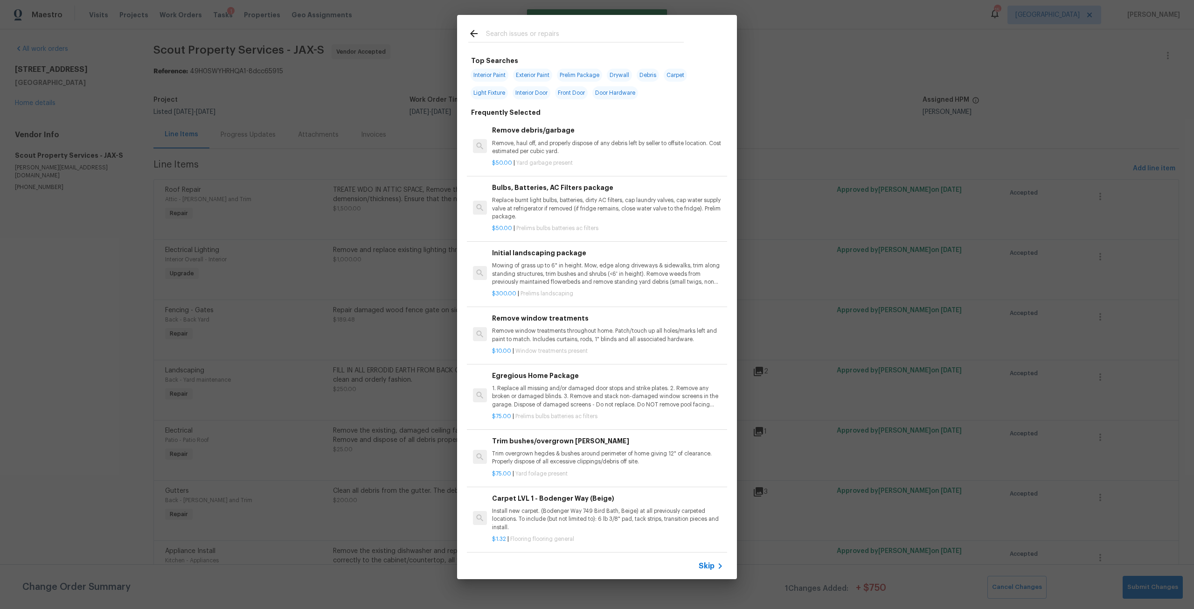
click at [514, 41] on input "text" at bounding box center [585, 35] width 198 height 14
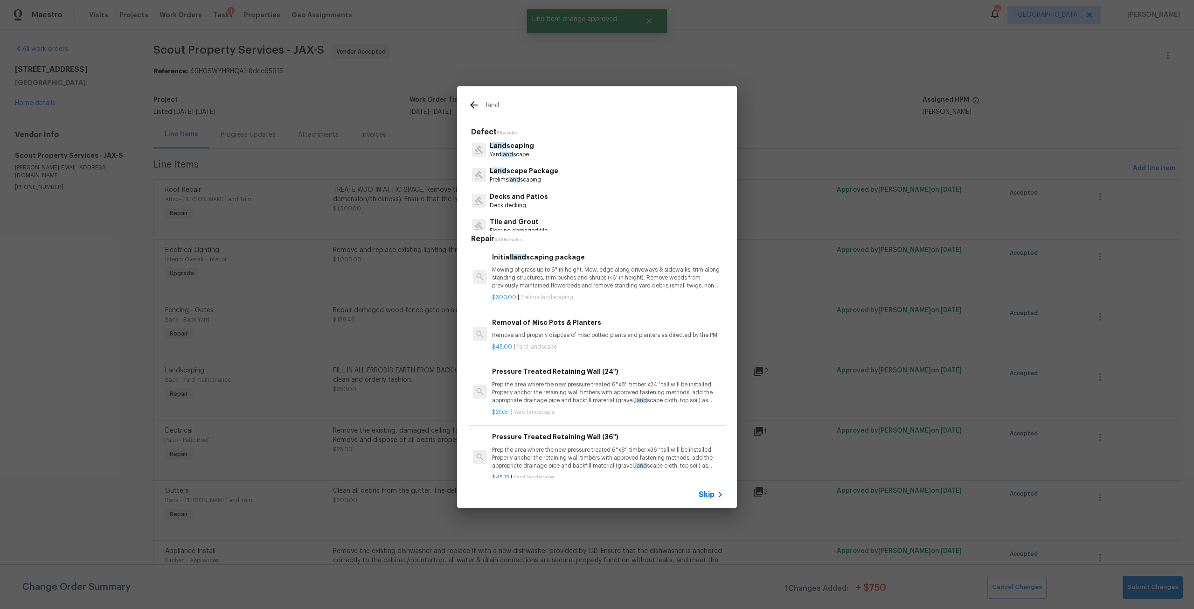
type input "land"
click at [510, 147] on p "Land scaping" at bounding box center [512, 146] width 44 height 10
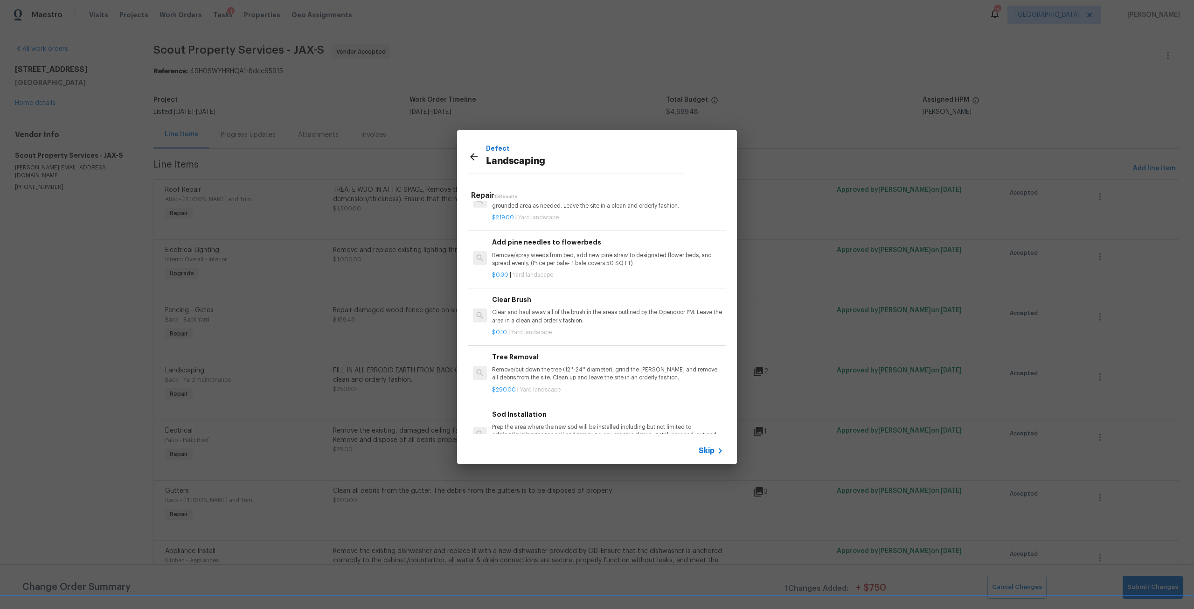
scroll to position [326, 0]
click at [567, 320] on p "Clear and haul away all of the brush in the areas outlined by the Opendoor PM. …" at bounding box center [607, 313] width 231 height 16
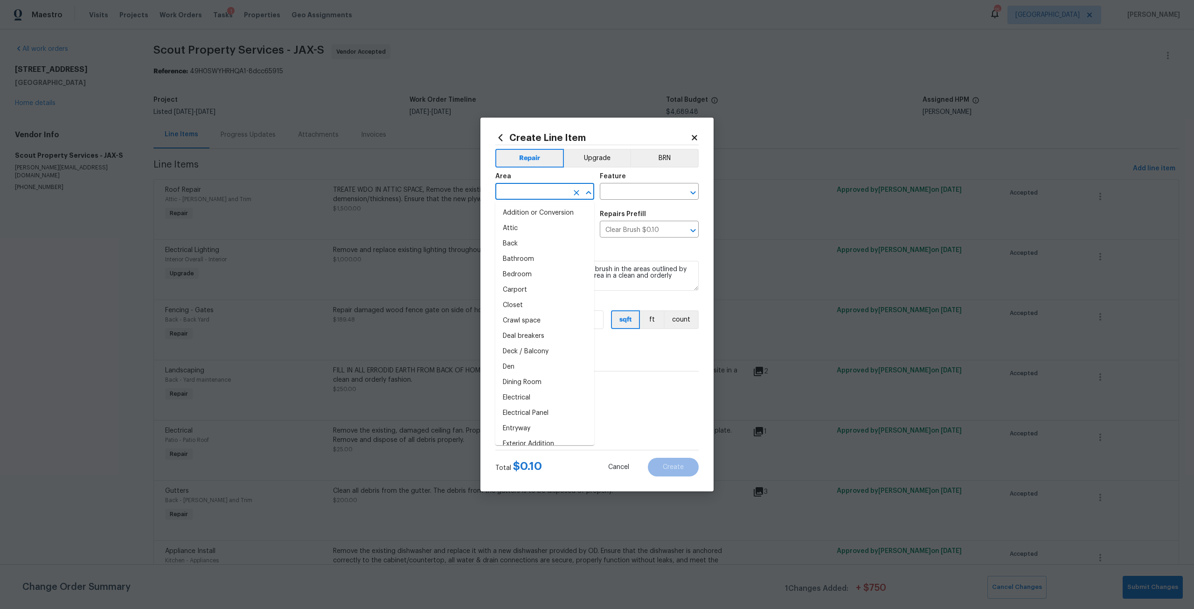
click at [544, 195] on input "text" at bounding box center [531, 192] width 73 height 14
click at [497, 223] on ul "Front" at bounding box center [544, 212] width 99 height 23
click at [517, 210] on li "Front" at bounding box center [544, 212] width 99 height 15
type input "Front"
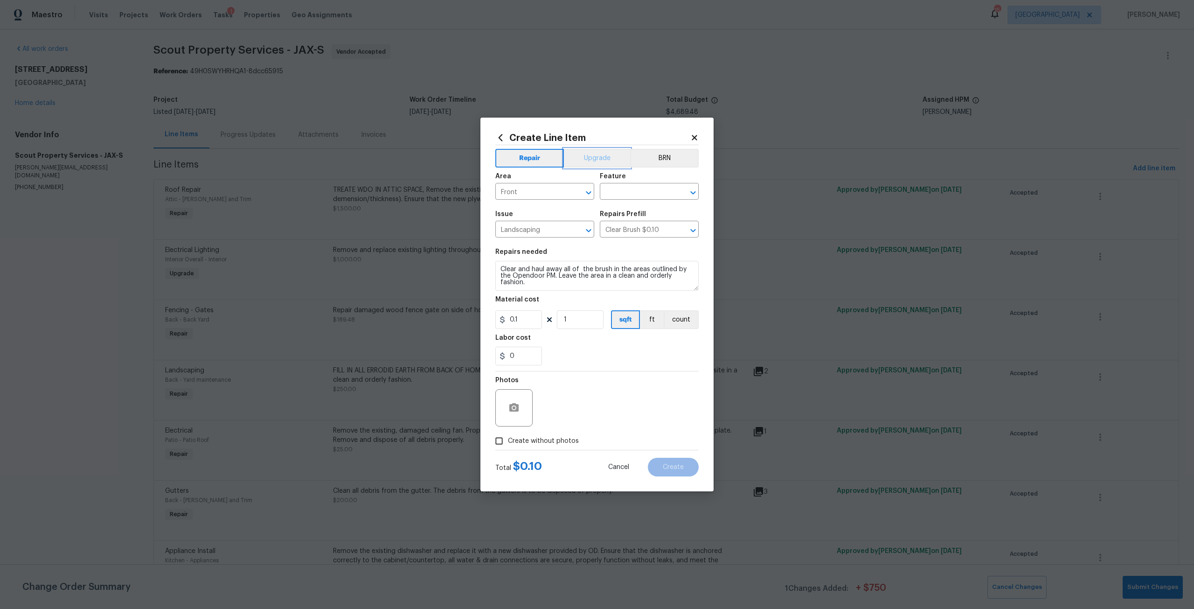
click at [593, 161] on button "Upgrade" at bounding box center [597, 158] width 67 height 19
click at [636, 191] on input "text" at bounding box center [636, 192] width 73 height 14
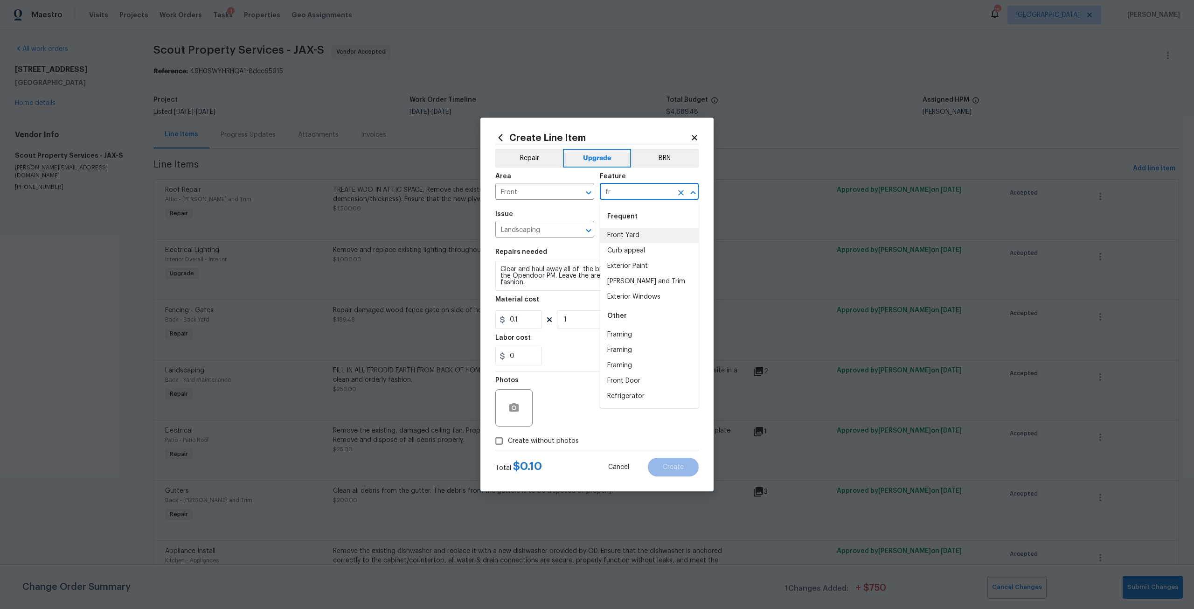
click at [631, 222] on div "Frequent" at bounding box center [649, 216] width 99 height 22
click at [631, 230] on li "Front Yard" at bounding box center [649, 235] width 99 height 15
type input "Front Yard"
click at [537, 278] on textarea "Clear and haul away all of the brush in the areas outlined by the Opendoor PM. …" at bounding box center [596, 276] width 203 height 30
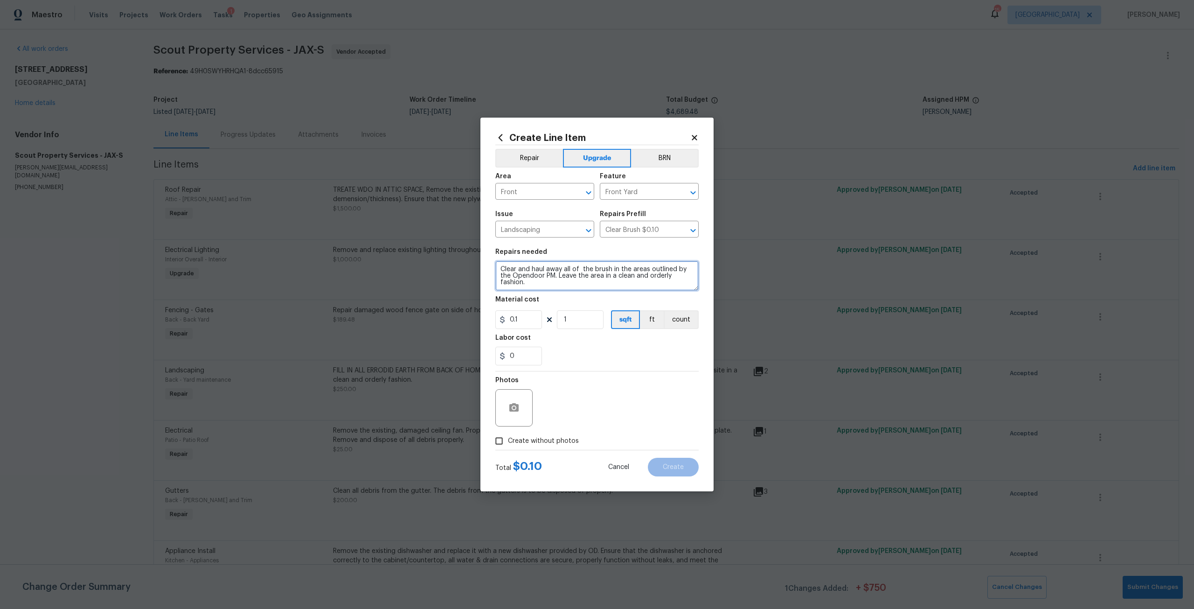
click at [533, 282] on textarea "Clear and haul away all of the brush in the areas outlined by the Opendoor PM. …" at bounding box center [596, 276] width 203 height 30
type textarea "Clear and haul away all of the brush in the areas outlined by the Opendoor PM. …"
drag, startPoint x: 517, startPoint y: 322, endPoint x: 507, endPoint y: 322, distance: 9.8
click at [507, 322] on input "0.1" at bounding box center [518, 319] width 47 height 19
type input "250"
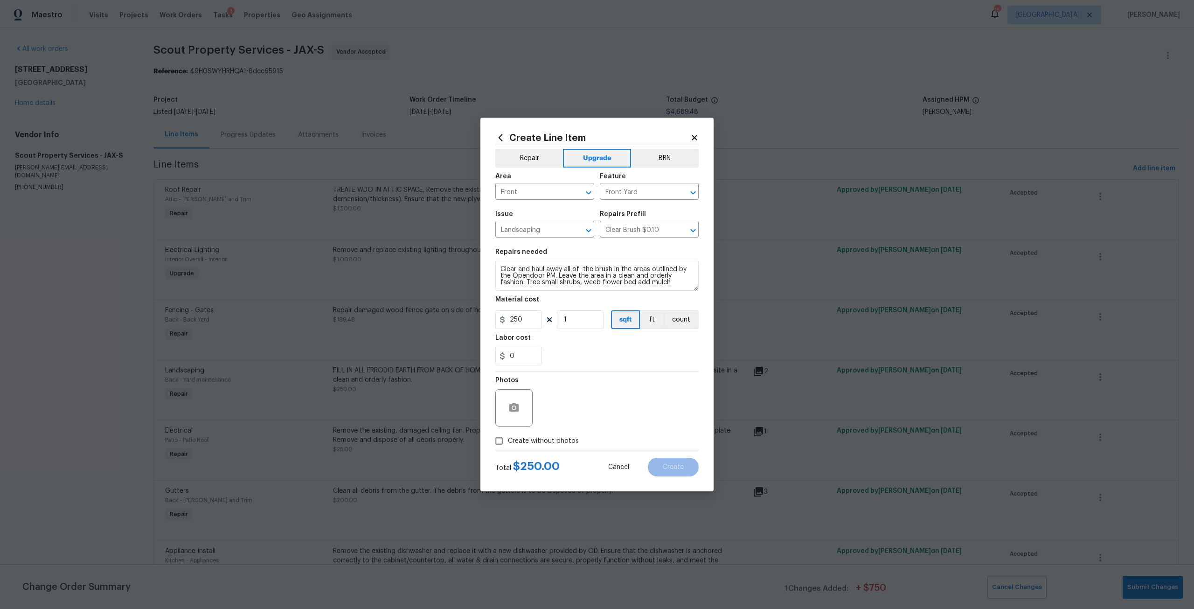
click at [562, 443] on span "Create without photos" at bounding box center [543, 441] width 71 height 10
click at [508, 443] on input "Create without photos" at bounding box center [499, 441] width 18 height 18
checkbox input "true"
click at [571, 412] on textarea at bounding box center [619, 407] width 159 height 37
click at [681, 464] on span "Create" at bounding box center [673, 467] width 21 height 7
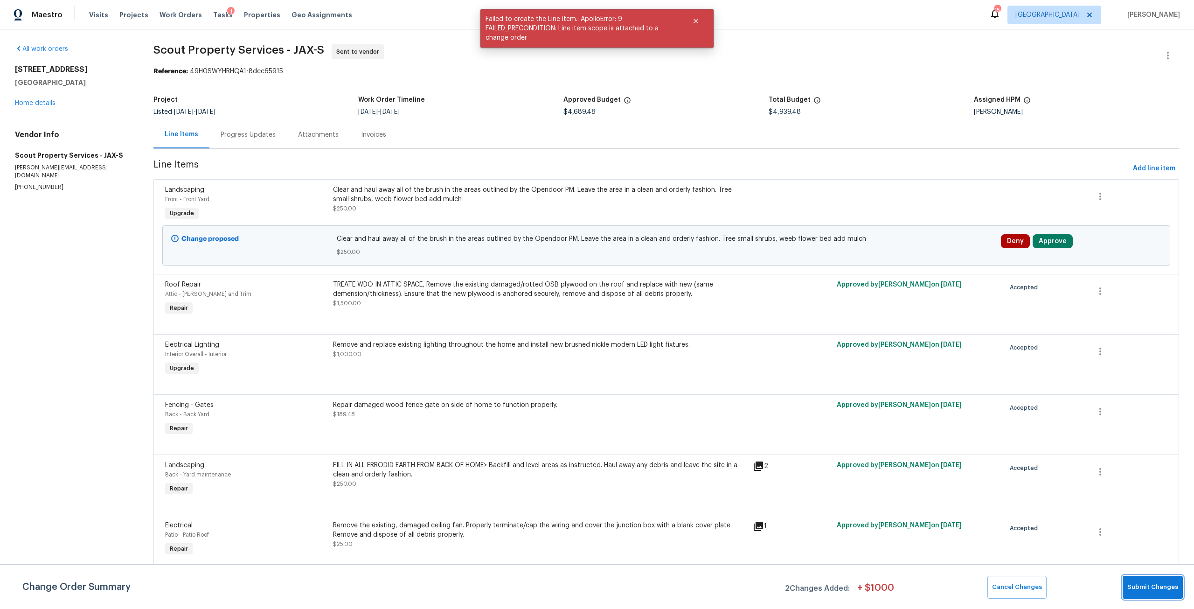
click at [1142, 592] on button "Submit Changes" at bounding box center [1152, 586] width 60 height 23
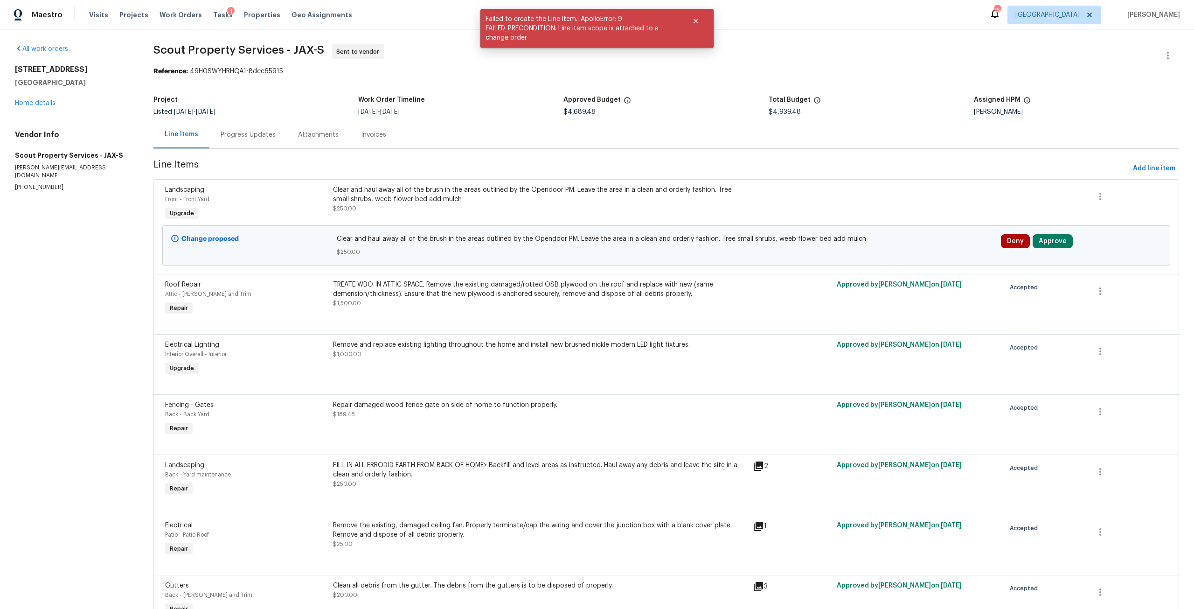
click at [1052, 249] on div "Deny Approve" at bounding box center [1081, 245] width 166 height 28
click at [1058, 238] on button "Approve" at bounding box center [1052, 241] width 40 height 14
click at [896, 245] on button "Approve" at bounding box center [913, 249] width 56 height 19
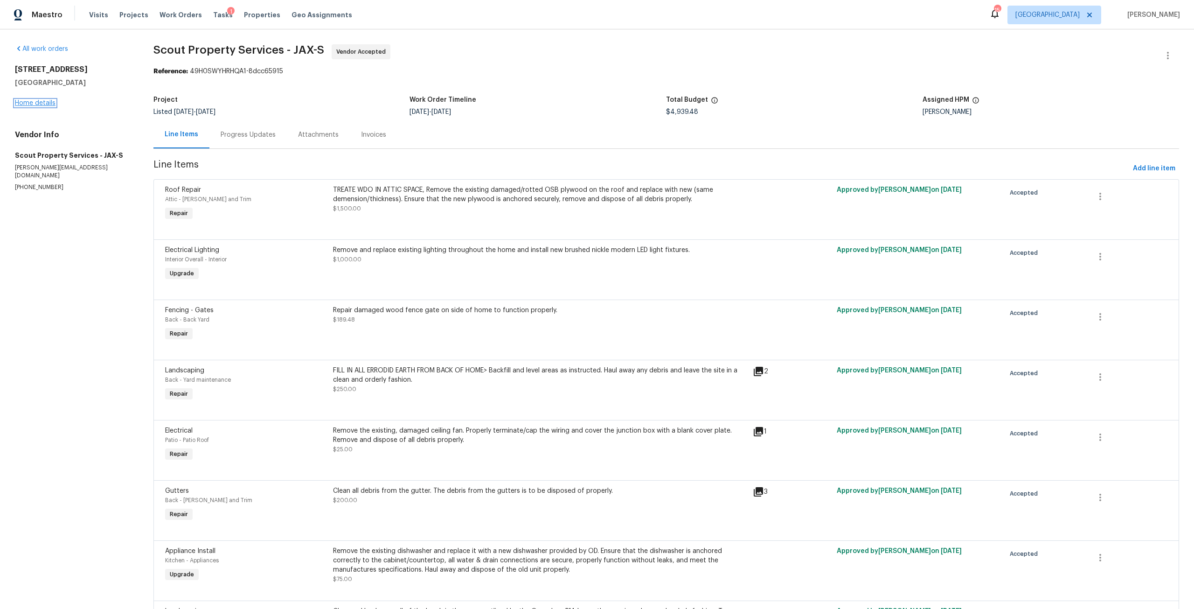
click at [22, 102] on link "Home details" at bounding box center [35, 103] width 41 height 7
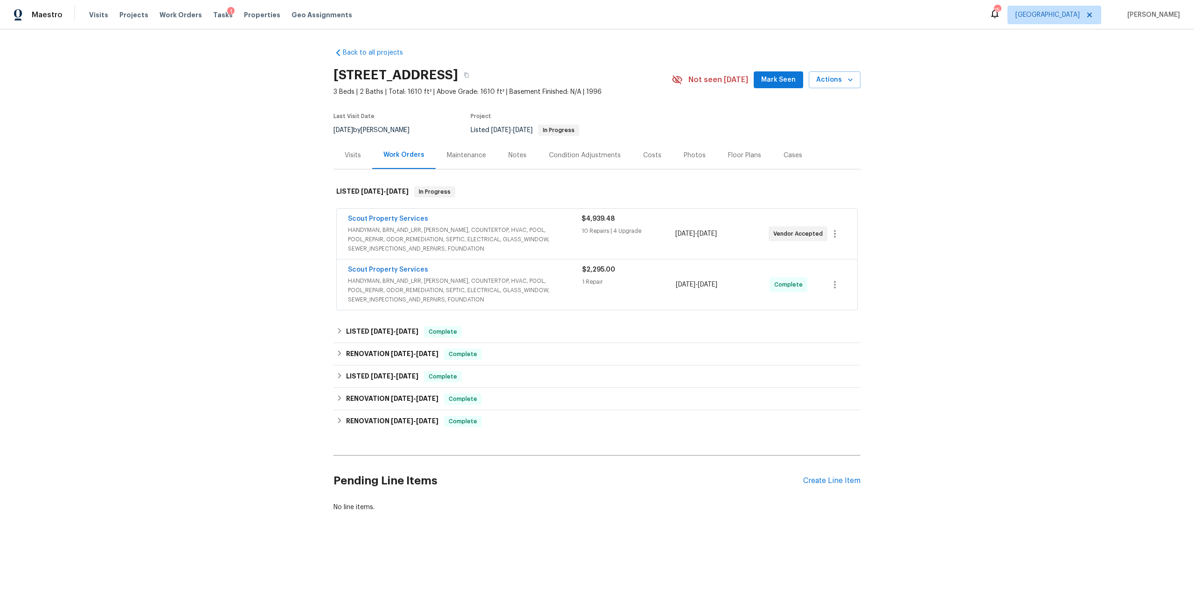
click at [345, 154] on div "Visits" at bounding box center [353, 155] width 16 height 9
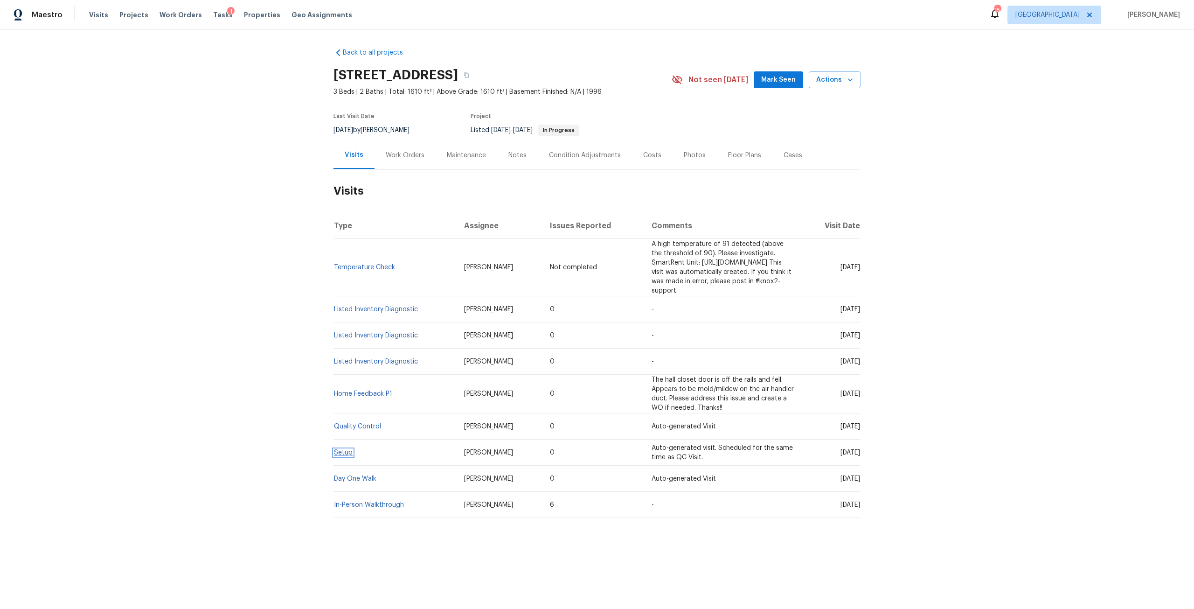
click at [345, 449] on link "Setup" at bounding box center [343, 452] width 19 height 7
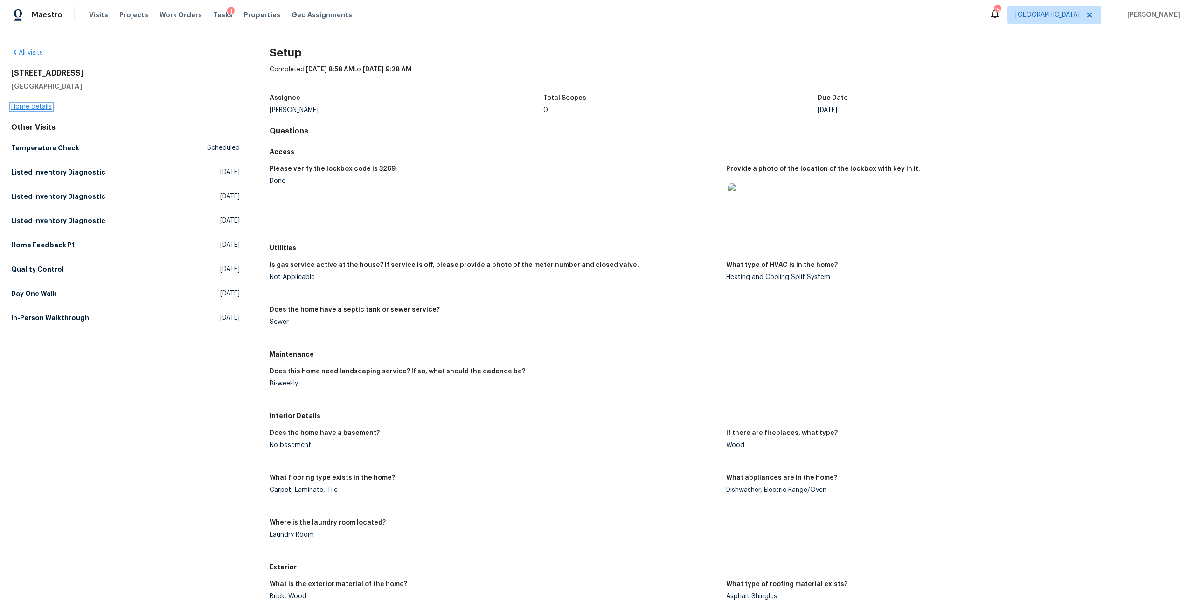
click at [44, 109] on link "Home details" at bounding box center [31, 107] width 41 height 7
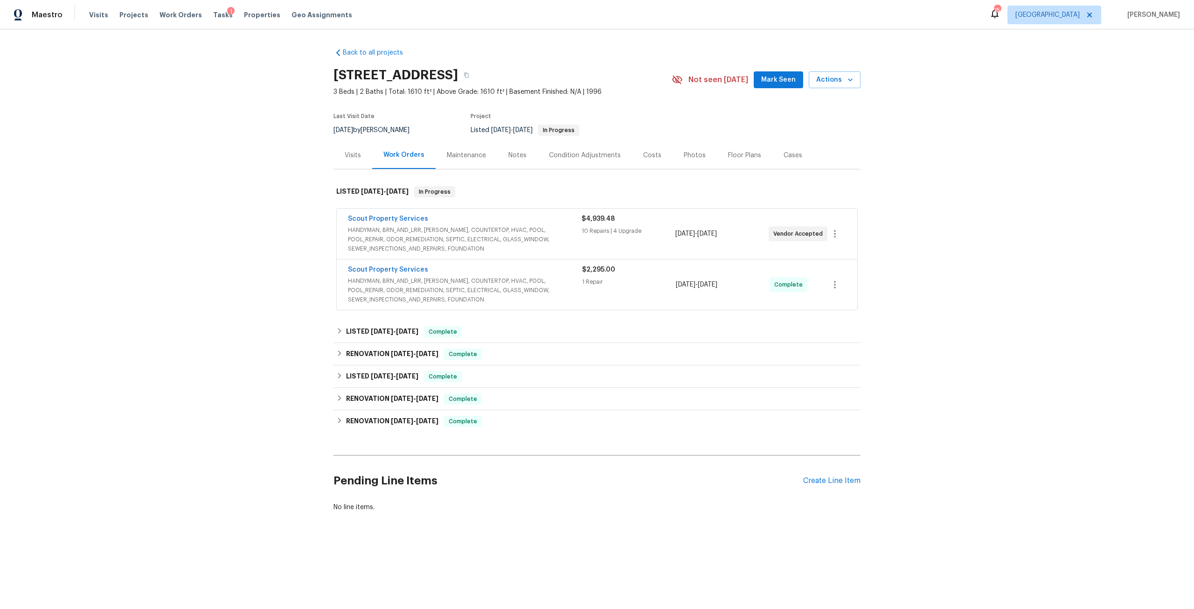
click at [405, 235] on span "HANDYMAN, BRN_AND_LRR, [PERSON_NAME], COUNTERTOP, HVAC, POOL, POOL_REPAIR, ODOR…" at bounding box center [465, 239] width 234 height 28
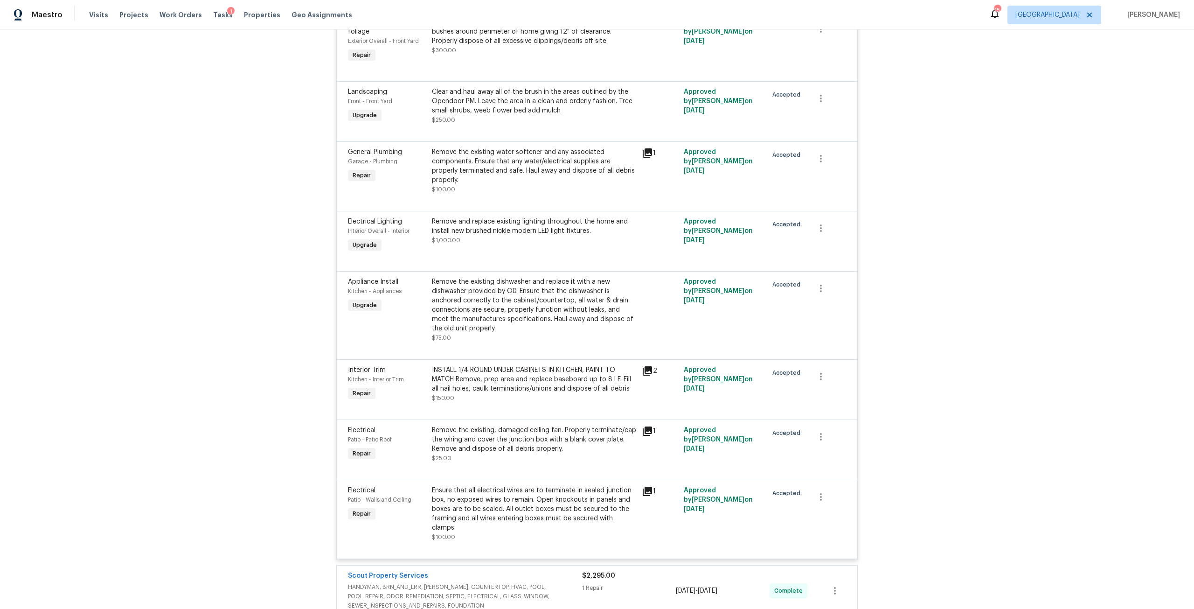
scroll to position [653, 0]
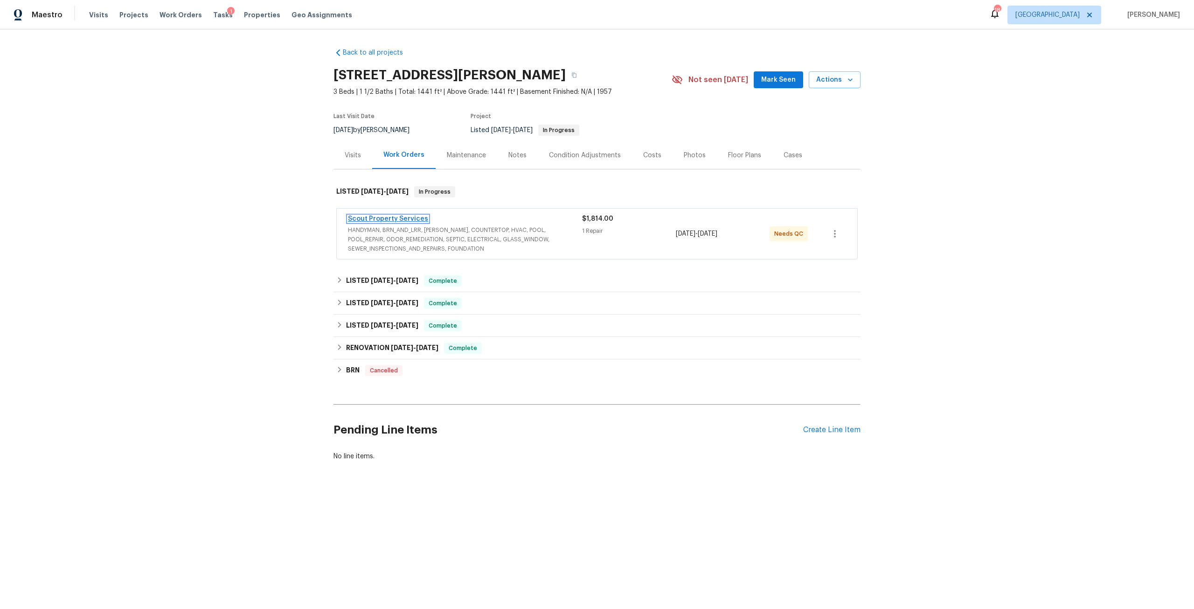
click at [389, 215] on link "Scout Property Services" at bounding box center [388, 218] width 80 height 7
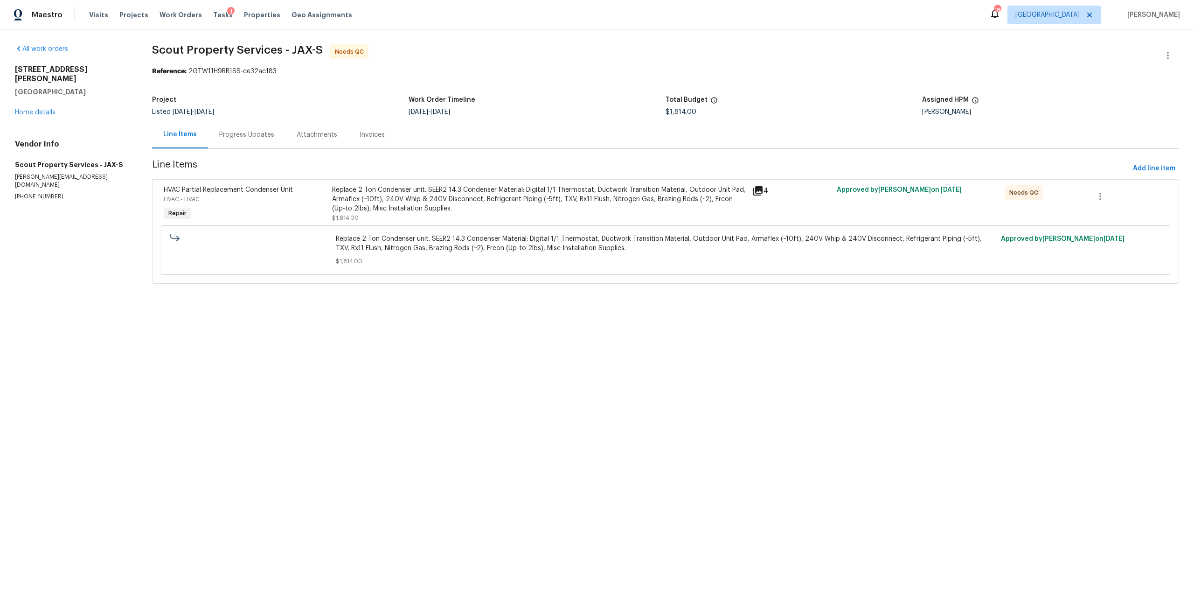
click at [256, 131] on div "Progress Updates" at bounding box center [246, 134] width 55 height 9
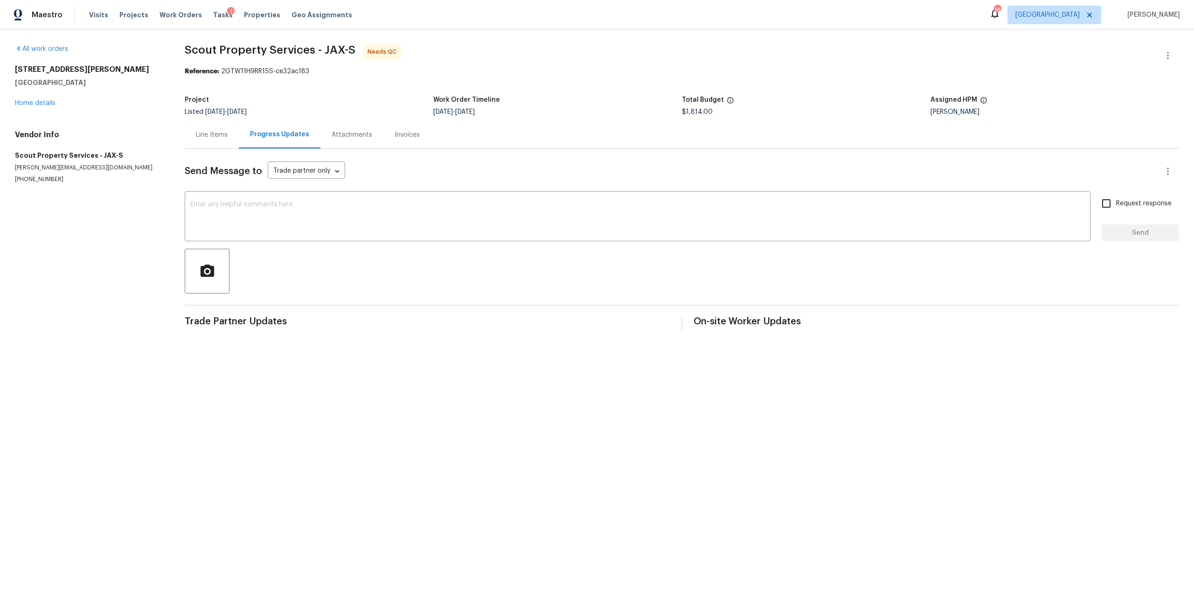
click at [230, 132] on div "Line Items" at bounding box center [212, 135] width 54 height 28
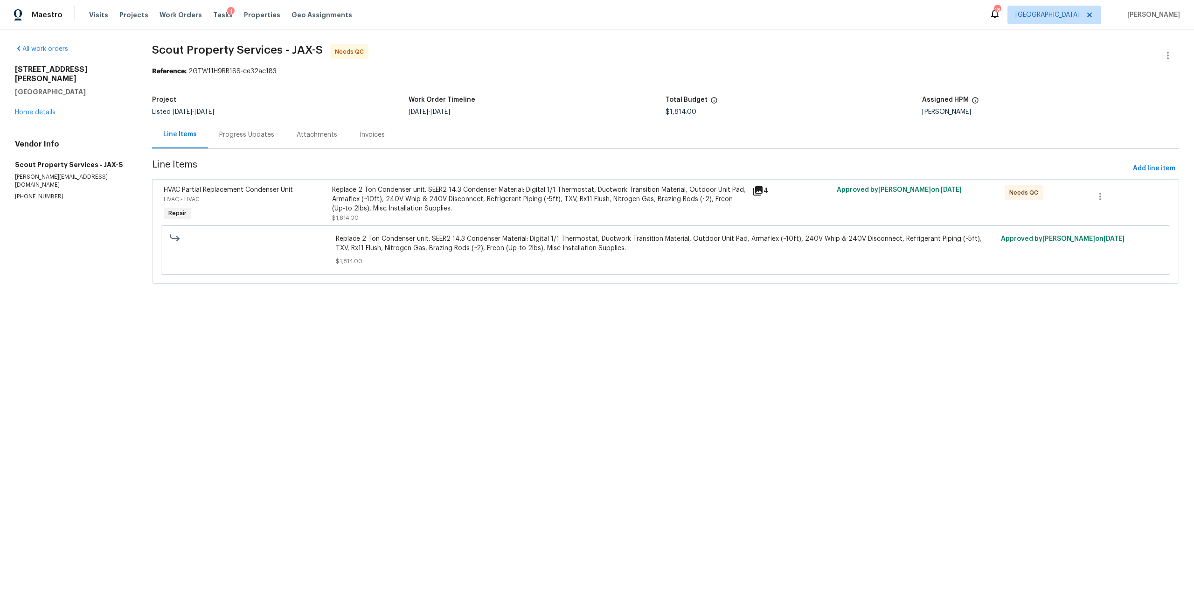
click at [427, 201] on div "Replace 2 Ton Condenser unit. SEER2 14.3 Condenser Material: Digital 1/1 Thermo…" at bounding box center [539, 199] width 415 height 28
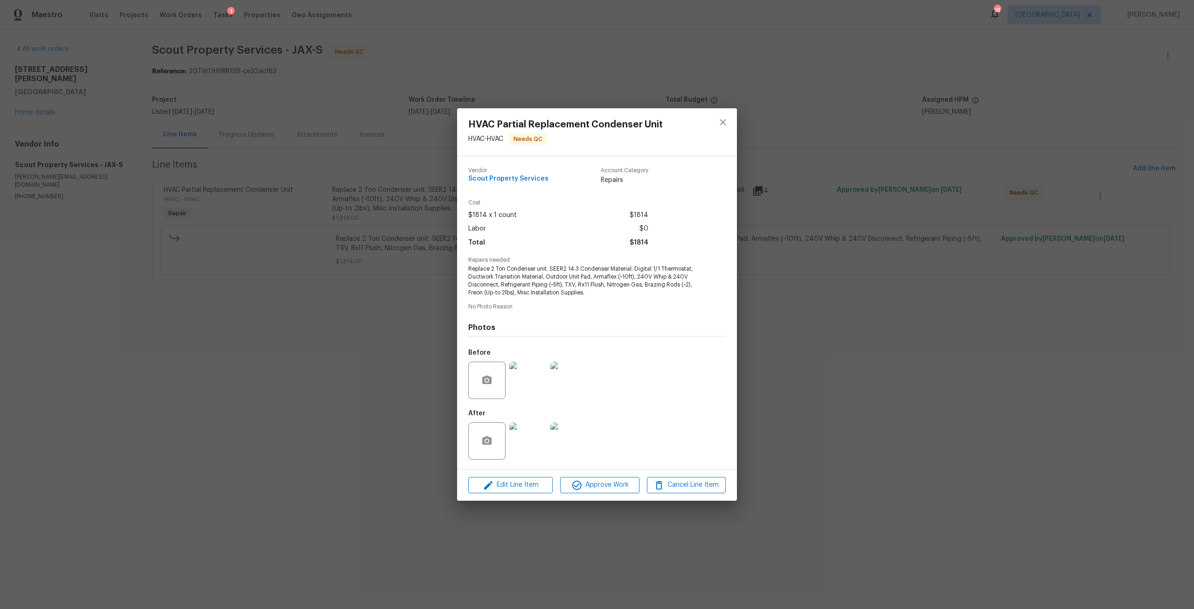
click at [534, 473] on div "Edit Line Item Approve Work Cancel Line Item" at bounding box center [597, 484] width 280 height 31
click at [517, 485] on span "Edit Line Item" at bounding box center [510, 485] width 79 height 12
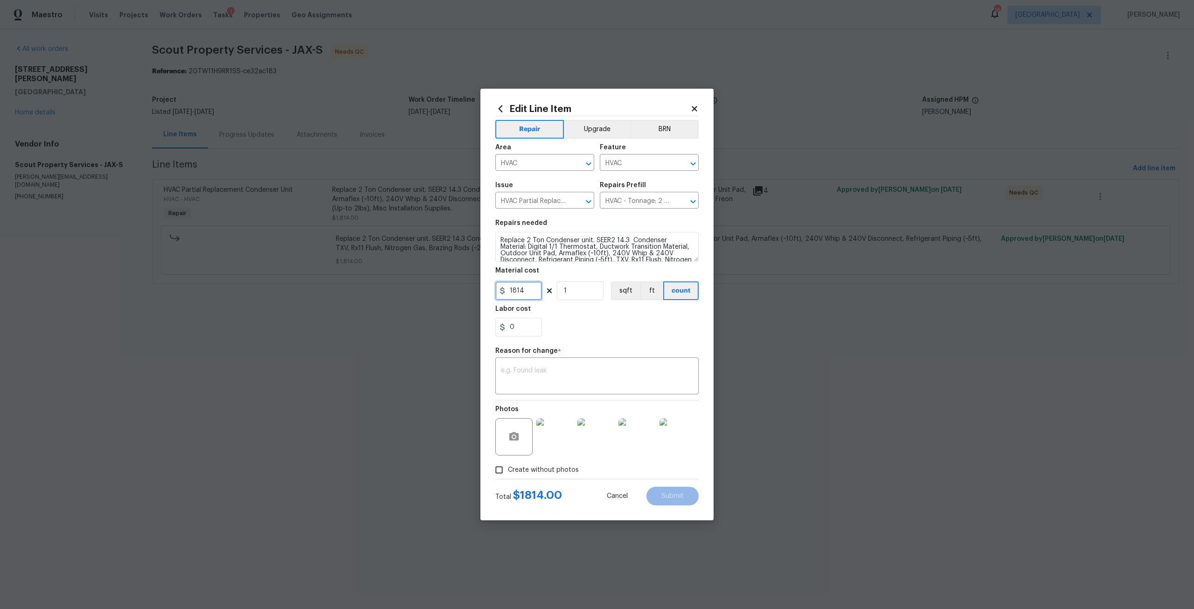
drag, startPoint x: 525, startPoint y: 291, endPoint x: 449, endPoint y: 284, distance: 76.3
click at [449, 284] on div "Edit Line Item Repair Upgrade BRN Area HVAC ​ Feature HVAC ​ Issue HVAC Partial…" at bounding box center [597, 304] width 1194 height 609
type input "2346"
click at [555, 360] on div "x ​" at bounding box center [596, 377] width 203 height 35
type textarea "Adjust for speed"
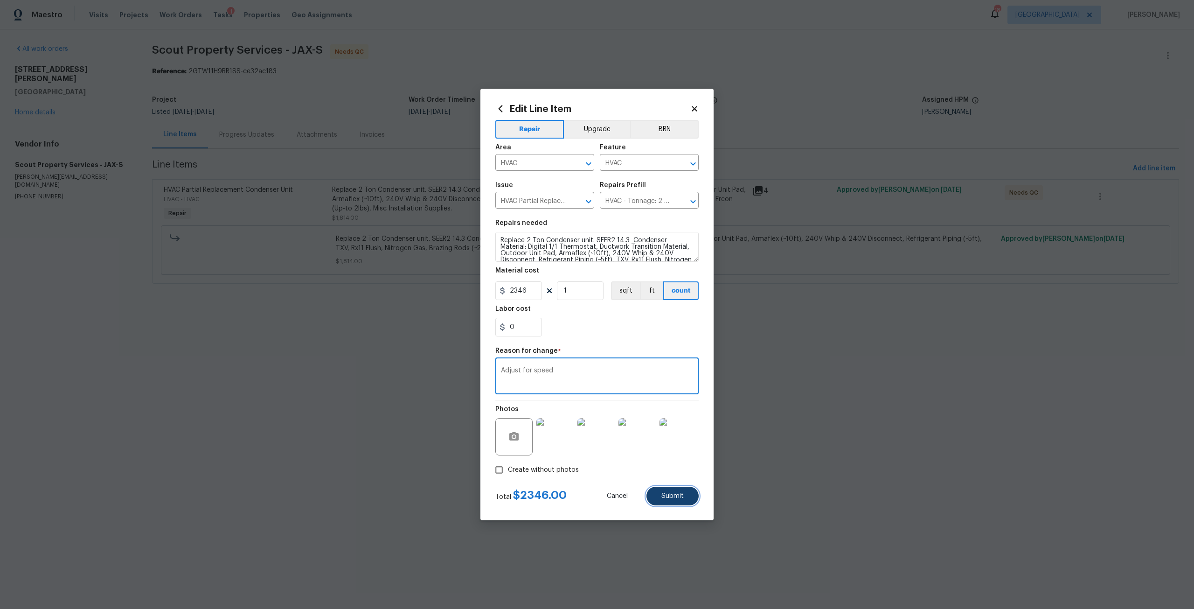
click at [693, 496] on button "Submit" at bounding box center [672, 495] width 52 height 19
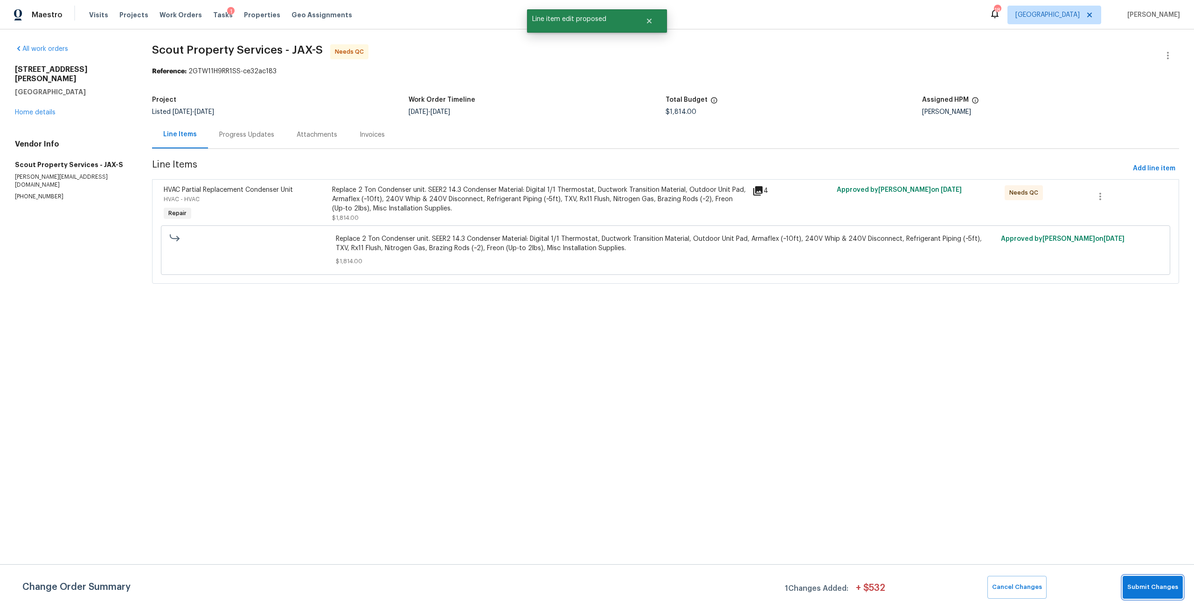
click at [1138, 583] on span "Submit Changes" at bounding box center [1152, 587] width 51 height 11
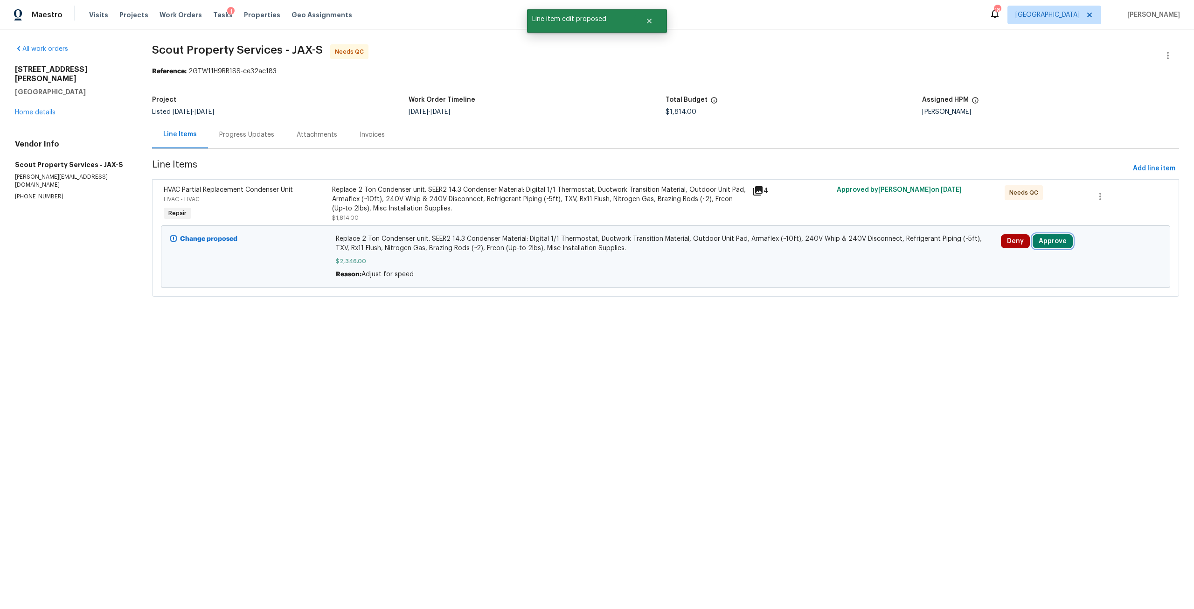
click at [1034, 242] on button "Approve" at bounding box center [1052, 241] width 40 height 14
click at [900, 249] on span "Approve" at bounding box center [913, 249] width 26 height 7
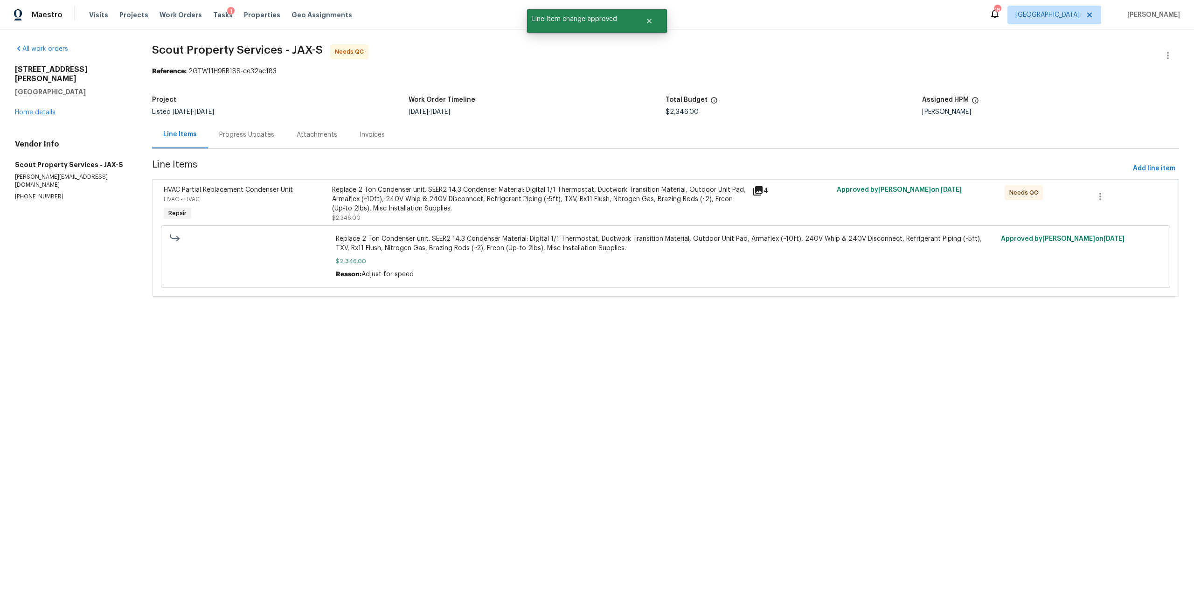
click at [491, 201] on div "Replace 2 Ton Condenser unit. SEER2 14.3 Condenser Material: Digital 1/1 Thermo…" at bounding box center [539, 199] width 415 height 28
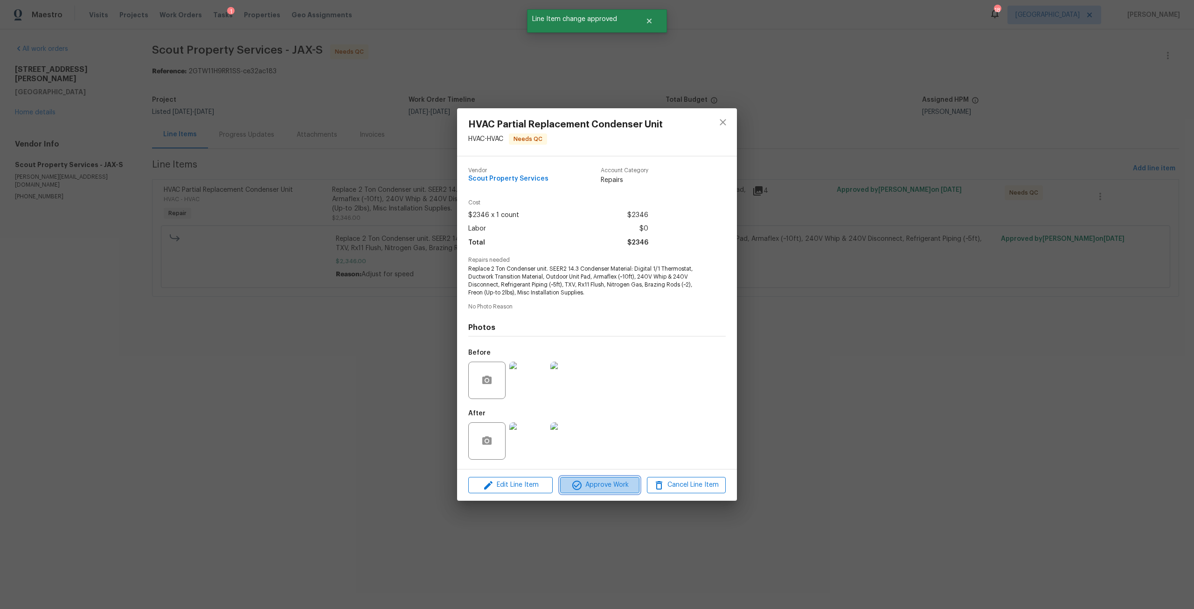
click at [605, 492] on button "Approve Work" at bounding box center [599, 485] width 79 height 16
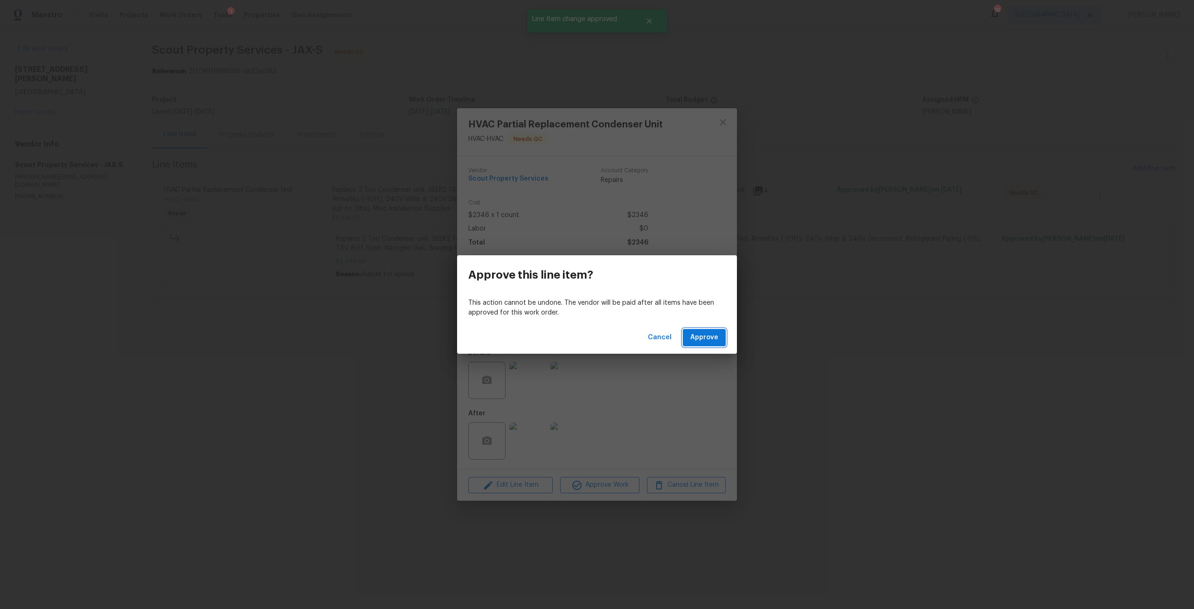
click at [716, 341] on span "Approve" at bounding box center [704, 338] width 28 height 12
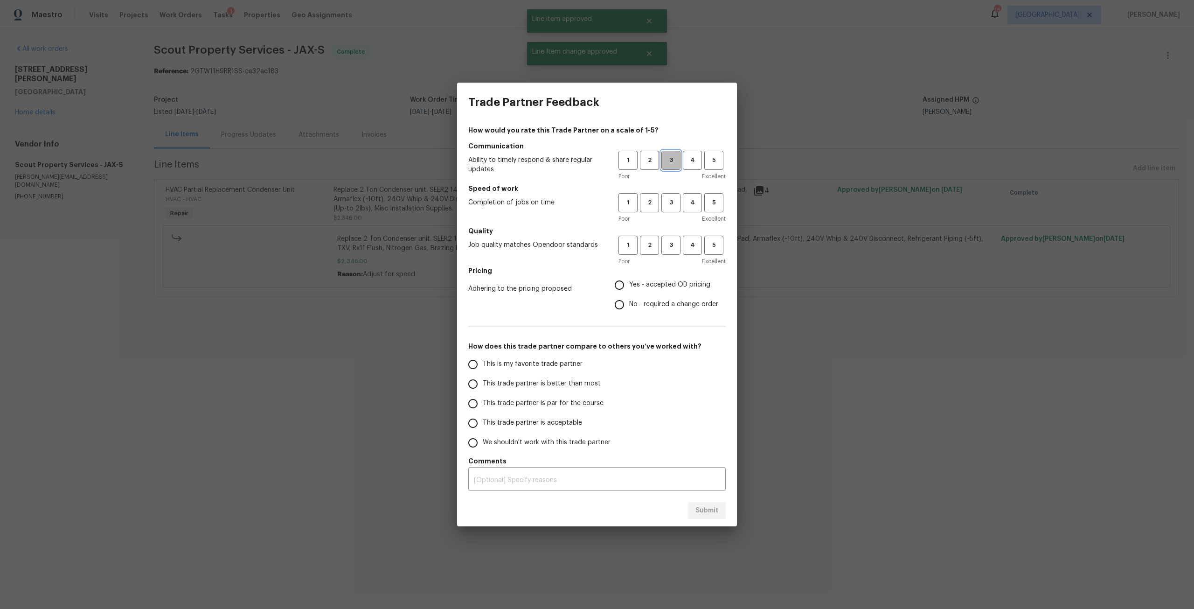
click at [672, 160] on span "3" at bounding box center [670, 160] width 17 height 11
click at [670, 198] on span "3" at bounding box center [670, 202] width 17 height 11
click at [672, 247] on span "3" at bounding box center [670, 245] width 17 height 11
click at [648, 284] on span "Yes - accepted OD pricing" at bounding box center [669, 285] width 81 height 10
click at [629, 284] on input "Yes - accepted OD pricing" at bounding box center [619, 285] width 20 height 20
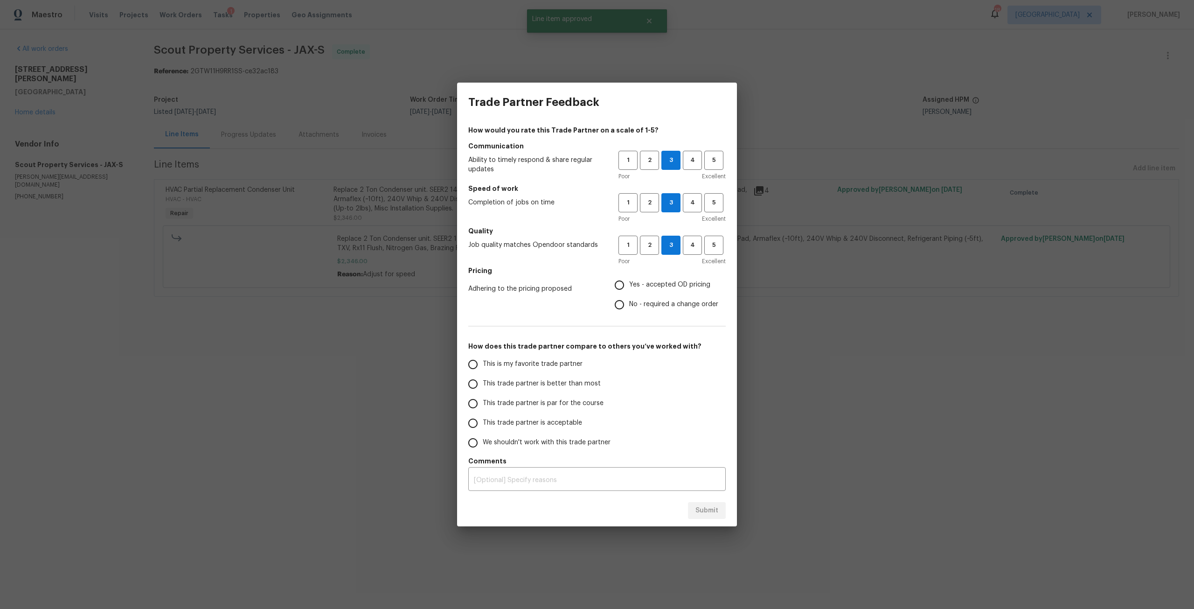
radio input "true"
click at [524, 396] on label "This trade partner is par for the course" at bounding box center [536, 404] width 147 height 20
click at [483, 396] on input "This trade partner is par for the course" at bounding box center [473, 404] width 20 height 20
click at [710, 514] on span "Submit" at bounding box center [706, 511] width 23 height 12
radio input "true"
